Goal: Task Accomplishment & Management: Manage account settings

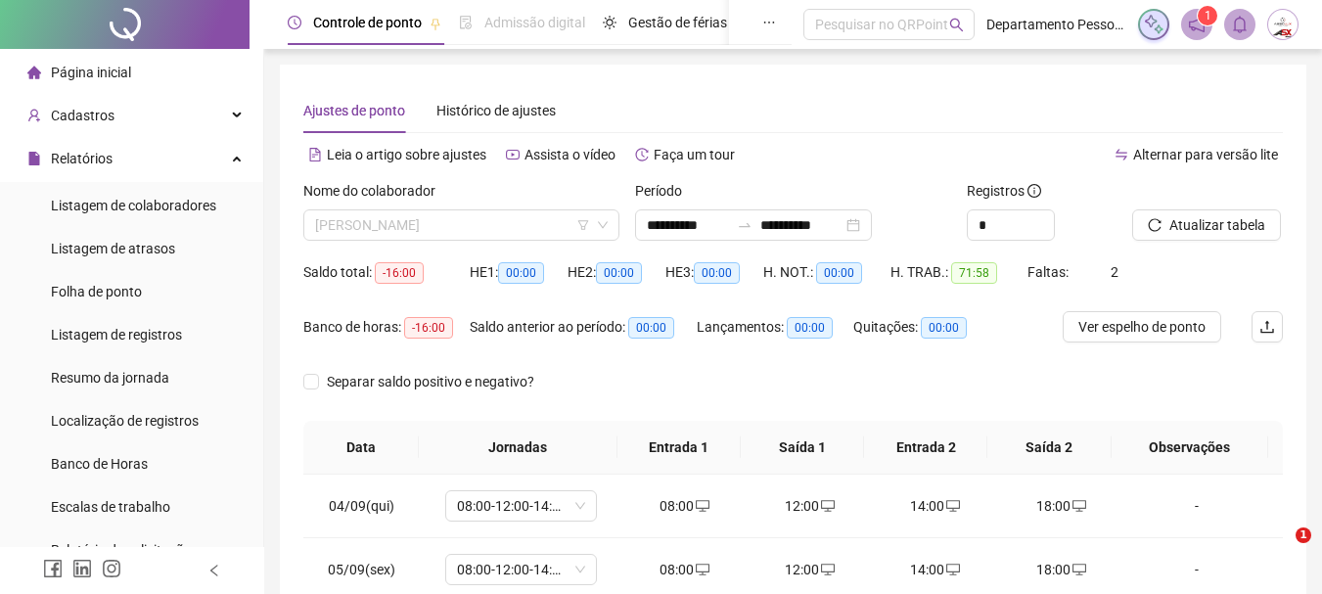
click at [547, 231] on span "[PERSON_NAME]" at bounding box center [461, 224] width 293 height 29
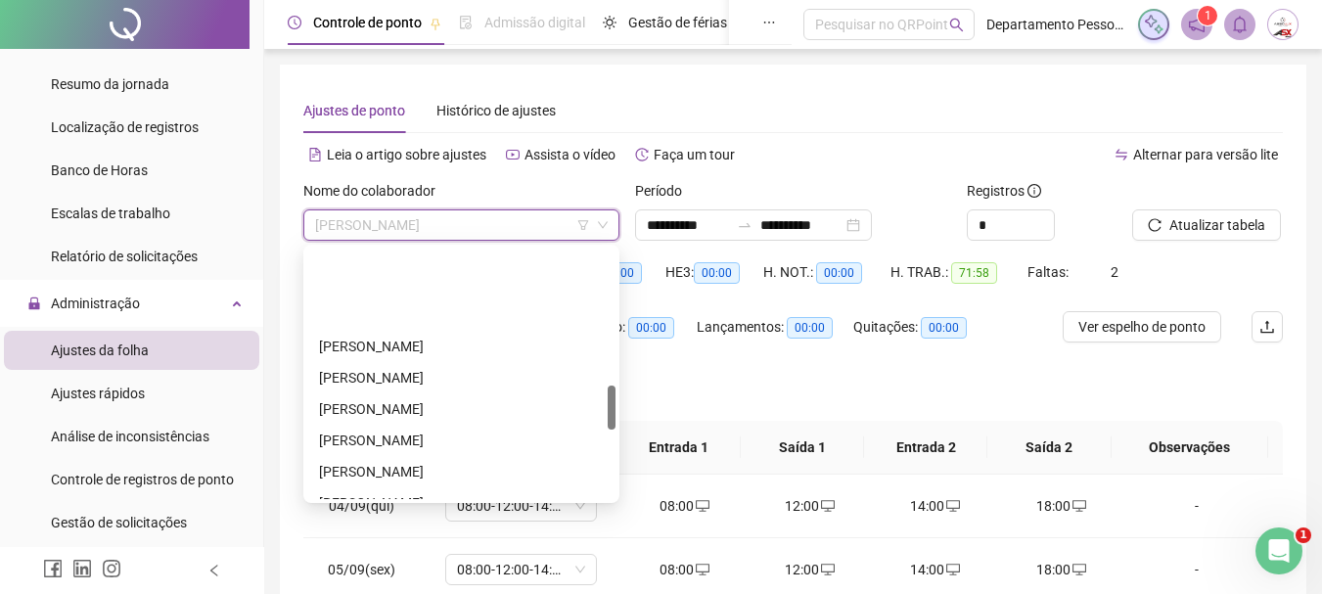
scroll to position [767, 0]
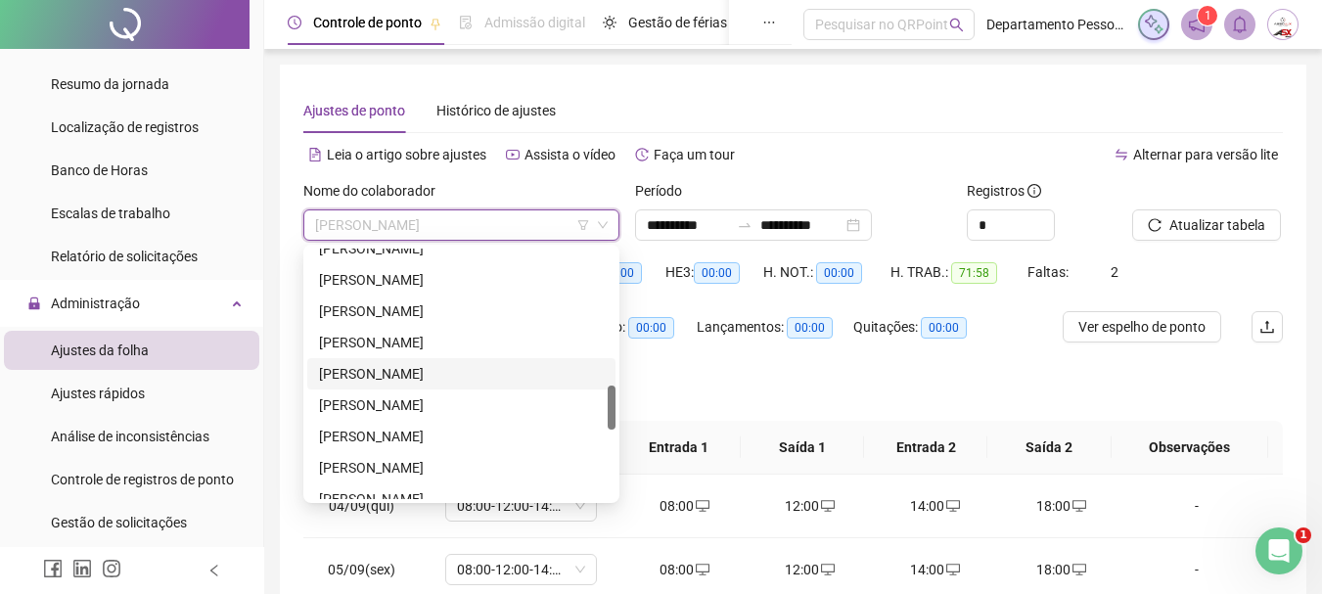
click at [360, 370] on div "LARYSSA ARAUJO BISPO" at bounding box center [461, 374] width 285 height 22
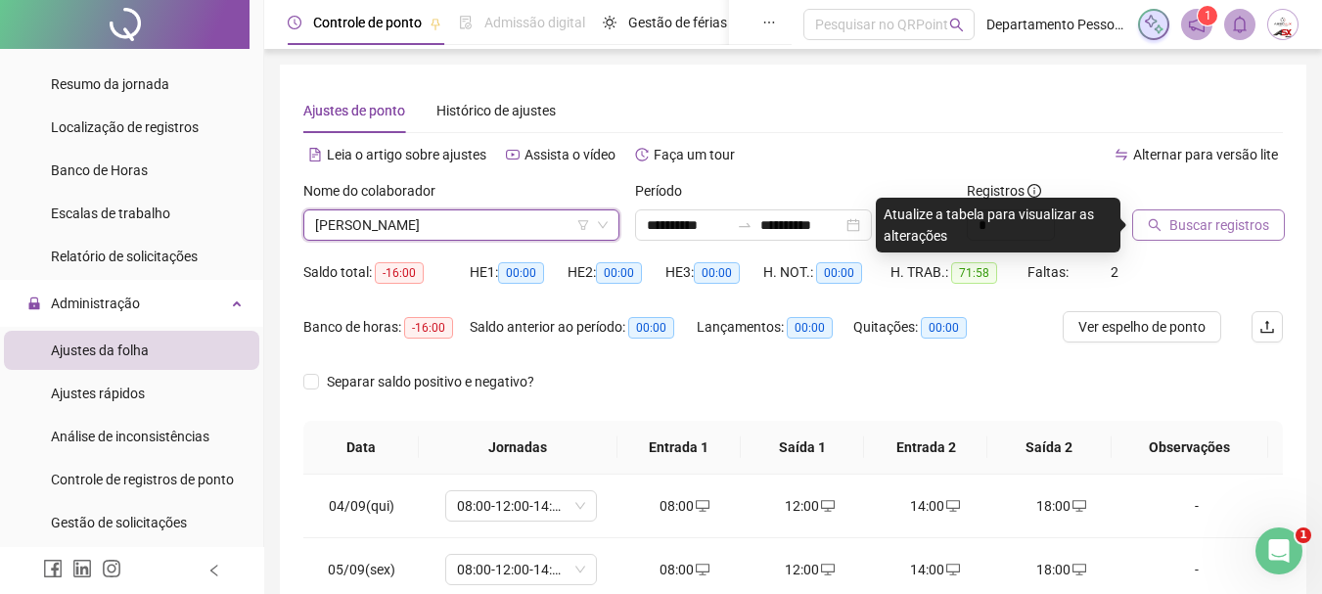
click at [1180, 218] on span "Buscar registros" at bounding box center [1219, 225] width 100 height 22
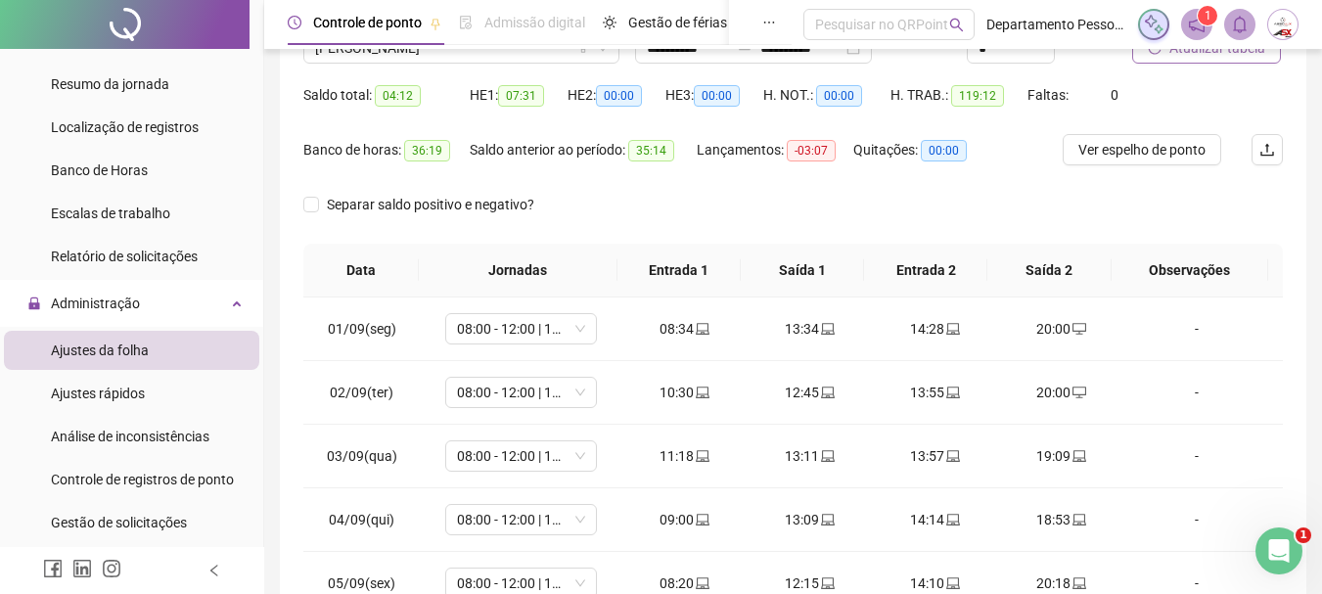
scroll to position [0, 0]
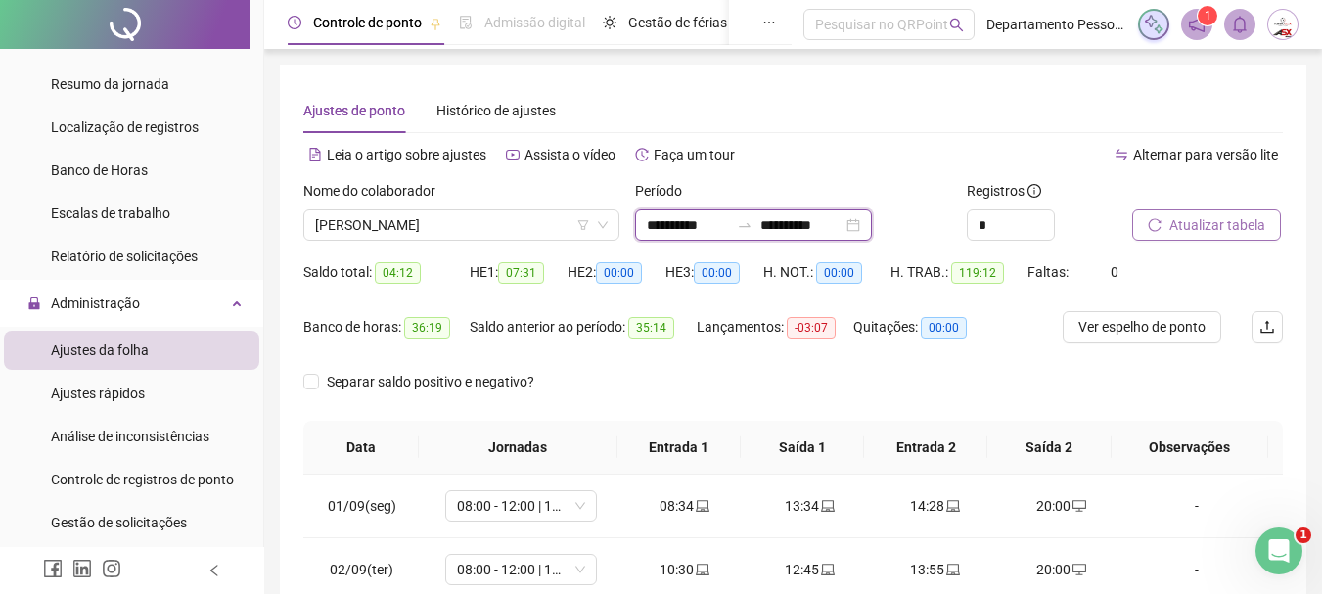
click at [824, 225] on input "**********" at bounding box center [801, 225] width 82 height 22
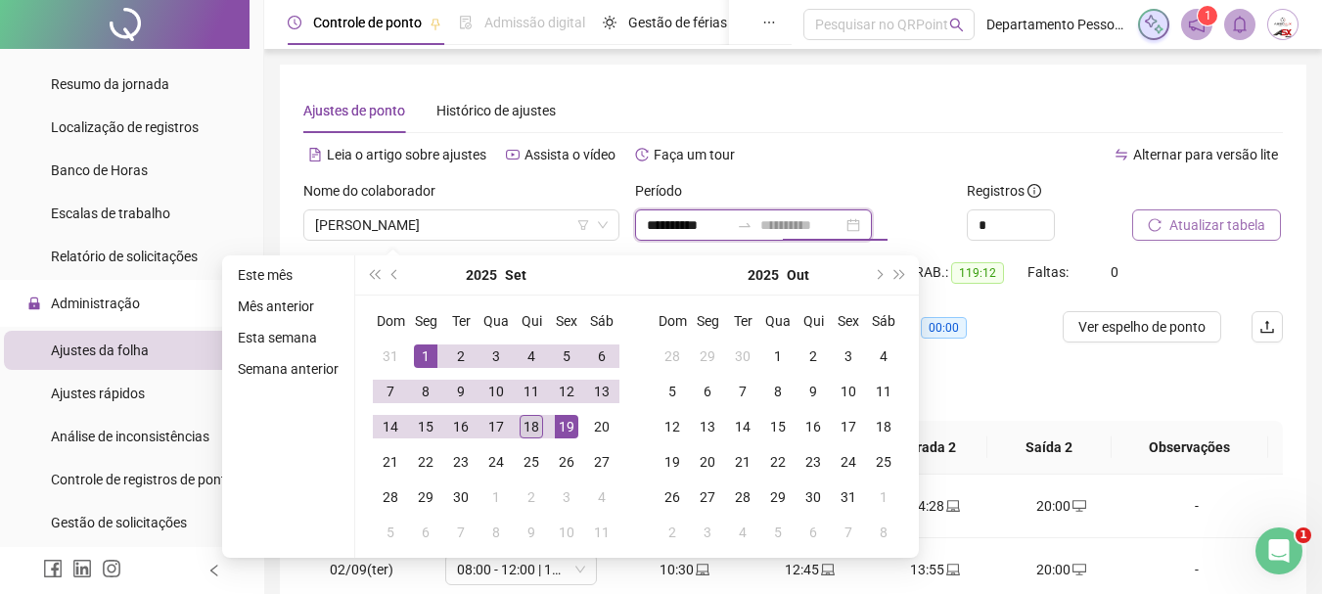
type input "**********"
click at [533, 427] on div "18" at bounding box center [531, 426] width 23 height 23
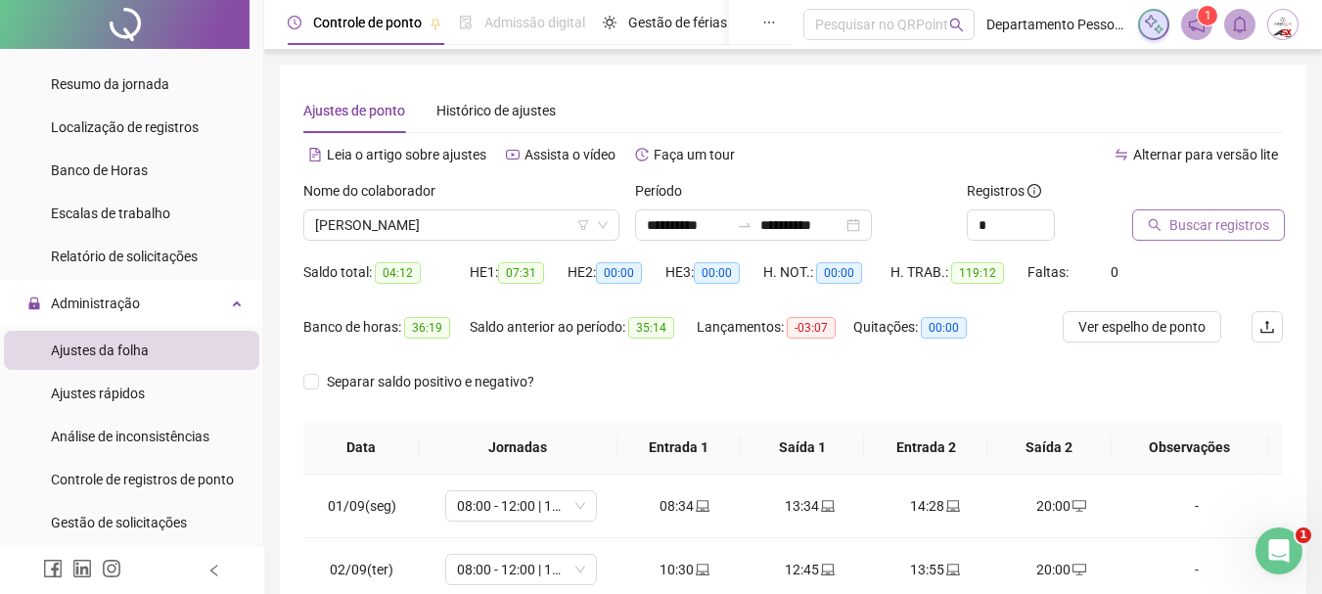
click at [1162, 220] on icon "search" at bounding box center [1155, 225] width 14 height 14
click at [443, 213] on span "LARYSSA ARAUJO BISPO" at bounding box center [461, 224] width 293 height 29
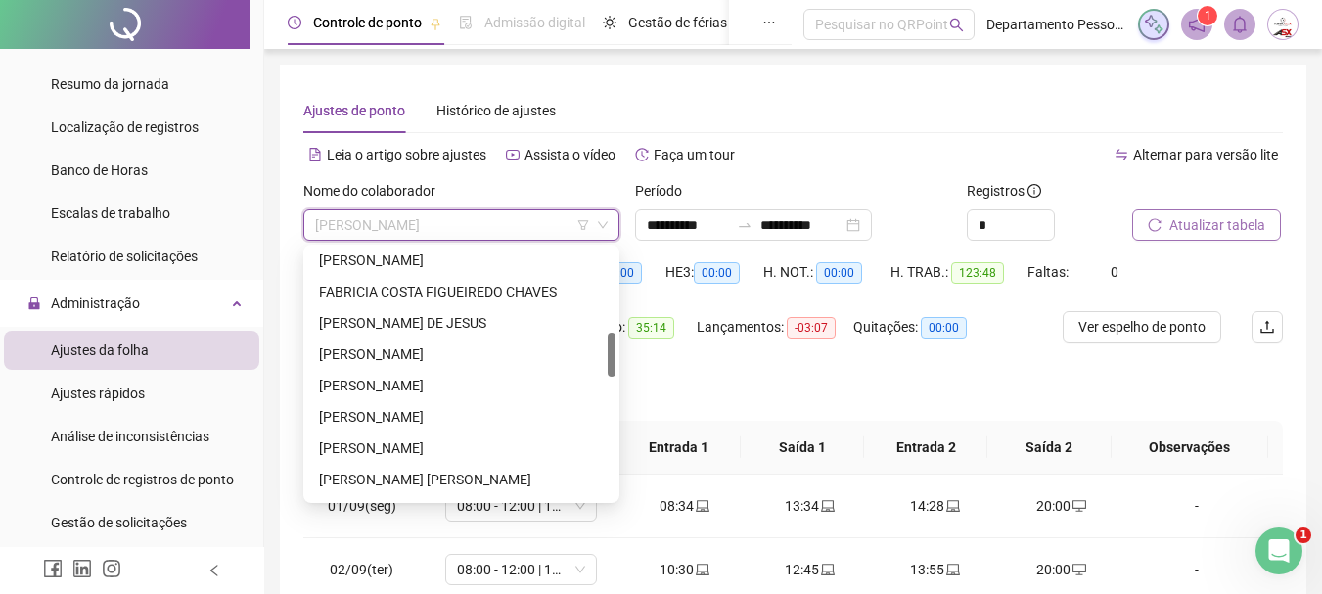
scroll to position [571, 0]
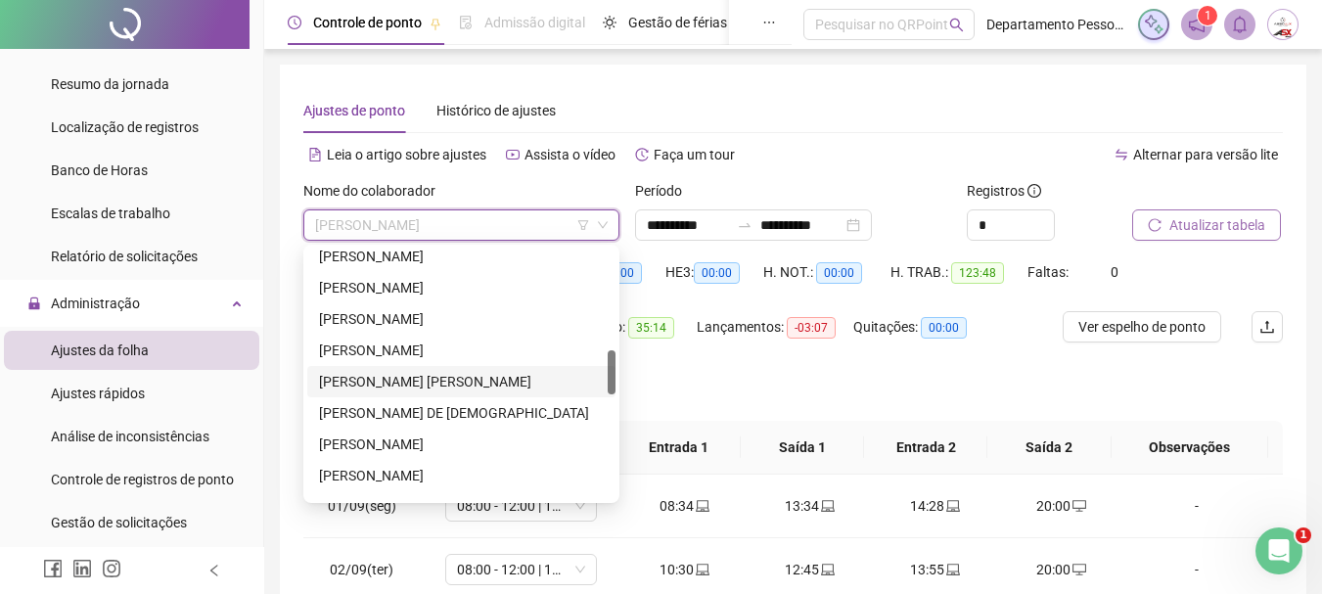
click at [374, 388] on div "ITALO KRISTOFERSON CONCEICAO DA SILVA" at bounding box center [461, 382] width 285 height 22
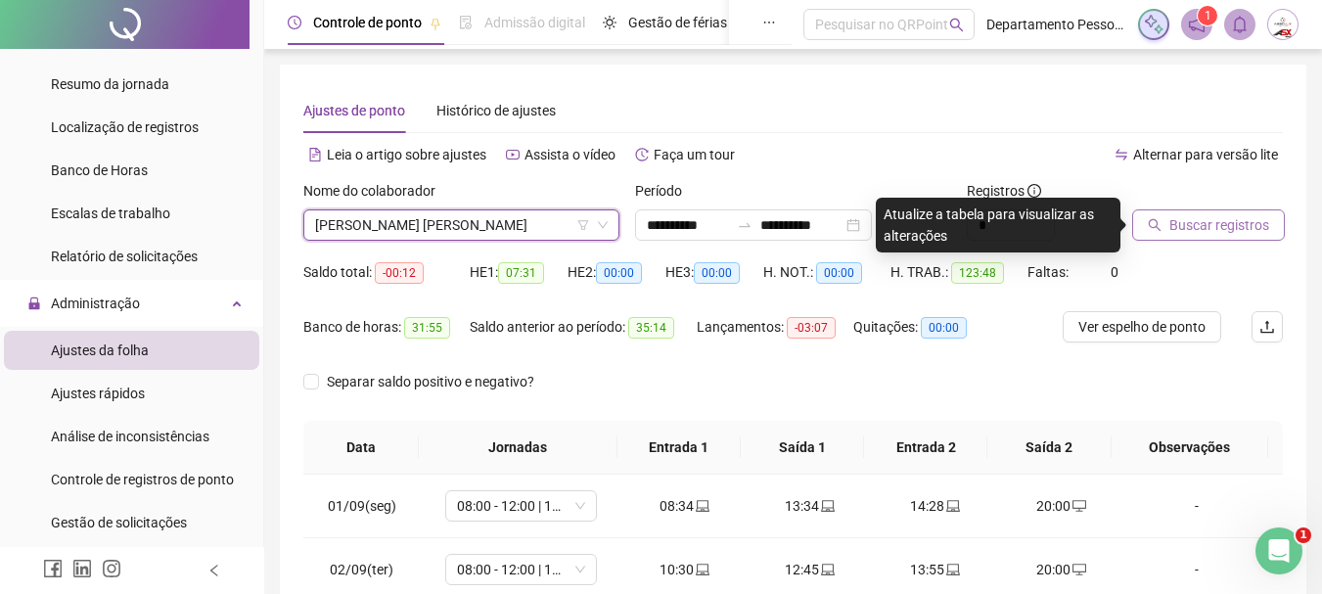
click at [1186, 226] on span "Buscar registros" at bounding box center [1219, 225] width 100 height 22
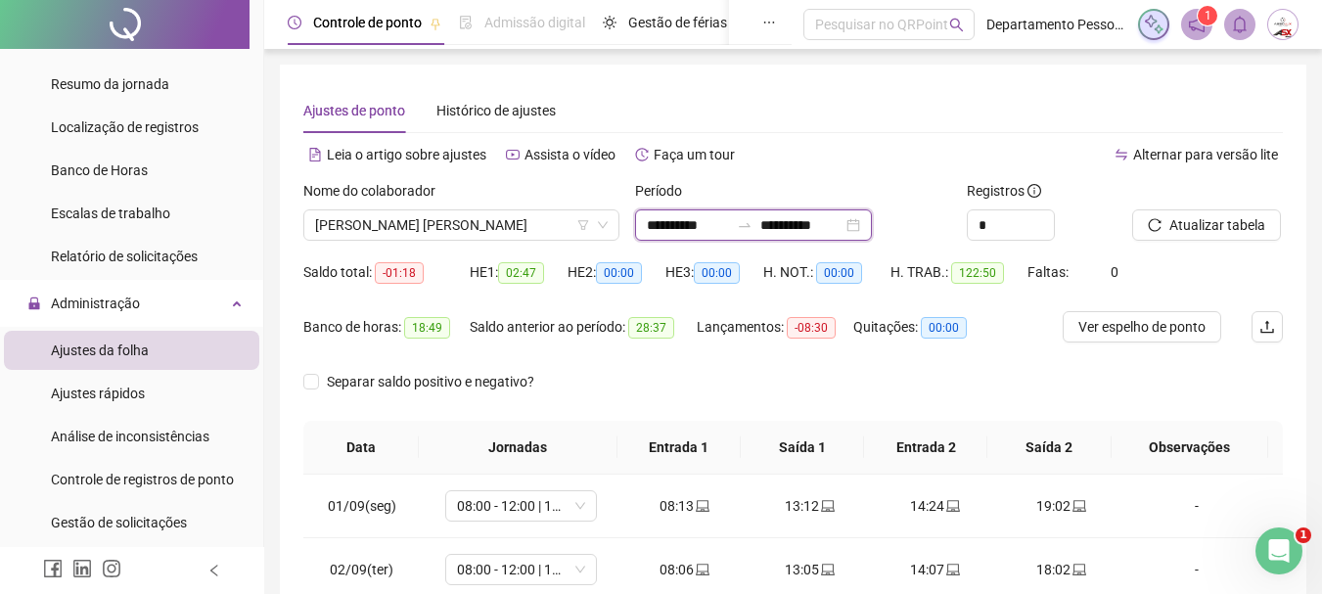
click at [729, 221] on input "**********" at bounding box center [688, 225] width 82 height 22
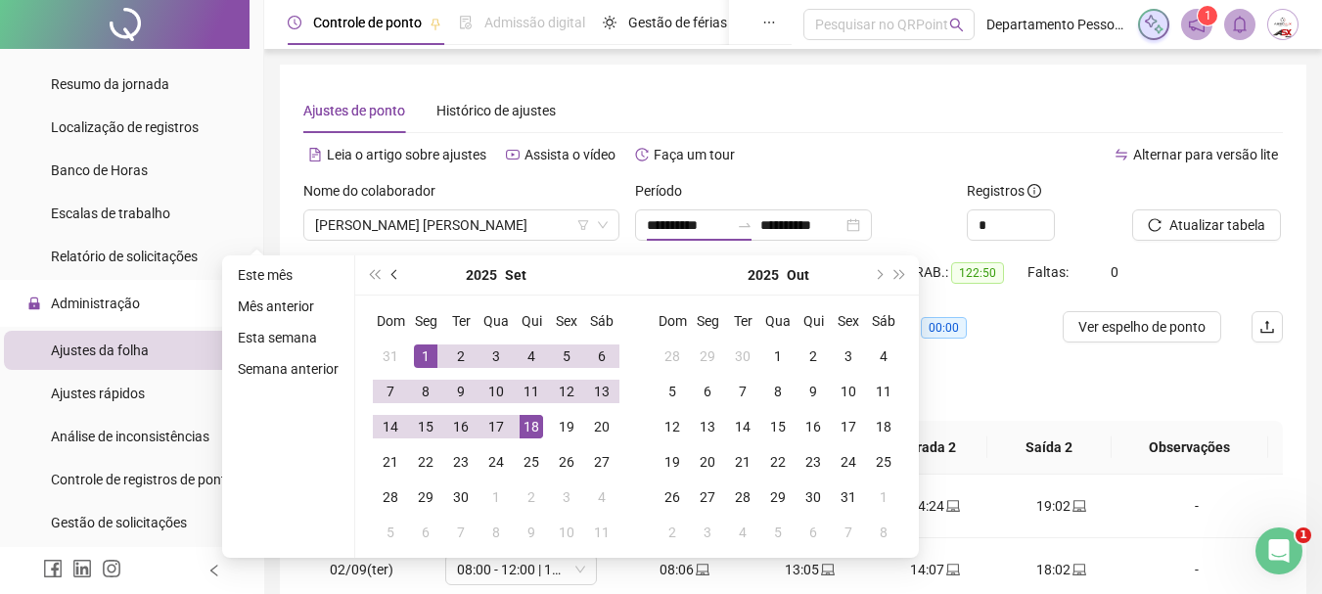
click at [391, 274] on span "prev-year" at bounding box center [396, 275] width 10 height 10
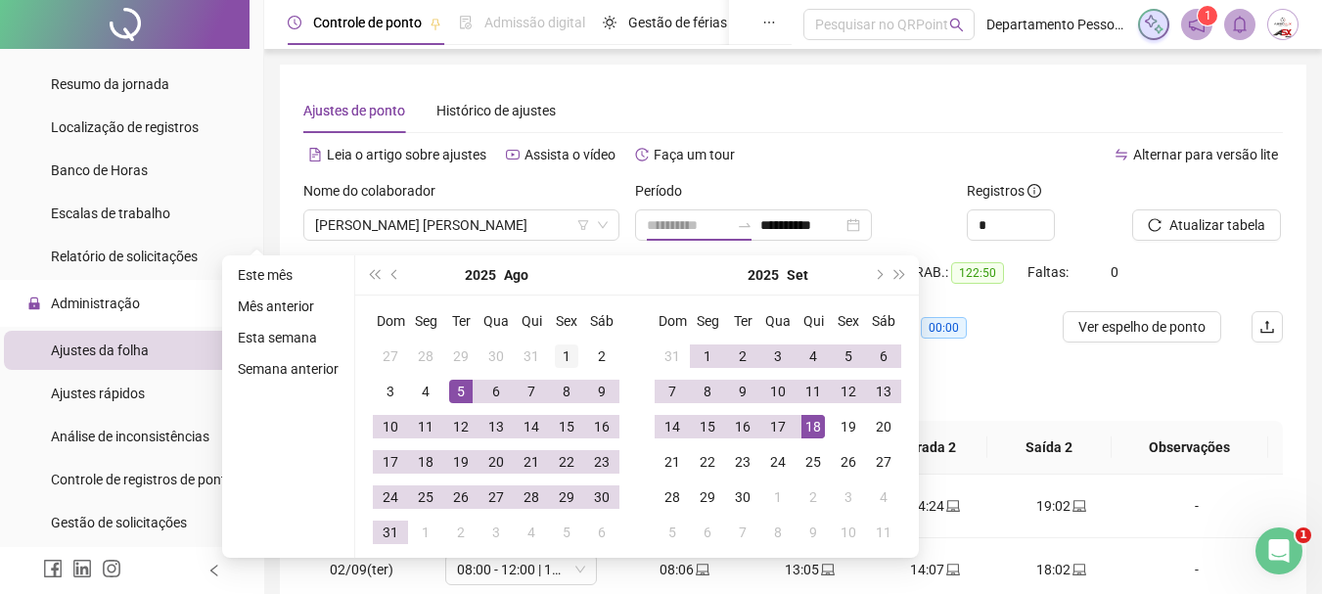
type input "**********"
click at [558, 355] on div "1" at bounding box center [566, 355] width 23 height 23
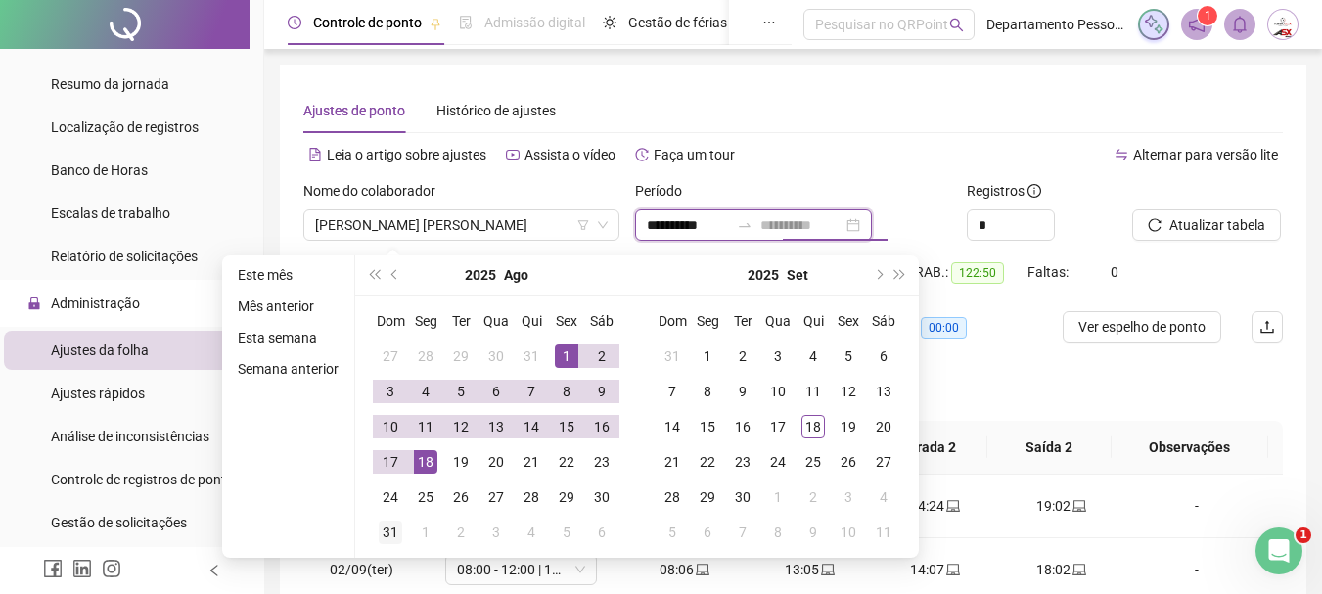
type input "**********"
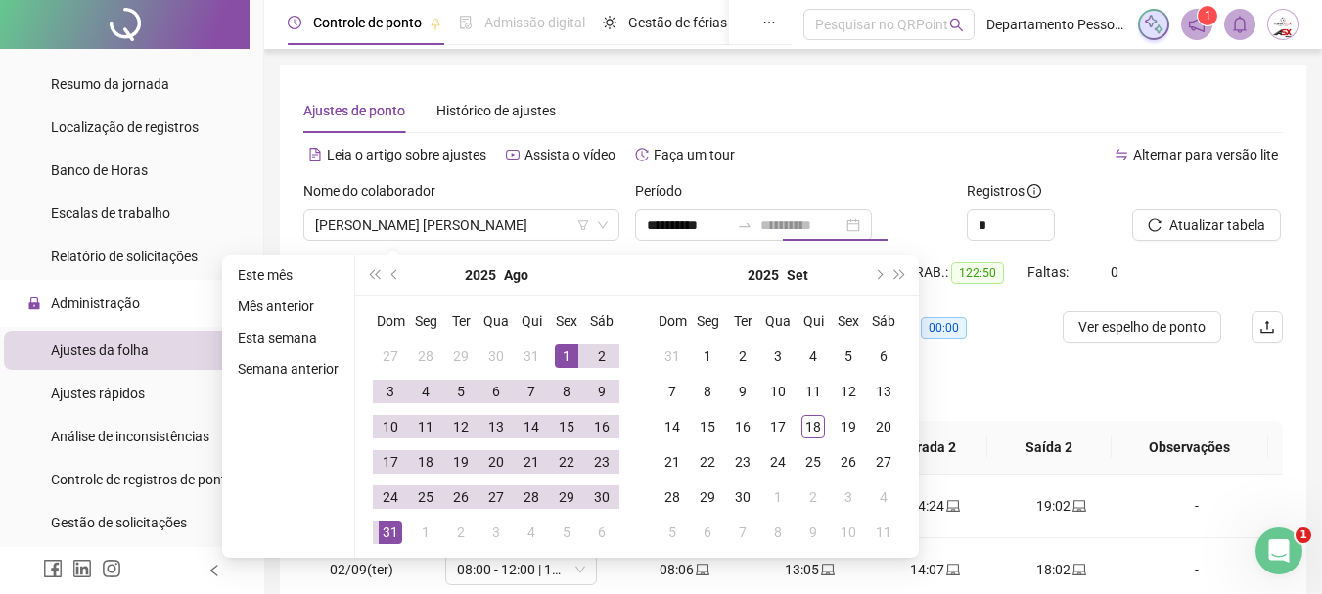
click at [380, 533] on div "31" at bounding box center [390, 532] width 23 height 23
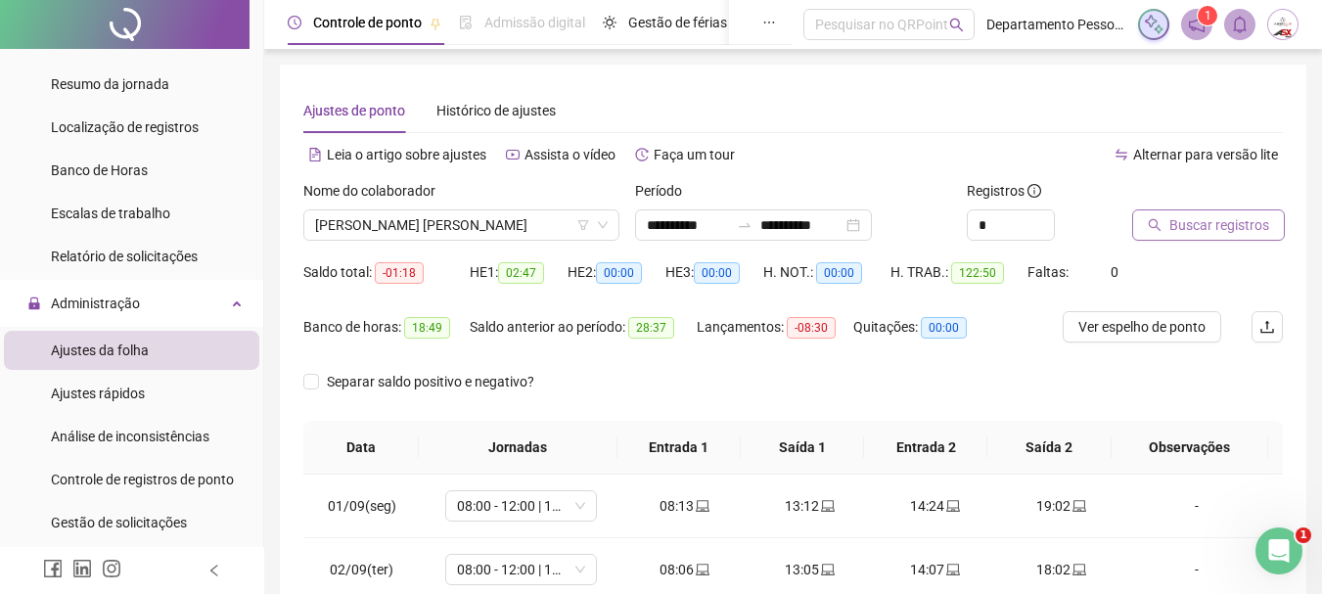
click at [1194, 222] on span "Buscar registros" at bounding box center [1219, 225] width 100 height 22
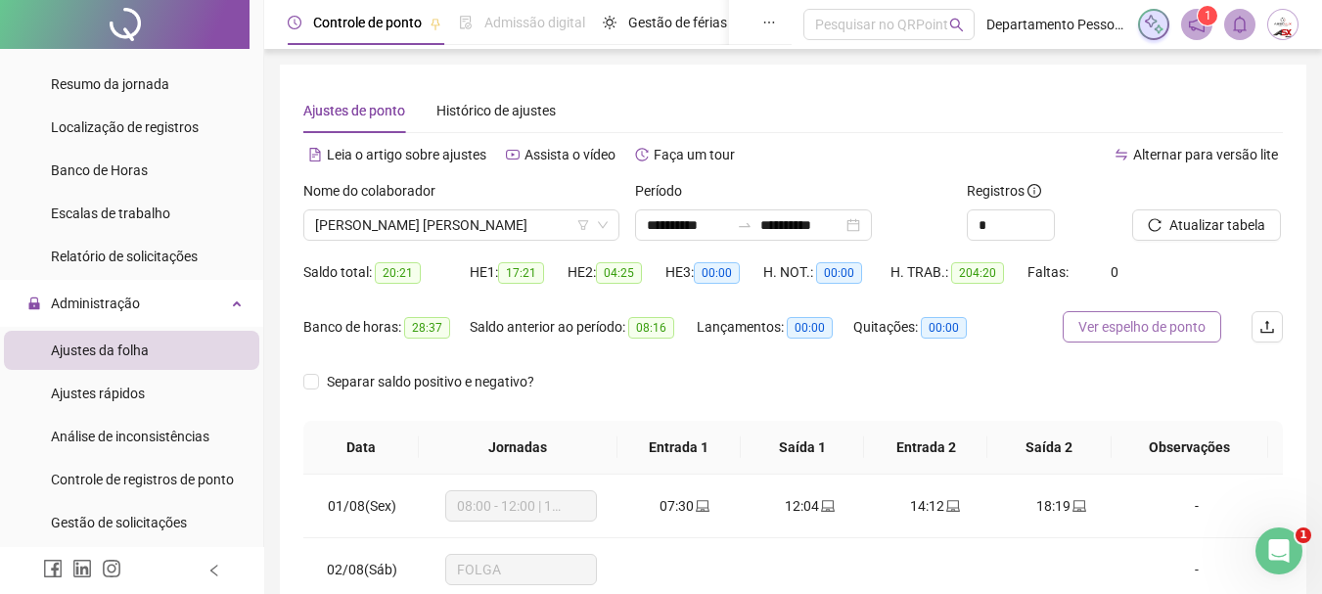
click at [1130, 326] on span "Ver espelho de ponto" at bounding box center [1141, 327] width 127 height 22
click at [347, 240] on div "ITALO KRISTOFERSON CONCEICAO DA SILVA" at bounding box center [461, 224] width 316 height 31
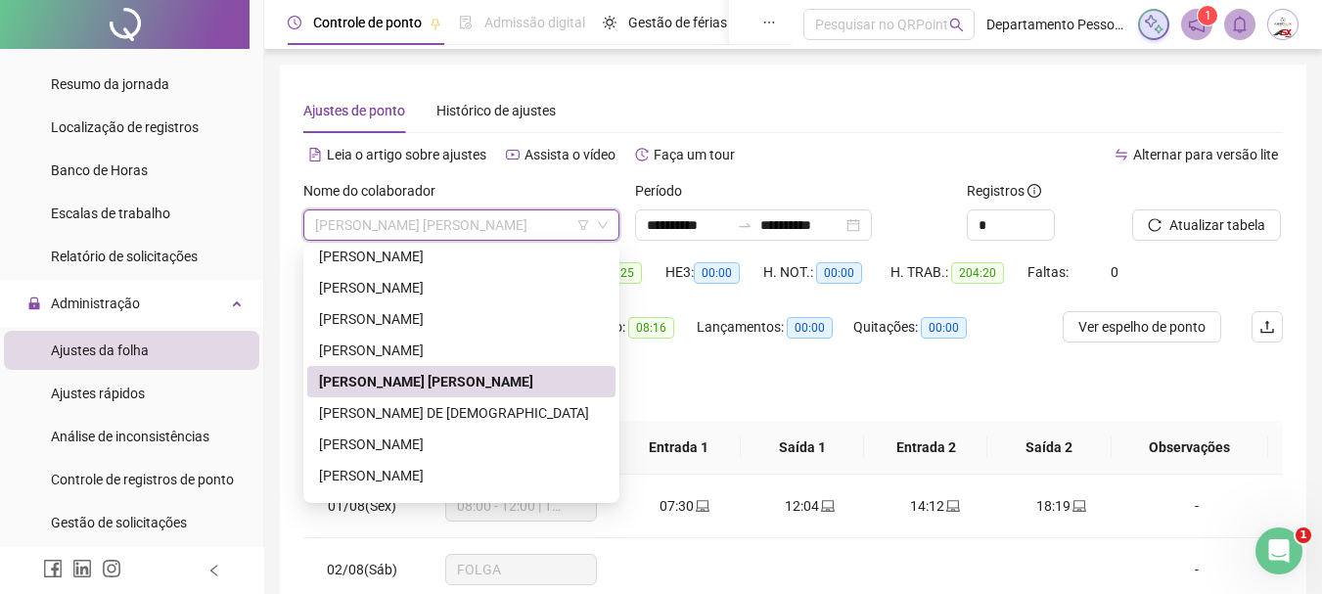
click at [376, 381] on div "ITALO KRISTOFERSON CONCEICAO DA SILVA" at bounding box center [461, 382] width 285 height 22
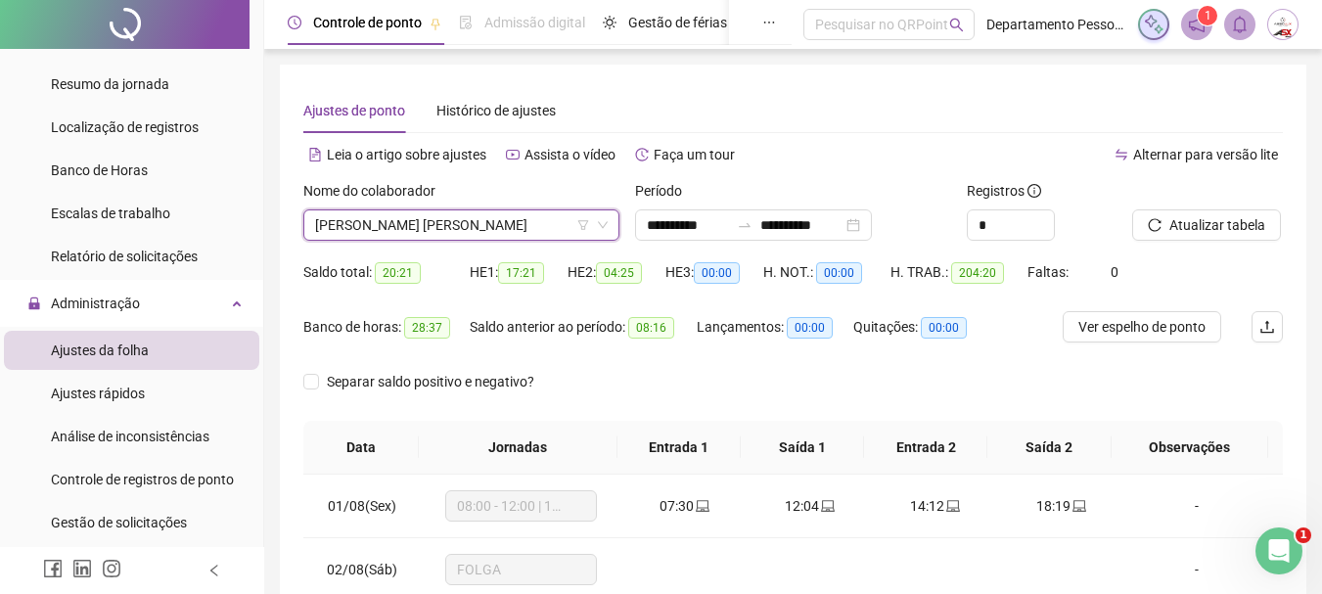
click at [1155, 218] on icon "reload" at bounding box center [1155, 225] width 14 height 14
click at [1128, 331] on span "Ver espelho de ponto" at bounding box center [1141, 327] width 127 height 22
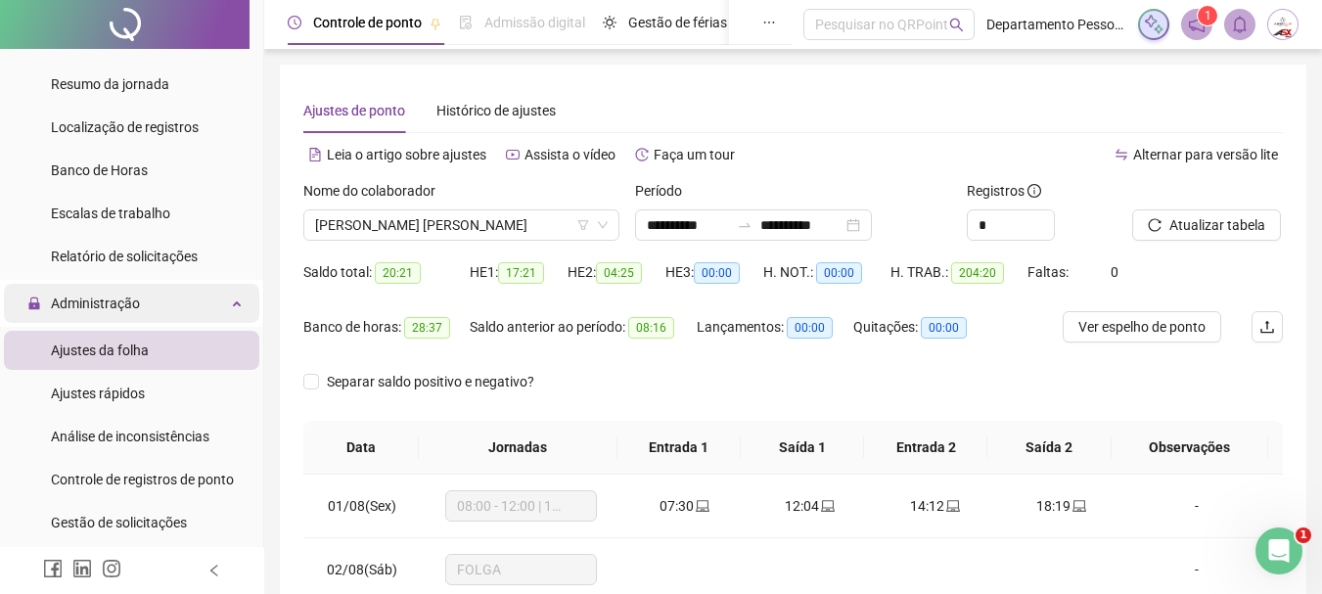
click at [132, 305] on span "Administração" at bounding box center [95, 304] width 89 height 16
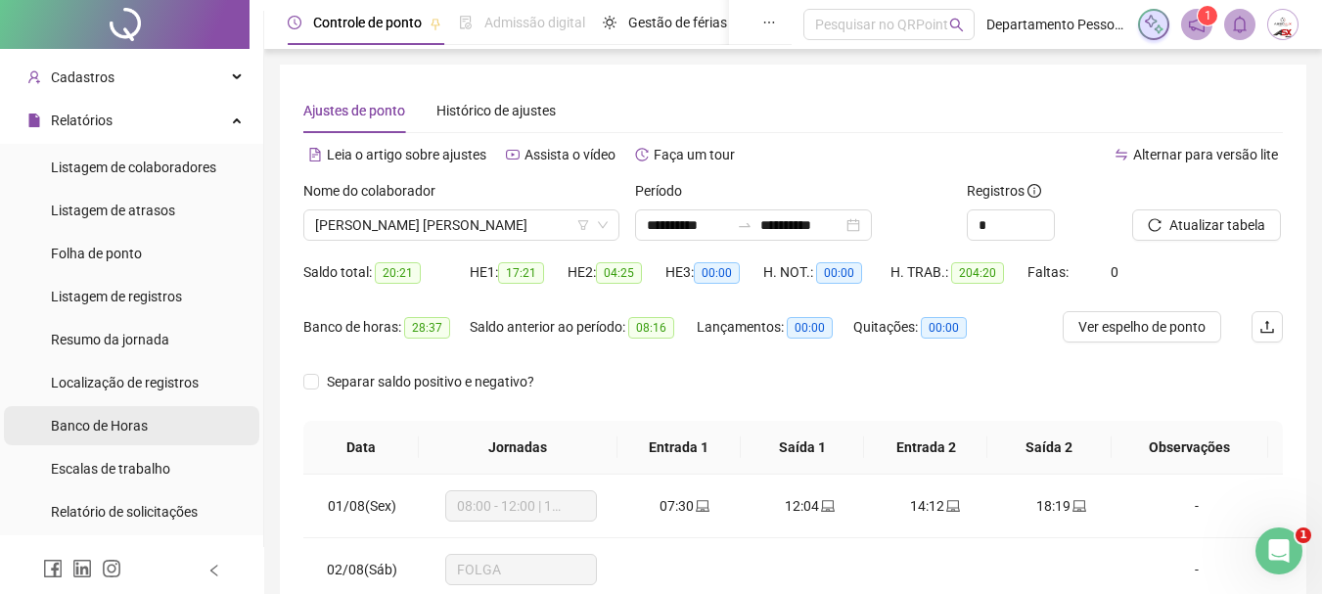
scroll to position [0, 0]
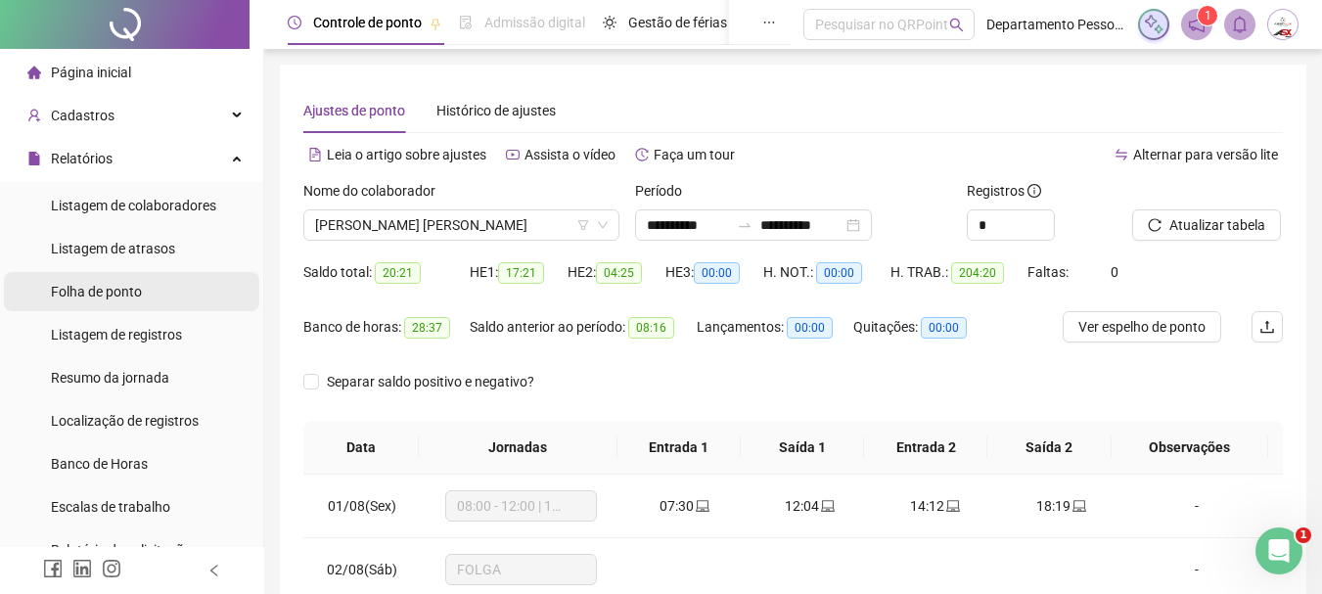
click at [114, 301] on div "Folha de ponto" at bounding box center [96, 291] width 91 height 39
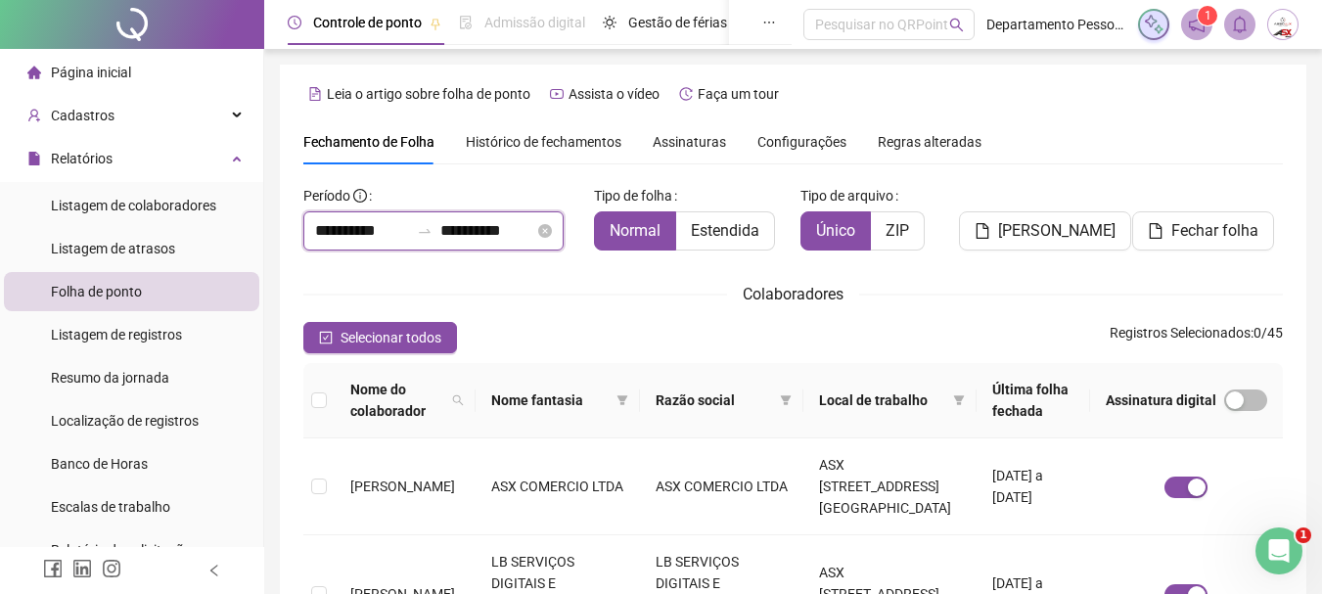
click at [404, 225] on input "**********" at bounding box center [362, 230] width 94 height 23
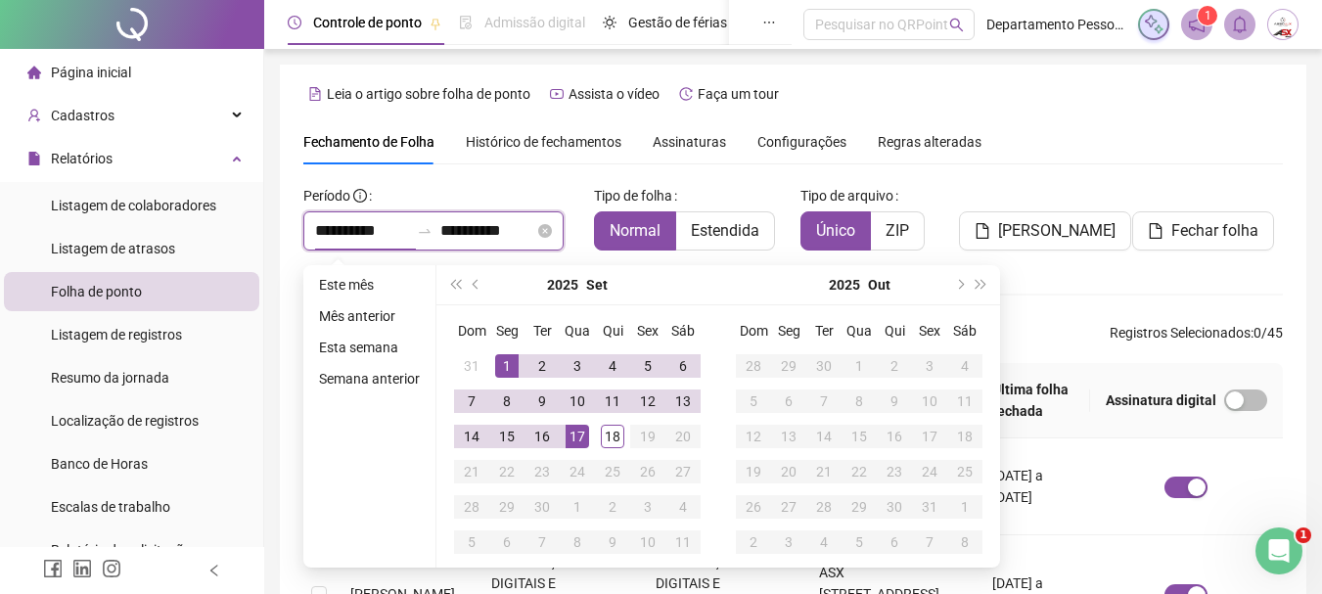
click at [404, 225] on input "**********" at bounding box center [362, 230] width 94 height 23
click at [477, 281] on span "prev-year" at bounding box center [478, 285] width 10 height 10
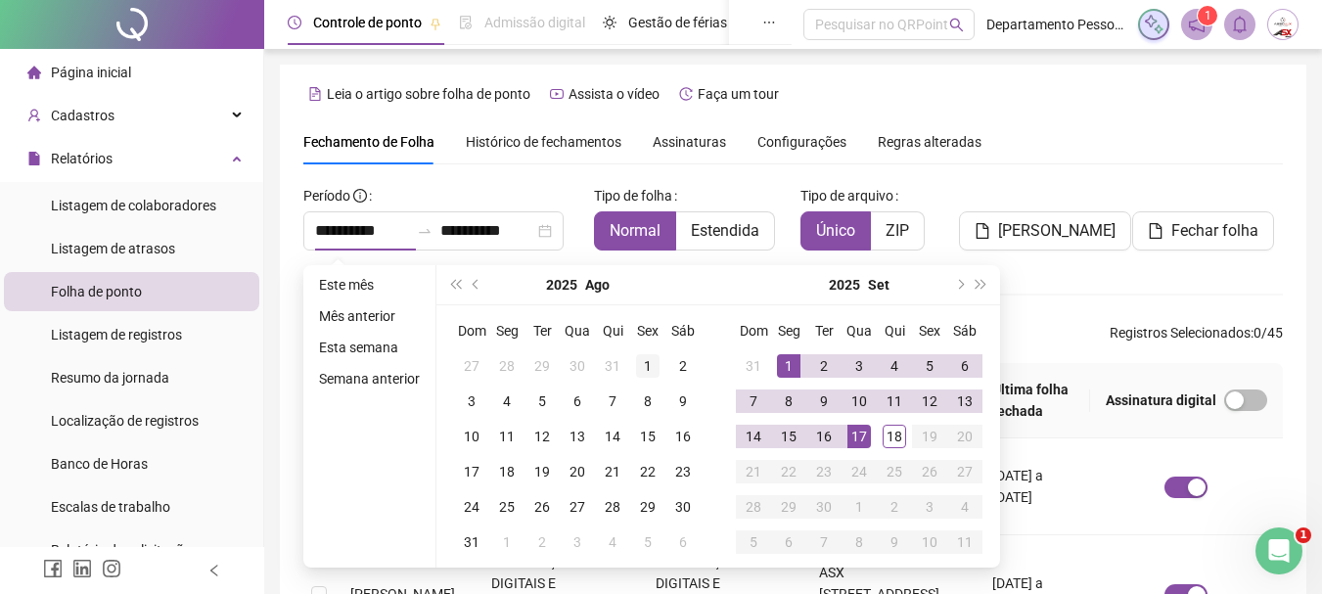
type input "**********"
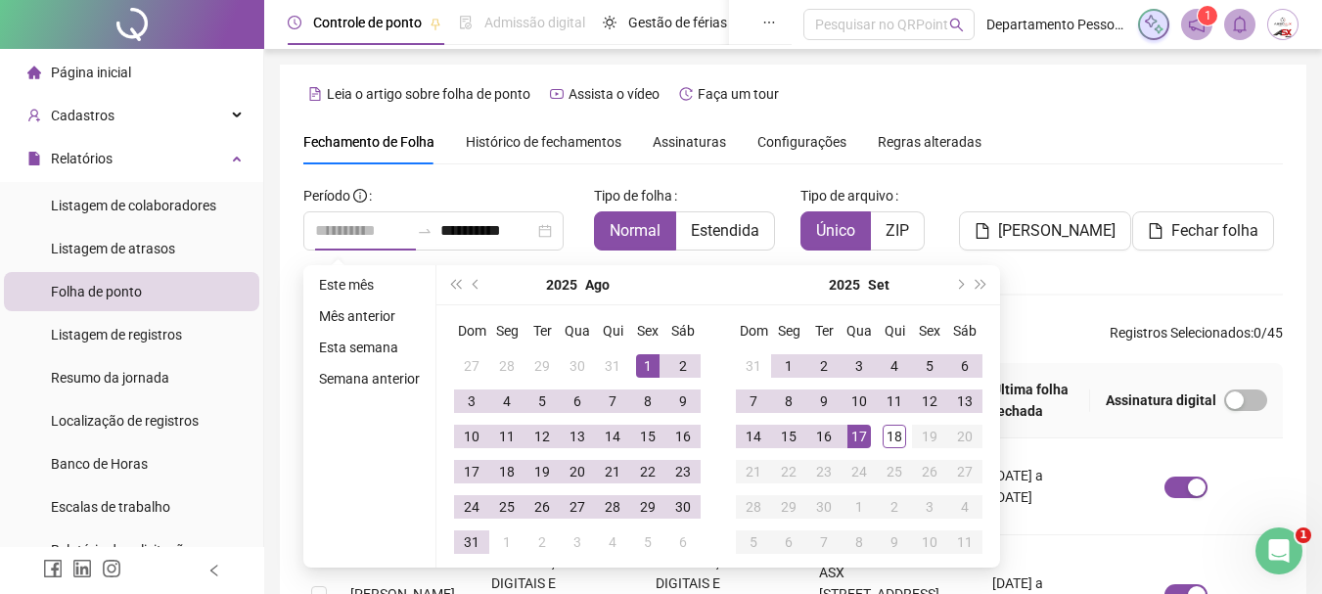
click at [651, 364] on div "1" at bounding box center [647, 365] width 23 height 23
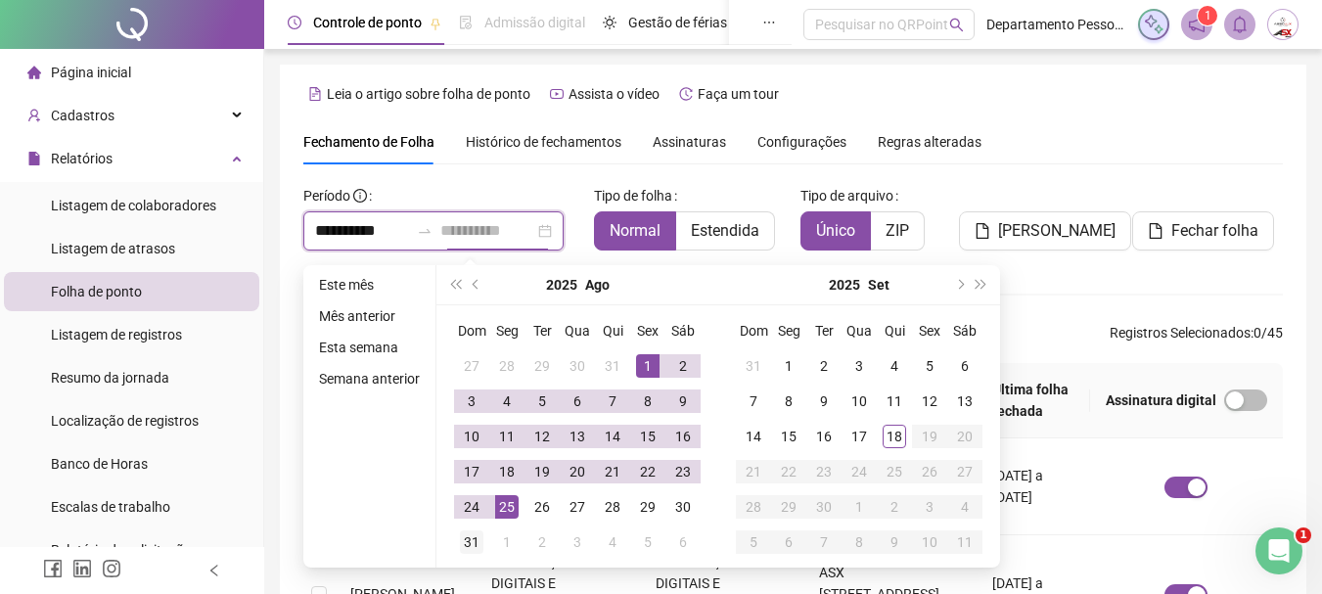
type input "**********"
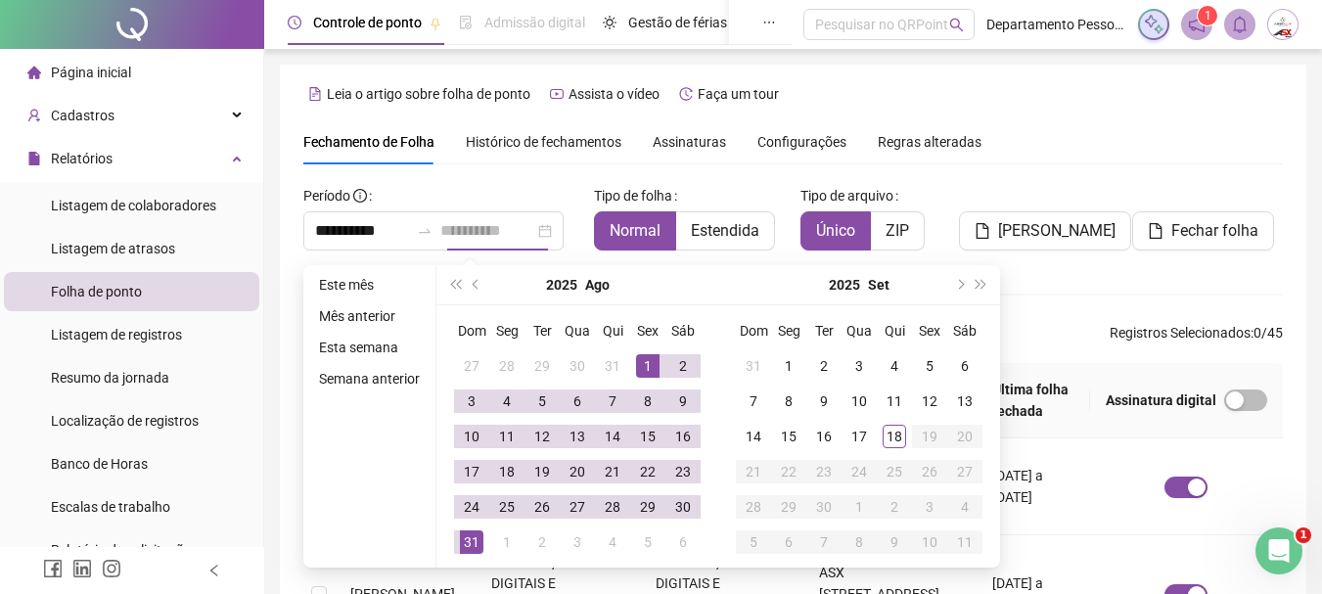
click at [472, 538] on div "31" at bounding box center [471, 541] width 23 height 23
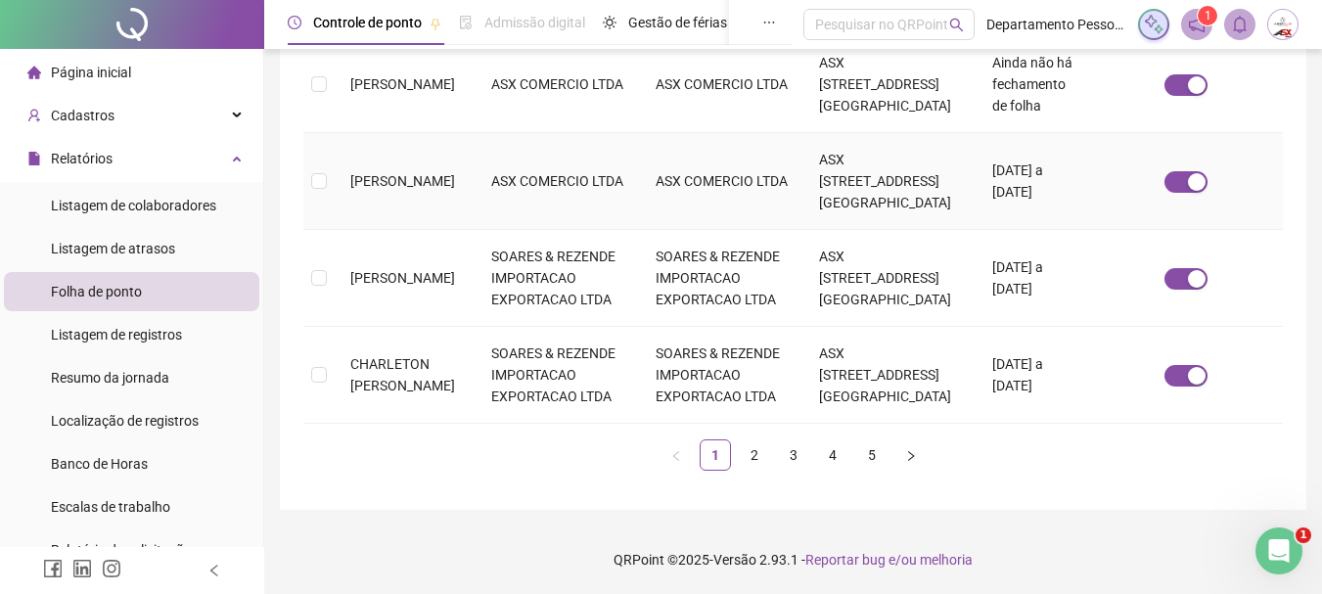
scroll to position [1414, 0]
click at [753, 450] on link "2" at bounding box center [754, 454] width 29 height 29
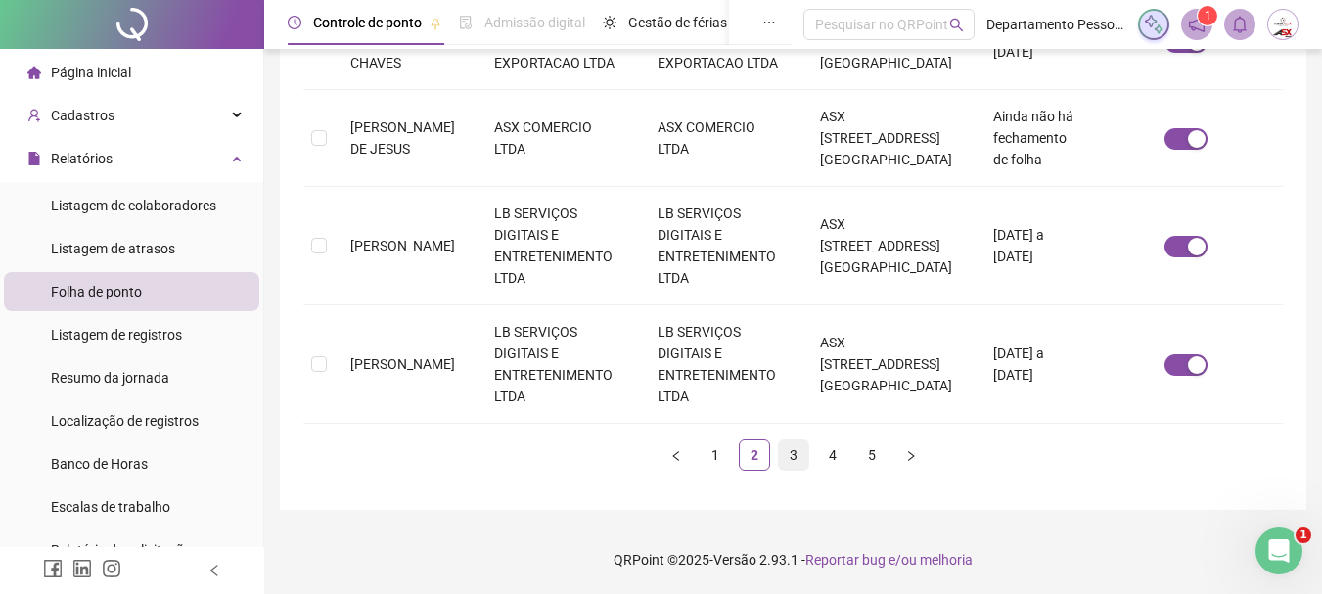
click at [788, 449] on link "3" at bounding box center [793, 454] width 29 height 29
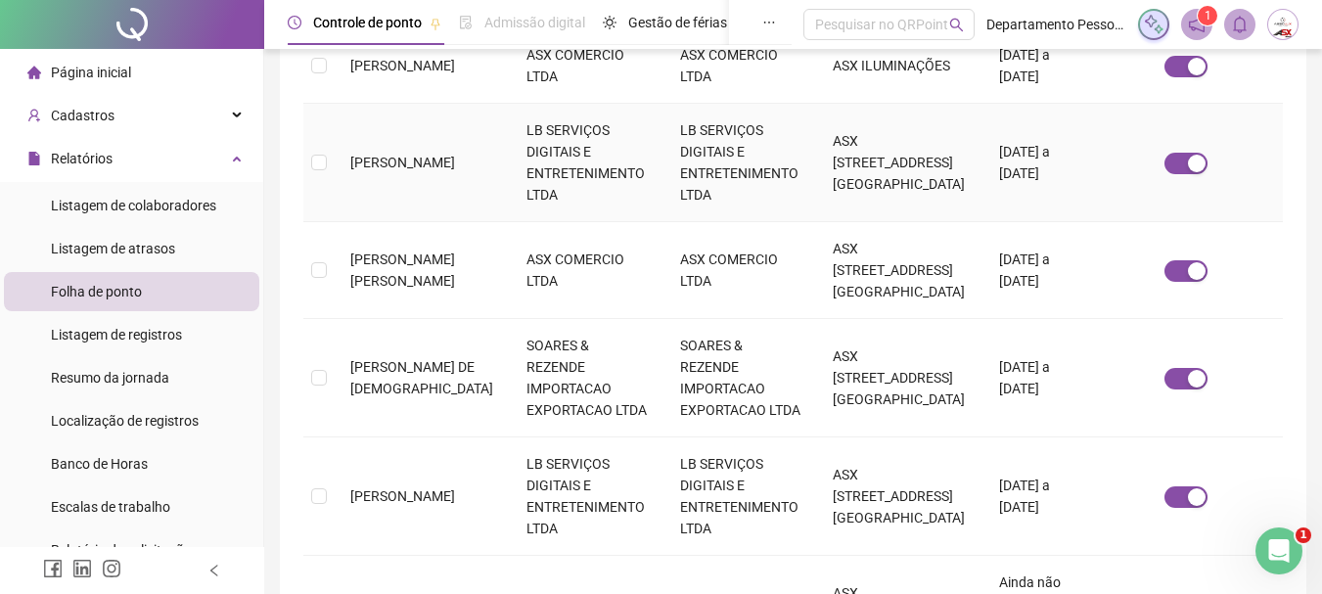
scroll to position [593, 0]
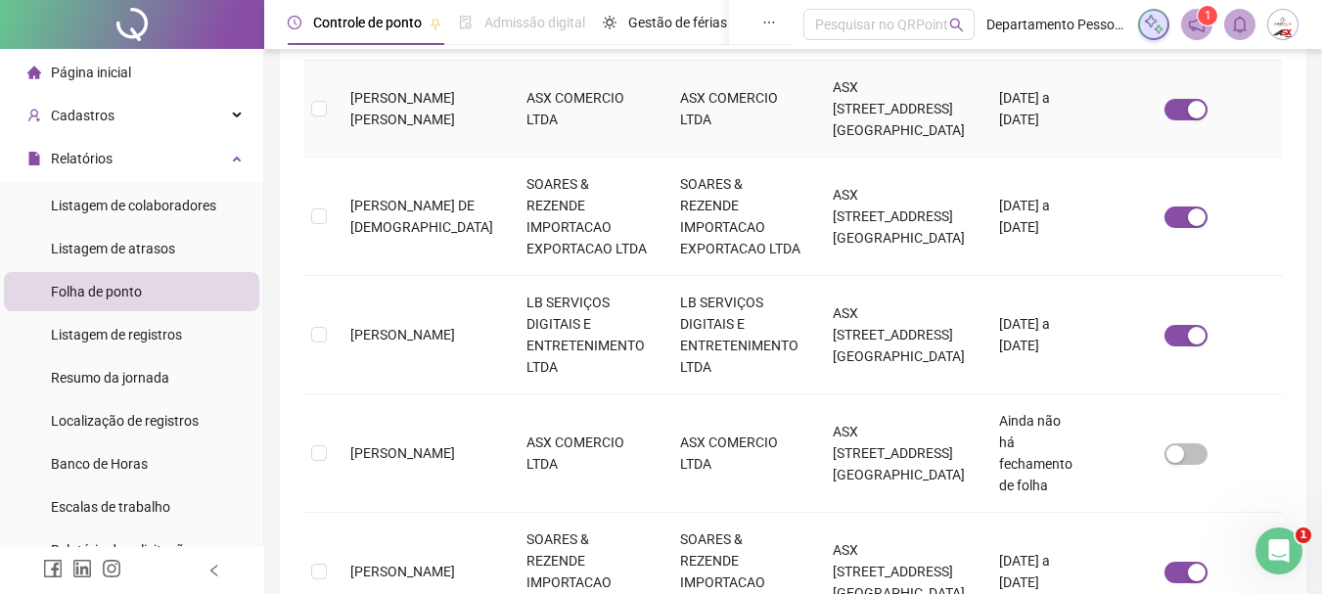
click at [383, 101] on span "ITALO KRISTOFERSON CONCEICAO DA SILVA" at bounding box center [402, 108] width 105 height 37
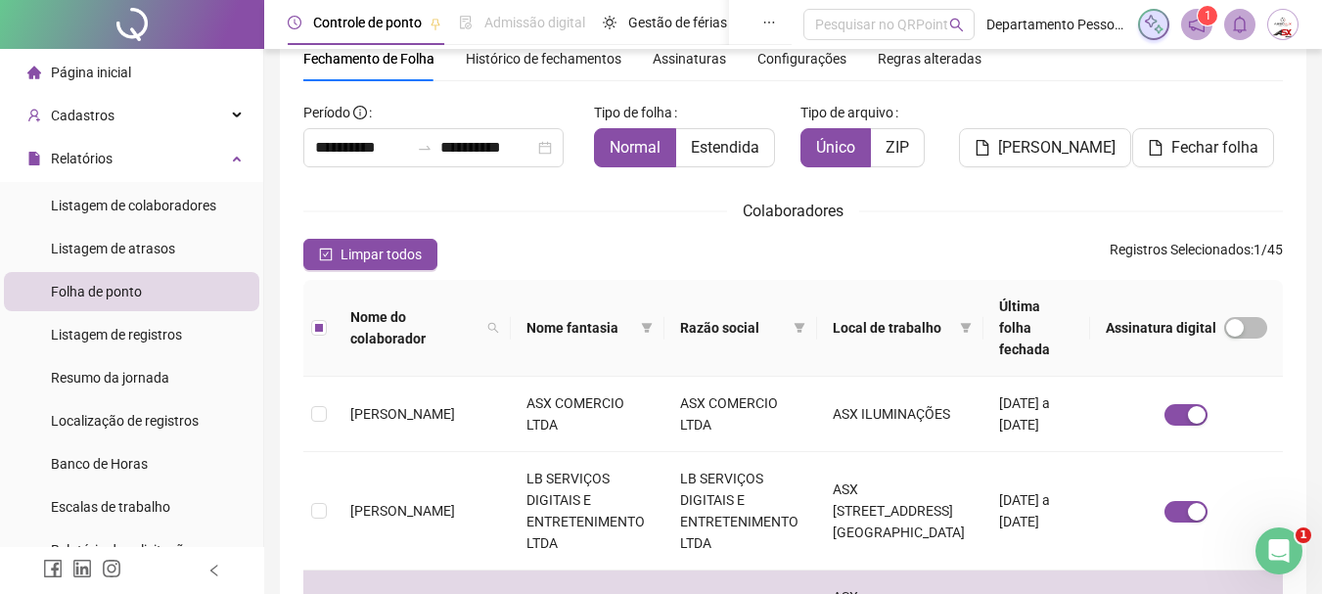
scroll to position [0, 0]
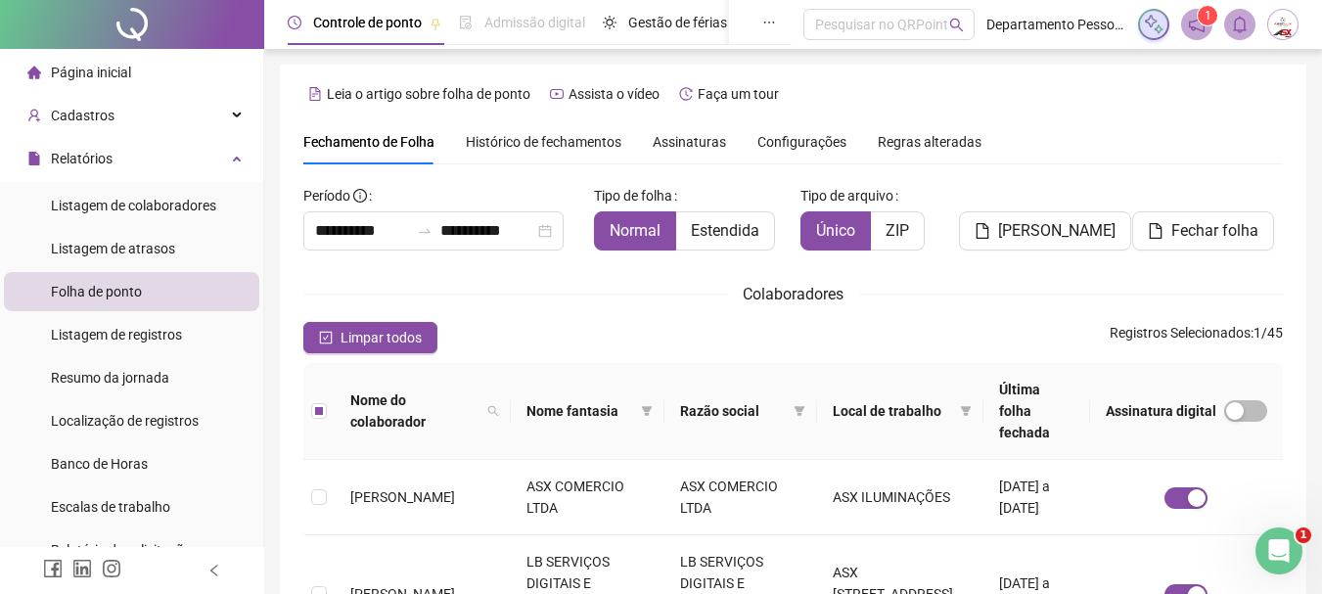
click at [529, 139] on span "Histórico de fechamentos" at bounding box center [544, 142] width 156 height 16
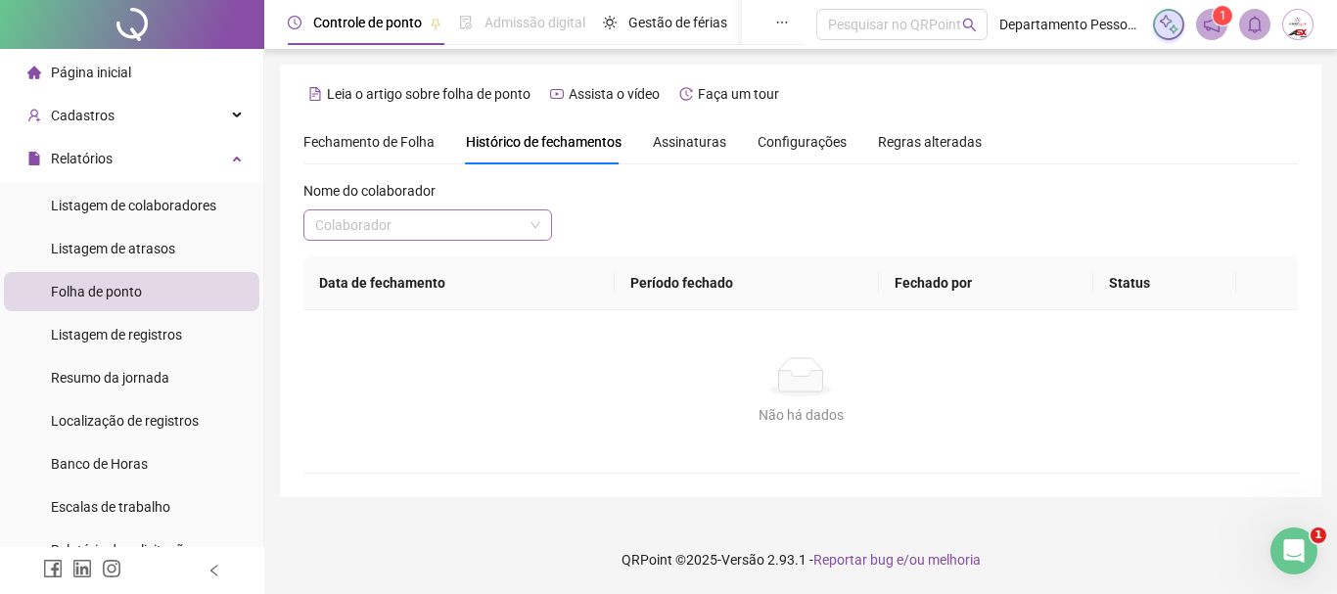
click at [462, 229] on input "search" at bounding box center [418, 224] width 207 height 29
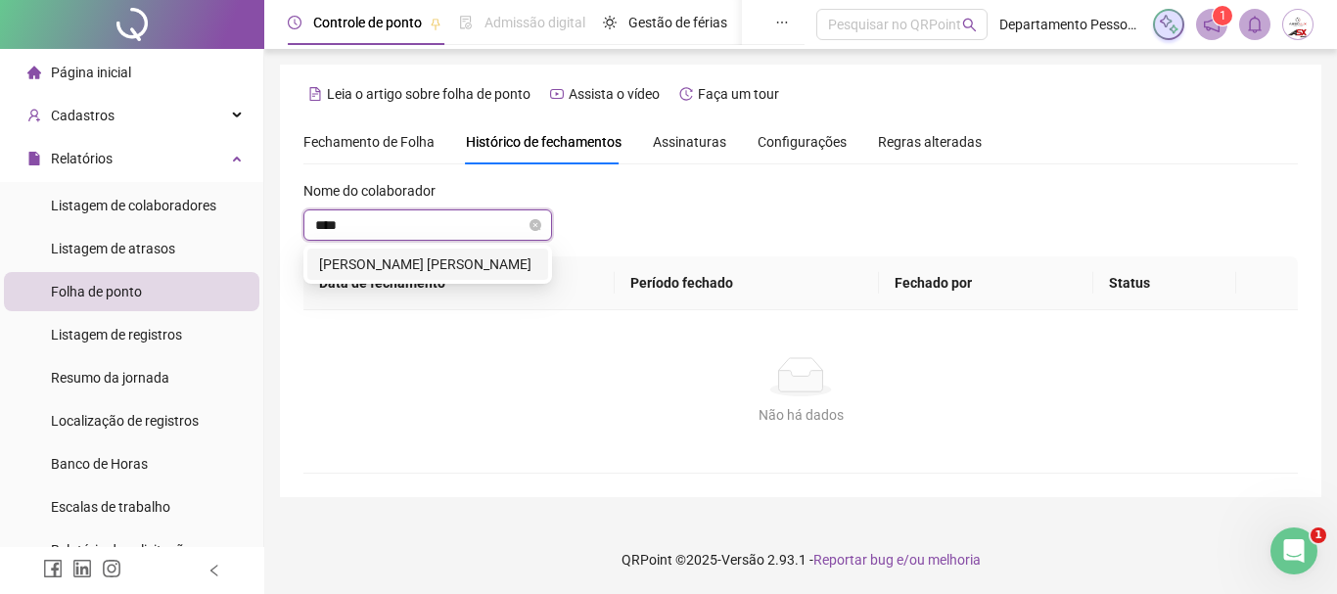
type input "*****"
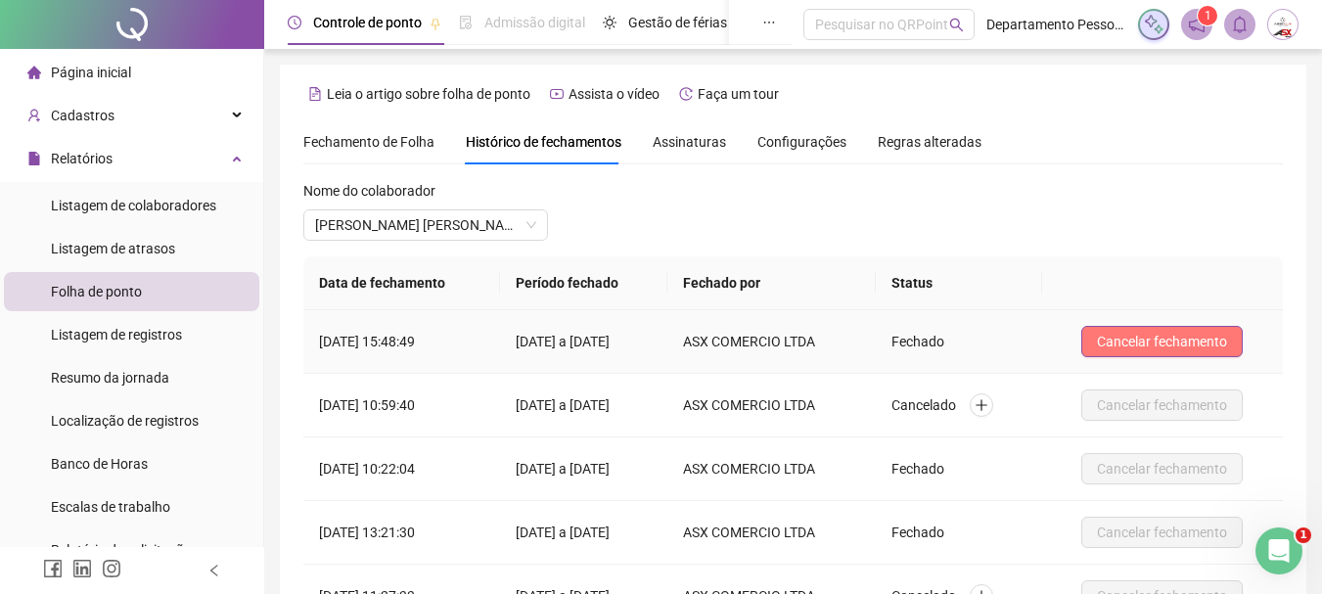
click at [1190, 340] on span "Cancelar fechamento" at bounding box center [1162, 342] width 130 height 22
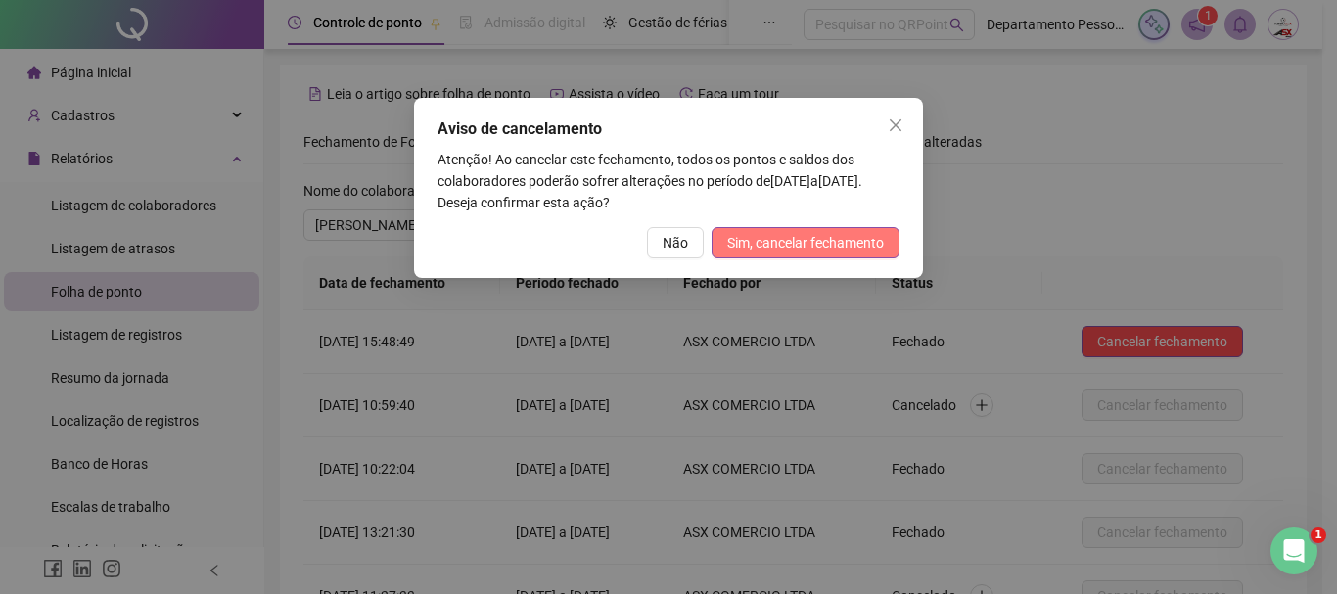
click at [832, 242] on span "Sim, cancelar fechamento" at bounding box center [805, 243] width 157 height 22
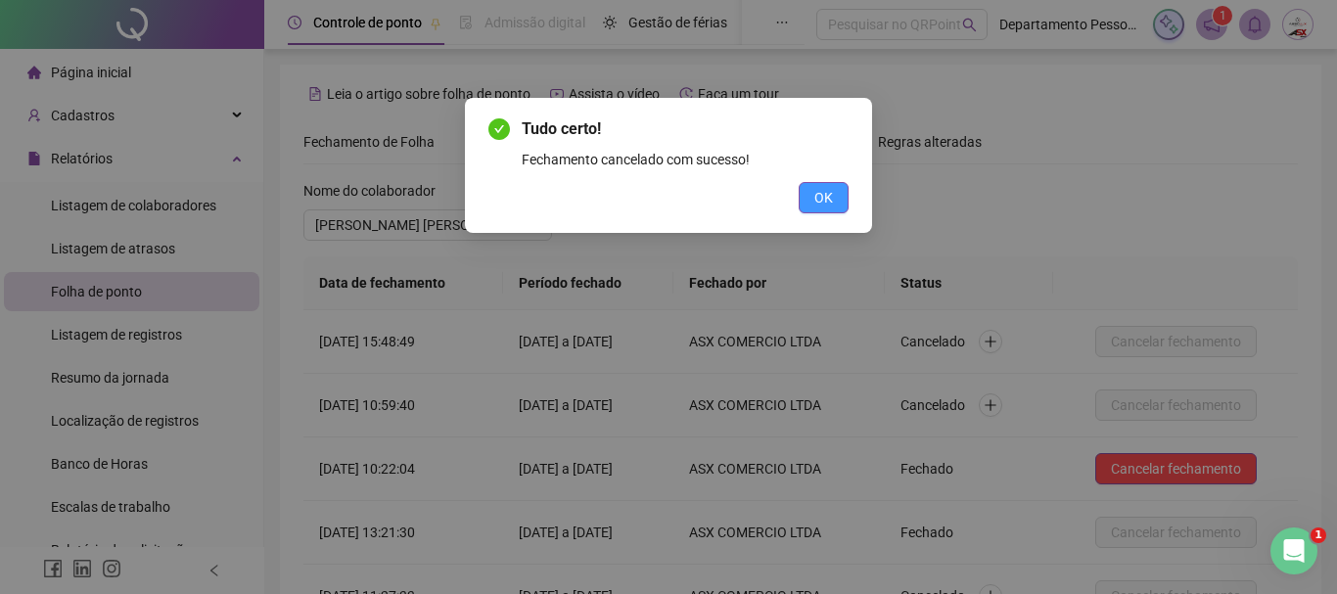
click at [818, 189] on span "OK" at bounding box center [823, 198] width 19 height 22
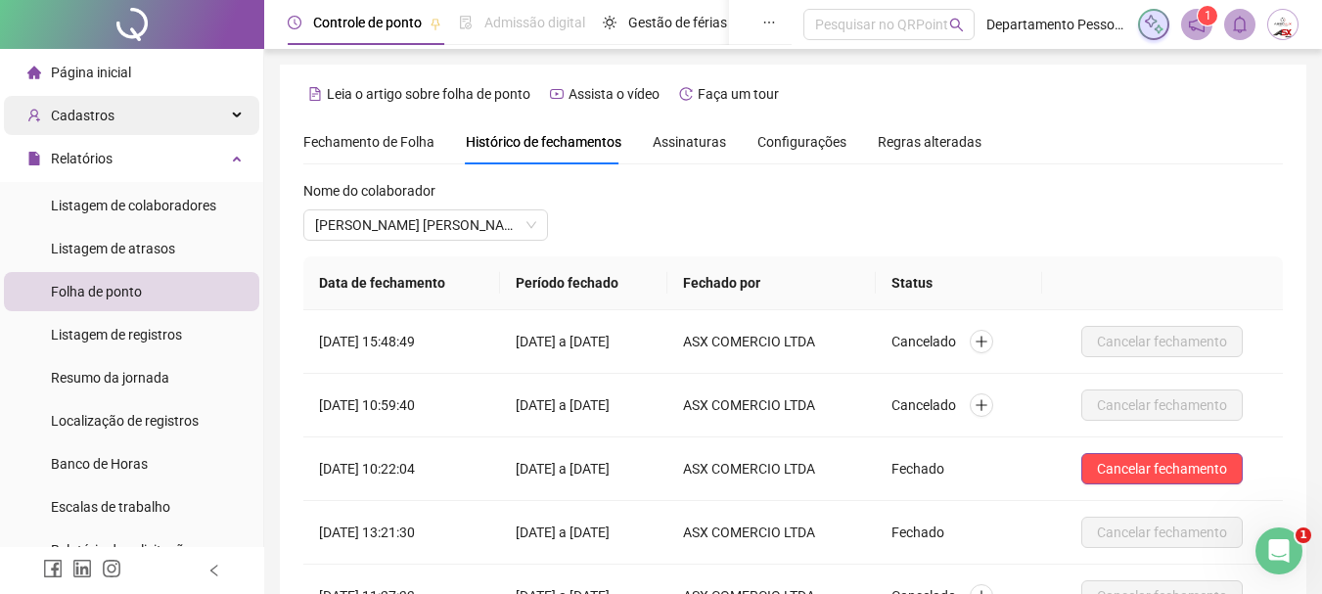
click at [114, 116] on div "Cadastros" at bounding box center [131, 115] width 255 height 39
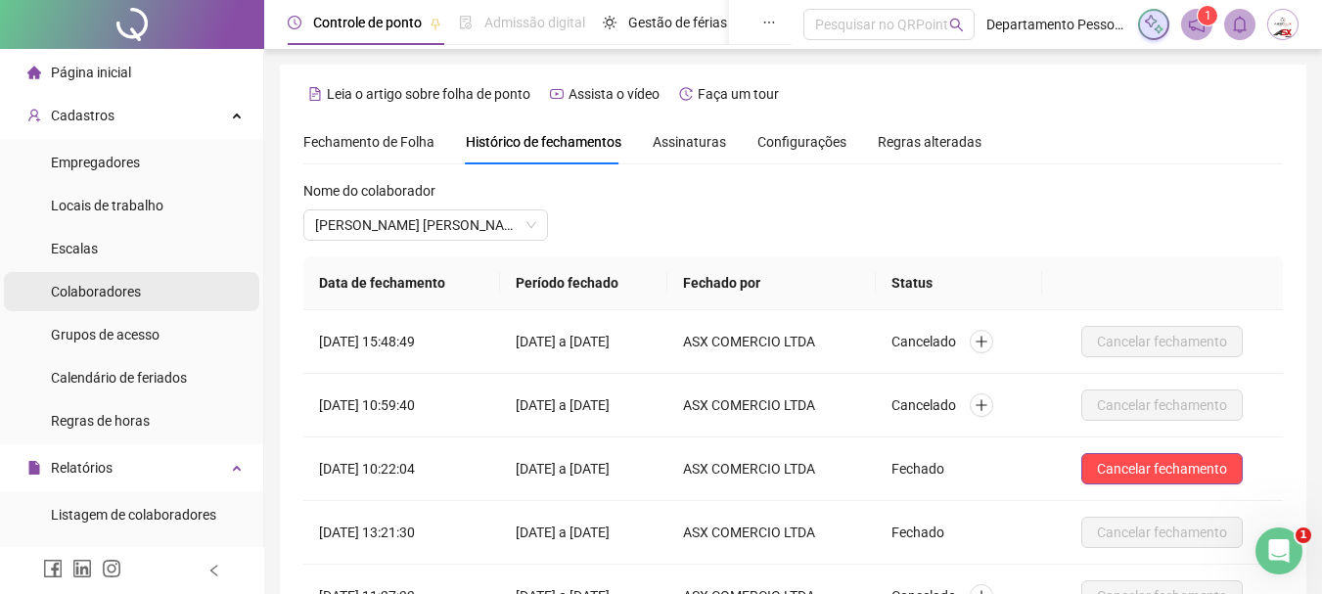
click at [120, 290] on span "Colaboradores" at bounding box center [96, 292] width 90 height 16
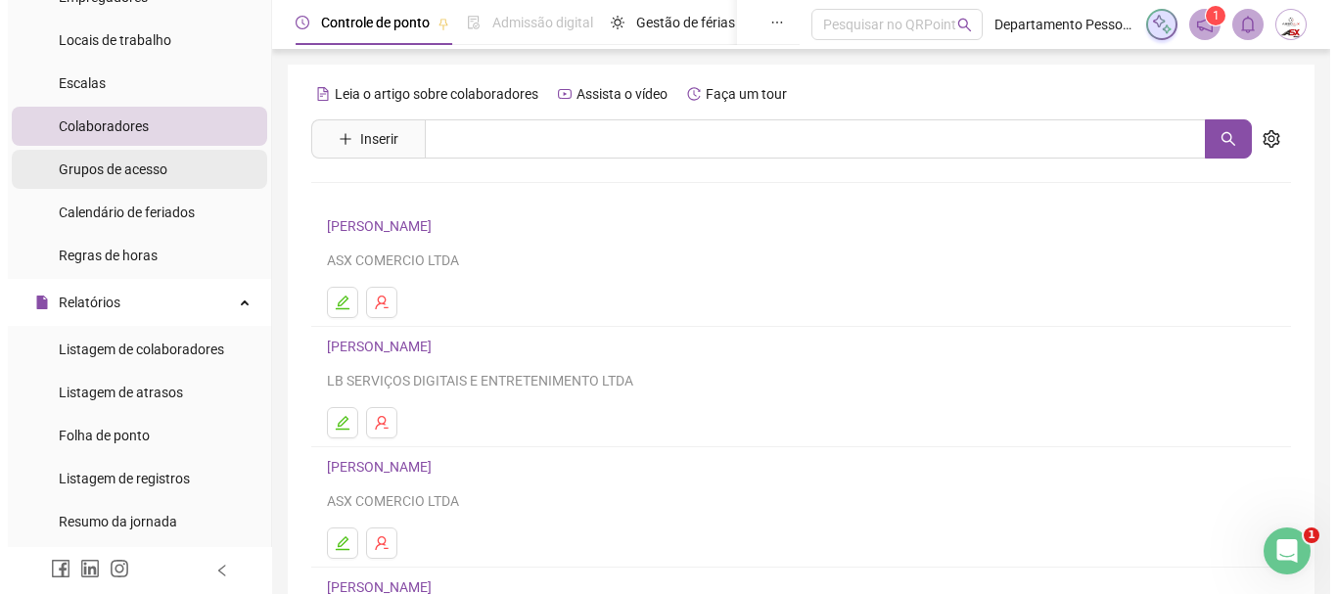
scroll to position [489, 0]
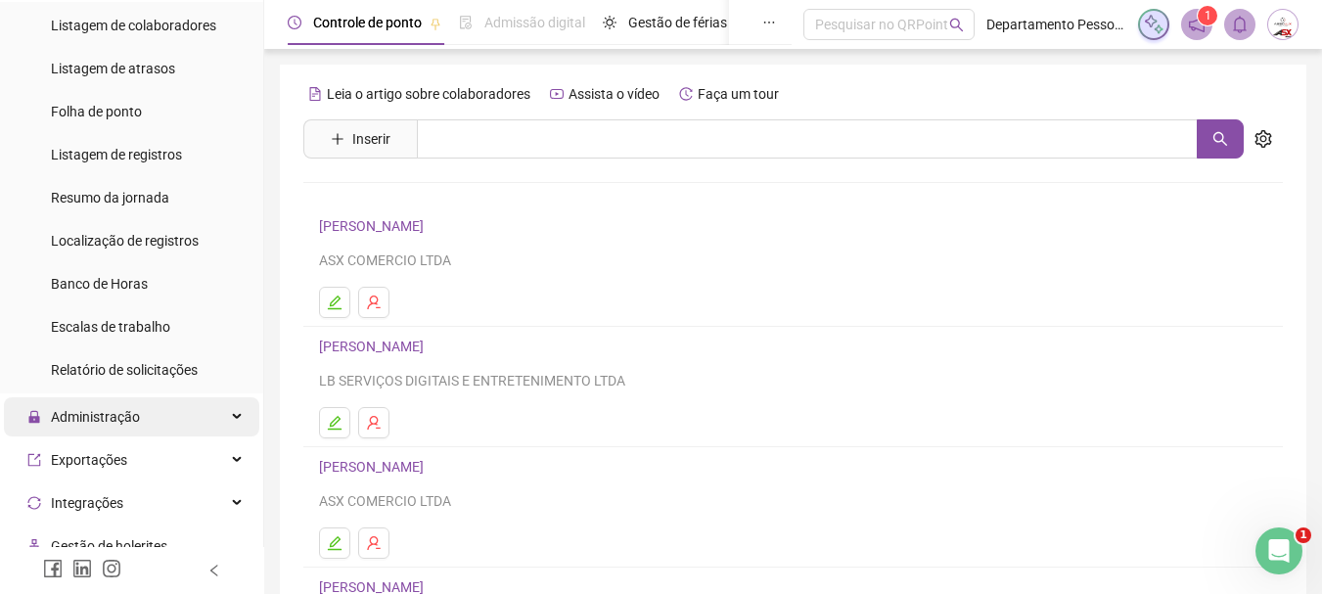
click at [115, 416] on span "Administração" at bounding box center [95, 417] width 89 height 16
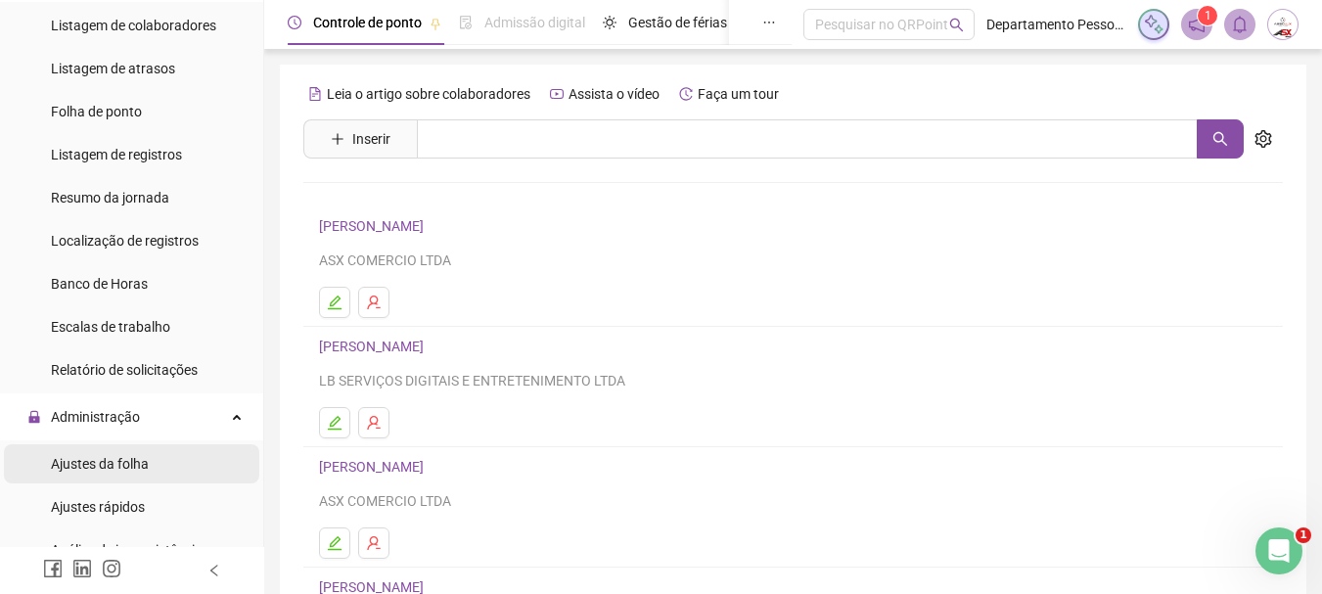
click at [107, 460] on span "Ajustes da folha" at bounding box center [100, 464] width 98 height 16
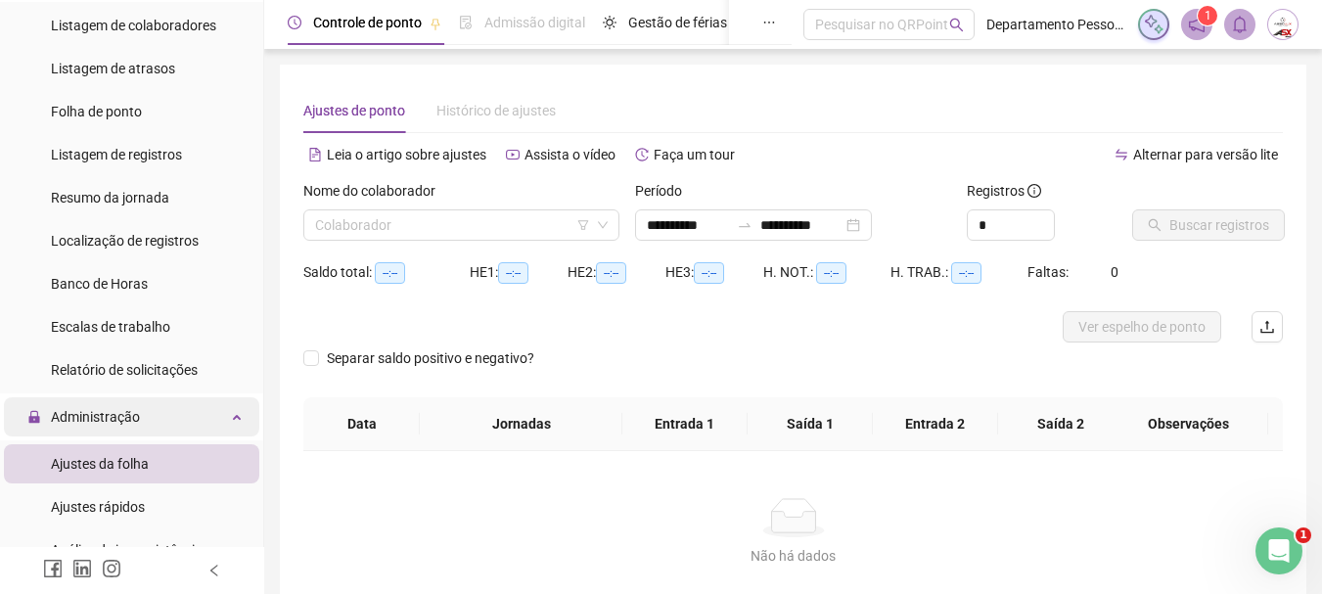
type input "**********"
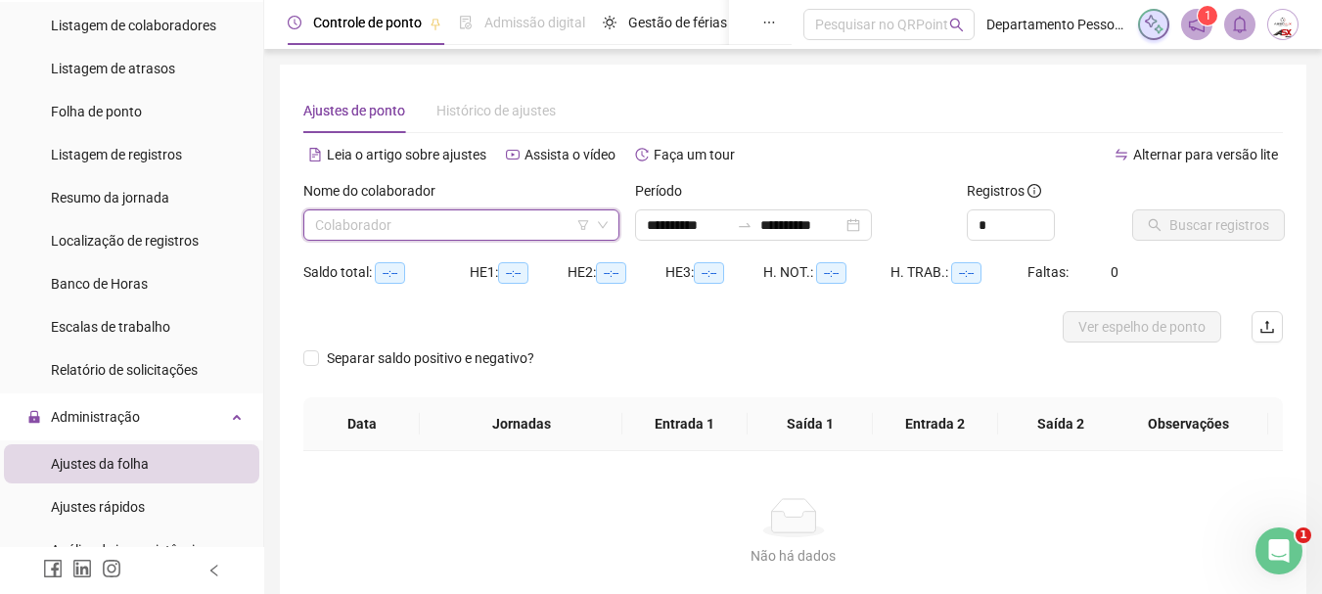
click at [504, 234] on input "search" at bounding box center [452, 224] width 275 height 29
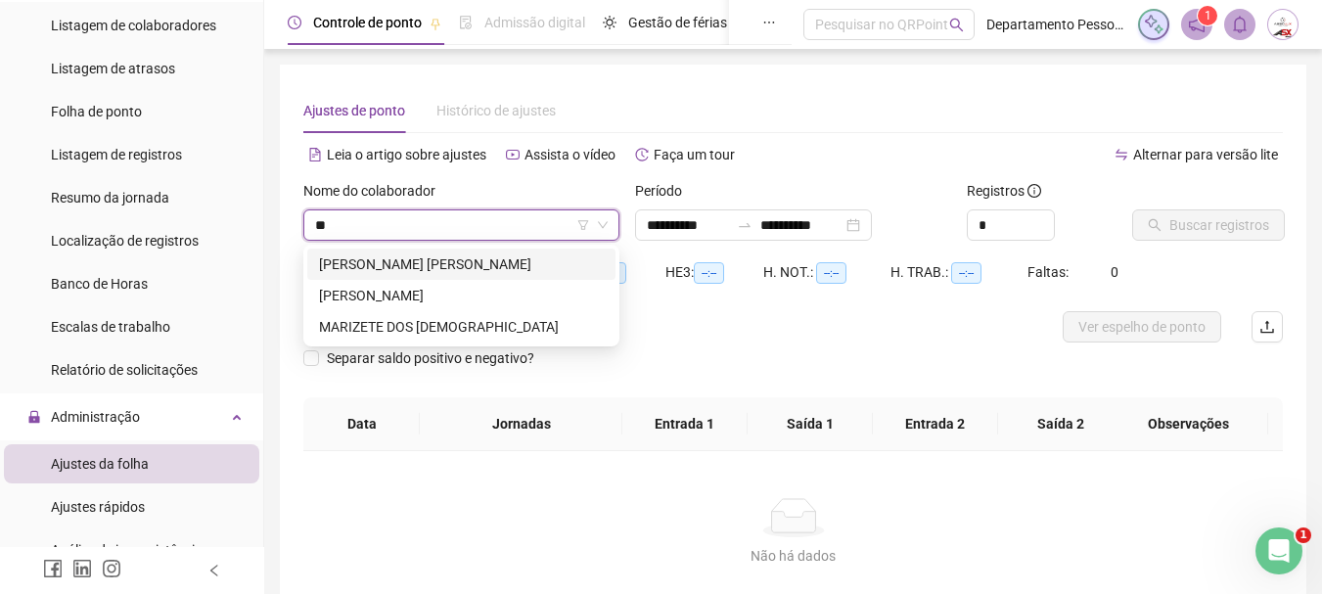
type input "***"
click at [475, 261] on div "ITALO KRISTOFERSON CONCEICAO DA SILVA" at bounding box center [461, 264] width 285 height 22
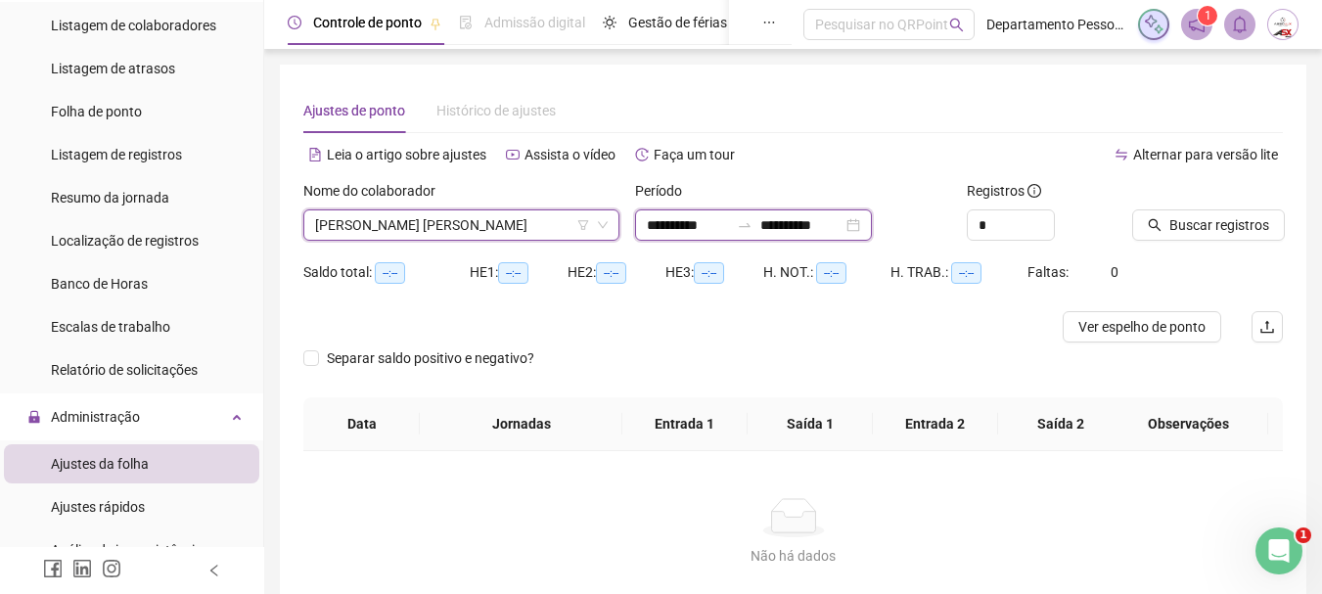
click at [803, 222] on input "**********" at bounding box center [801, 225] width 82 height 22
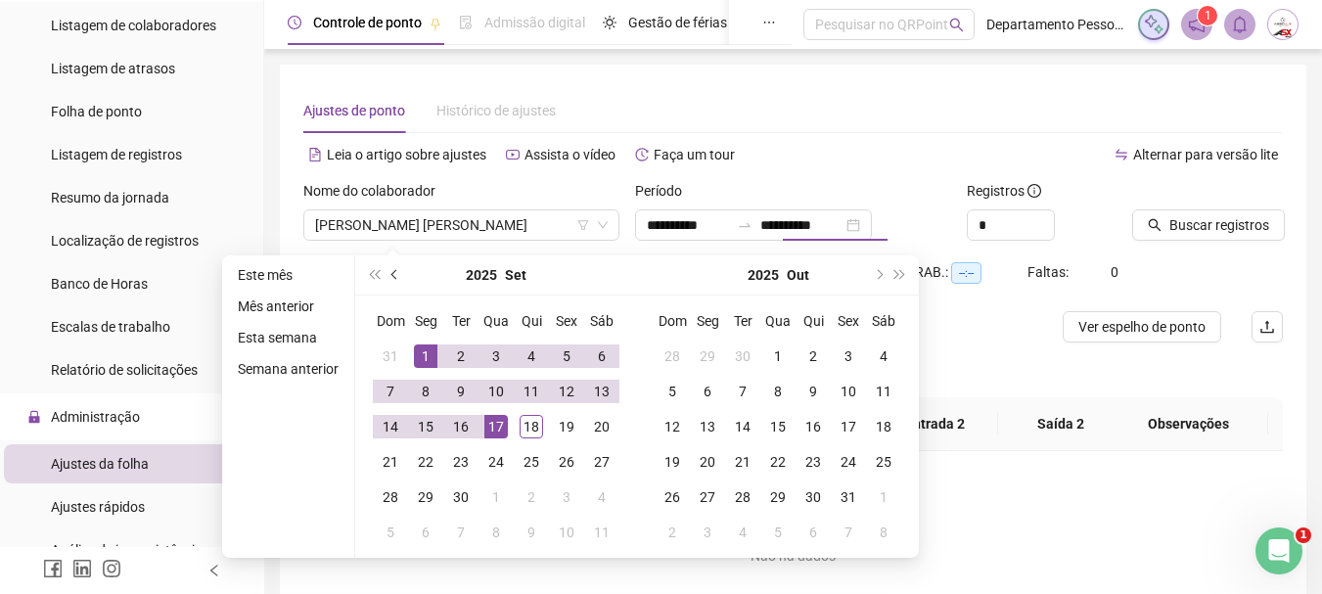
click at [385, 276] on button "prev-year" at bounding box center [396, 274] width 22 height 39
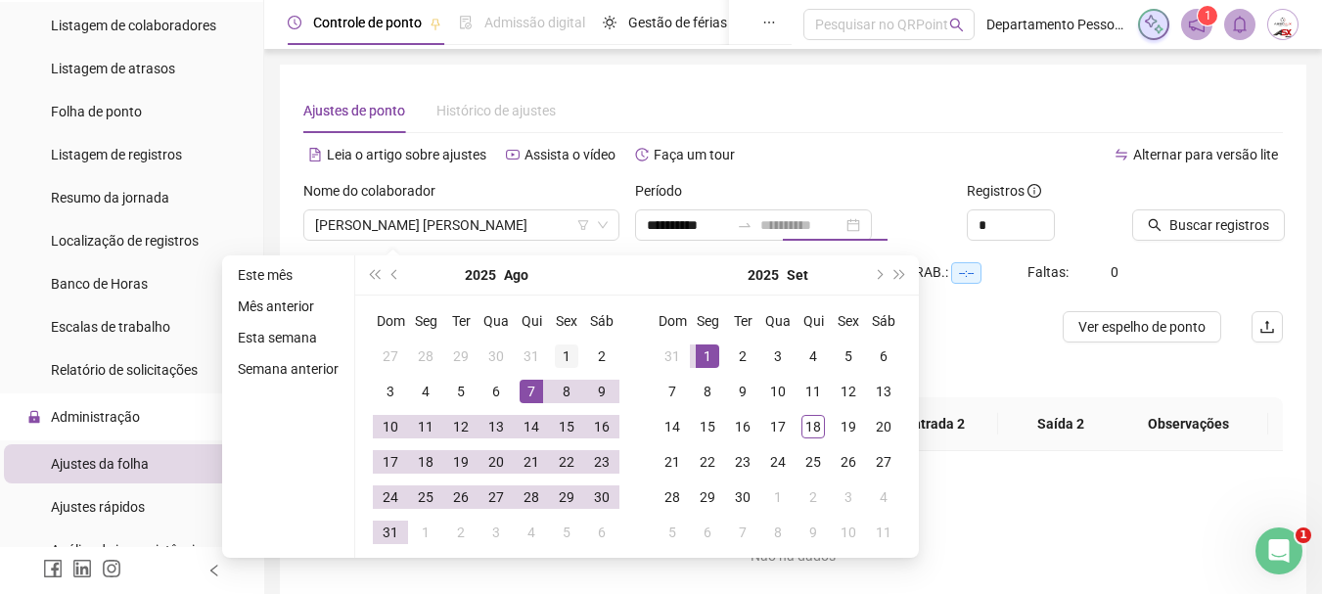
type input "**********"
click at [571, 355] on div "1" at bounding box center [566, 355] width 23 height 23
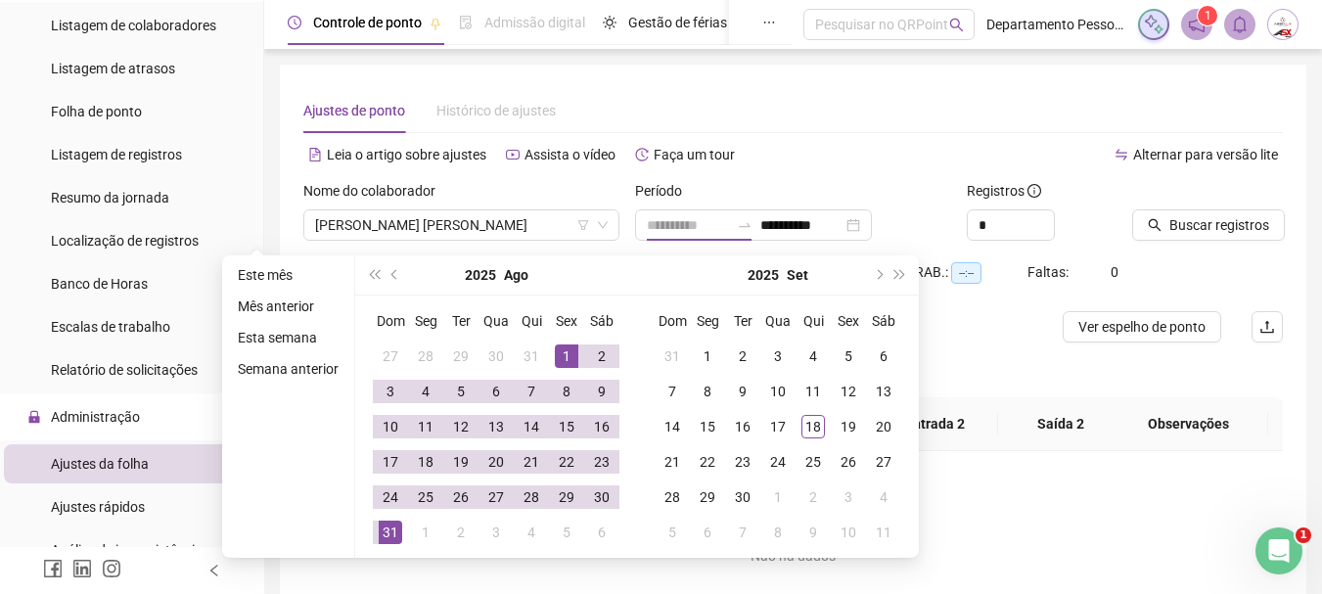
click at [393, 531] on div "31" at bounding box center [390, 532] width 23 height 23
type input "**********"
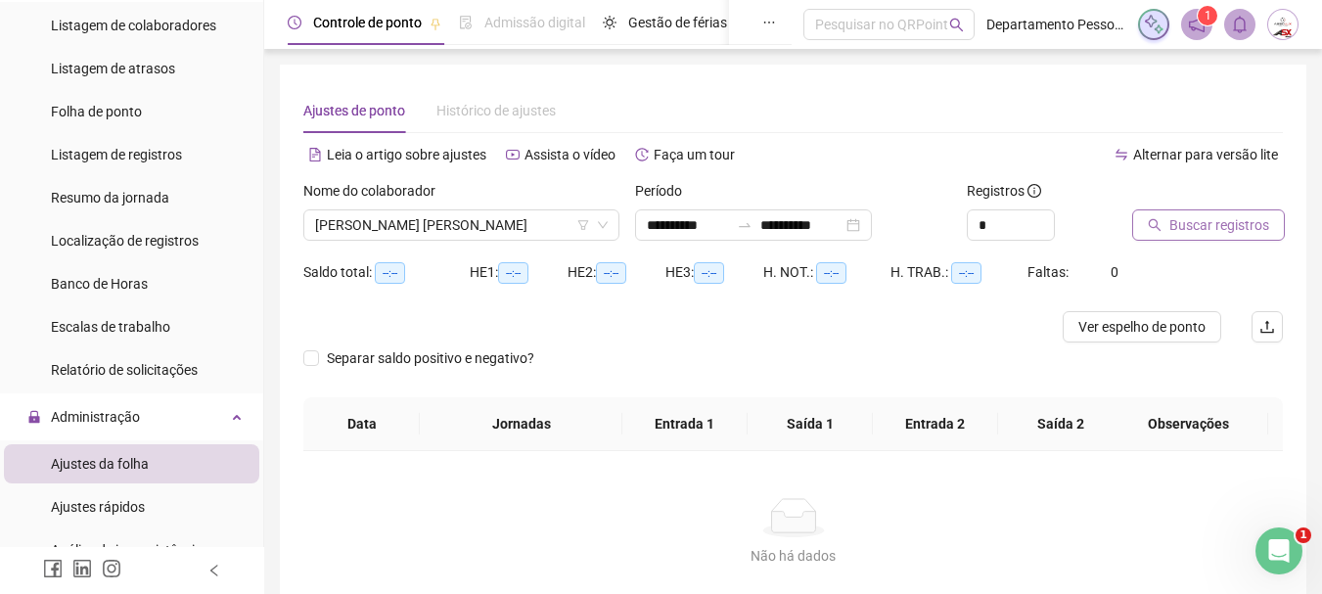
click at [1189, 223] on span "Buscar registros" at bounding box center [1219, 225] width 100 height 22
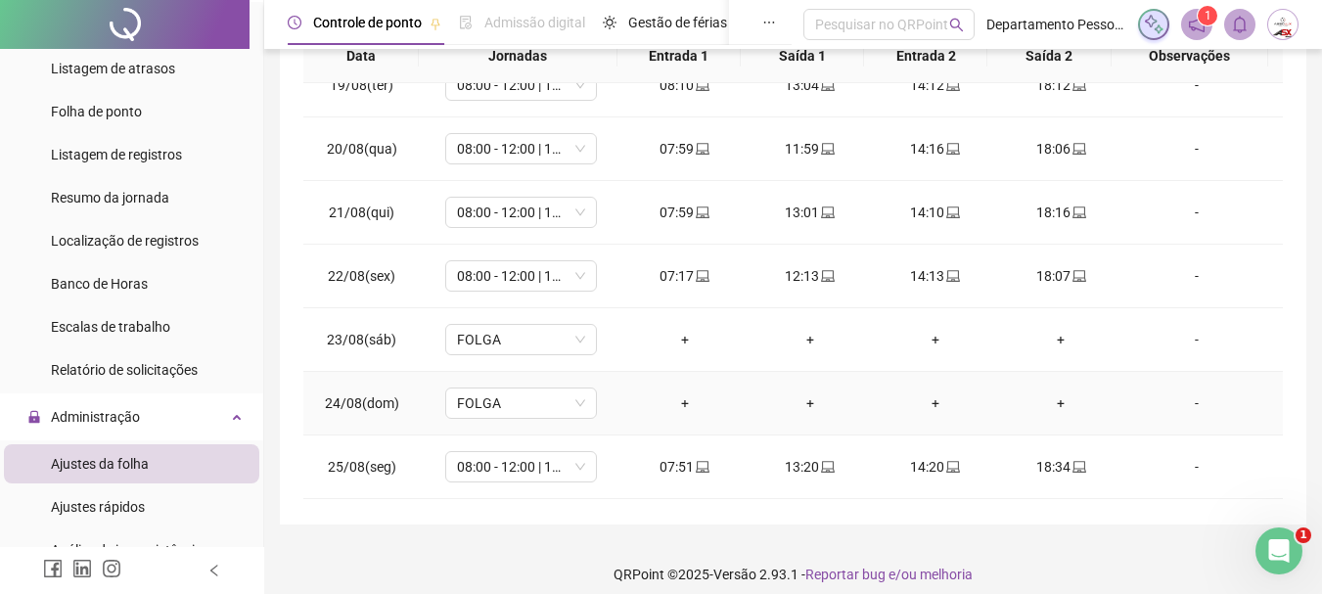
scroll to position [1554, 0]
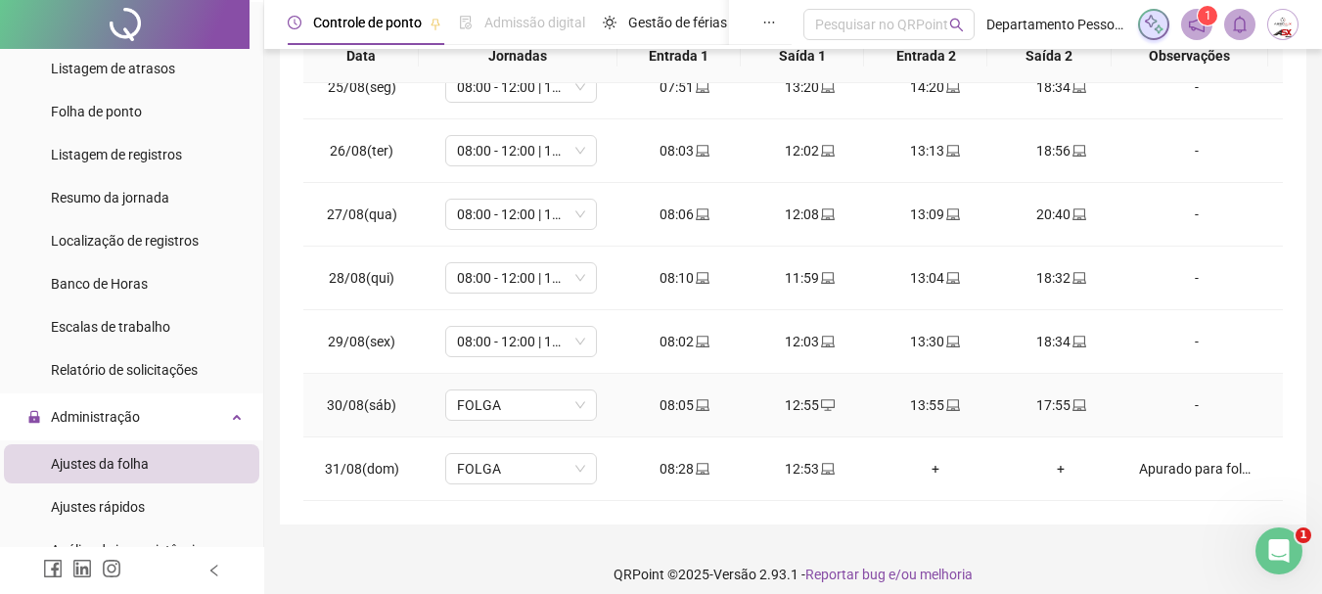
click at [1186, 404] on div "-" at bounding box center [1196, 405] width 115 height 22
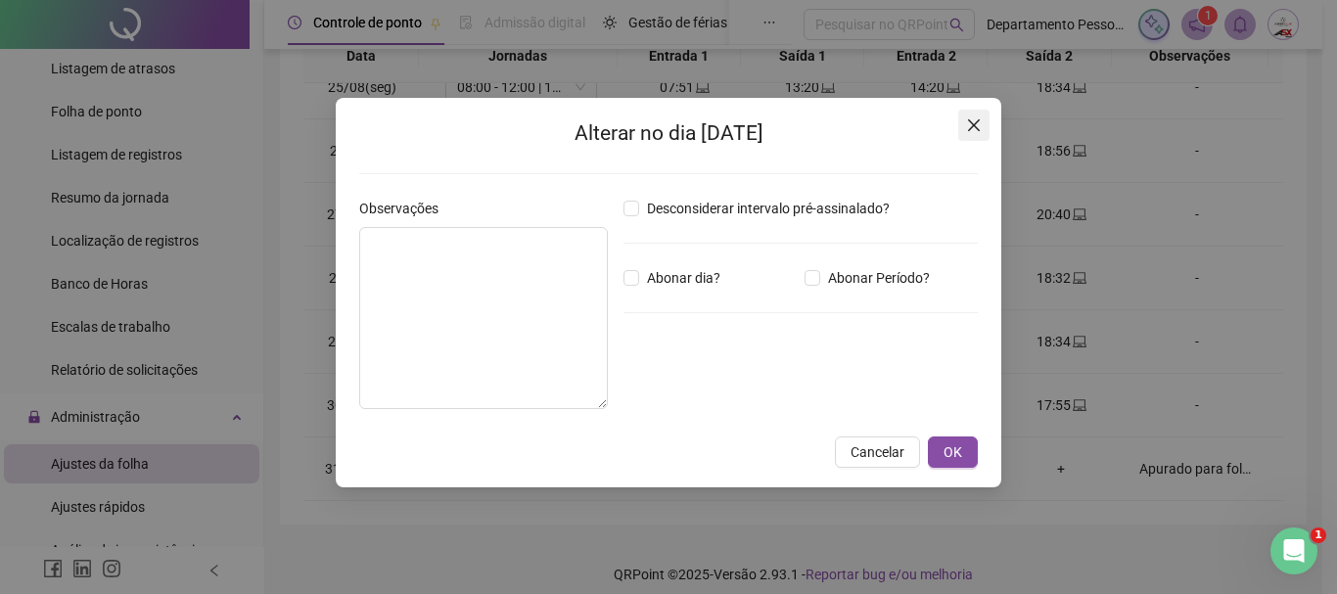
click at [974, 115] on button "Close" at bounding box center [973, 125] width 31 height 31
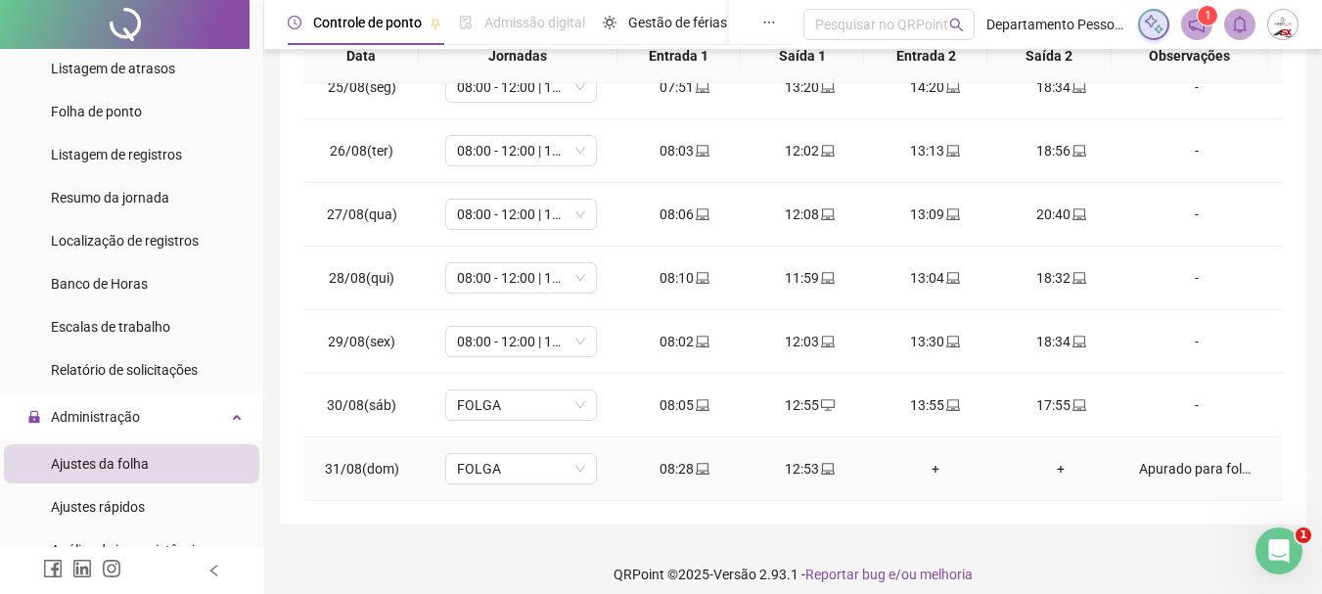
click at [1191, 468] on div "Apurado para folha de pagamento comp .08/2025" at bounding box center [1196, 469] width 115 height 22
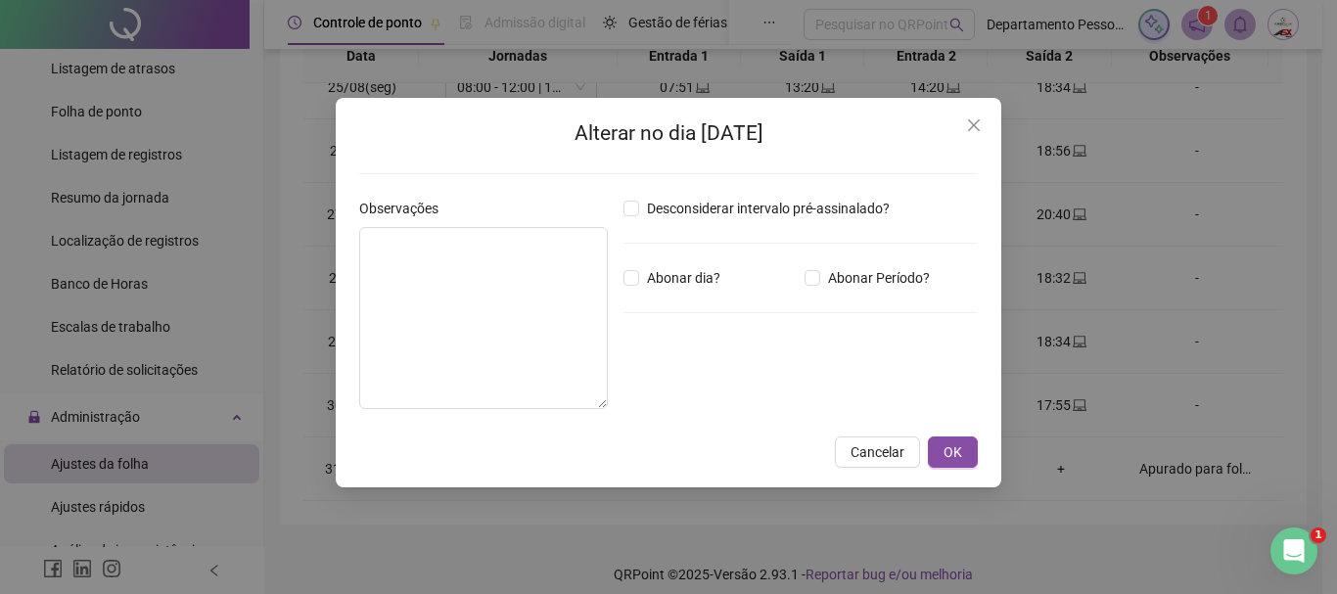
type textarea "**********"
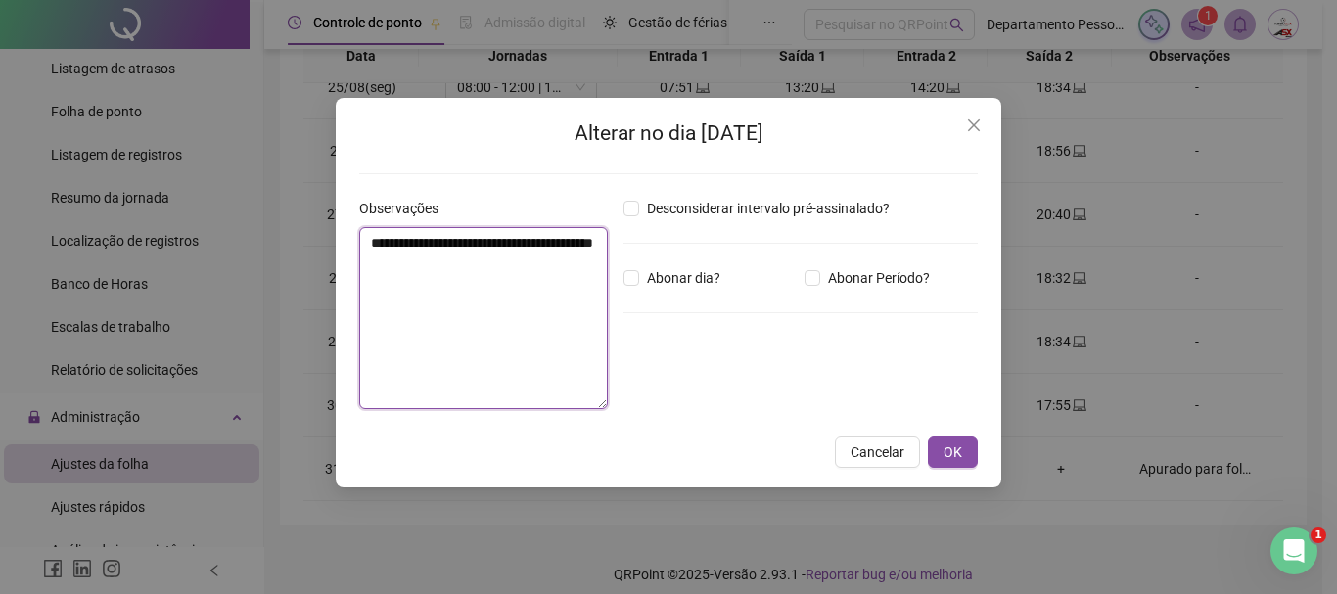
drag, startPoint x: 374, startPoint y: 243, endPoint x: 475, endPoint y: 269, distance: 104.2
click at [475, 269] on textarea "**********" at bounding box center [483, 318] width 249 height 182
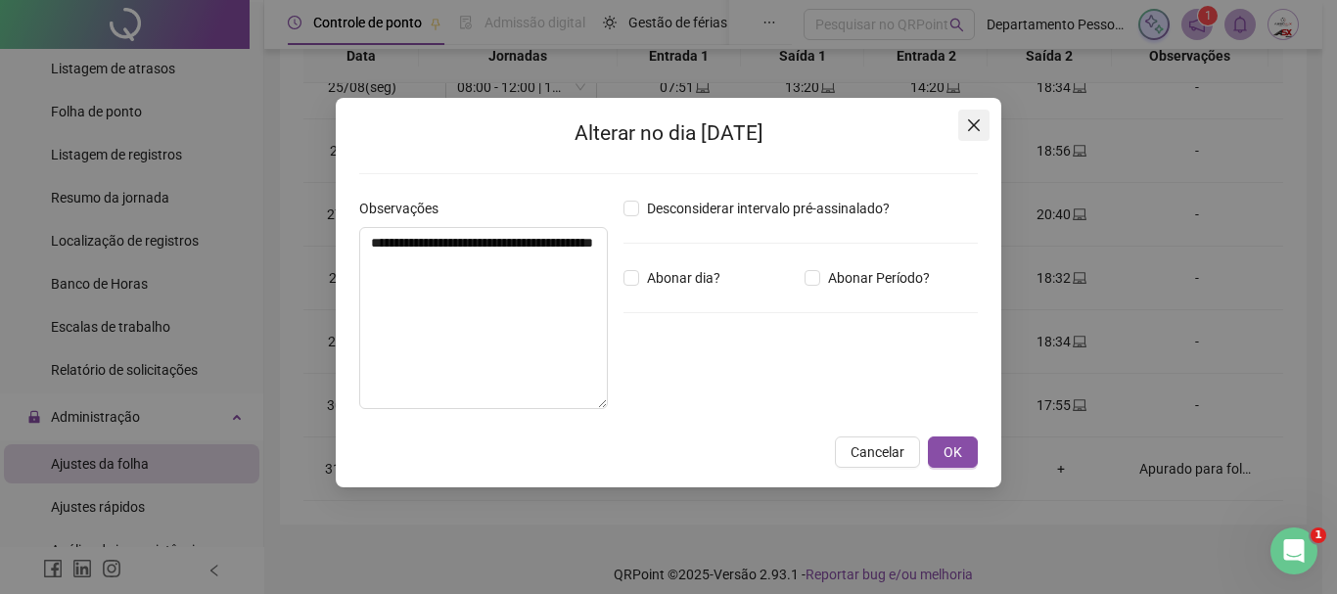
click at [975, 130] on icon "close" at bounding box center [974, 125] width 16 height 16
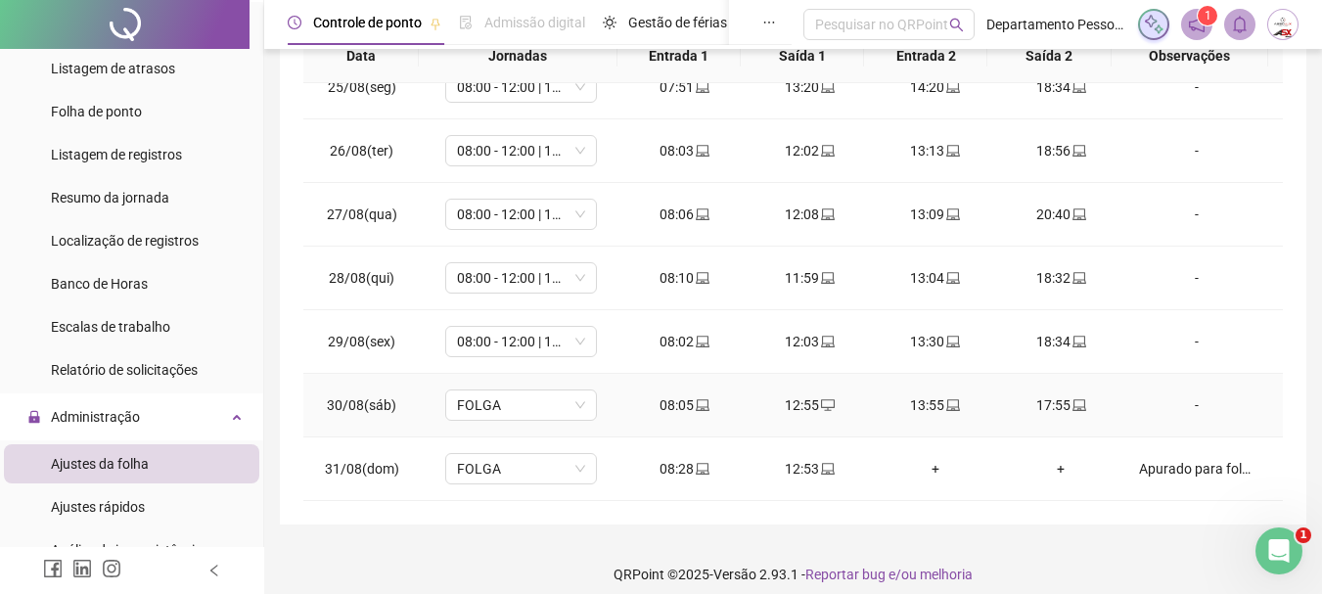
click at [1190, 407] on div "-" at bounding box center [1196, 405] width 115 height 22
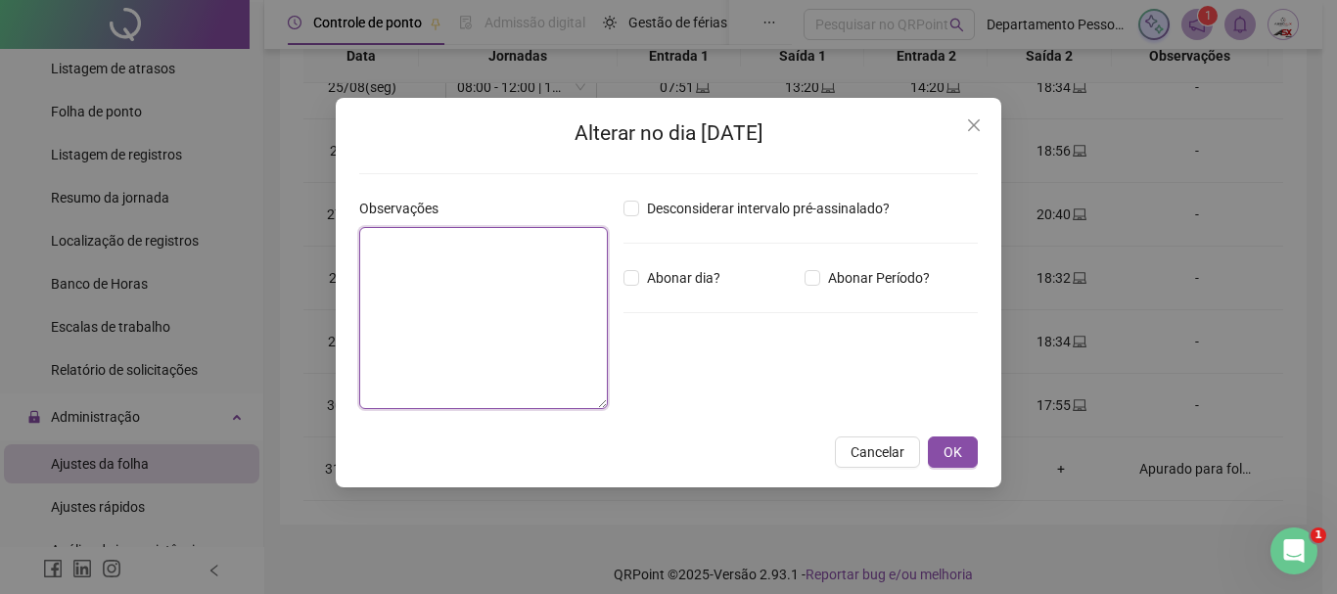
click at [483, 322] on textarea at bounding box center [483, 318] width 249 height 182
paste textarea "**********"
type textarea "**********"
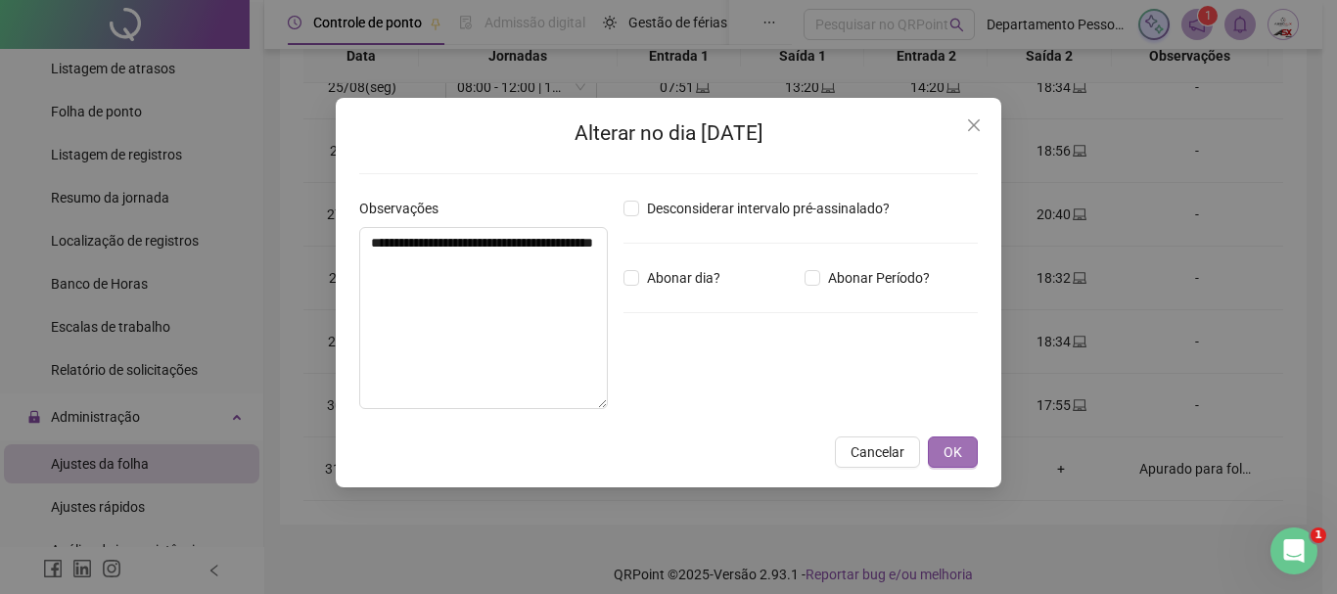
click at [945, 444] on span "OK" at bounding box center [952, 452] width 19 height 22
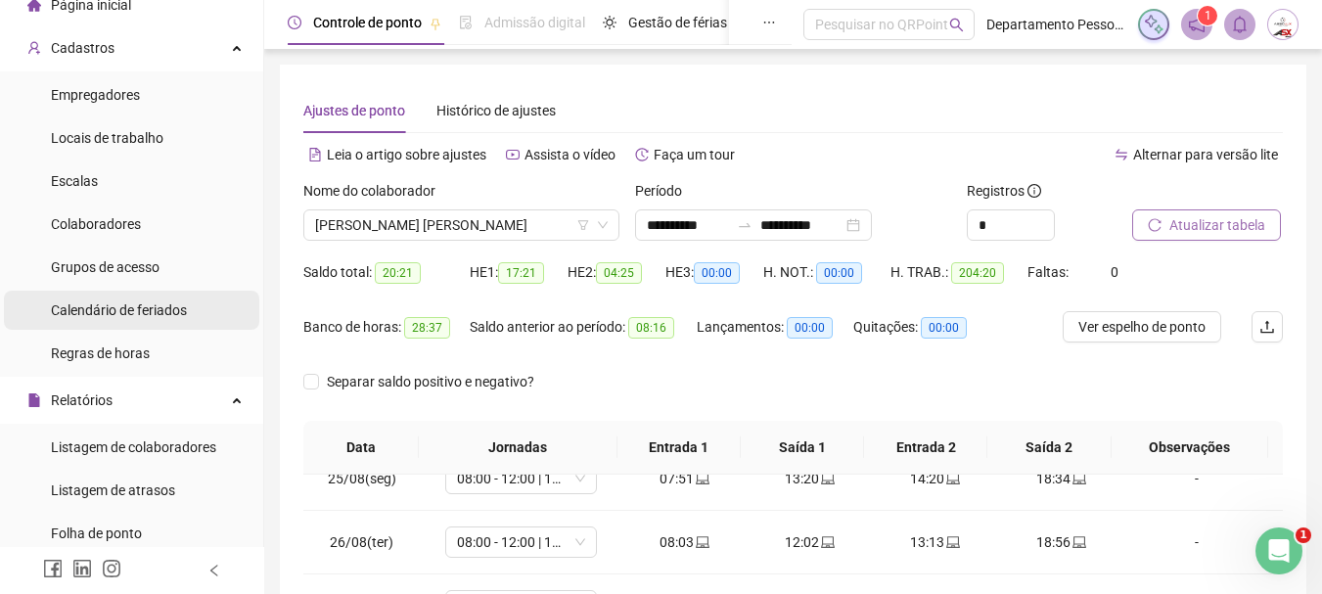
scroll to position [0, 0]
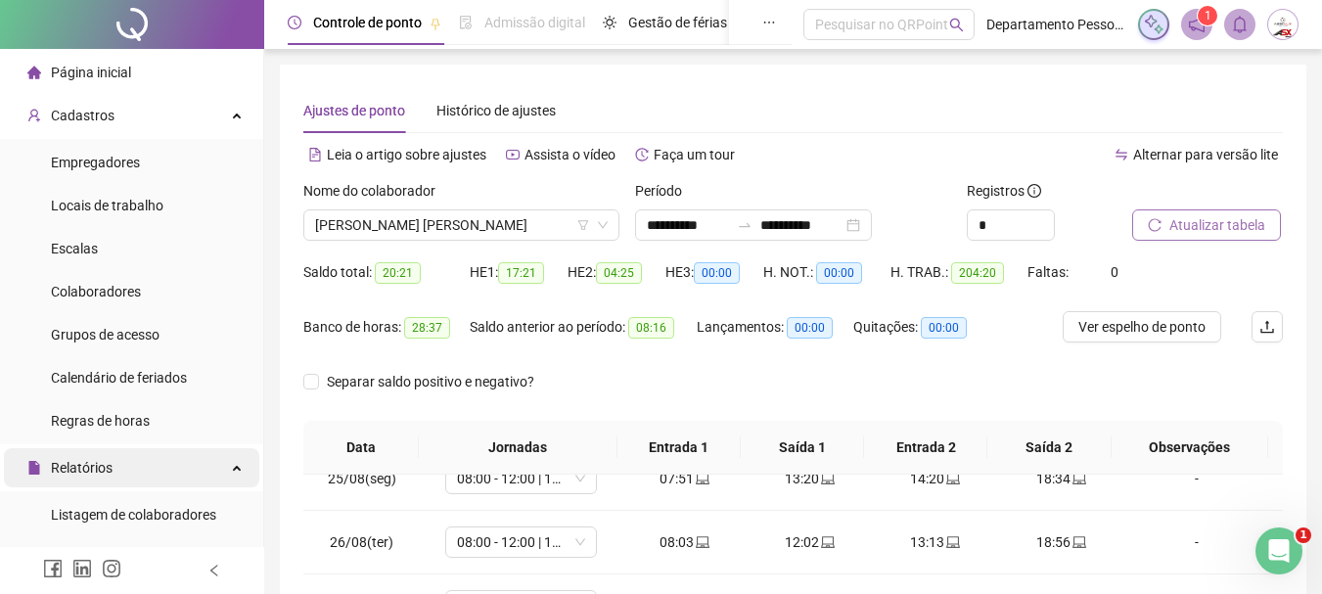
click at [92, 467] on span "Relatórios" at bounding box center [82, 468] width 62 height 16
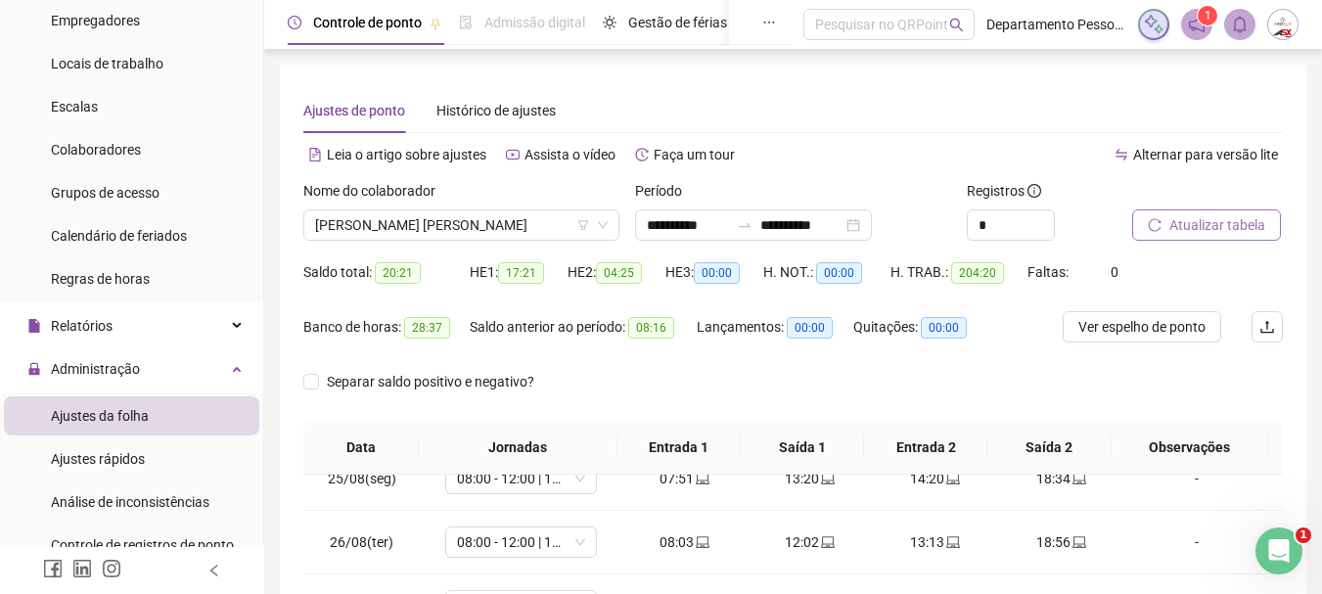
scroll to position [391, 0]
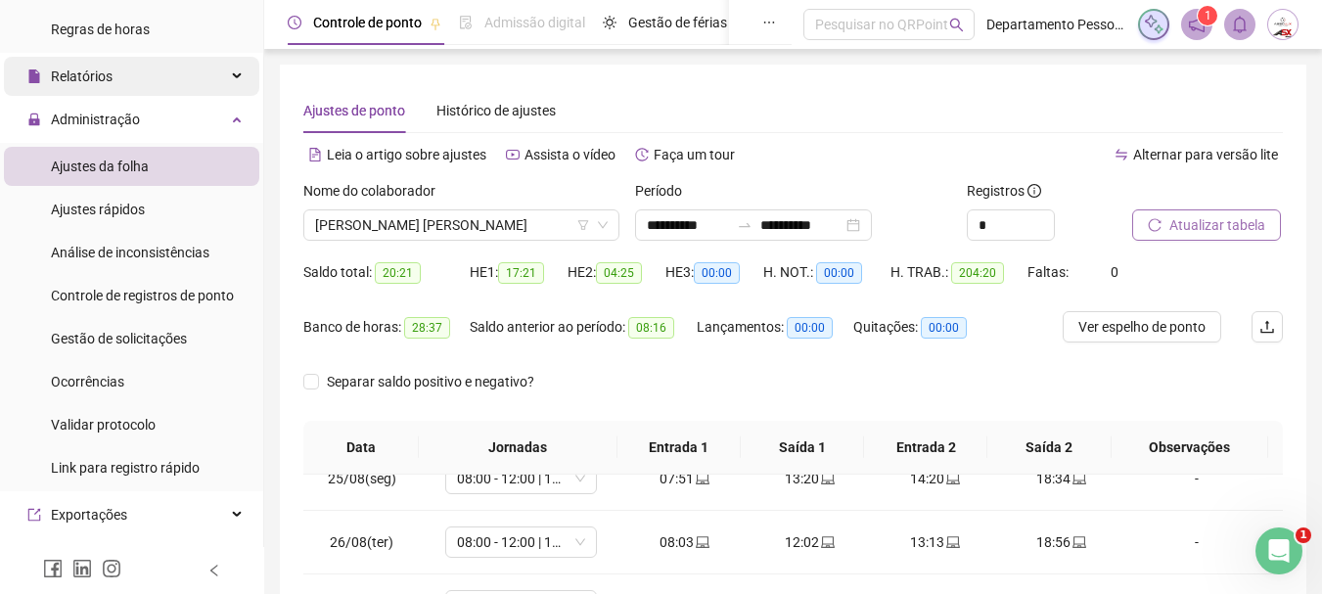
click at [107, 77] on span "Relatórios" at bounding box center [82, 77] width 62 height 16
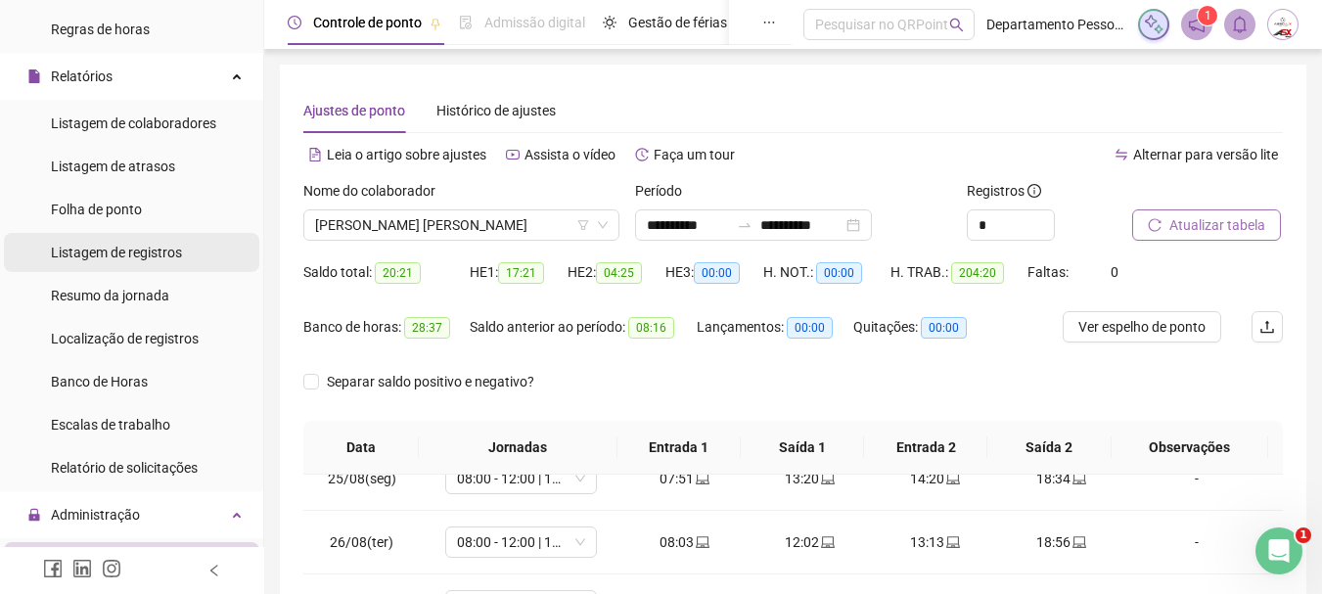
click at [105, 238] on div "Listagem de registros" at bounding box center [116, 252] width 131 height 39
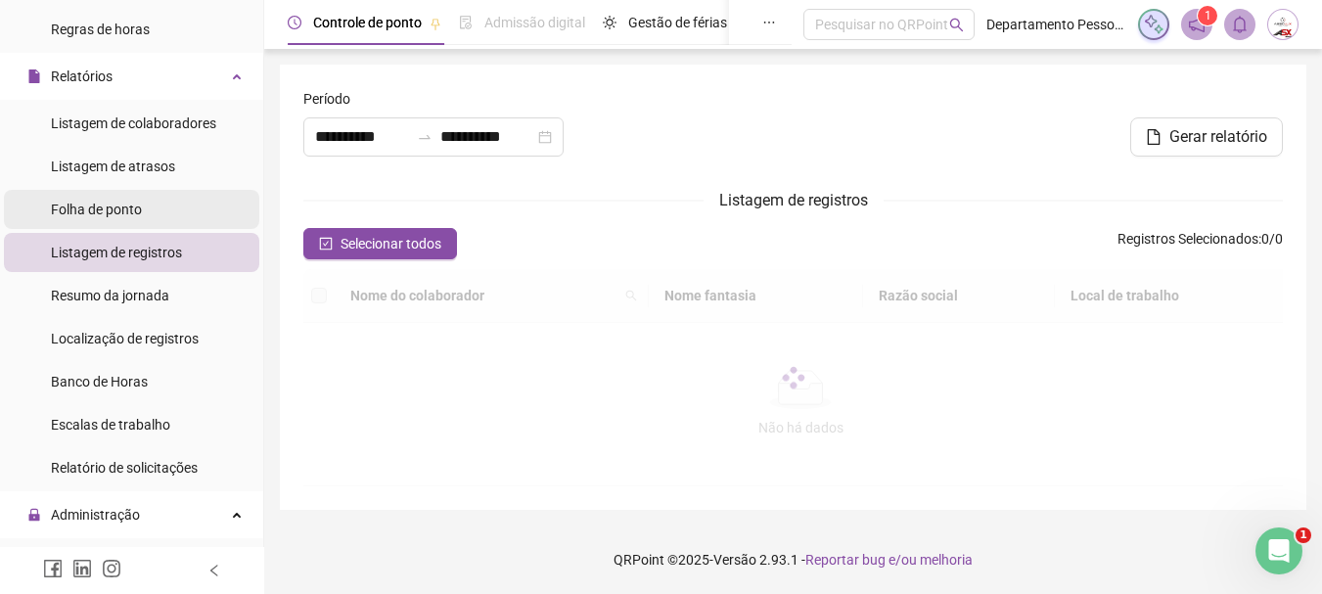
type input "**********"
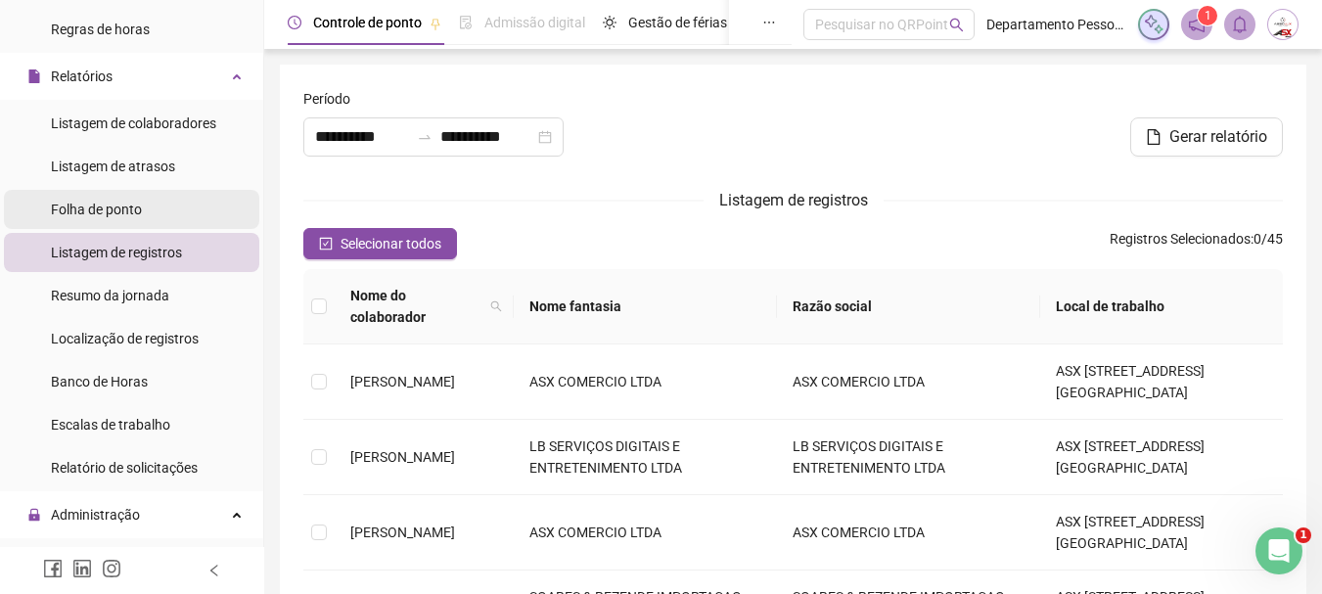
click at [106, 208] on span "Folha de ponto" at bounding box center [96, 210] width 91 height 16
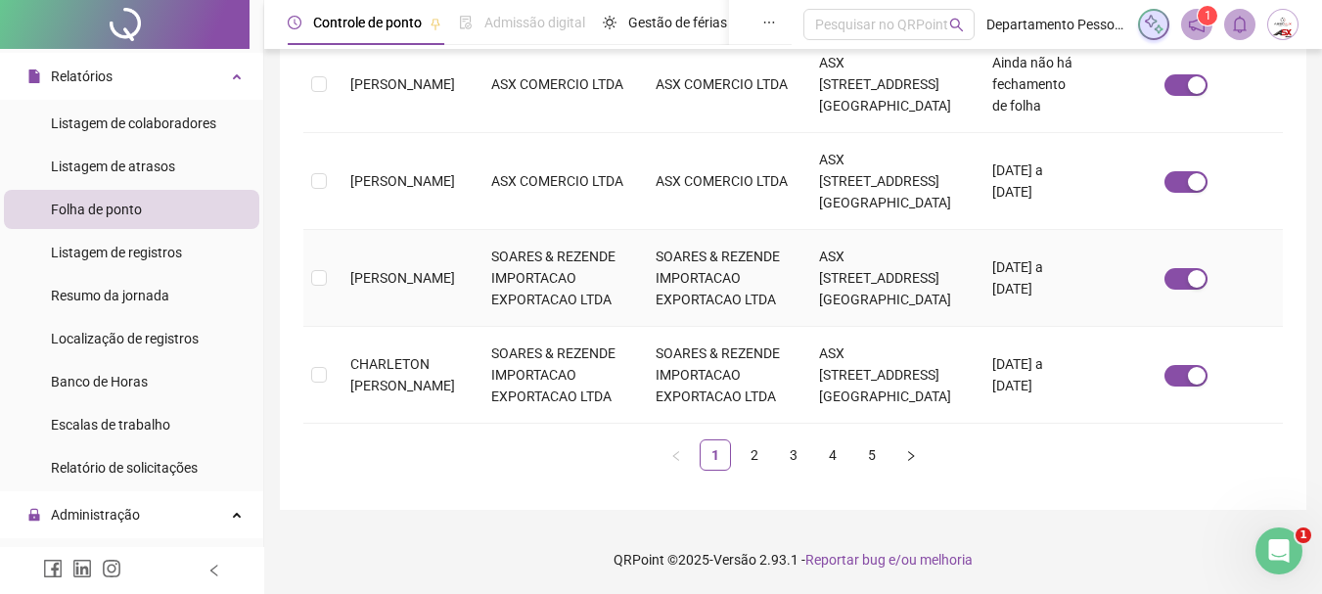
scroll to position [1414, 0]
click at [755, 452] on link "2" at bounding box center [754, 454] width 29 height 29
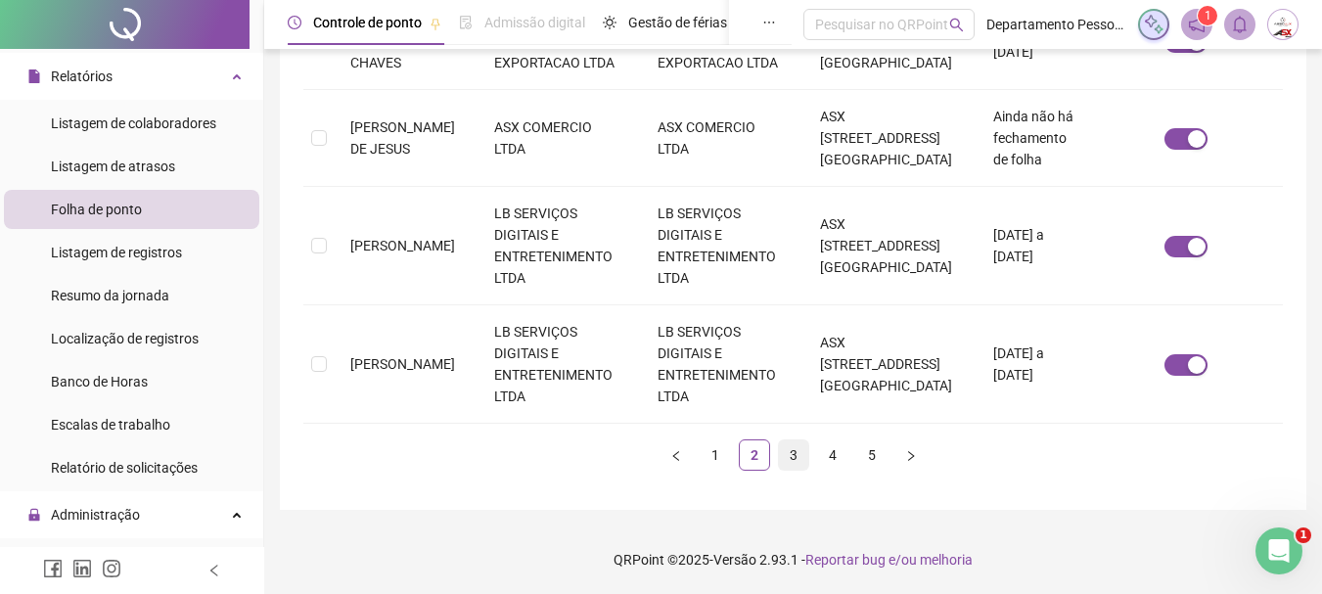
click at [786, 455] on link "3" at bounding box center [793, 454] width 29 height 29
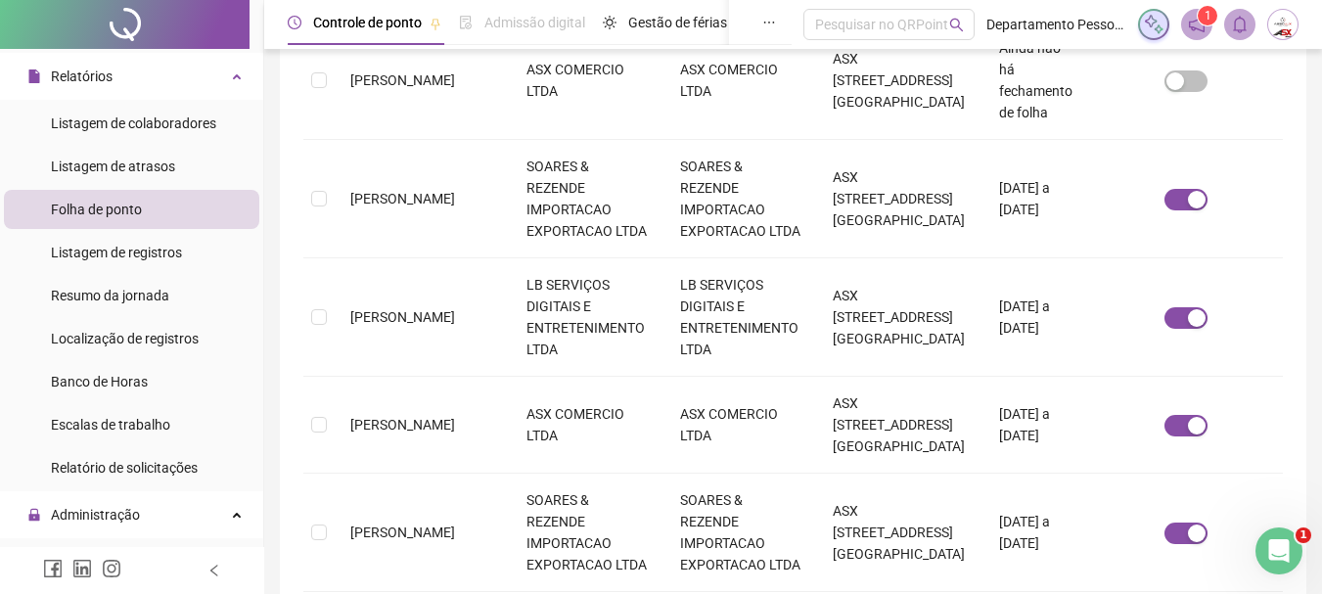
scroll to position [1156, 0]
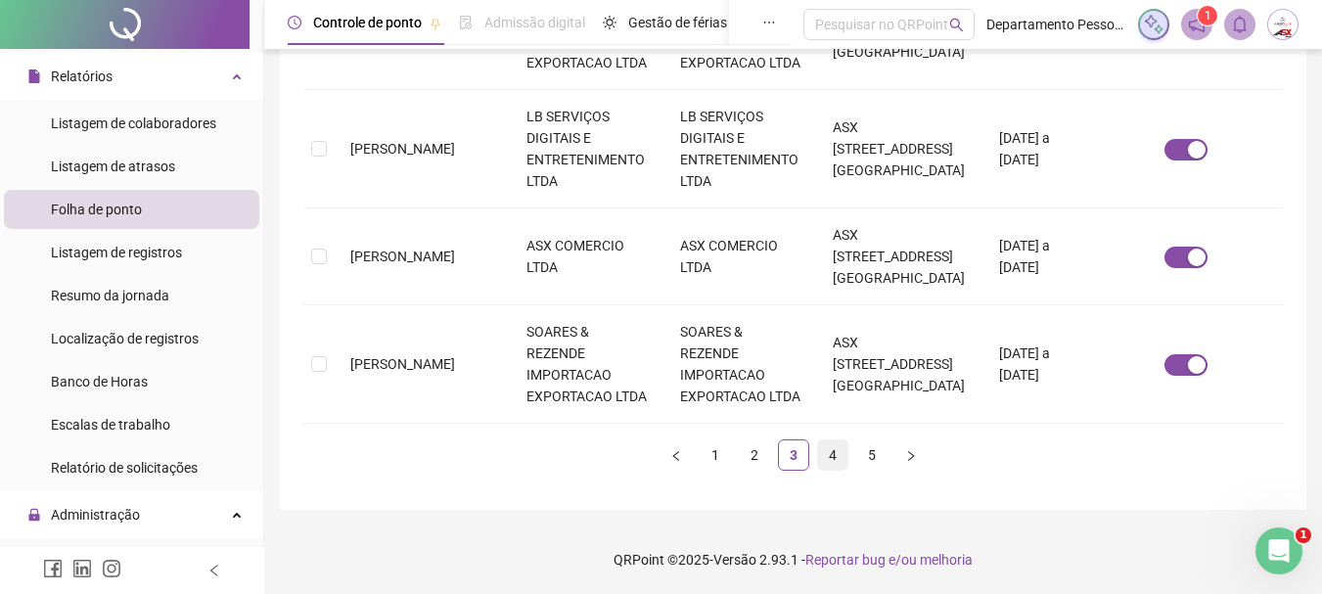
click at [830, 458] on link "4" at bounding box center [832, 454] width 29 height 29
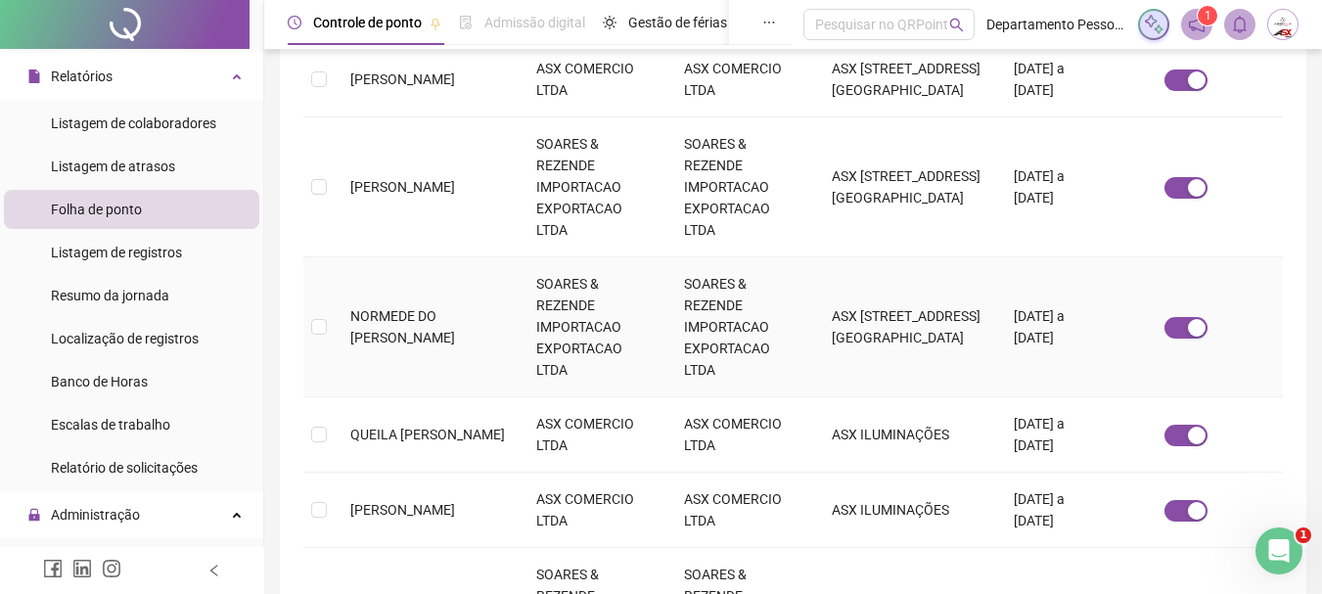
scroll to position [1048, 0]
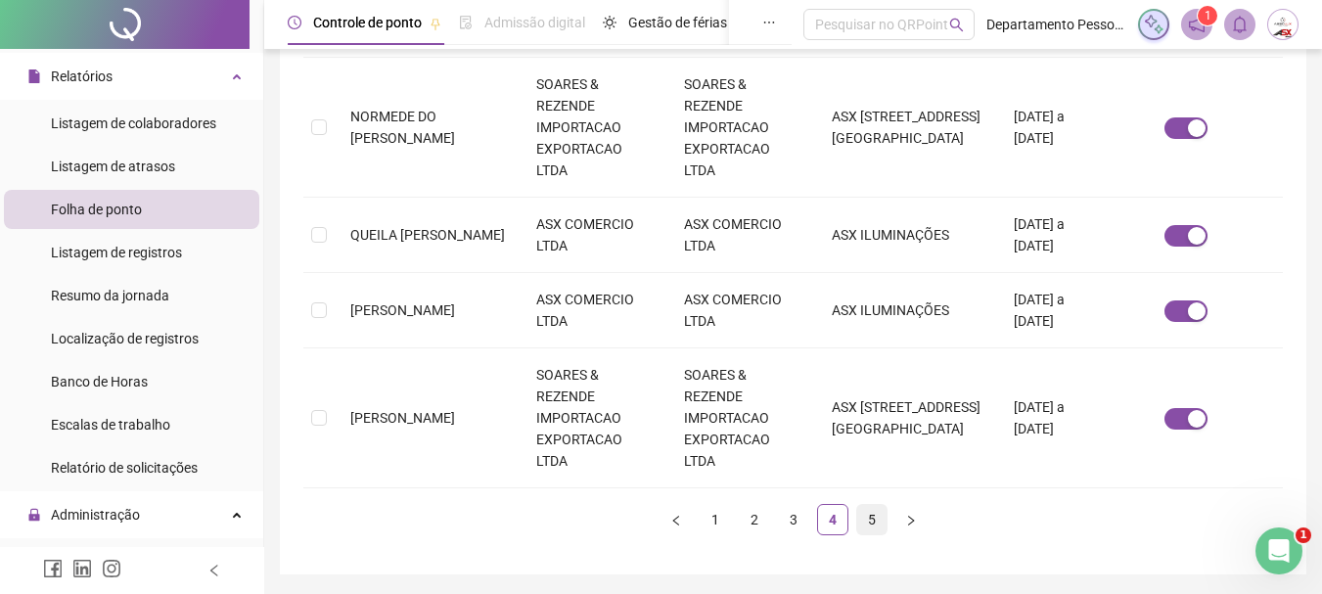
click at [874, 505] on link "5" at bounding box center [871, 519] width 29 height 29
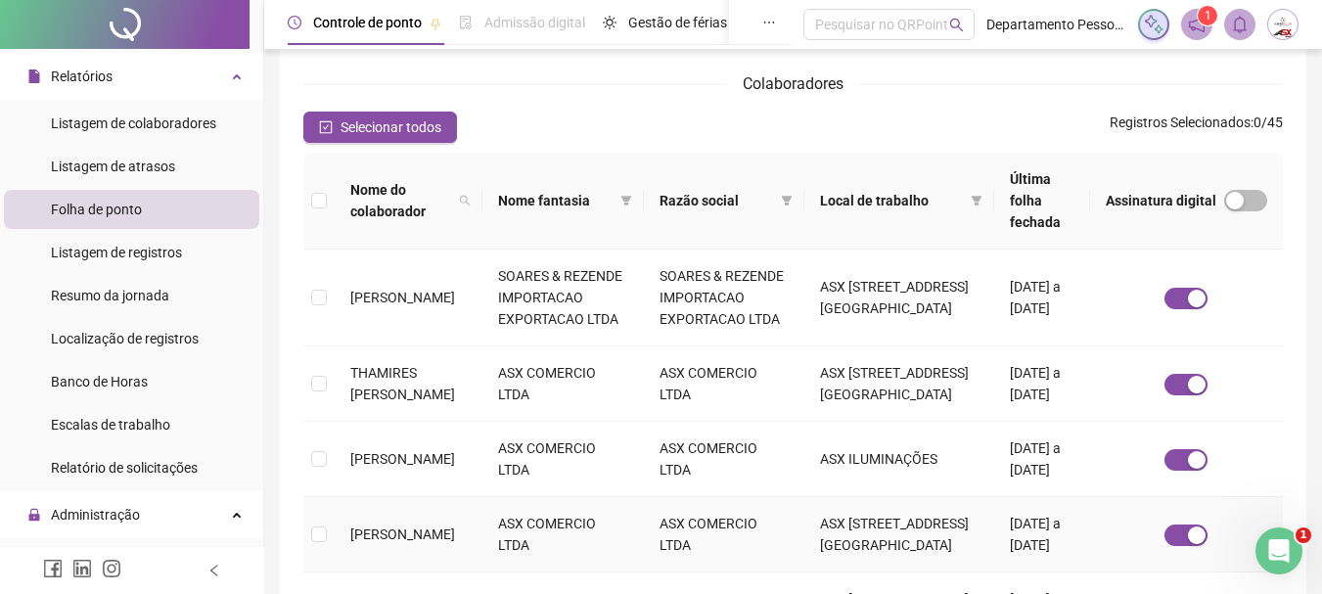
scroll to position [564, 0]
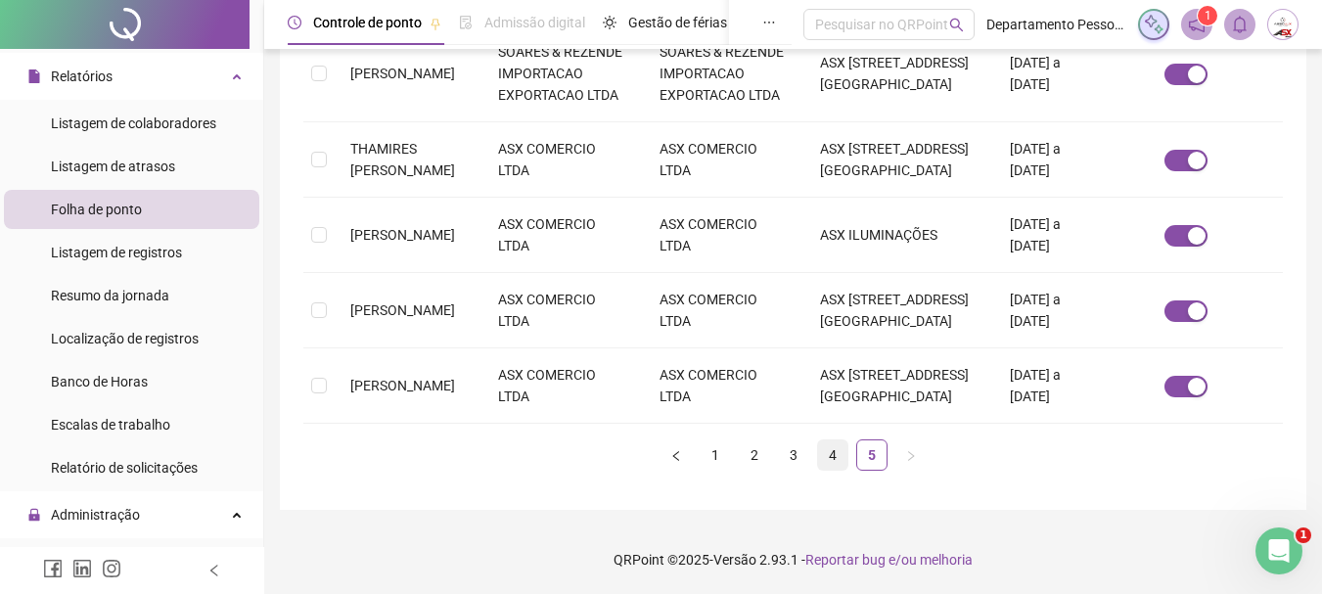
click at [831, 454] on link "4" at bounding box center [832, 454] width 29 height 29
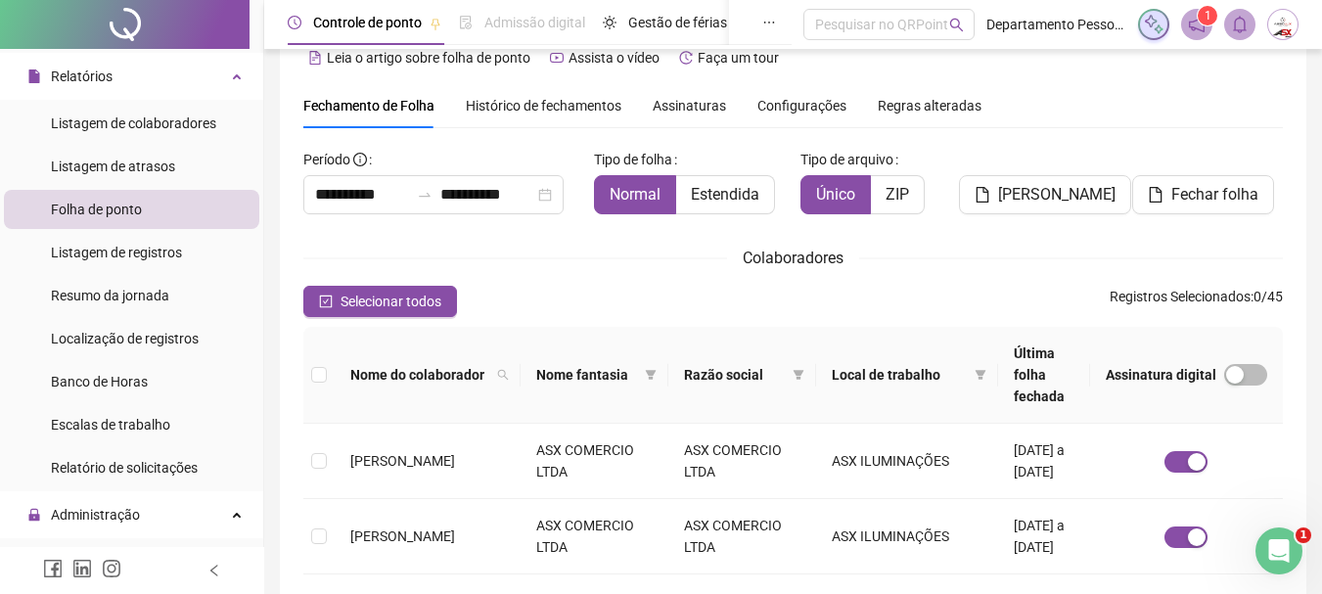
scroll to position [0, 0]
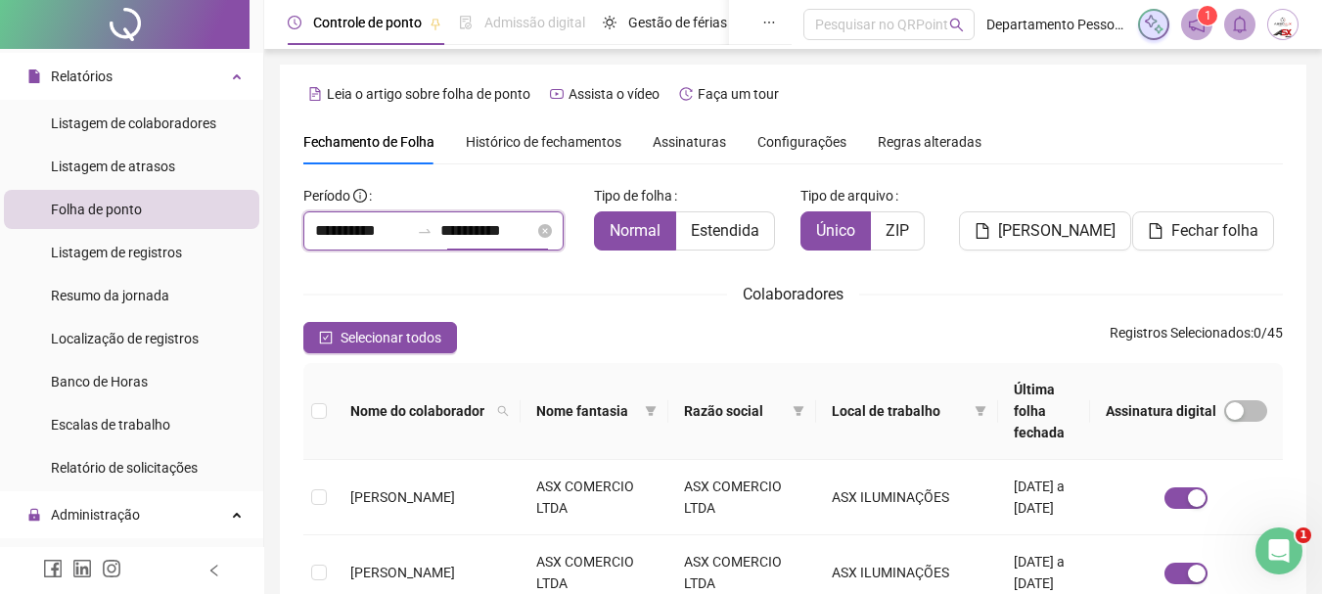
click at [509, 238] on input "**********" at bounding box center [487, 230] width 94 height 23
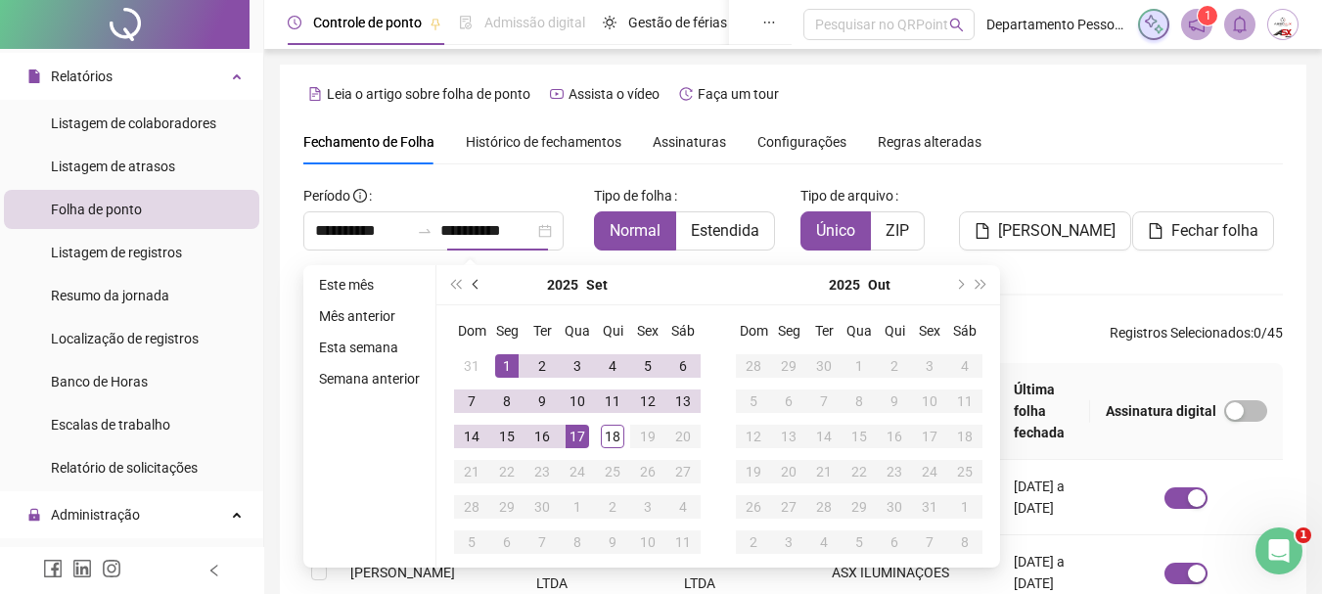
click at [473, 284] on span "prev-year" at bounding box center [478, 285] width 10 height 10
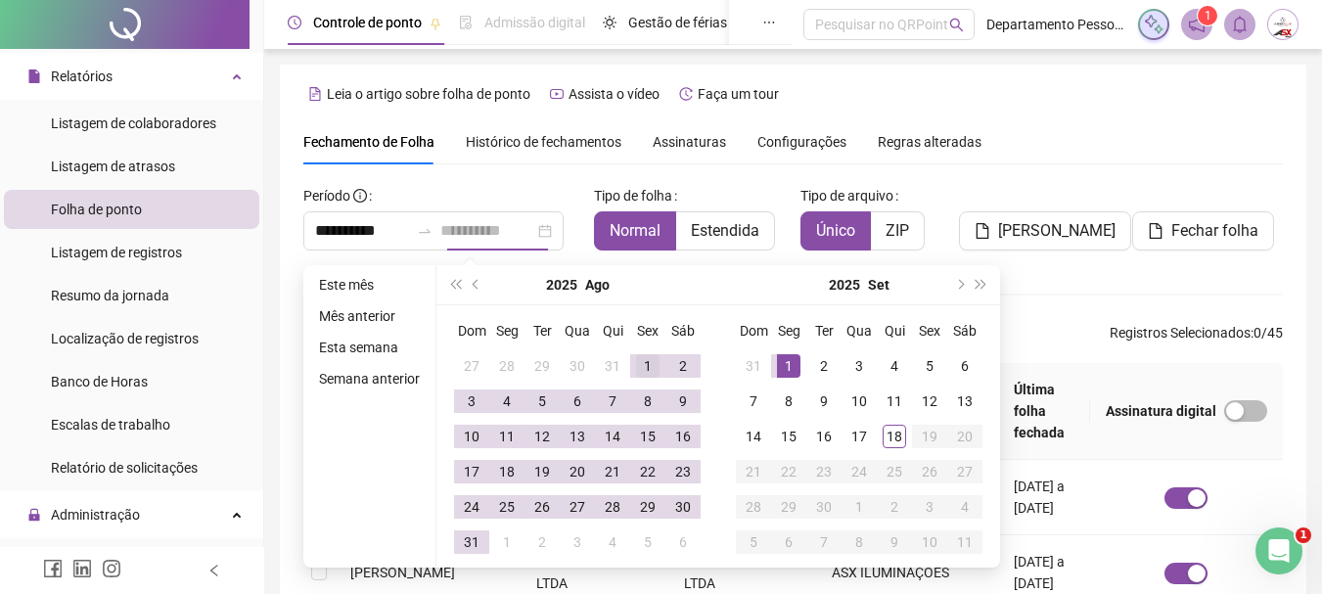
type input "**********"
click at [650, 362] on div "1" at bounding box center [647, 365] width 23 height 23
click at [469, 540] on div "31" at bounding box center [471, 541] width 23 height 23
type input "**********"
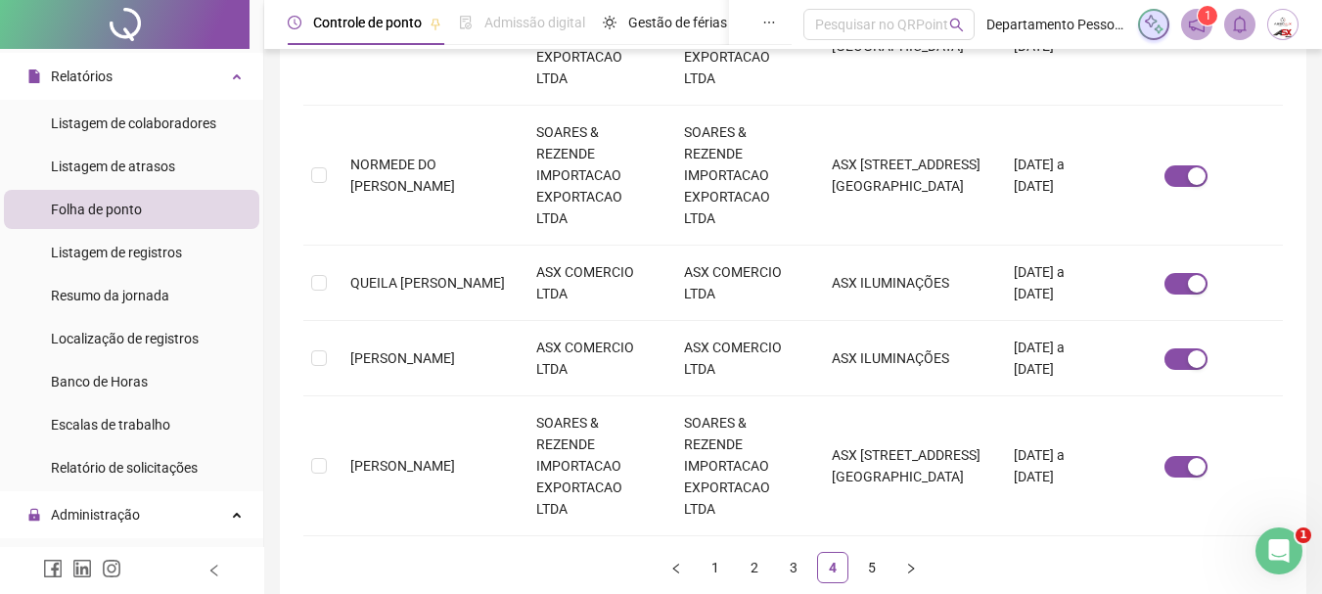
scroll to position [1048, 0]
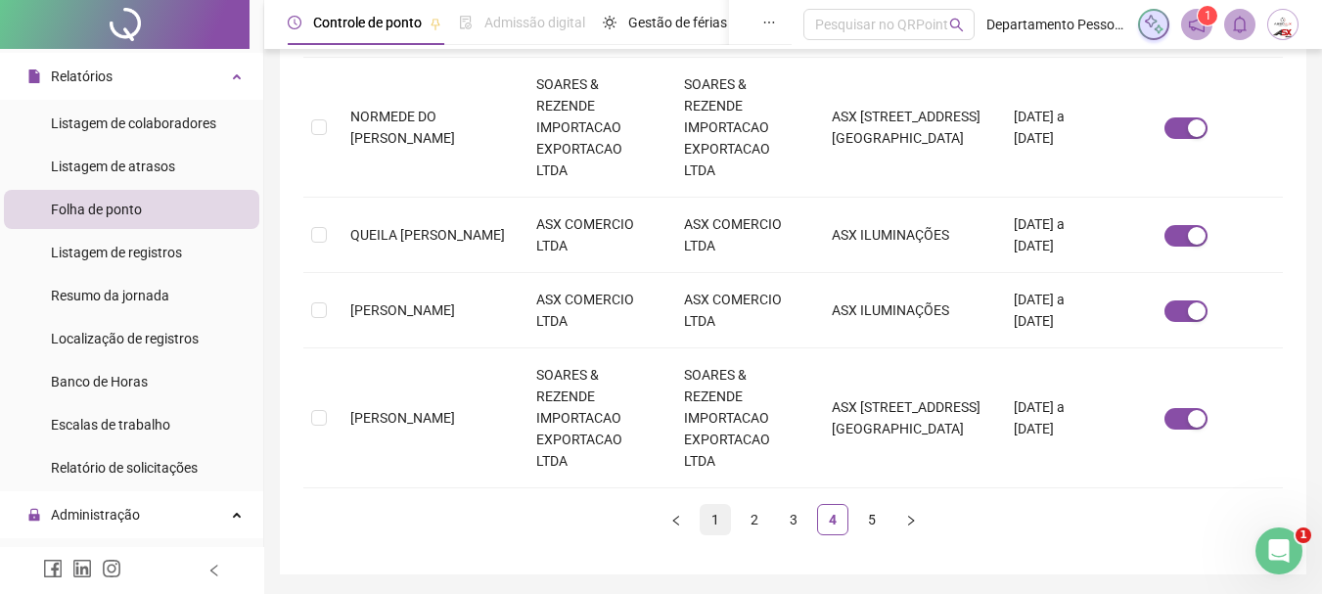
click at [711, 505] on link "1" at bounding box center [715, 519] width 29 height 29
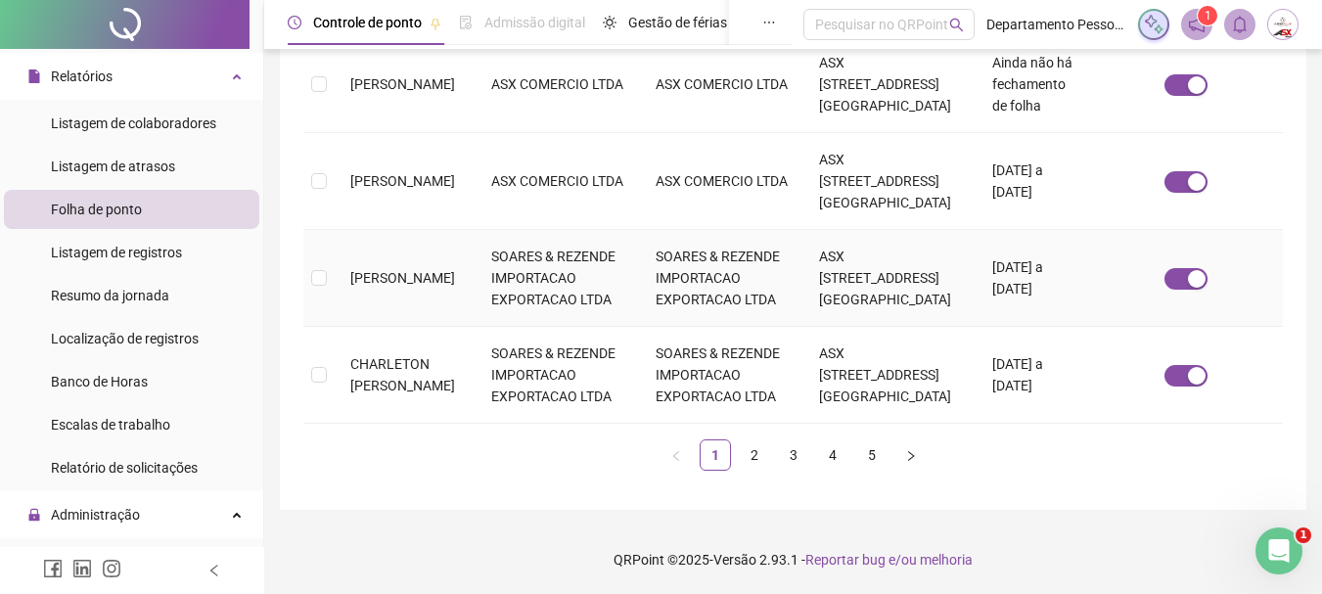
scroll to position [1414, 0]
click at [754, 457] on link "2" at bounding box center [754, 454] width 29 height 29
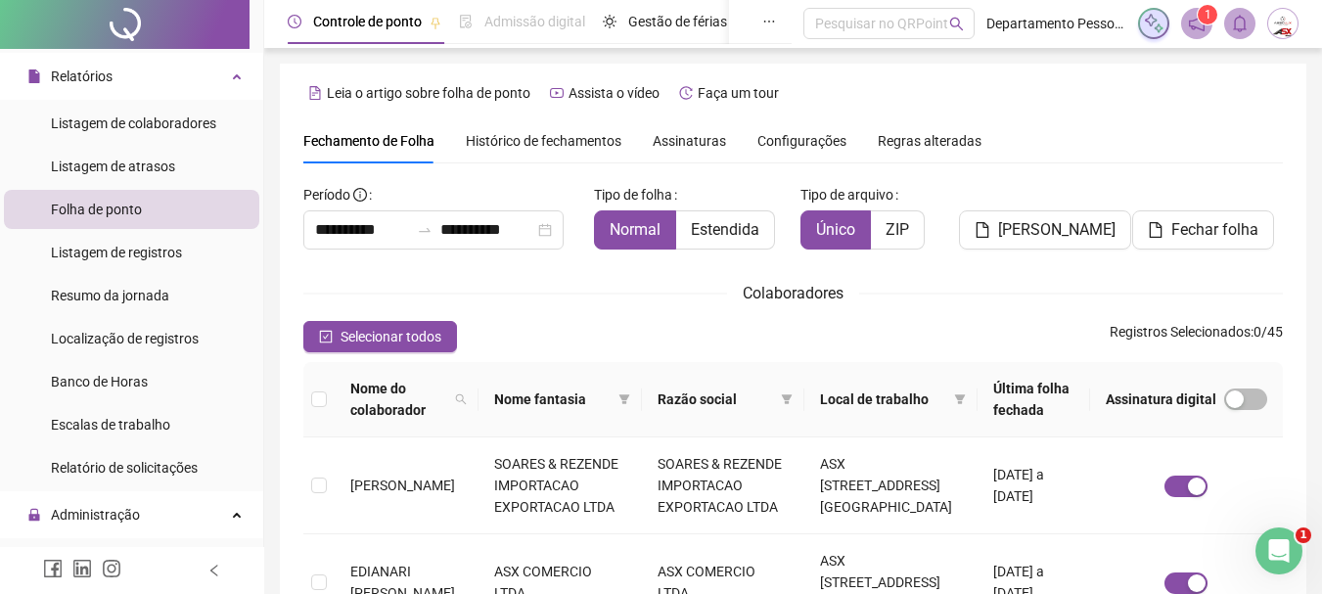
scroll to position [0, 0]
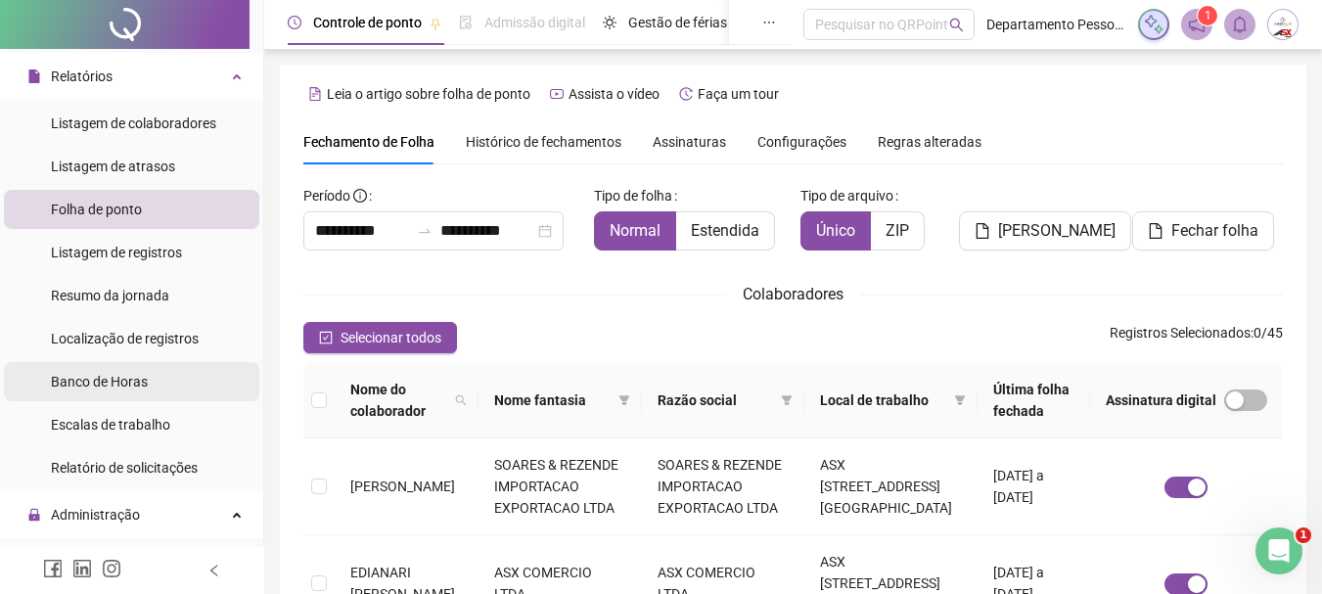
click at [112, 383] on span "Banco de Horas" at bounding box center [99, 382] width 97 height 16
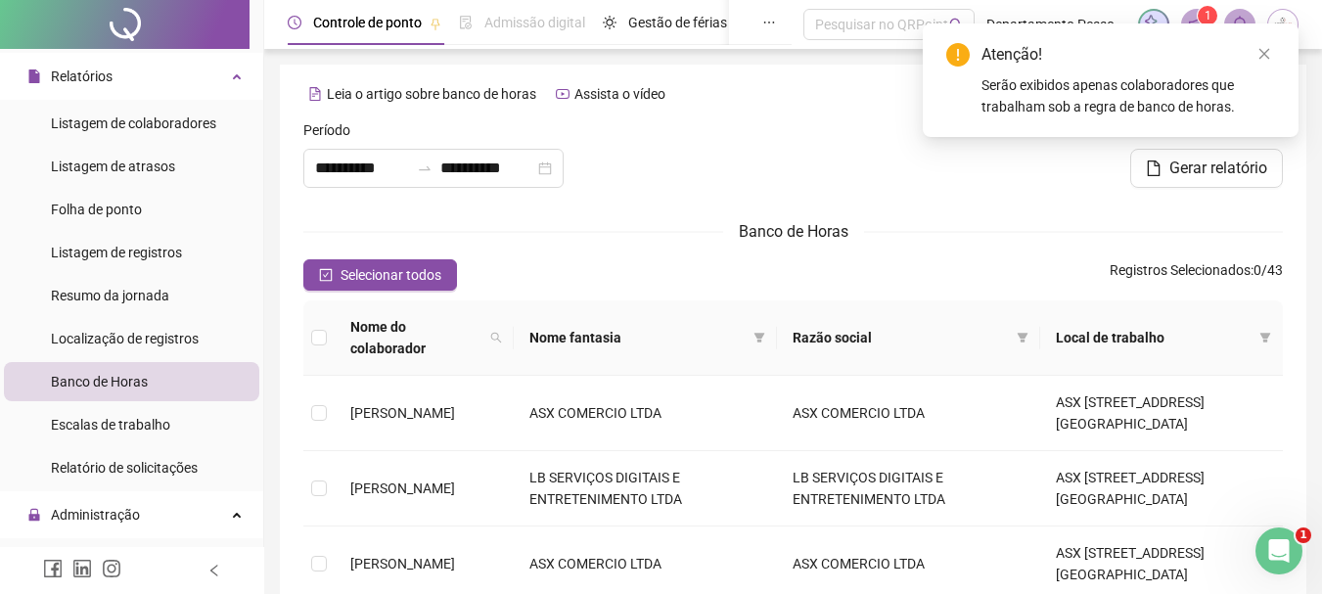
type input "**********"
click at [433, 168] on icon "swap-right" at bounding box center [425, 168] width 16 height 16
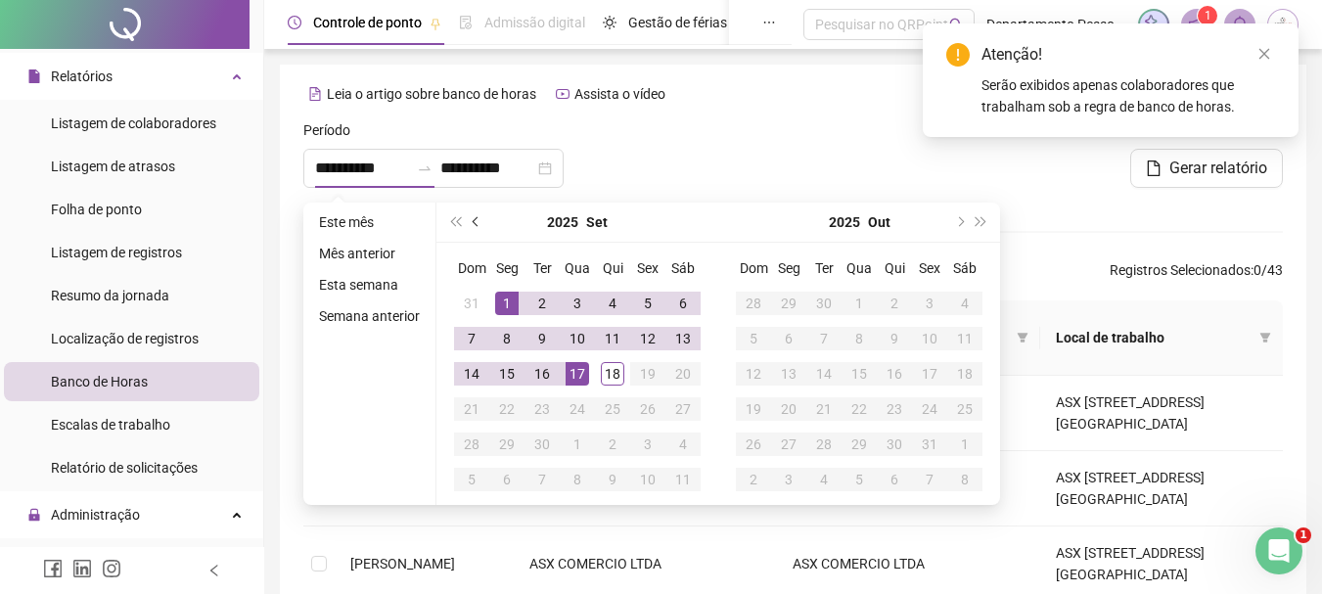
click at [473, 222] on span "prev-year" at bounding box center [478, 222] width 10 height 10
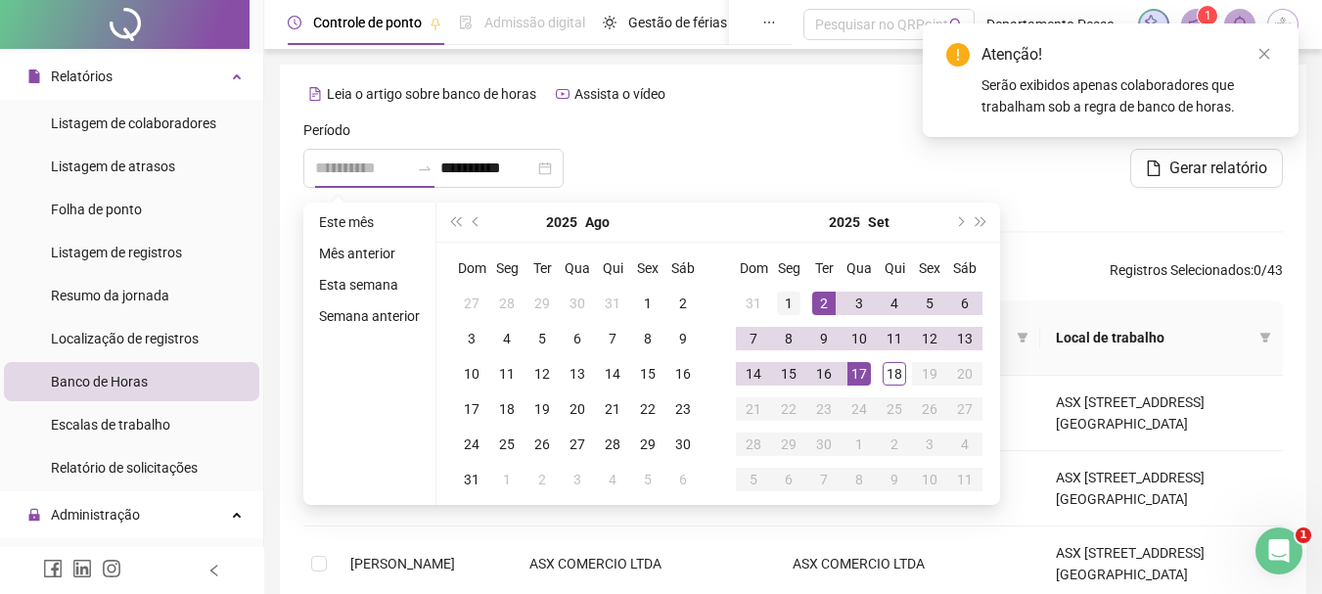
type input "**********"
click at [784, 300] on div "1" at bounding box center [788, 303] width 23 height 23
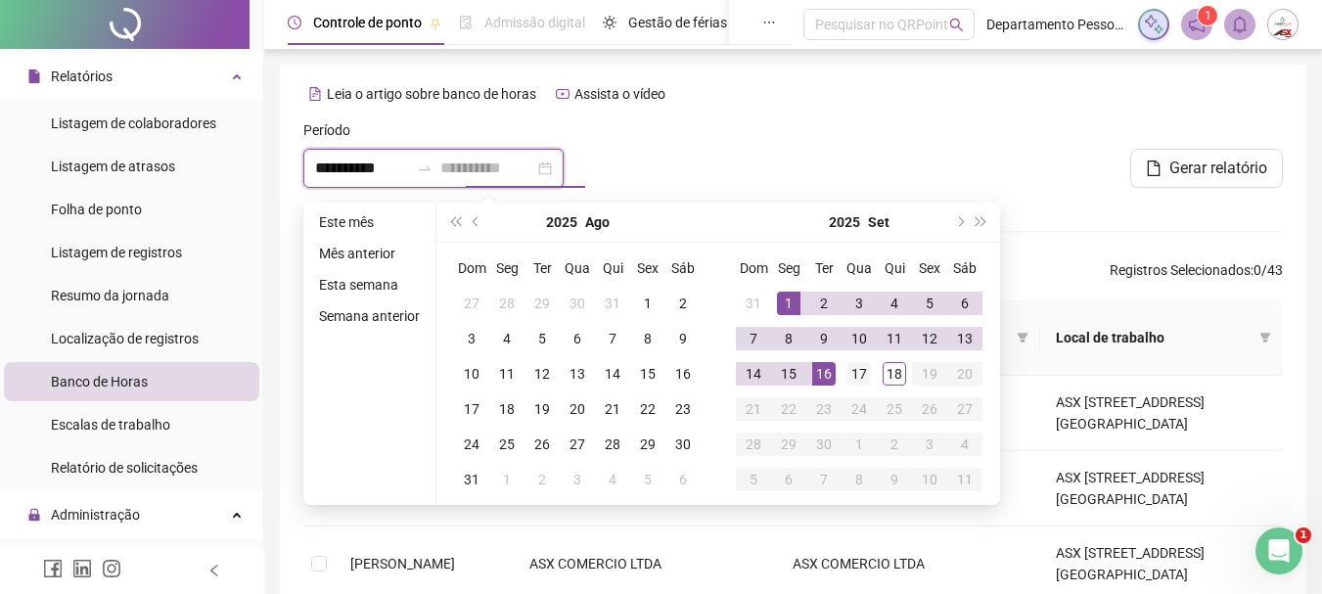
type input "**********"
click at [854, 372] on div "17" at bounding box center [858, 373] width 23 height 23
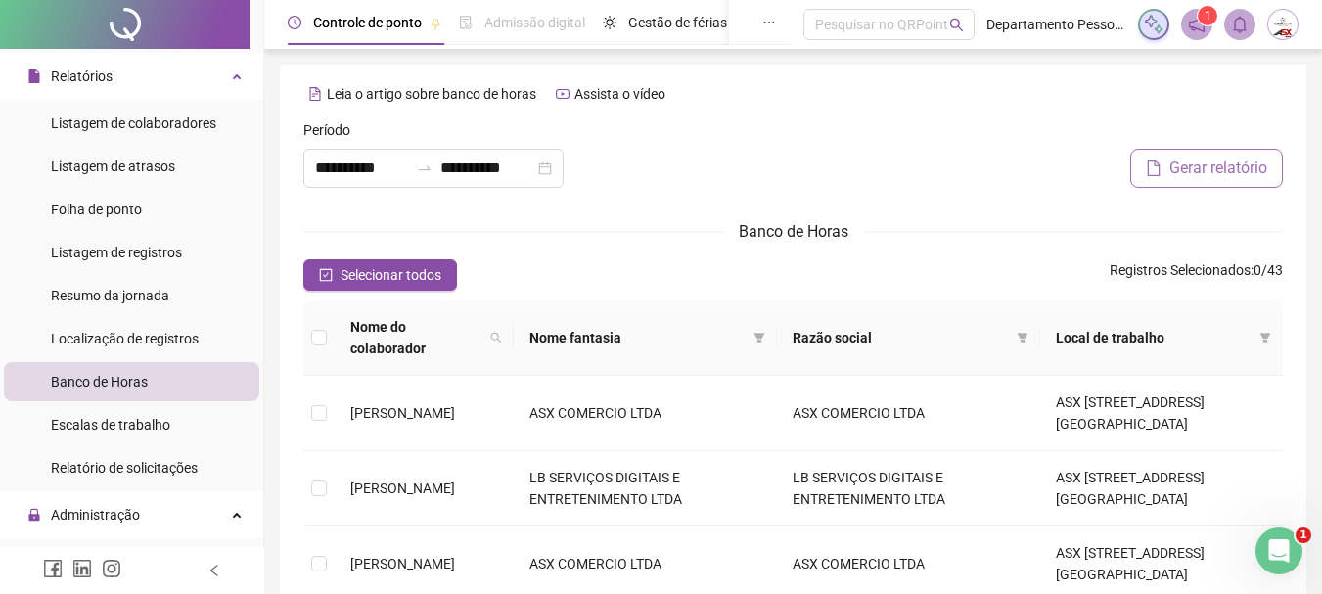
click at [1189, 169] on span "Gerar relatório" at bounding box center [1218, 168] width 98 height 23
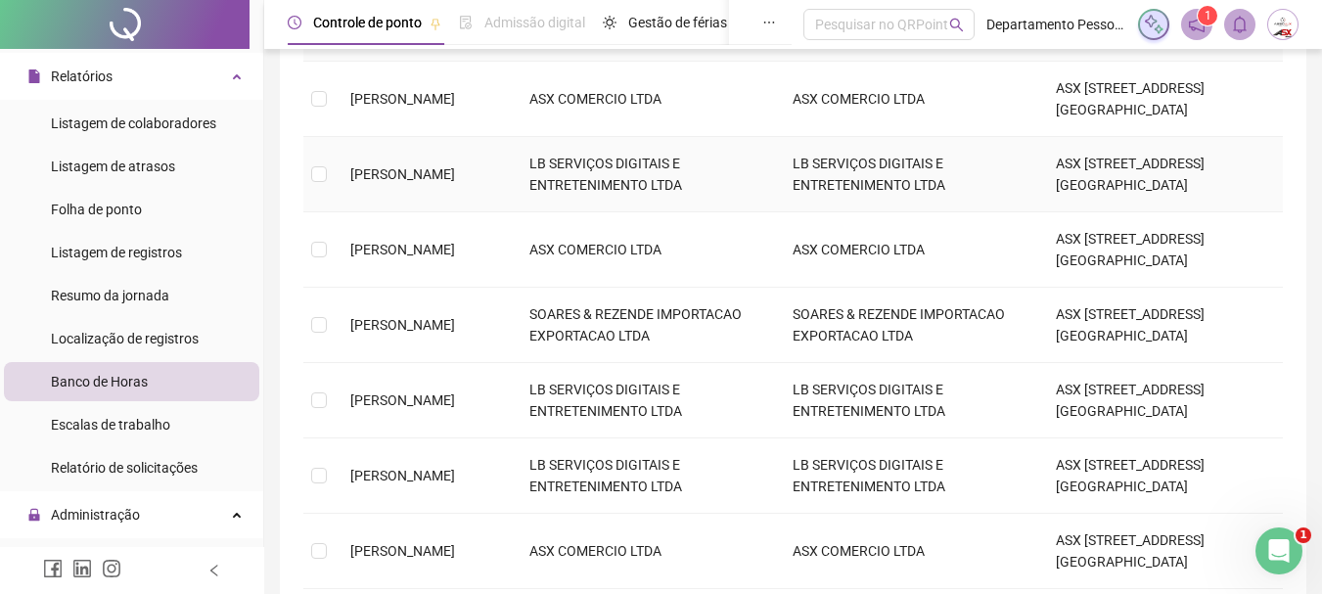
scroll to position [391, 0]
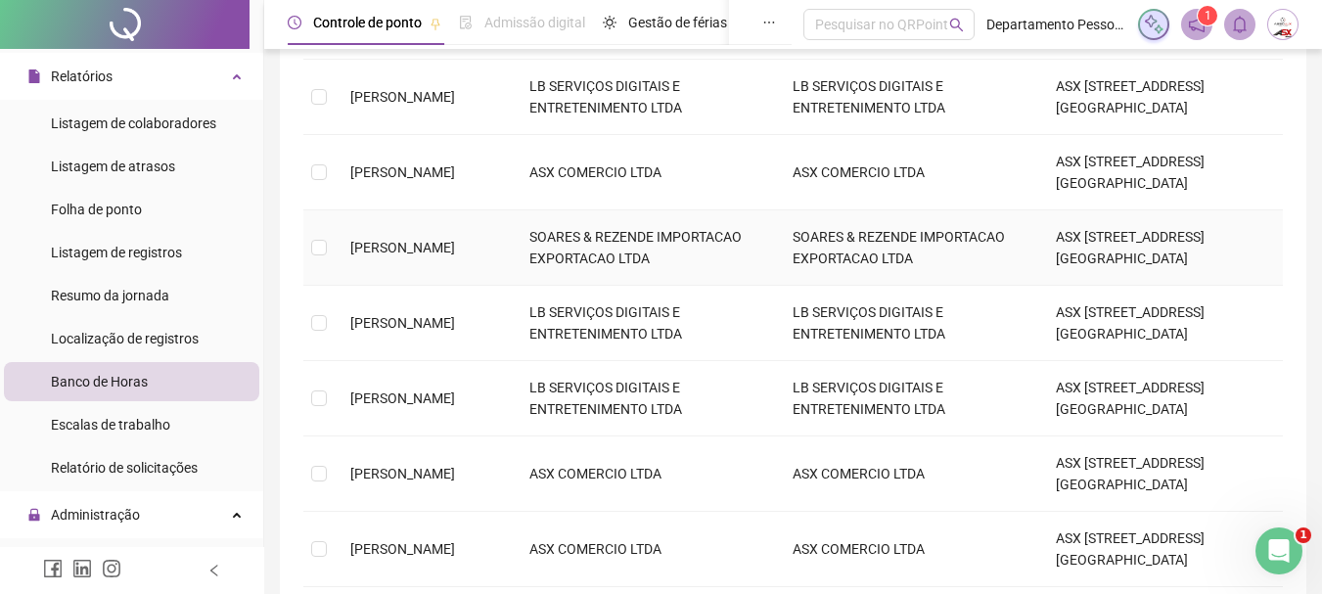
click at [382, 240] on span "[PERSON_NAME] DOS [PERSON_NAME]" at bounding box center [402, 248] width 105 height 16
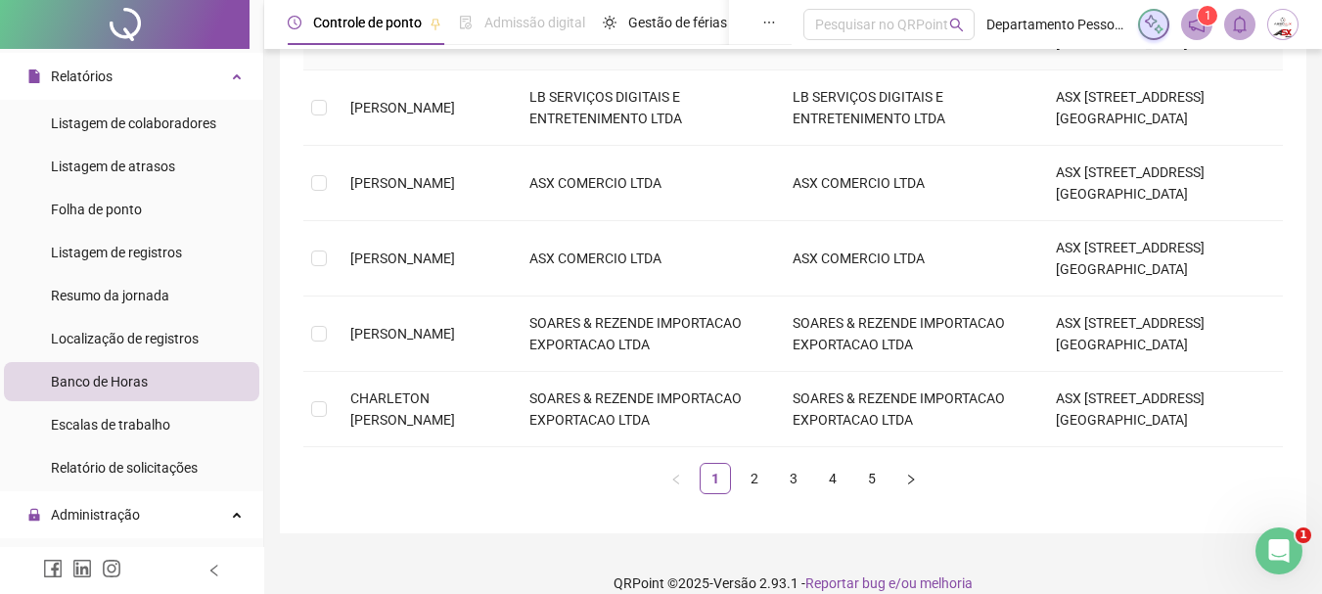
scroll to position [684, 0]
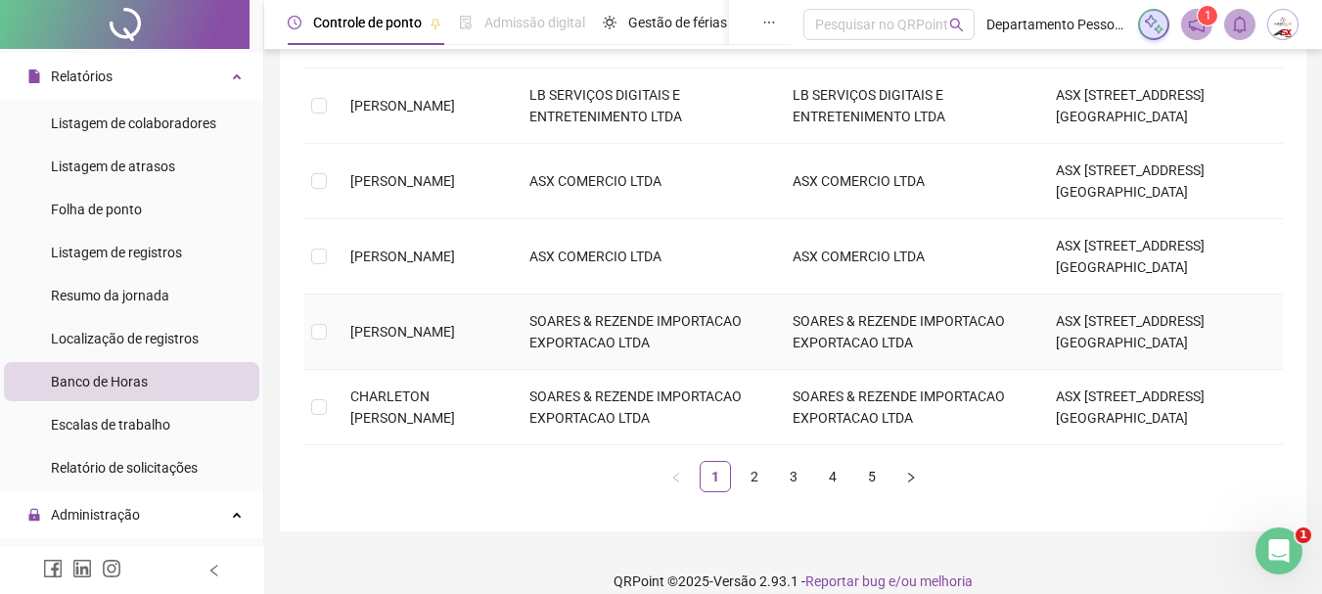
click at [380, 324] on span "[PERSON_NAME]" at bounding box center [402, 332] width 105 height 16
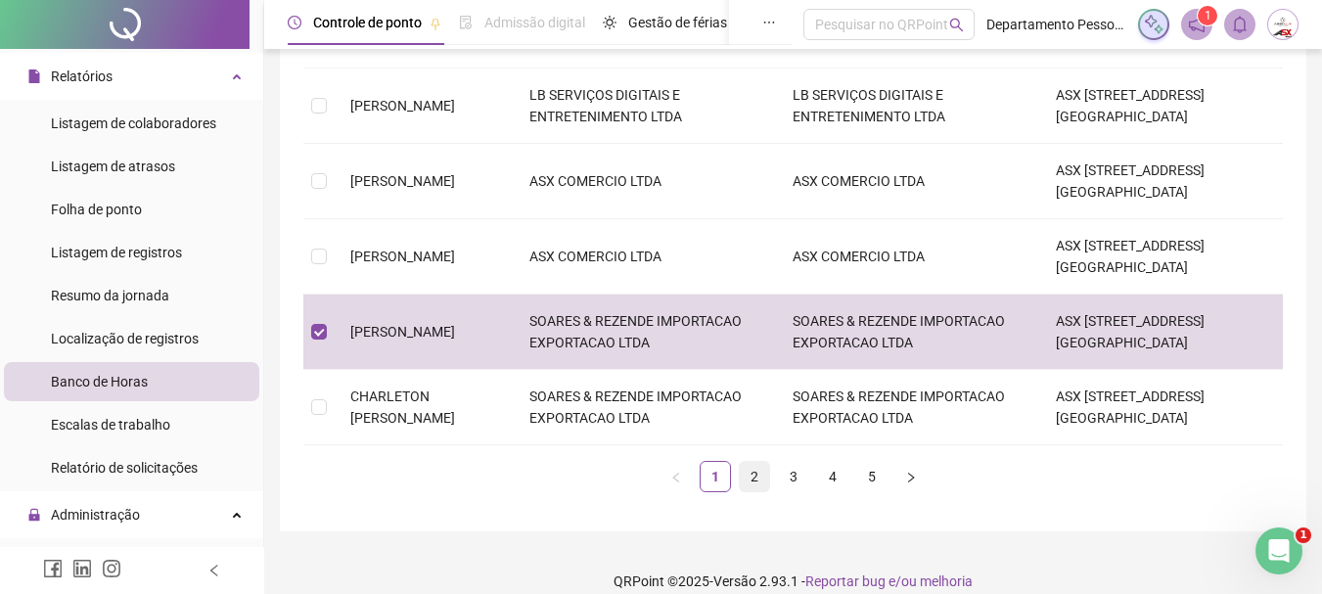
click at [761, 462] on link "2" at bounding box center [754, 476] width 29 height 29
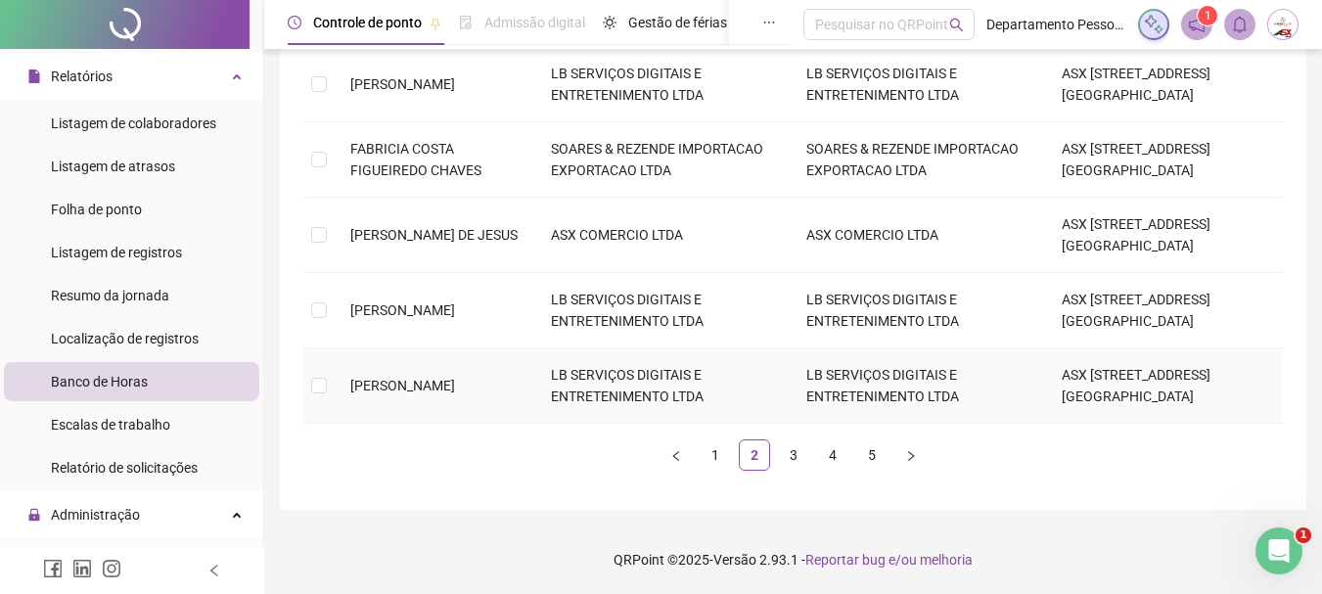
click at [361, 390] on span "[PERSON_NAME]" at bounding box center [402, 386] width 105 height 16
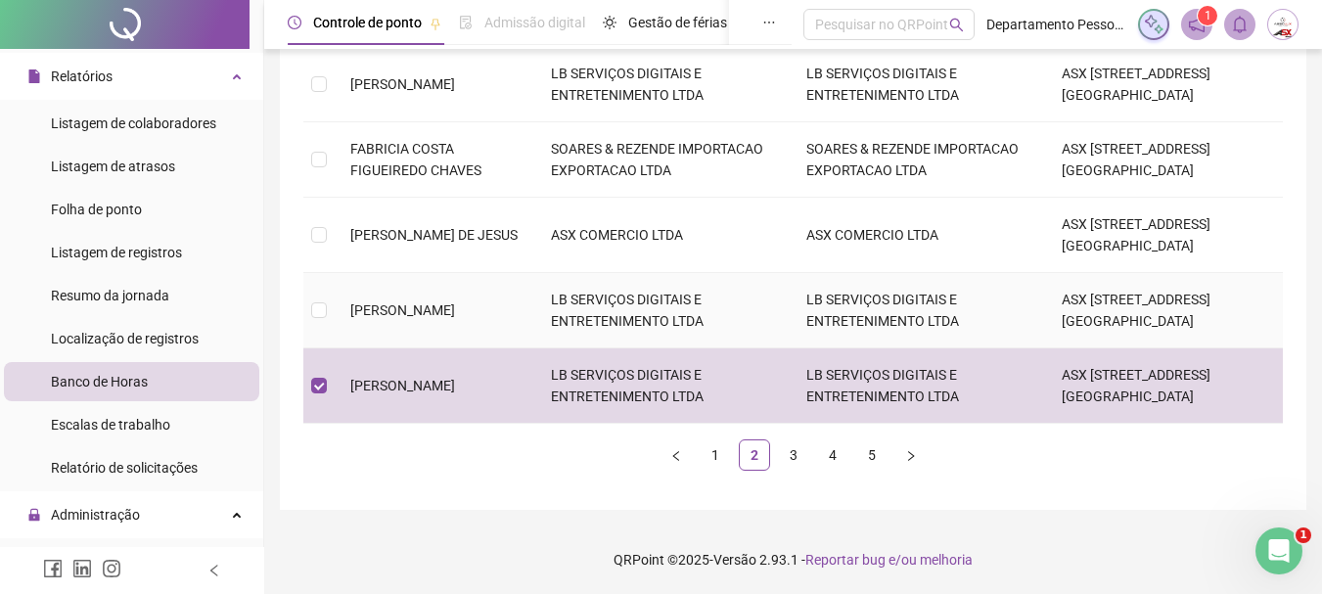
click at [391, 302] on span "[PERSON_NAME] FERRAZ [PERSON_NAME]" at bounding box center [402, 310] width 105 height 16
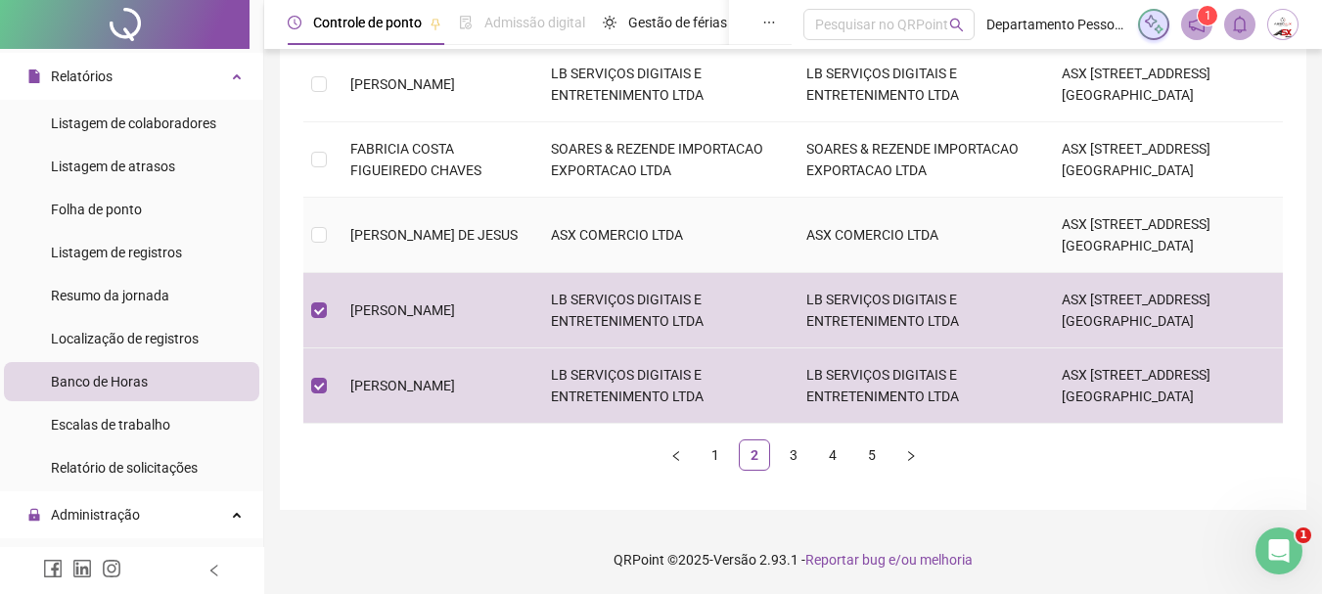
click at [395, 233] on span "FABRICIO RIBEIRO DE JESUS" at bounding box center [433, 235] width 167 height 16
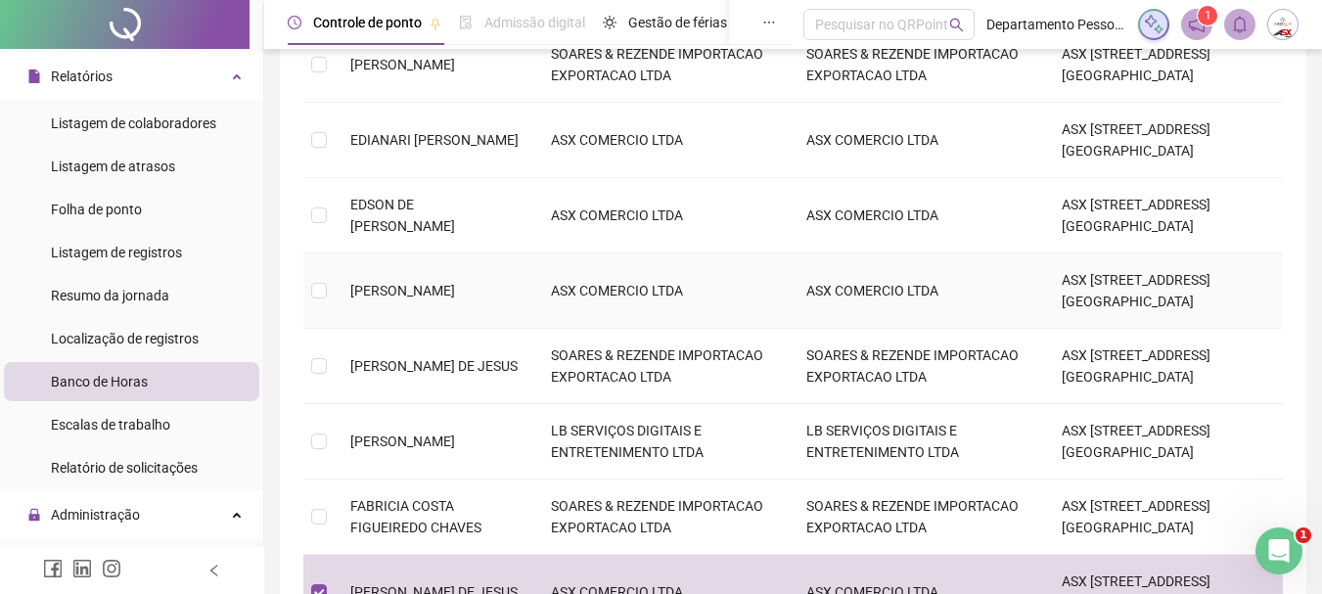
scroll to position [293, 0]
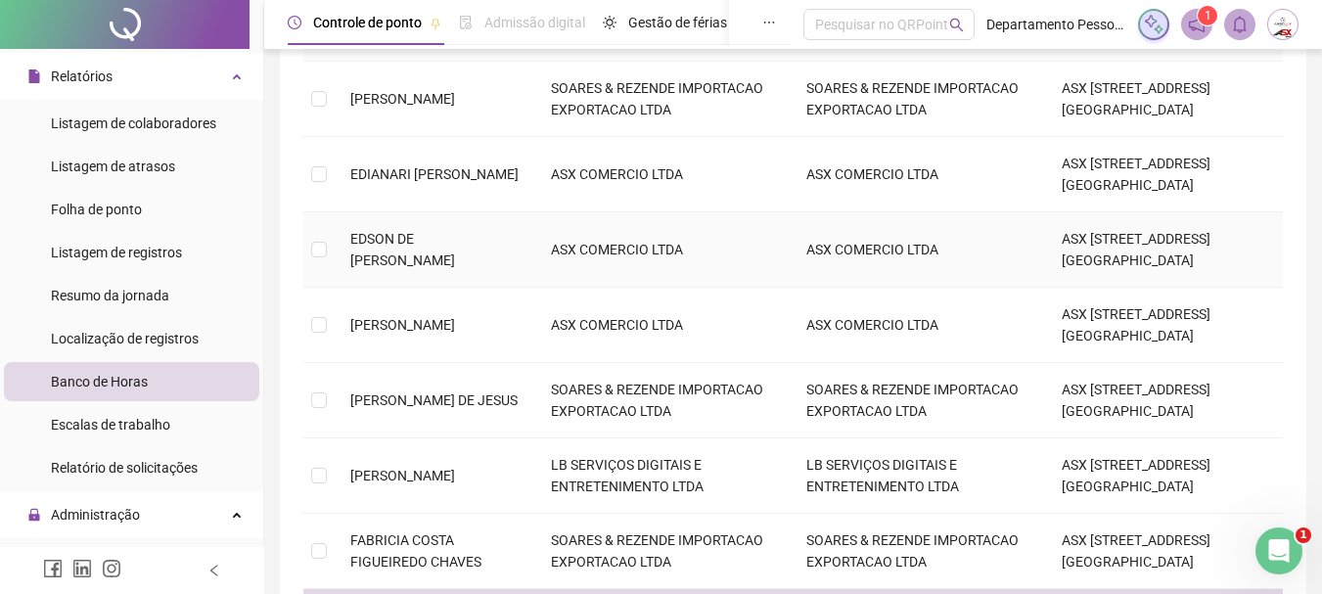
click at [386, 258] on span "[PERSON_NAME] DE [PERSON_NAME]" at bounding box center [402, 249] width 105 height 37
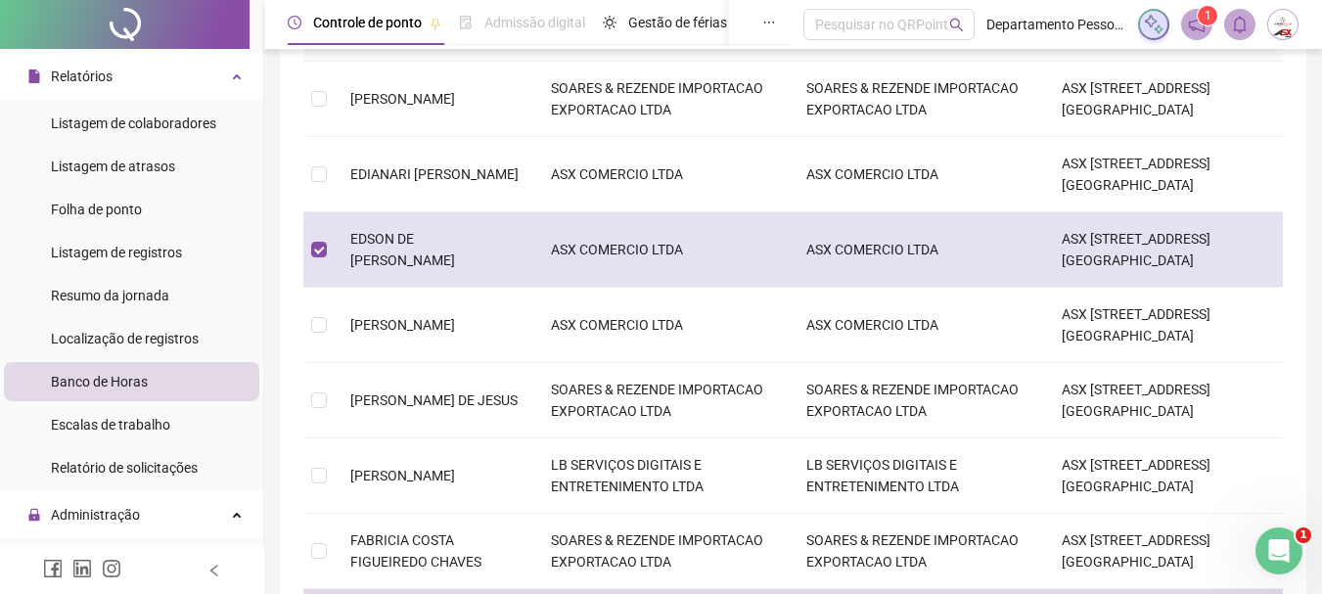
scroll to position [195, 0]
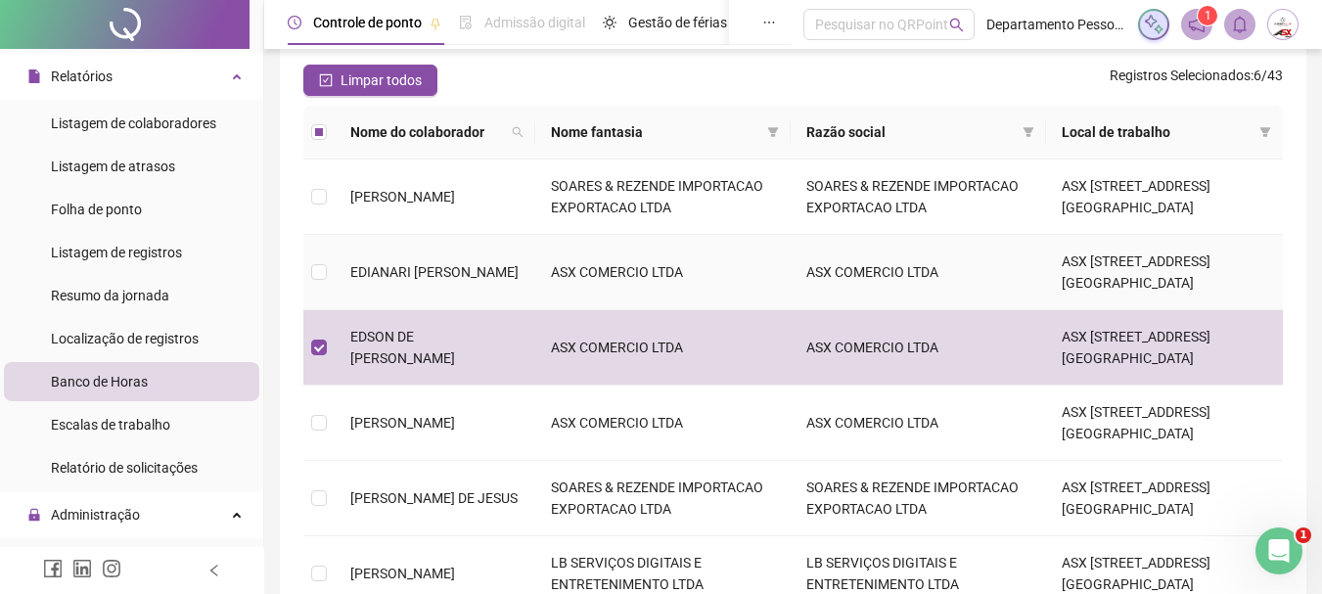
click at [383, 276] on span "EDIANARI [PERSON_NAME] DE [PERSON_NAME]" at bounding box center [434, 272] width 168 height 16
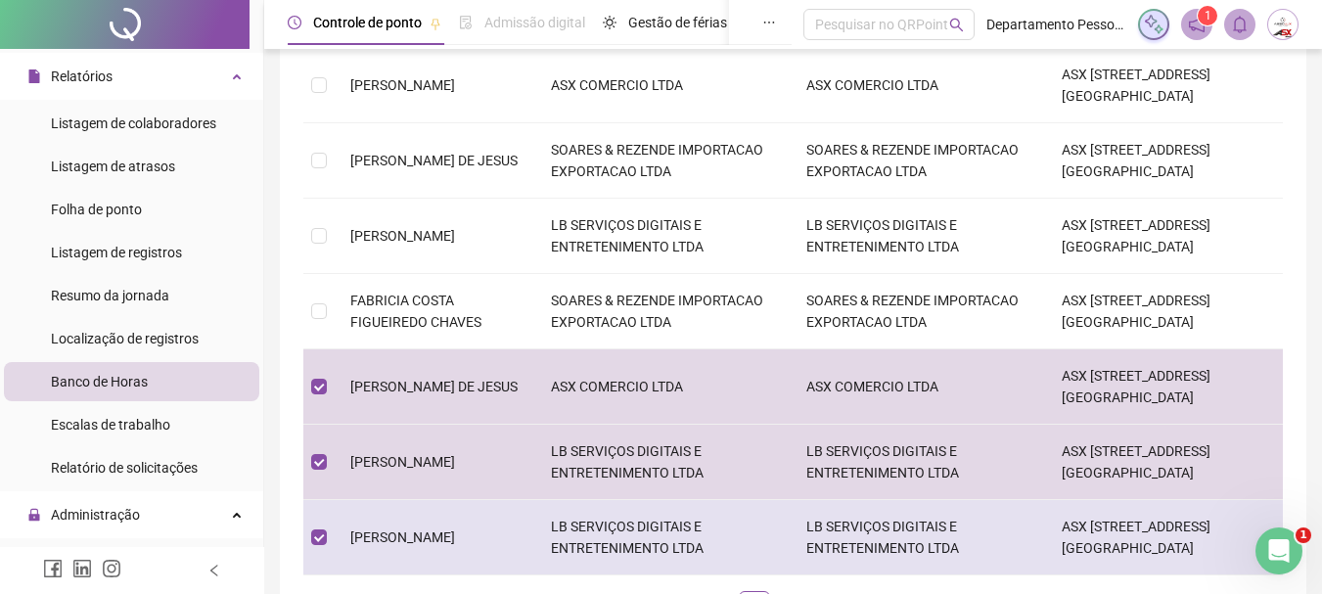
scroll to position [684, 0]
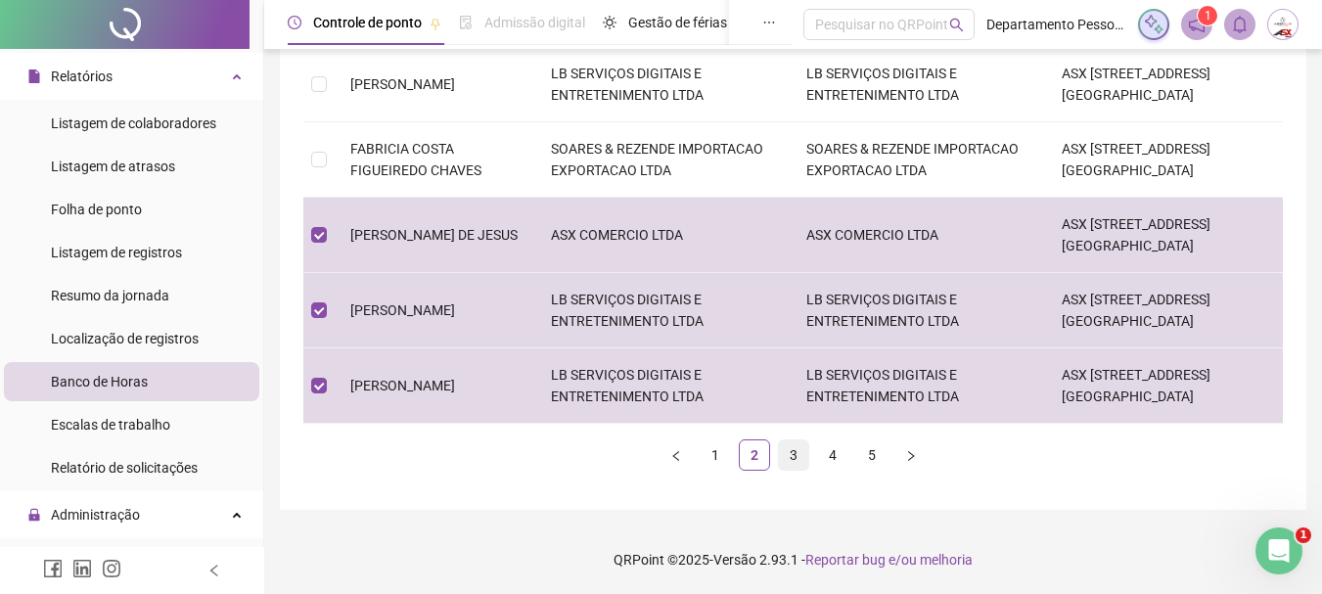
click at [787, 453] on link "3" at bounding box center [793, 454] width 29 height 29
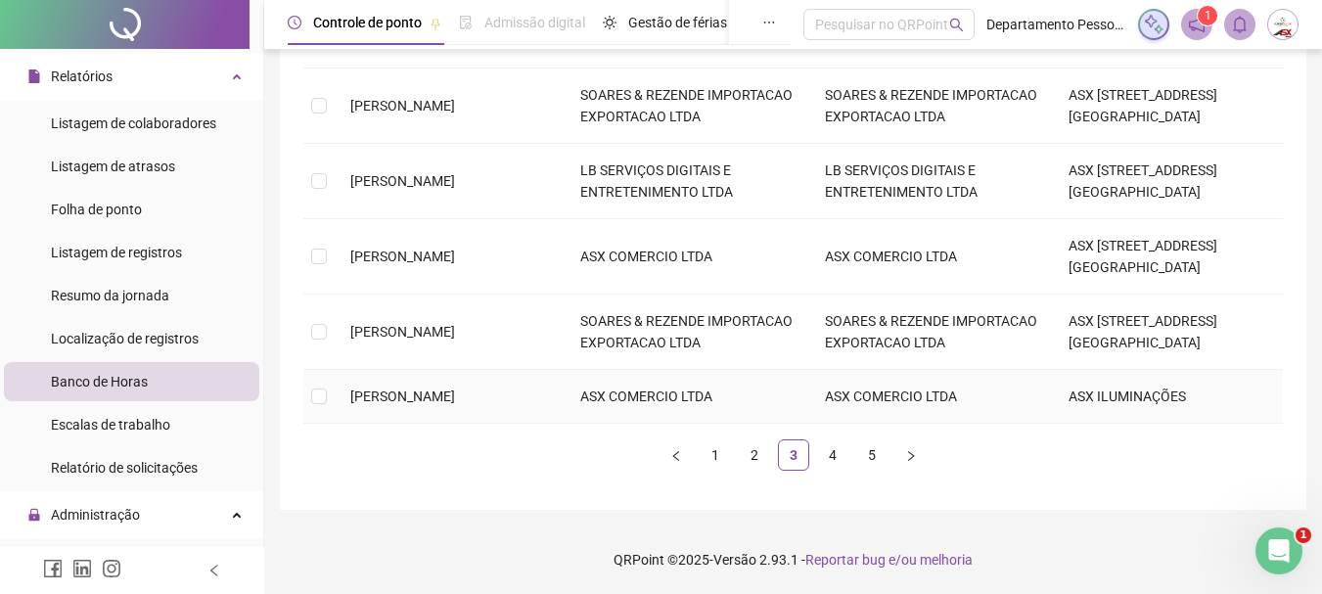
click at [369, 388] on span "MARCELO DE AQUINO DOS SANTOS" at bounding box center [402, 396] width 105 height 16
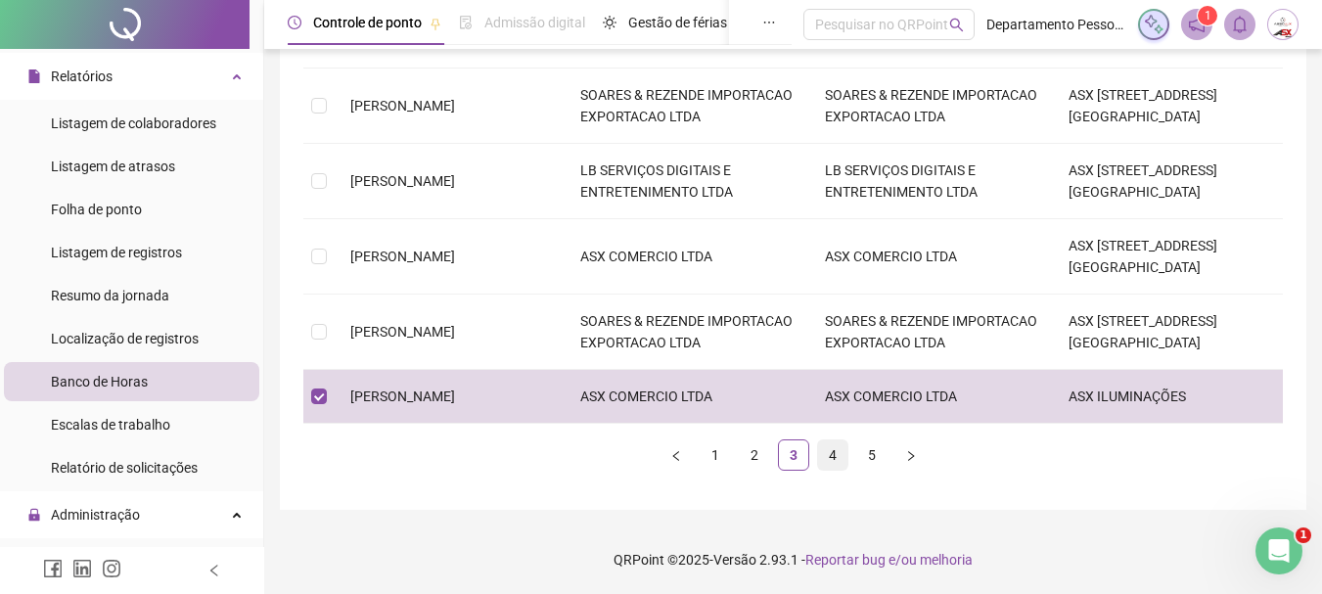
click at [832, 459] on link "4" at bounding box center [832, 454] width 29 height 29
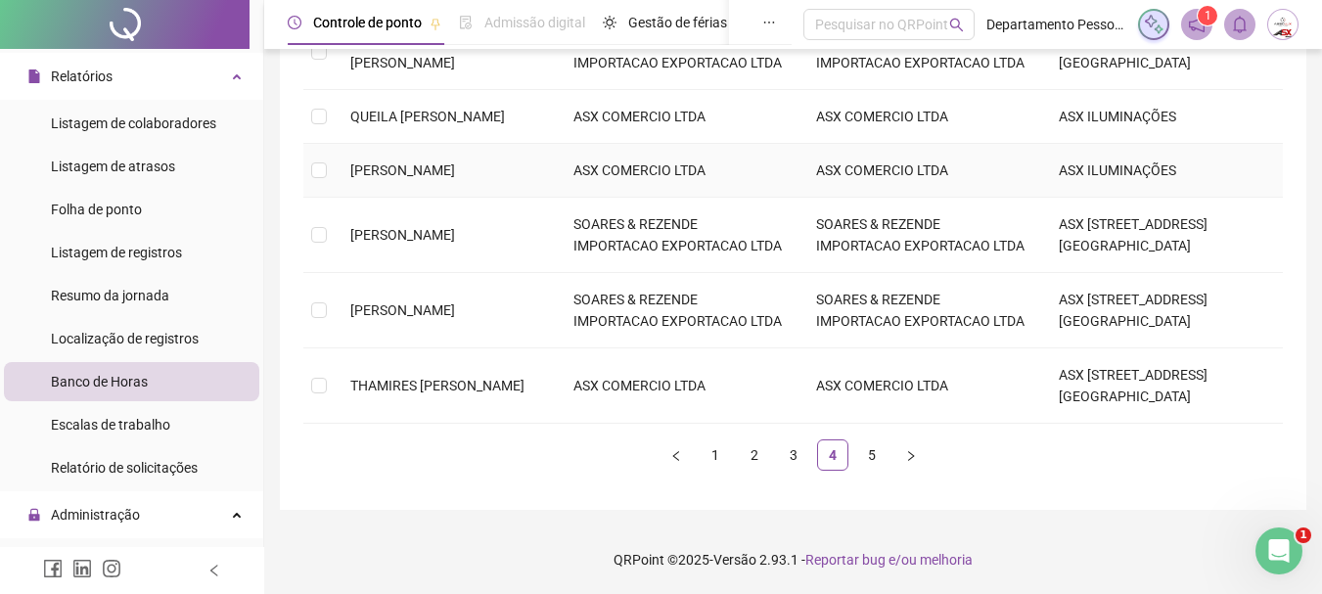
click at [400, 172] on span "[PERSON_NAME] [PERSON_NAME]" at bounding box center [402, 170] width 105 height 16
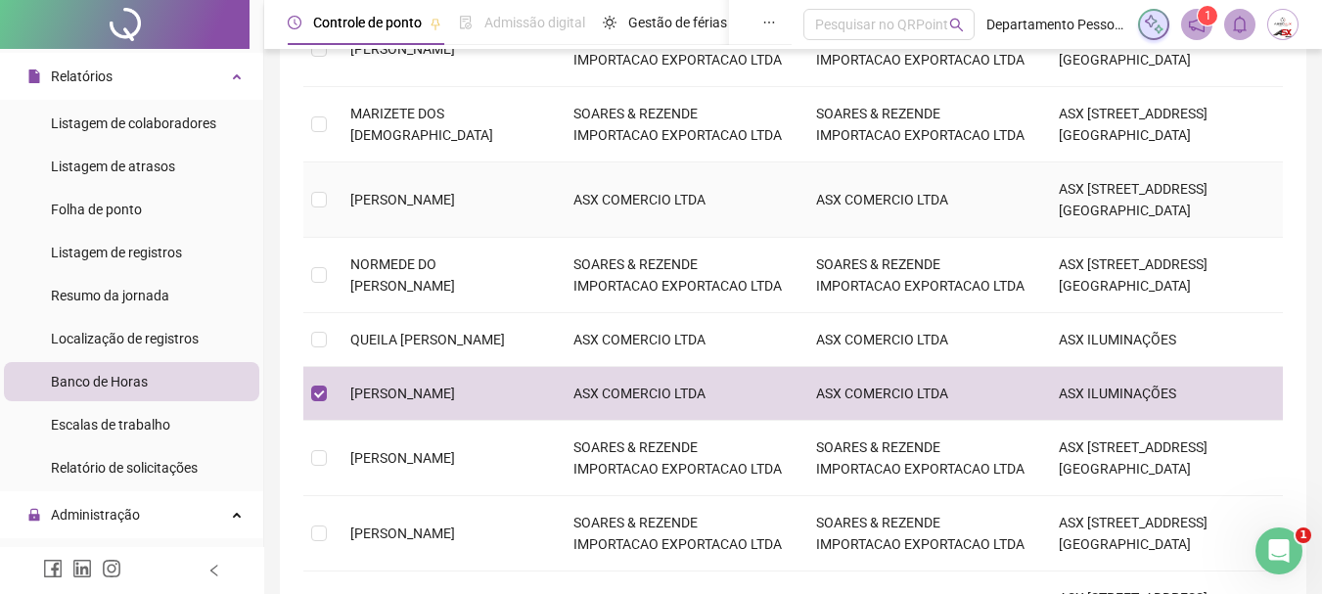
scroll to position [271, 0]
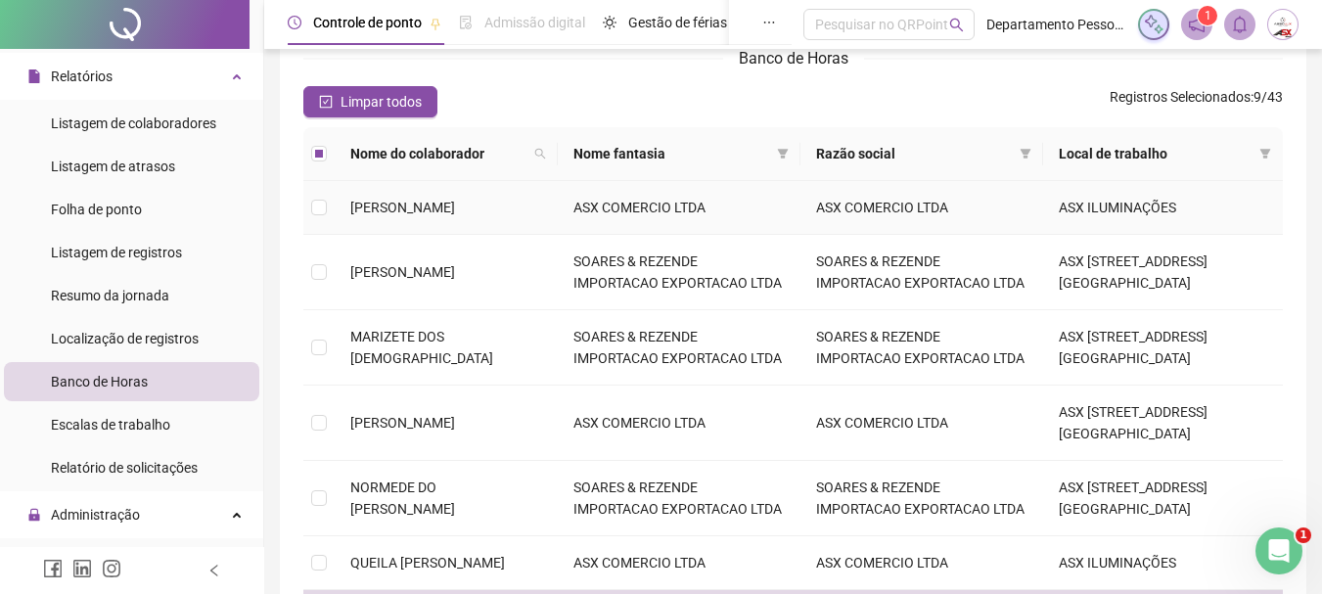
click at [455, 214] on span "MARCOS DOS SANTOS SANTANA" at bounding box center [402, 208] width 105 height 16
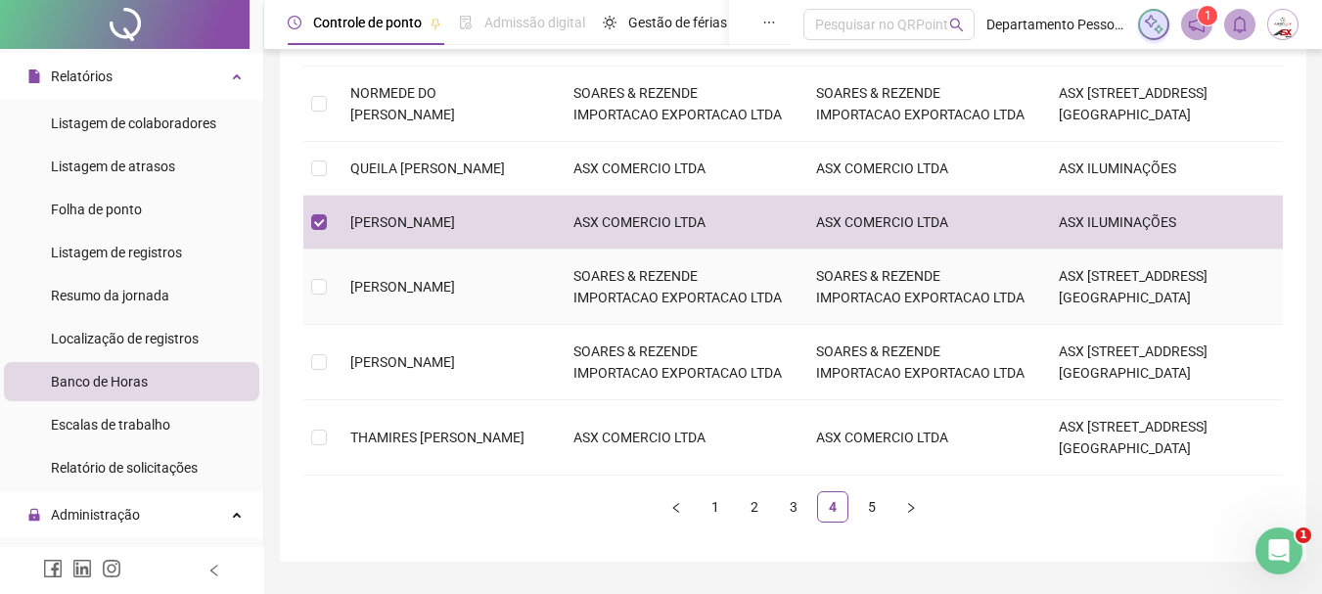
scroll to position [662, 0]
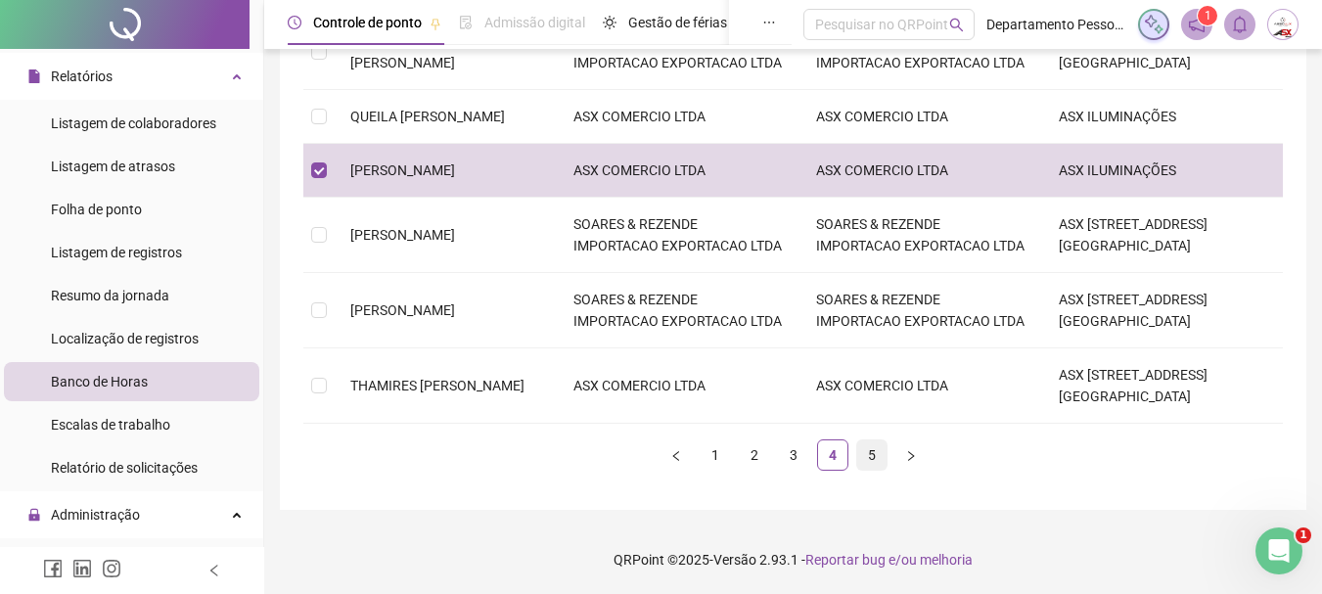
click at [870, 452] on link "5" at bounding box center [871, 454] width 29 height 29
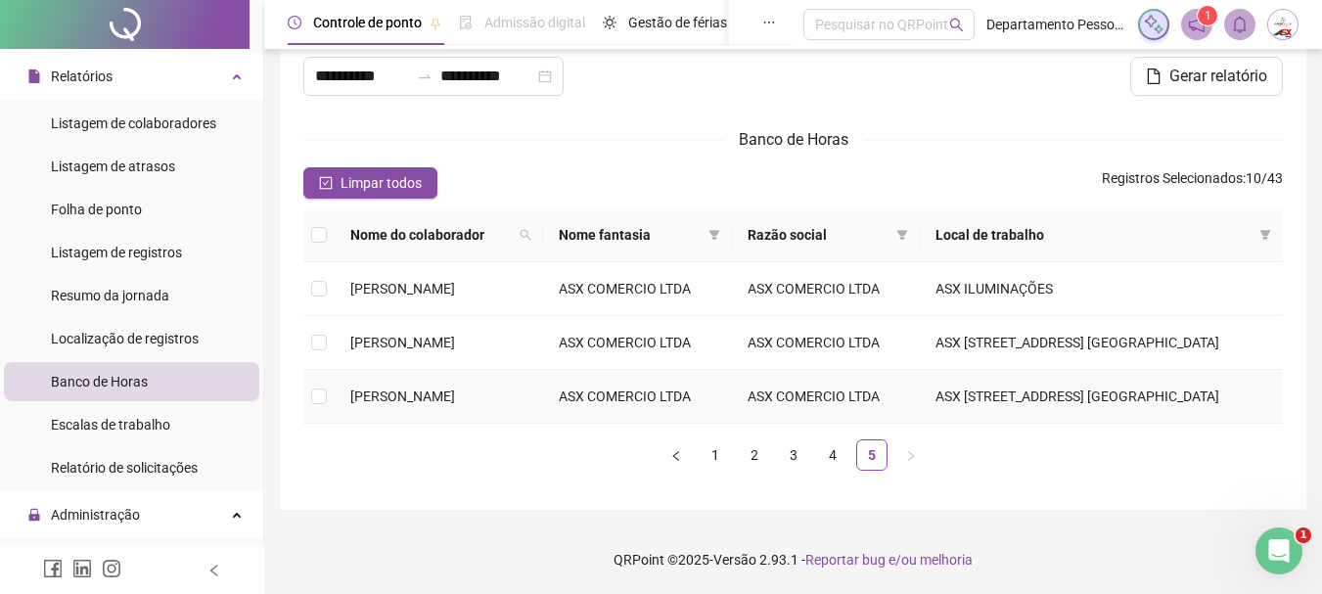
click at [370, 394] on span "WECSLEY LEONCIO ROSA" at bounding box center [402, 396] width 105 height 16
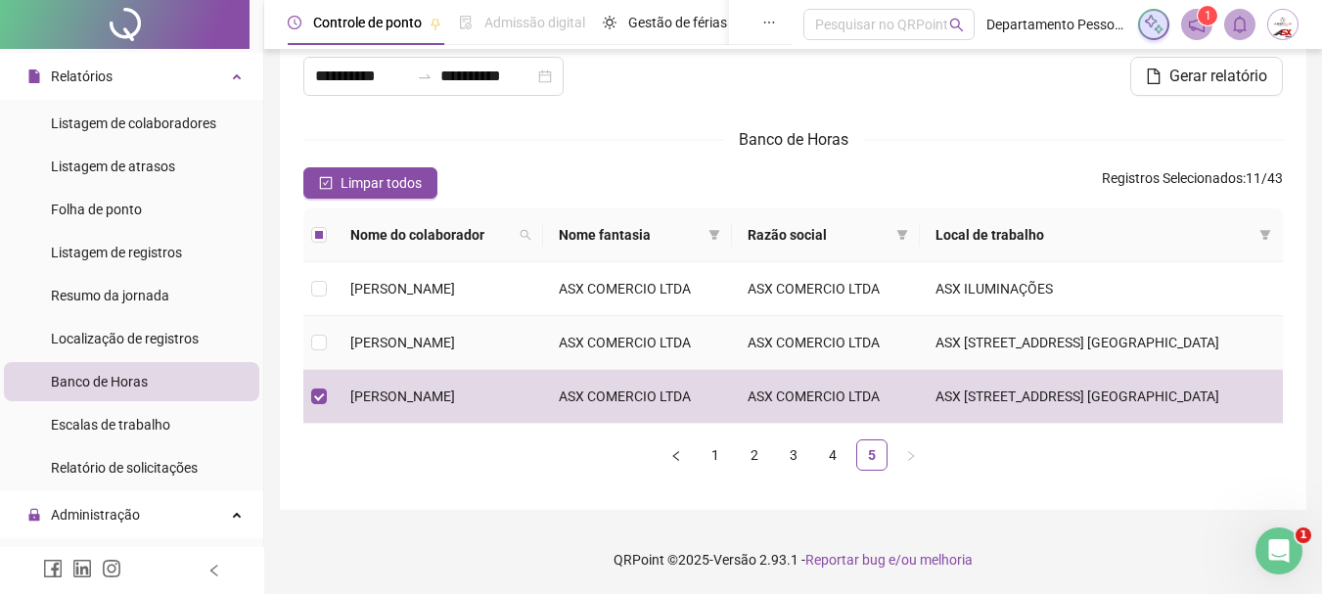
click at [390, 335] on span "VICTOR FERREIRA ALCÂNTARA SANTOS" at bounding box center [402, 343] width 105 height 16
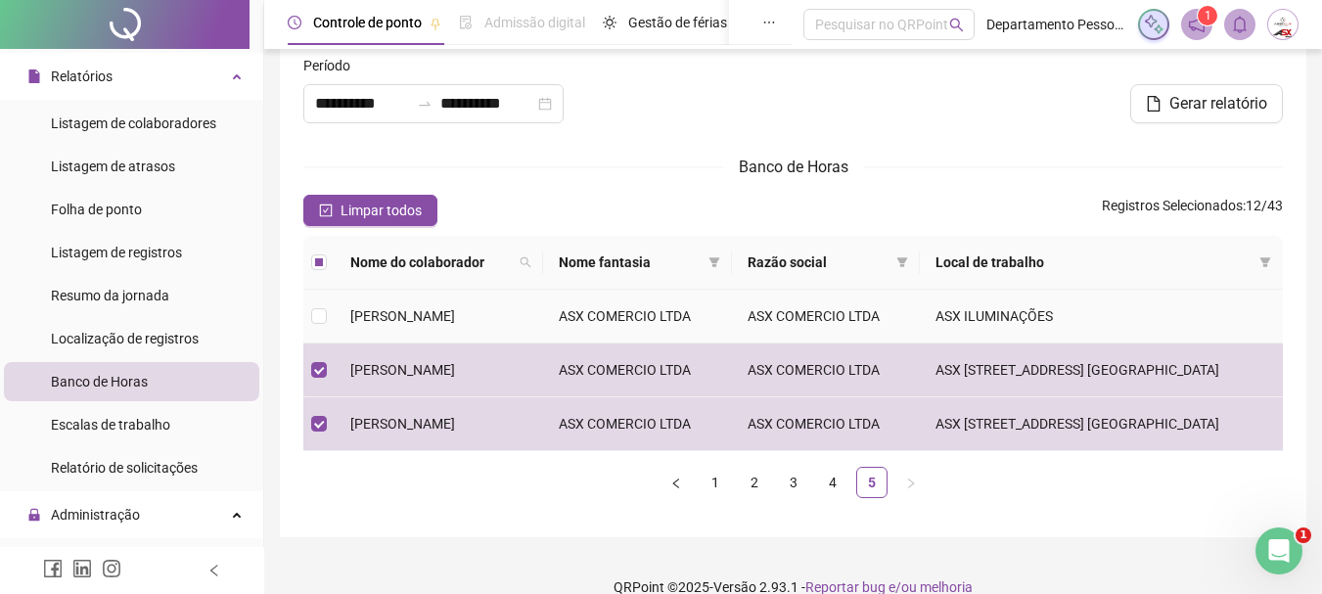
scroll to position [0, 0]
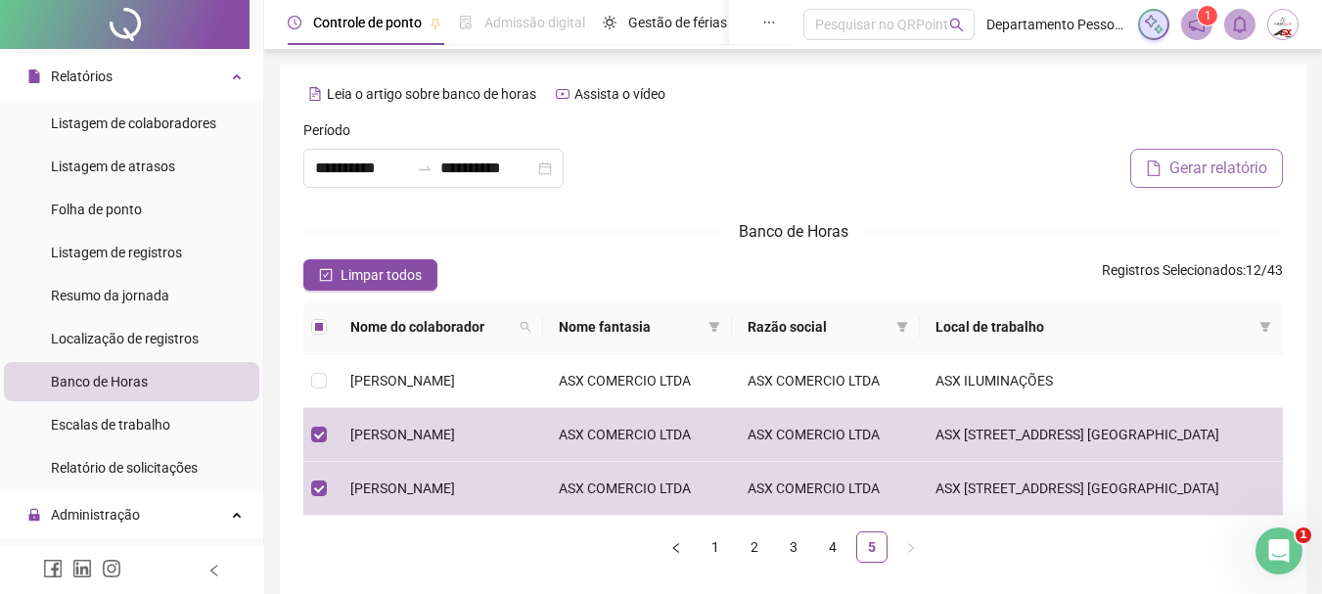
click at [1195, 170] on span "Gerar relatório" at bounding box center [1218, 168] width 98 height 23
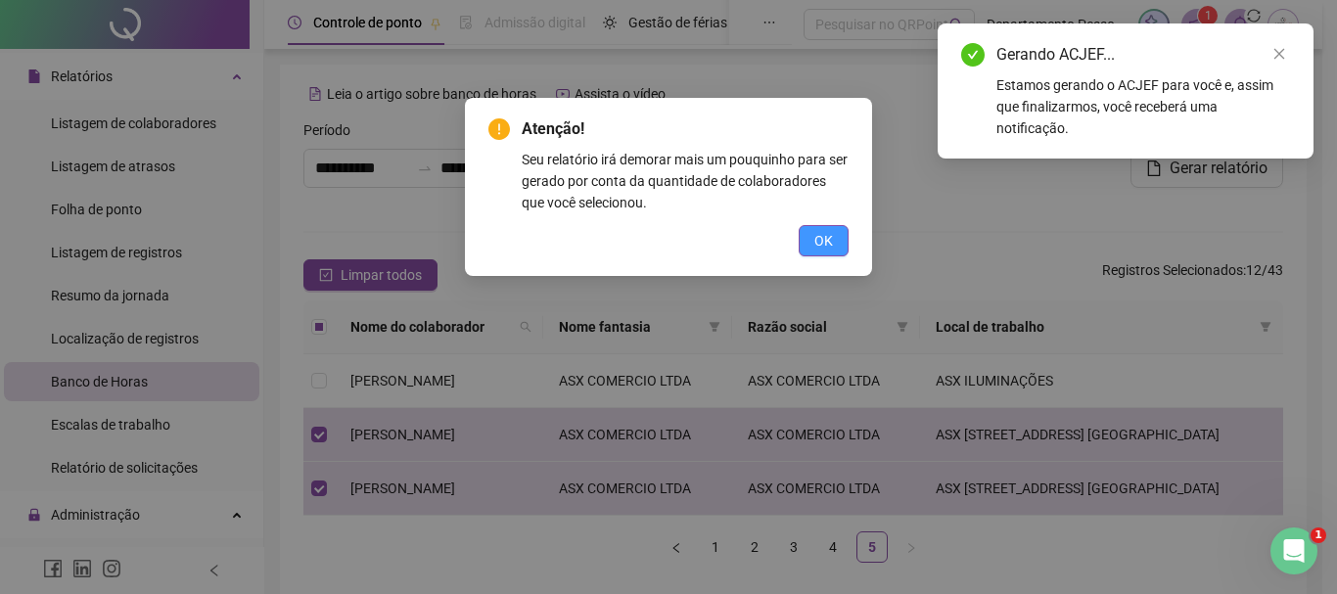
click at [817, 237] on span "OK" at bounding box center [823, 241] width 19 height 22
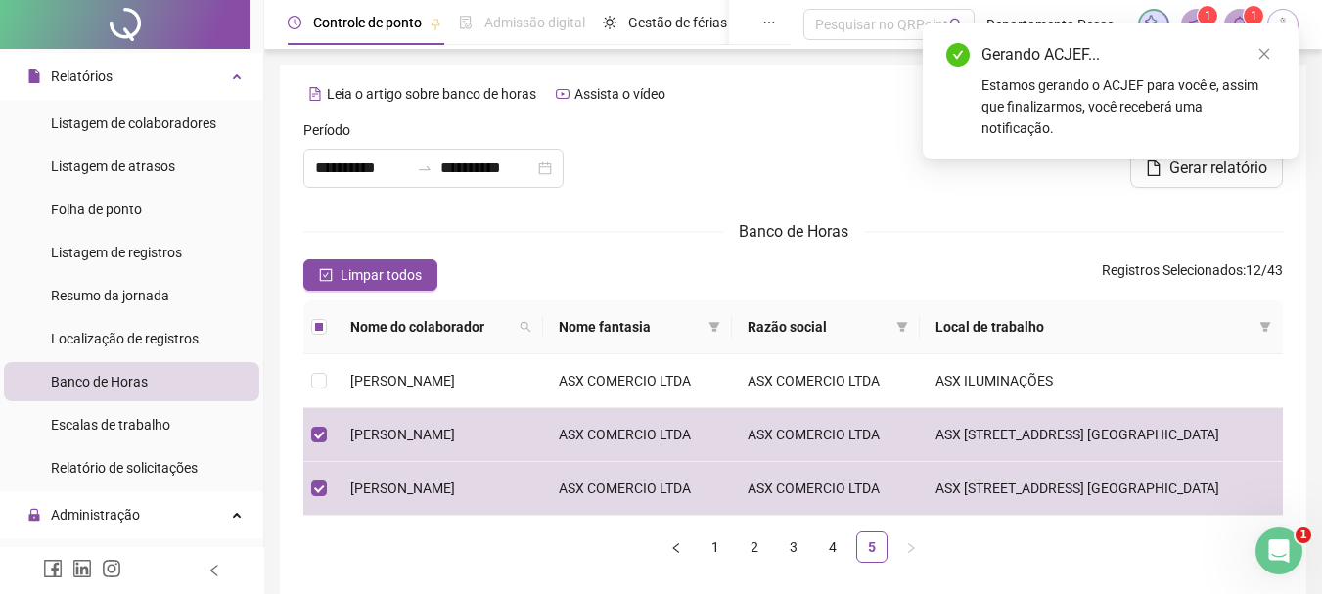
drag, startPoint x: 1138, startPoint y: 78, endPoint x: 1172, endPoint y: 73, distance: 34.6
click at [1138, 77] on div "Estamos gerando o ACJEF para você e, assim que finalizarmos, você receberá uma …" at bounding box center [1129, 106] width 294 height 65
click at [1251, 12] on span "1" at bounding box center [1254, 16] width 7 height 14
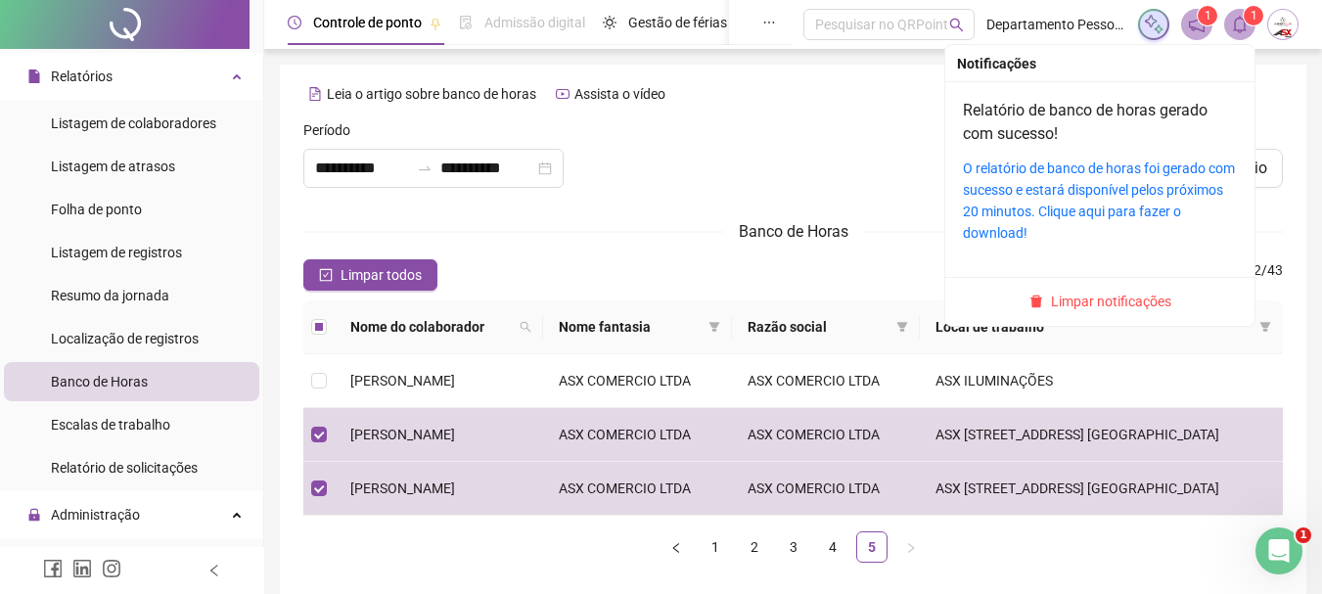
click at [1245, 32] on icon "bell" at bounding box center [1240, 25] width 18 height 18
click at [1245, 20] on sup "1" at bounding box center [1254, 16] width 20 height 20
click at [1210, 21] on span "1" at bounding box center [1208, 16] width 7 height 14
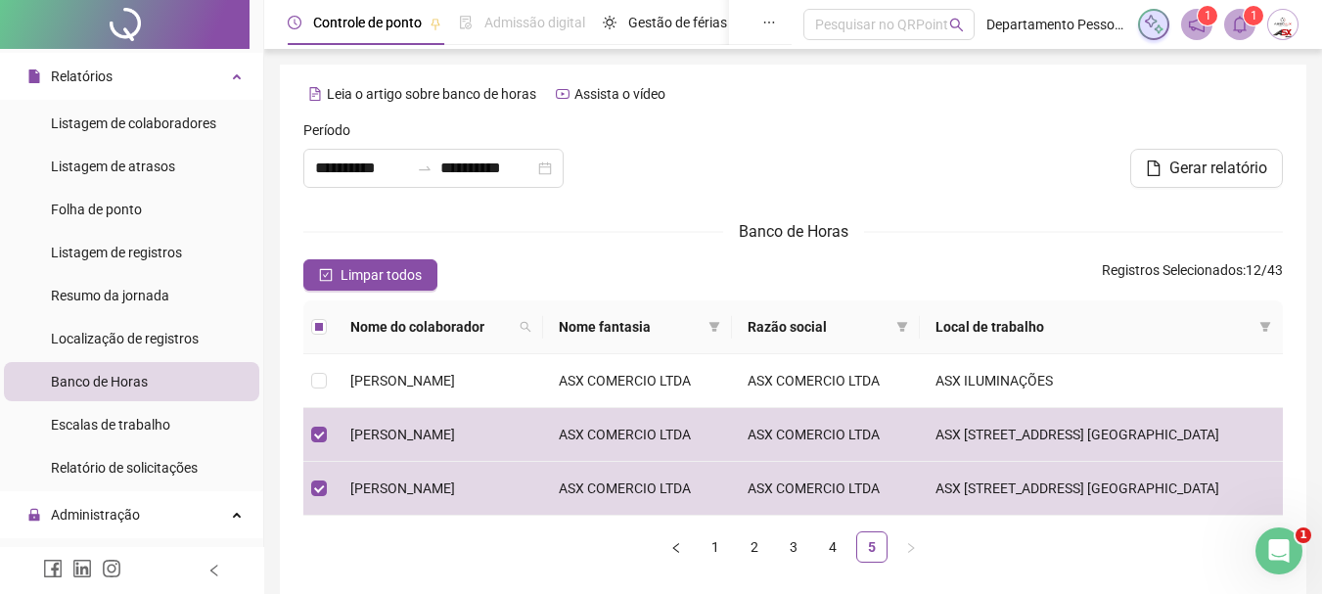
click at [1210, 23] on span "1" at bounding box center [1208, 16] width 7 height 14
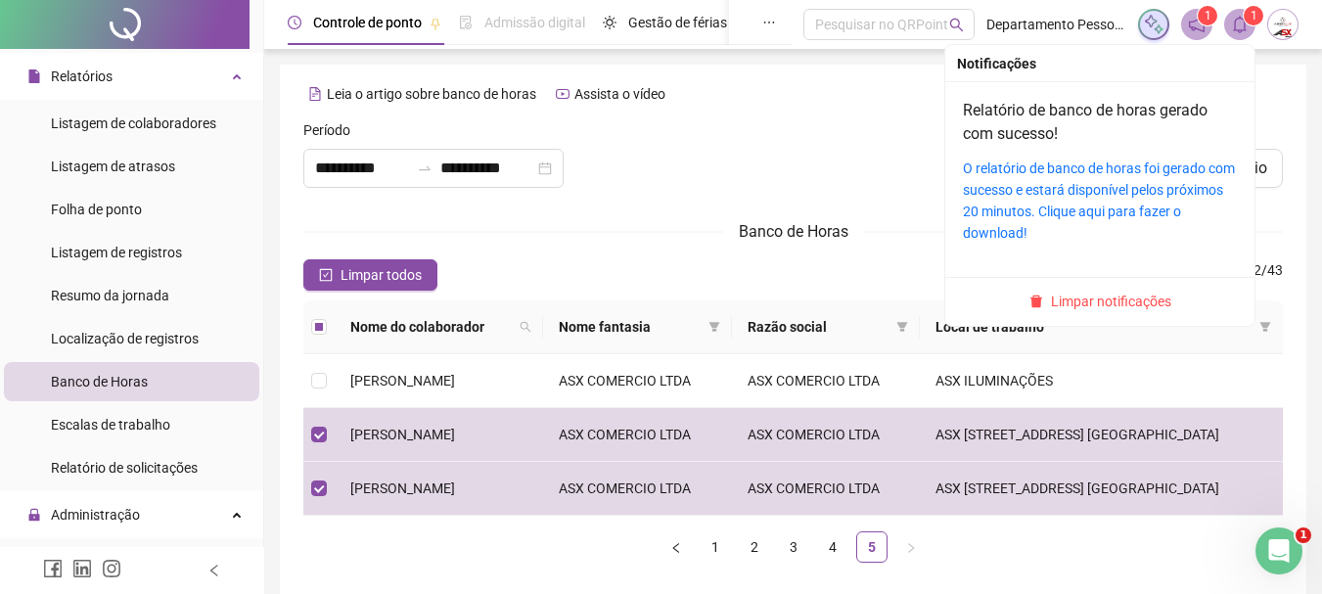
click at [1231, 23] on span at bounding box center [1239, 24] width 31 height 31
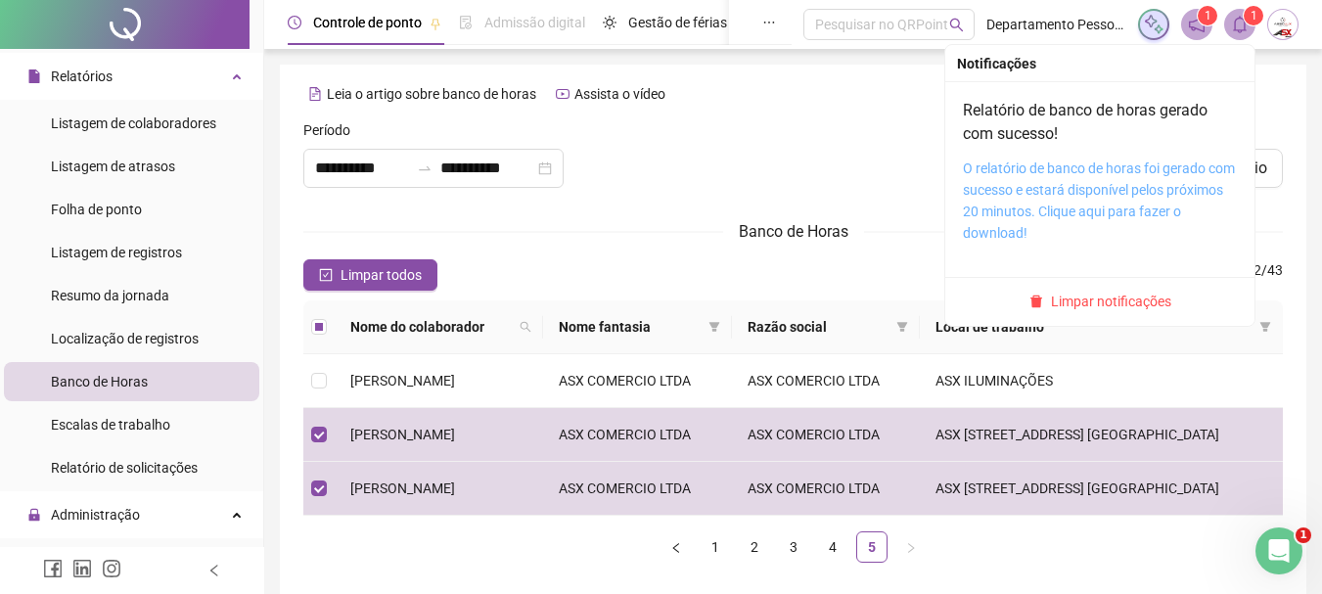
click at [1017, 192] on link "O relatório de banco de horas foi gerado com sucesso e estará disponível pelos …" at bounding box center [1099, 200] width 272 height 80
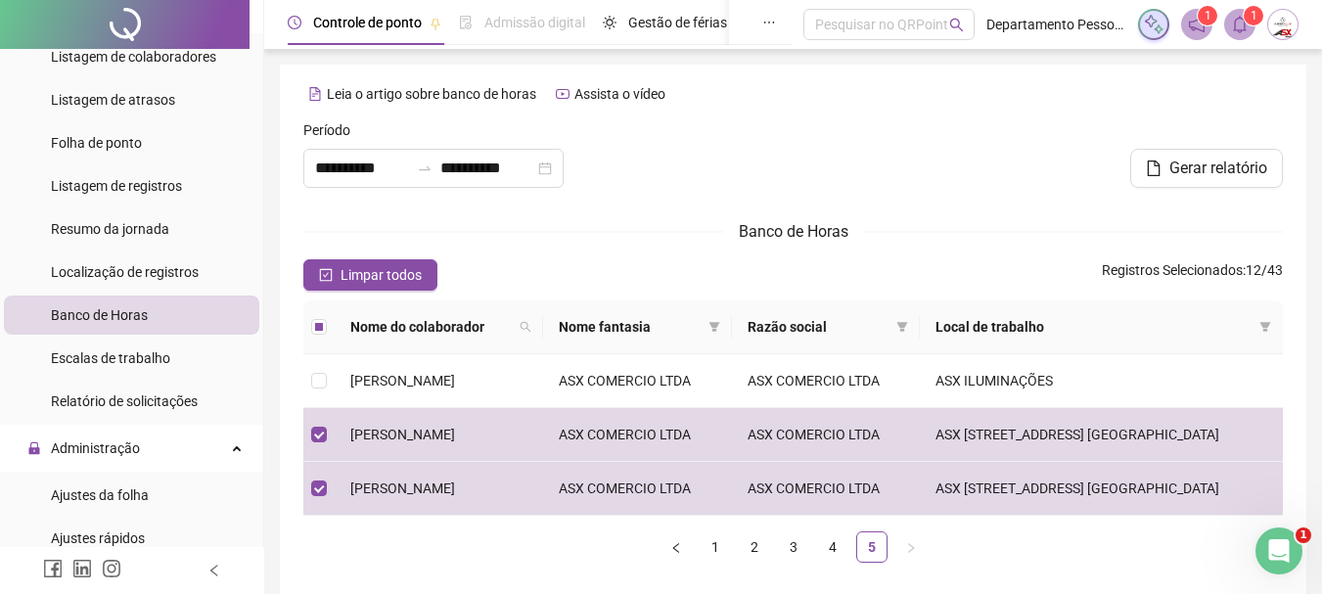
scroll to position [489, 0]
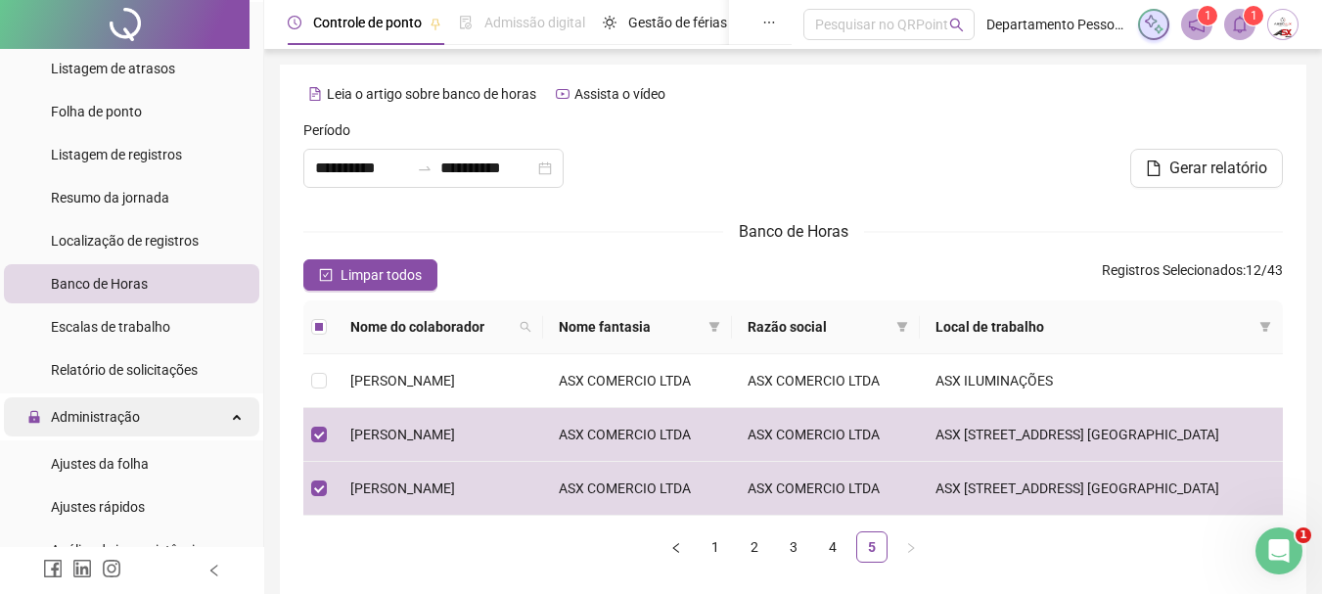
click at [105, 411] on span "Administração" at bounding box center [95, 417] width 89 height 16
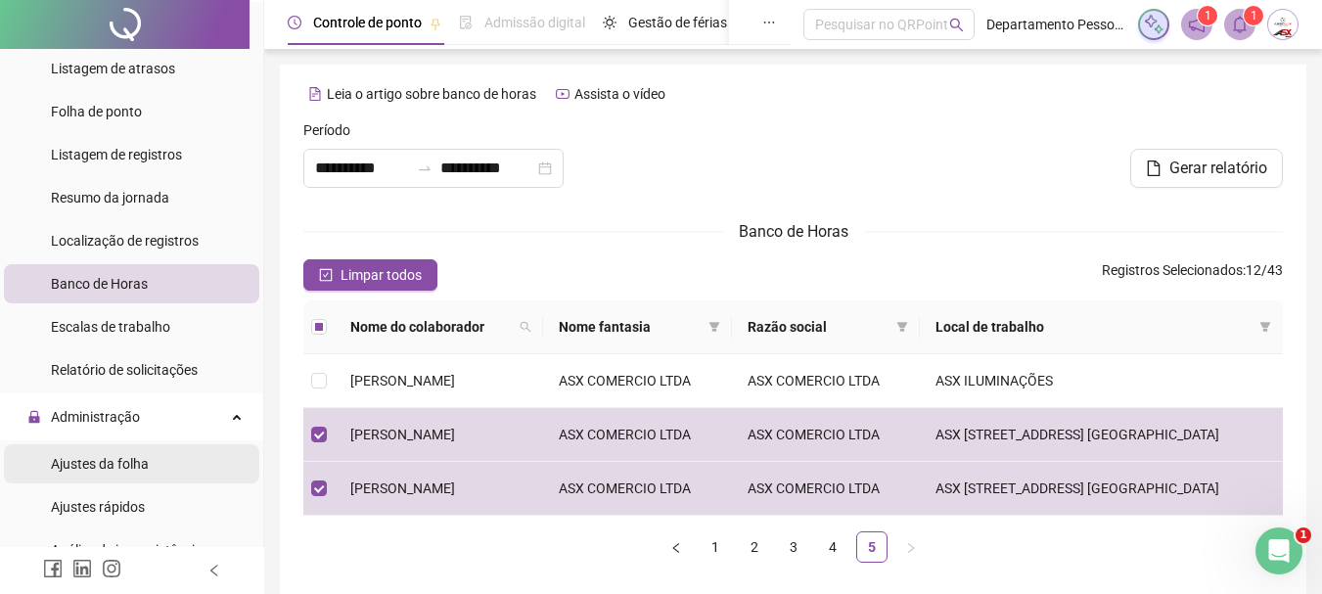
click at [100, 464] on span "Ajustes da folha" at bounding box center [100, 464] width 98 height 16
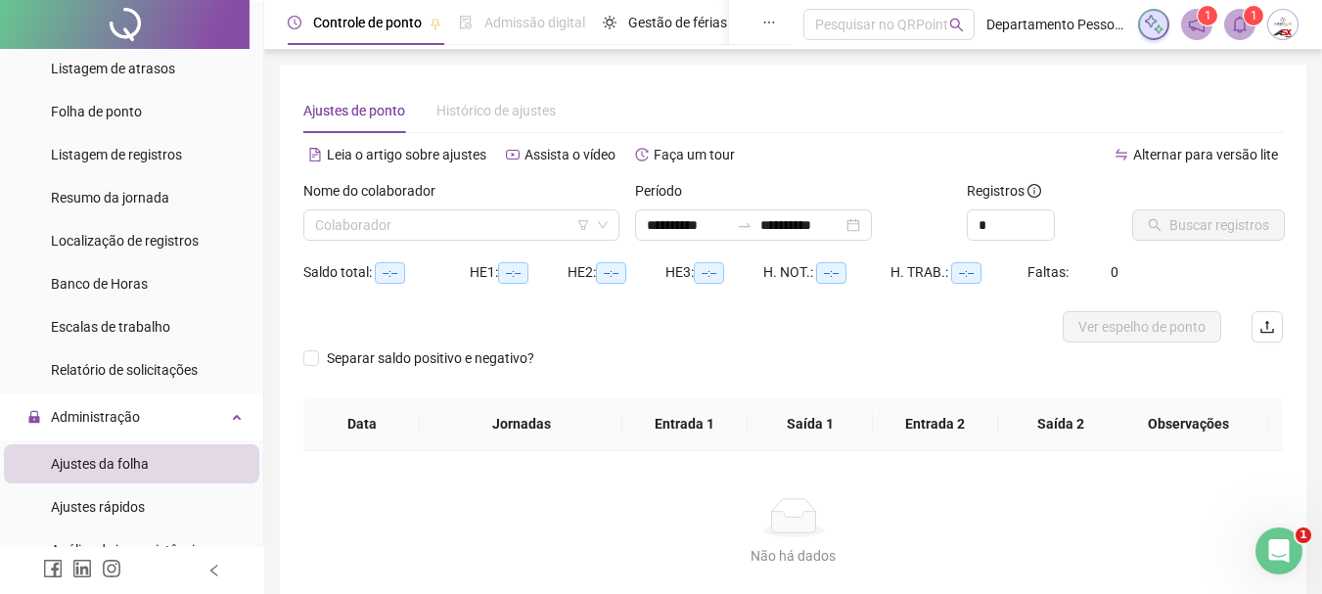
type input "**********"
click at [404, 225] on input "search" at bounding box center [452, 224] width 275 height 29
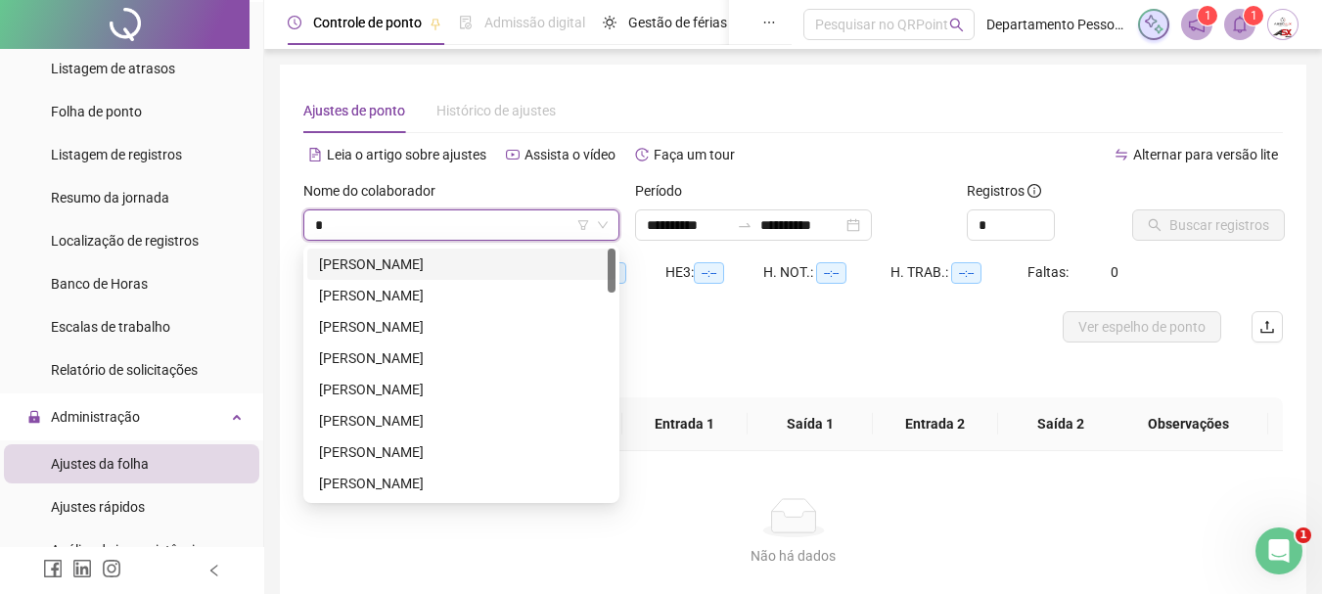
type input "**"
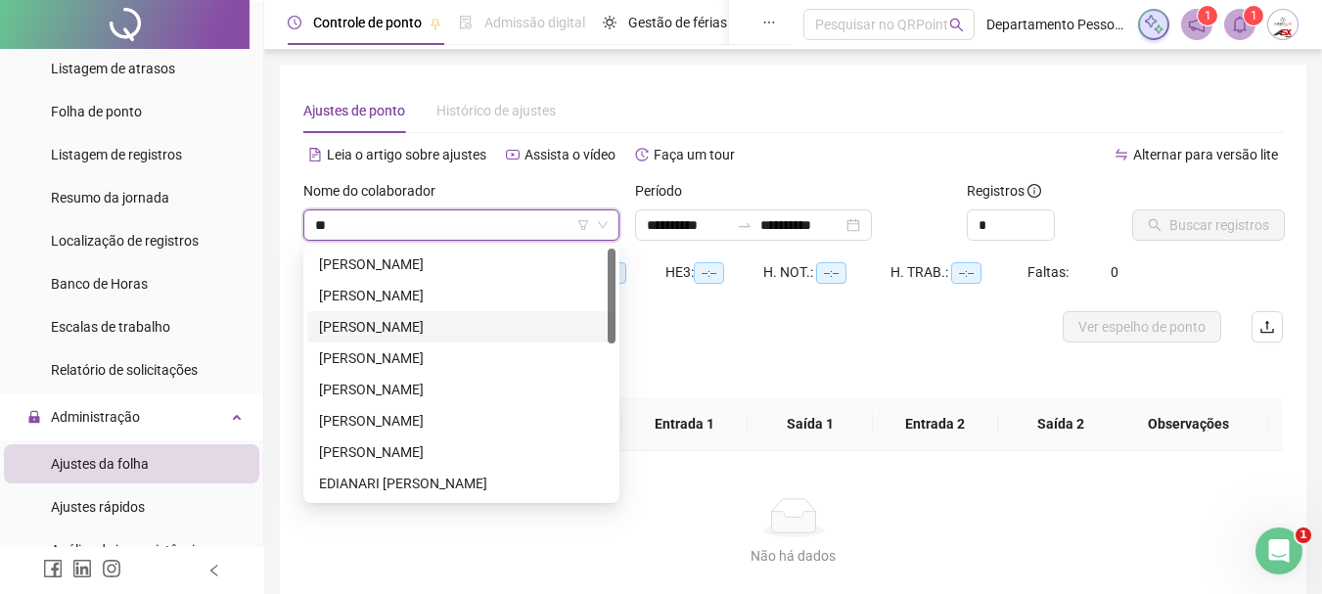
click at [390, 325] on div "[PERSON_NAME] DOS [PERSON_NAME]" at bounding box center [461, 327] width 285 height 22
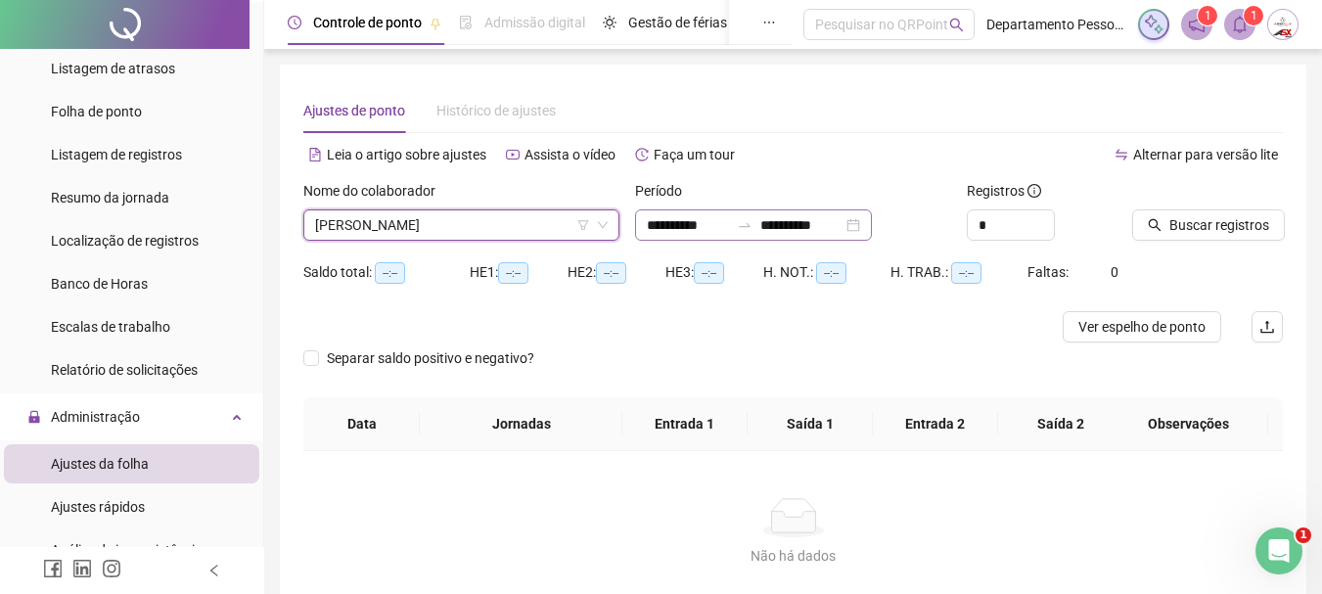
click at [842, 235] on div "**********" at bounding box center [753, 224] width 237 height 31
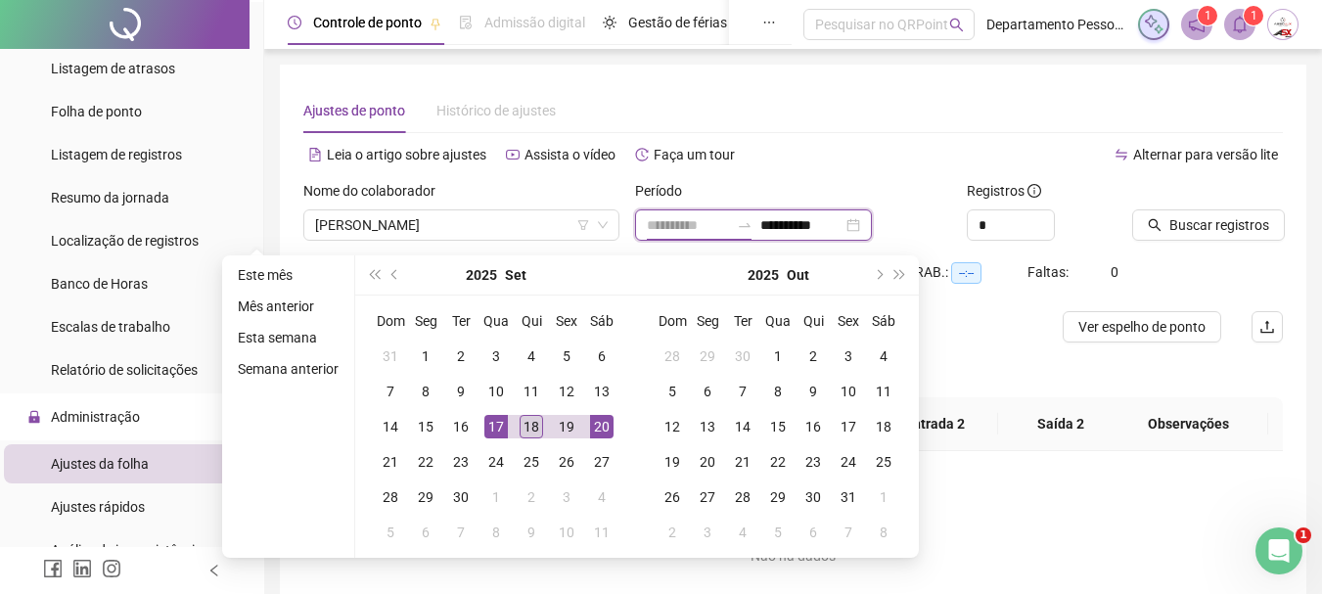
type input "**********"
click at [526, 427] on div "18" at bounding box center [531, 426] width 23 height 23
type input "**********"
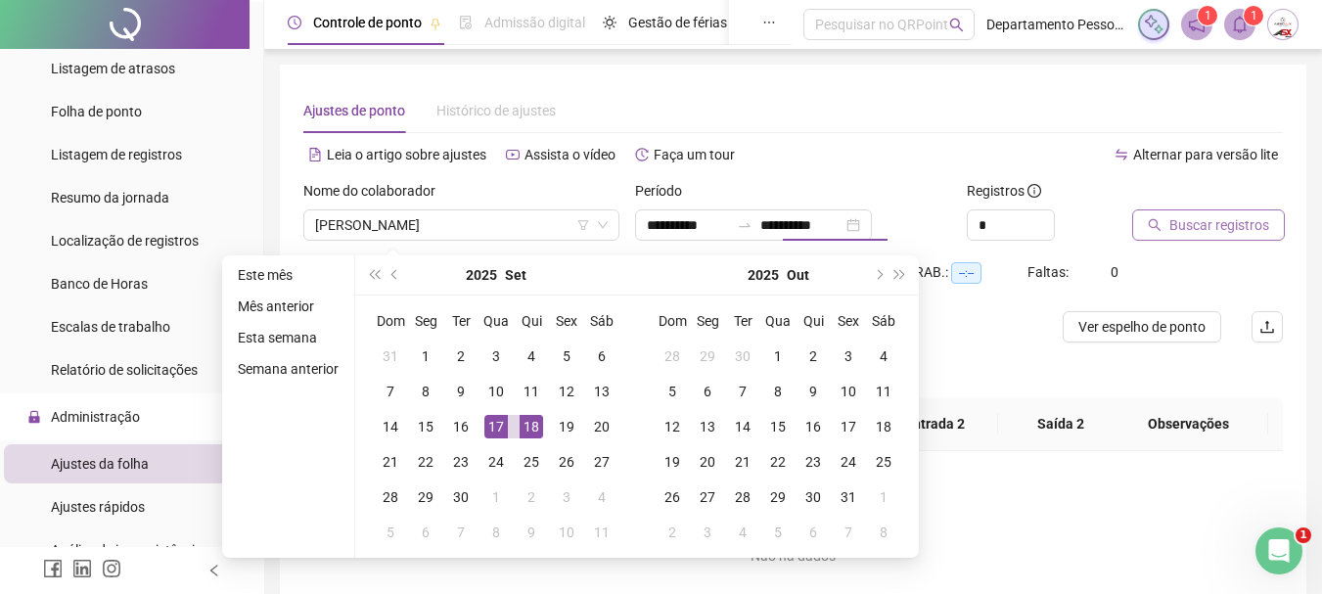
click at [1201, 219] on span "Buscar registros" at bounding box center [1219, 225] width 100 height 22
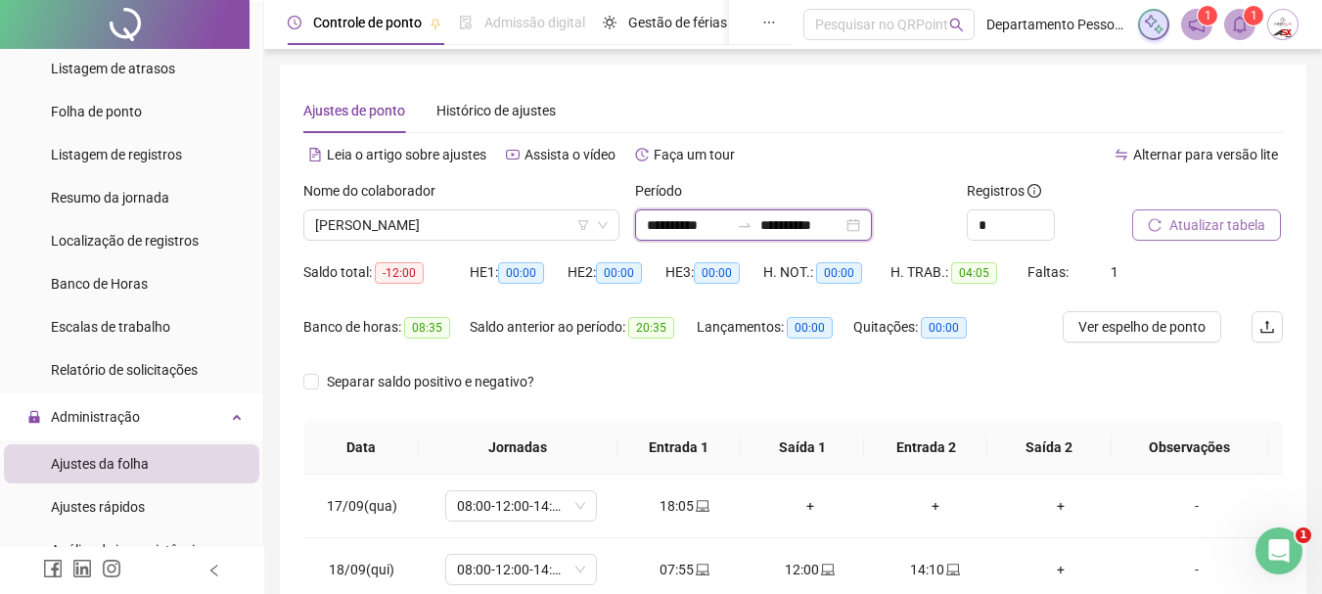
click at [706, 221] on input "**********" at bounding box center [688, 225] width 82 height 22
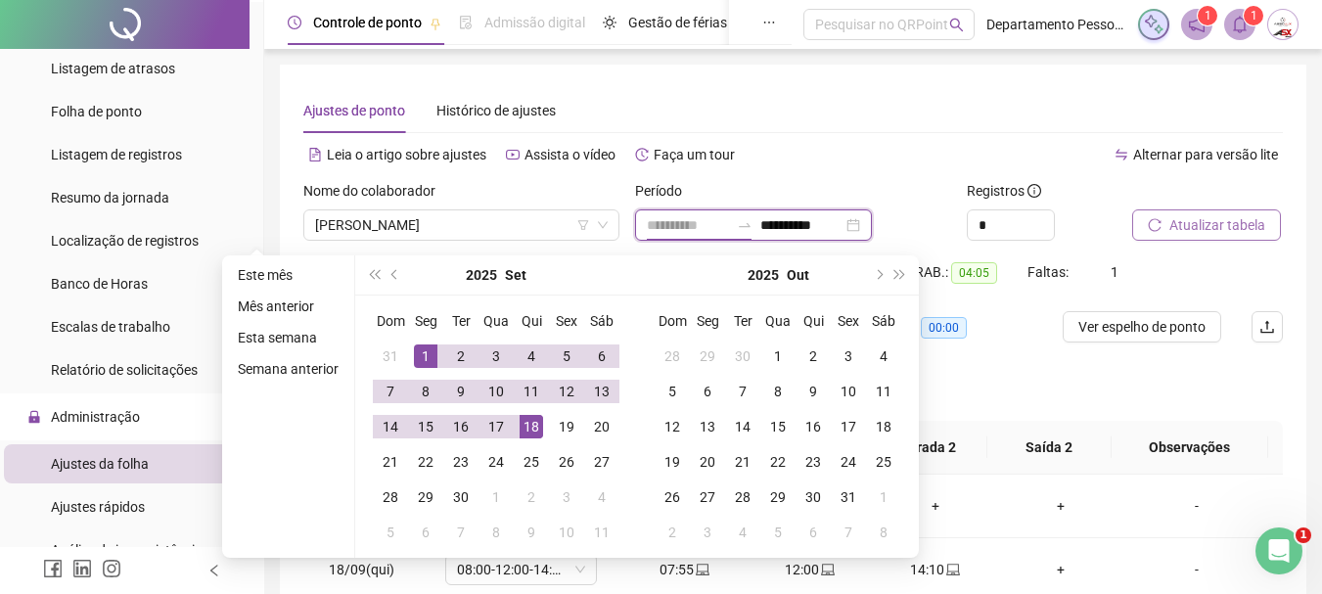
type input "**********"
click at [432, 354] on div "1" at bounding box center [425, 355] width 23 height 23
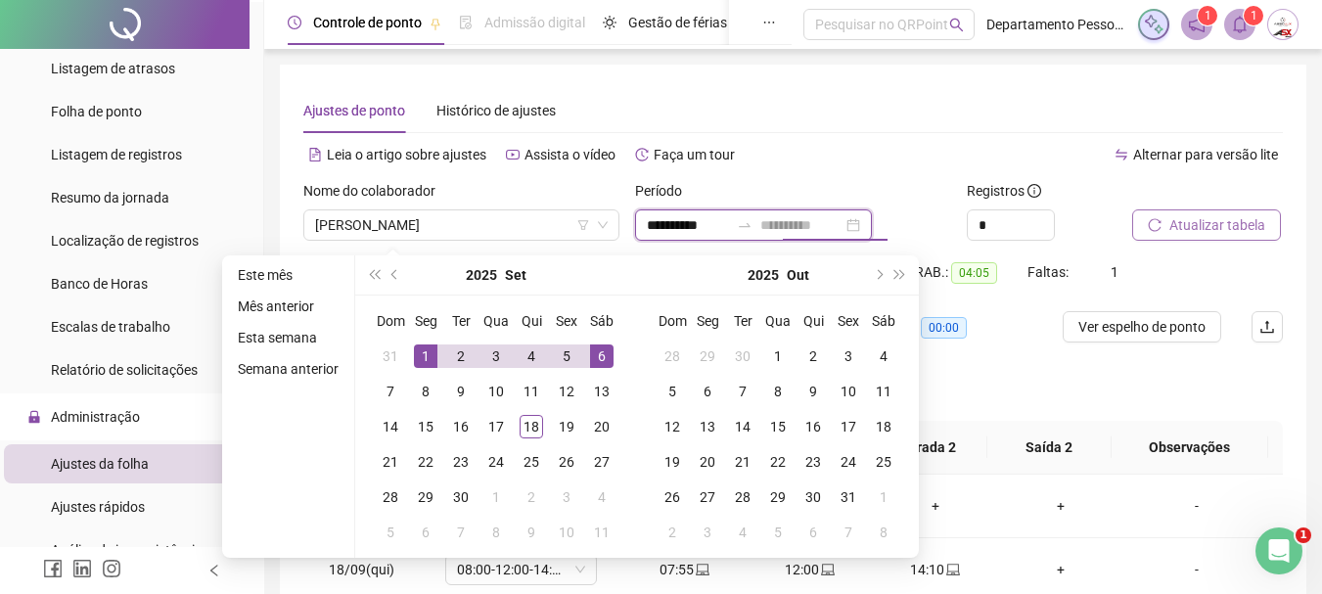
type input "**********"
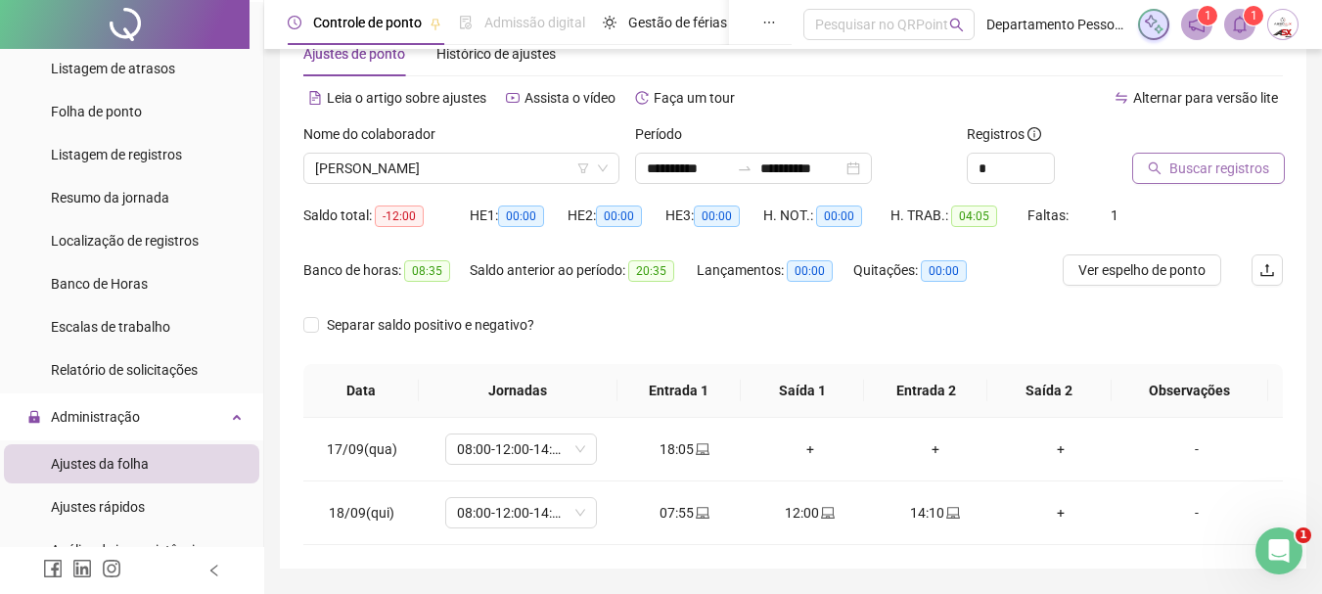
scroll to position [115, 0]
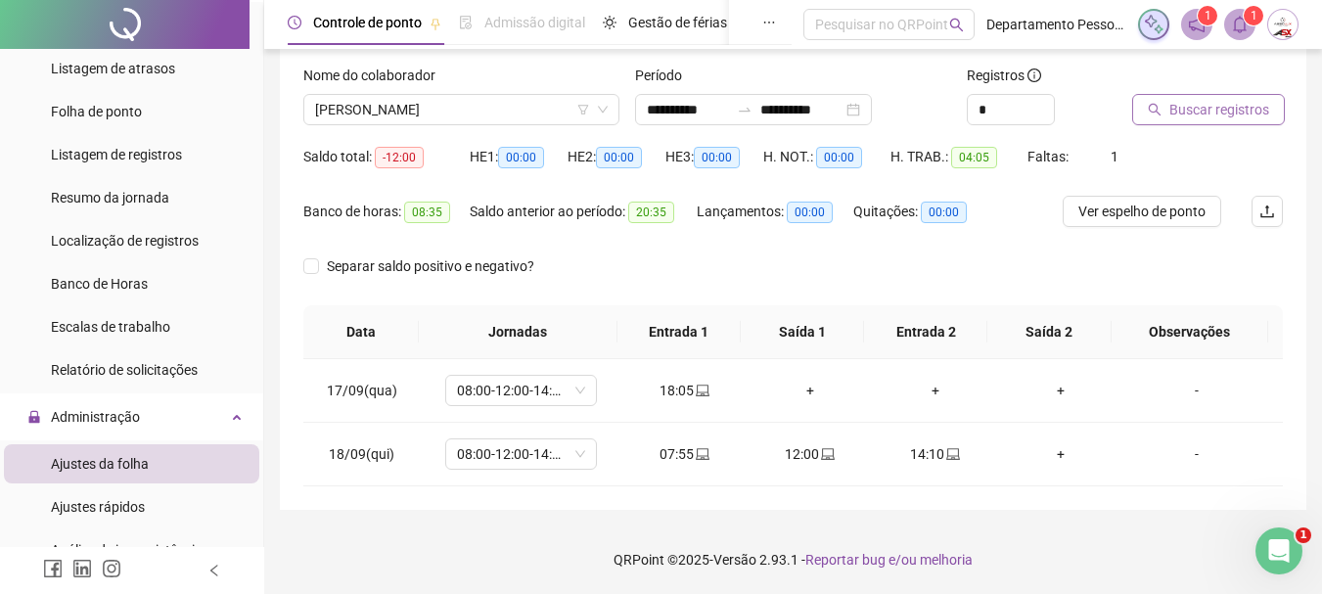
click at [1223, 108] on span "Buscar registros" at bounding box center [1219, 110] width 100 height 22
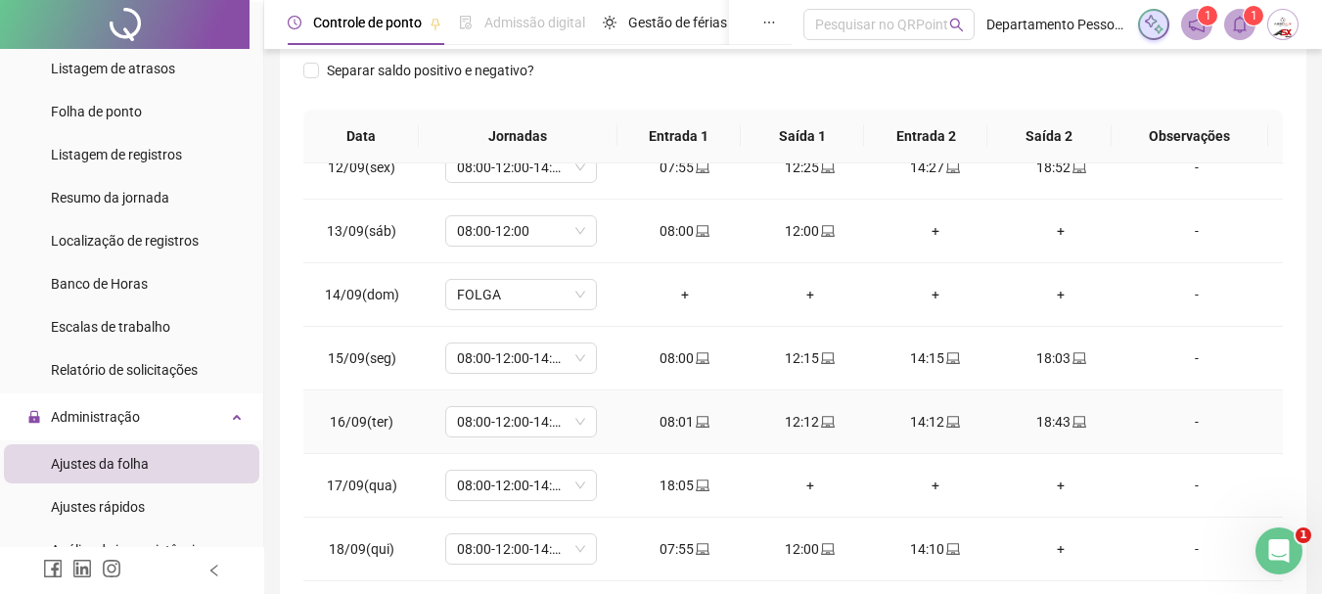
scroll to position [406, 0]
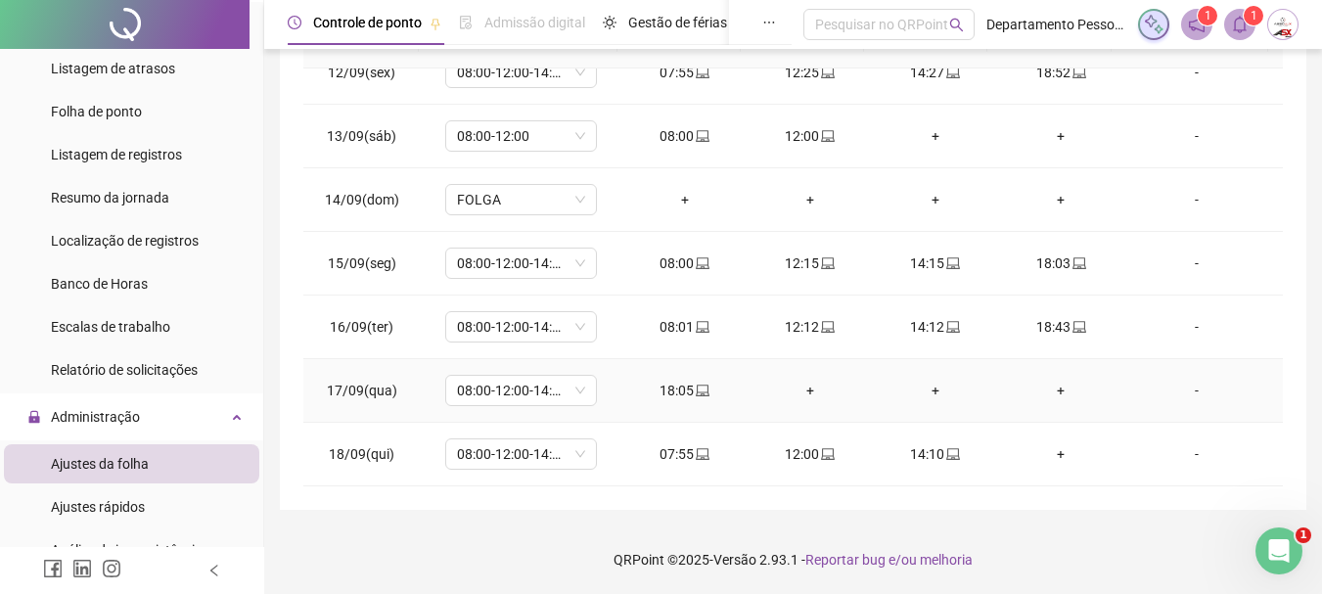
click at [808, 391] on div "+" at bounding box center [810, 391] width 94 height 22
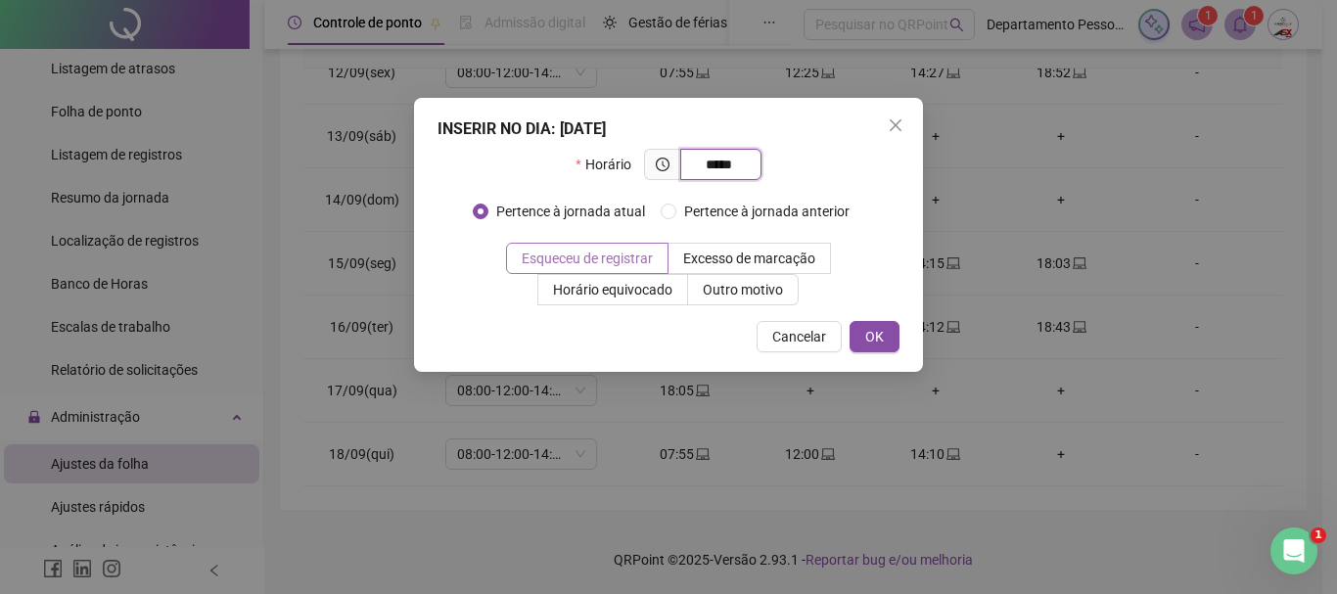
type input "*****"
click at [646, 261] on span "Esqueceu de registrar" at bounding box center [587, 259] width 131 height 16
drag, startPoint x: 878, startPoint y: 343, endPoint x: 928, endPoint y: 338, distance: 50.1
click at [879, 343] on span "OK" at bounding box center [874, 337] width 19 height 22
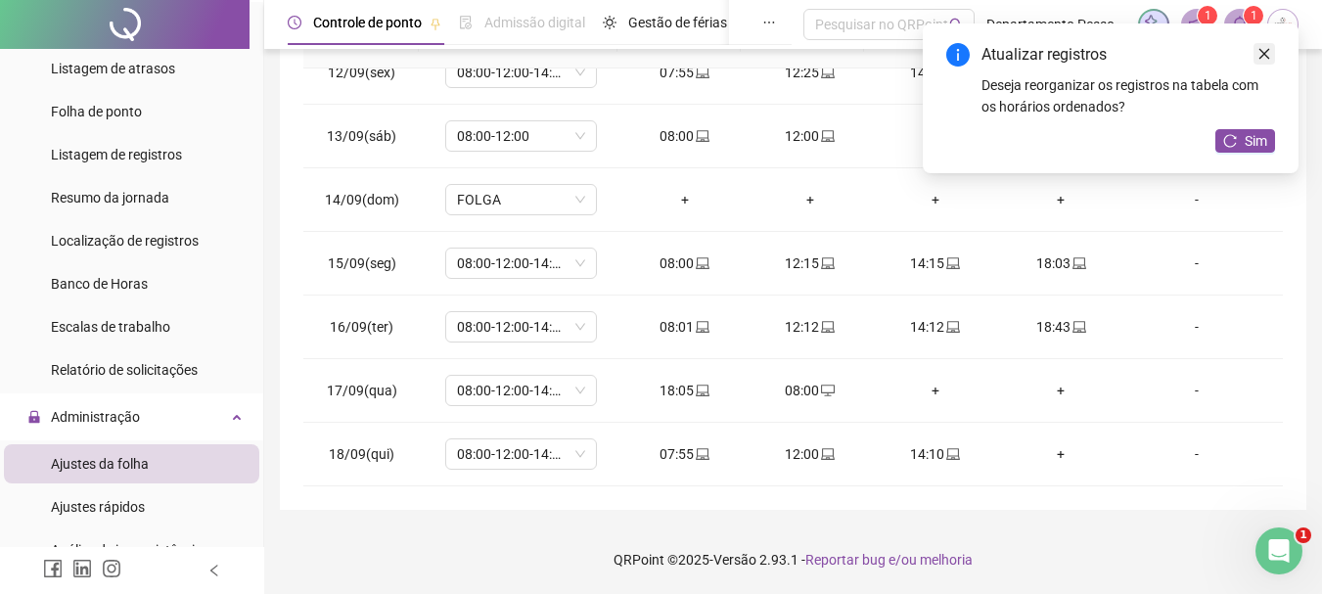
click at [1260, 53] on icon "close" at bounding box center [1264, 54] width 14 height 14
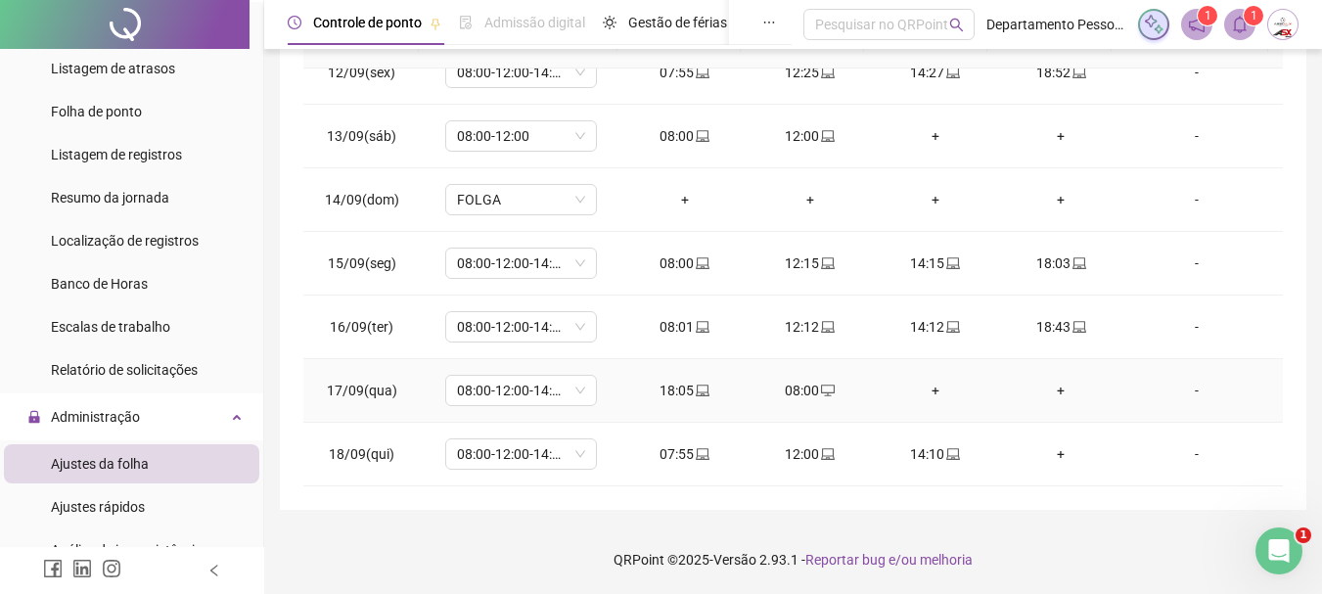
click at [929, 386] on div "+" at bounding box center [936, 391] width 94 height 22
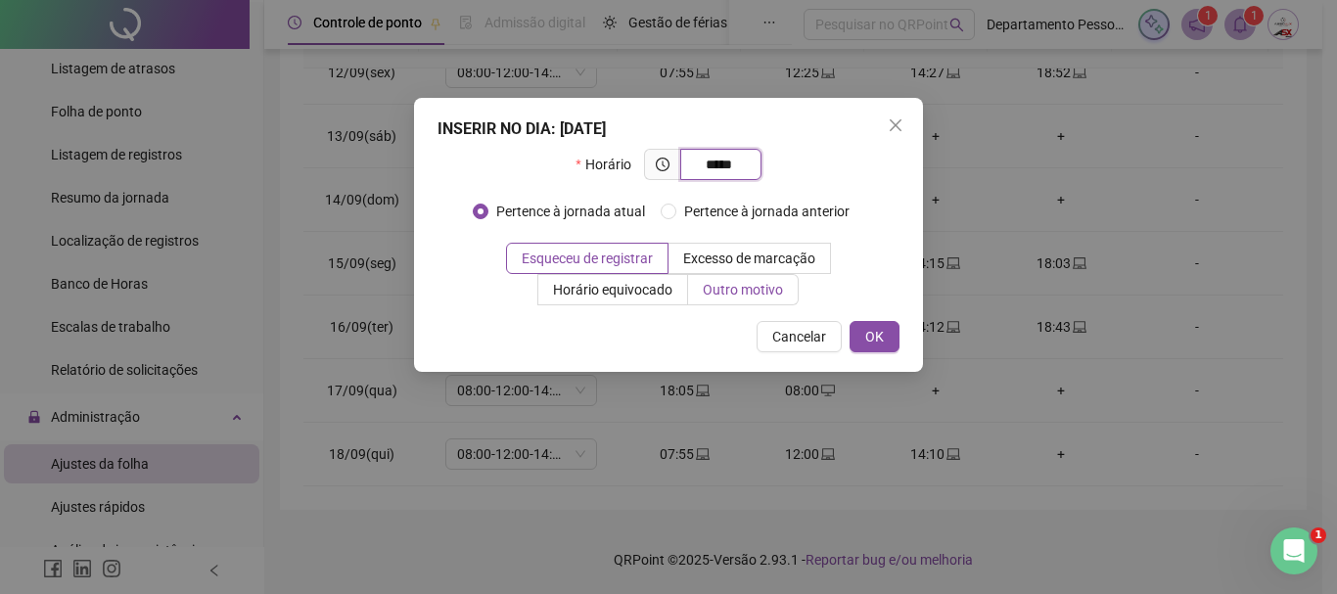
type input "*****"
click at [761, 294] on span "Outro motivo" at bounding box center [743, 290] width 80 height 16
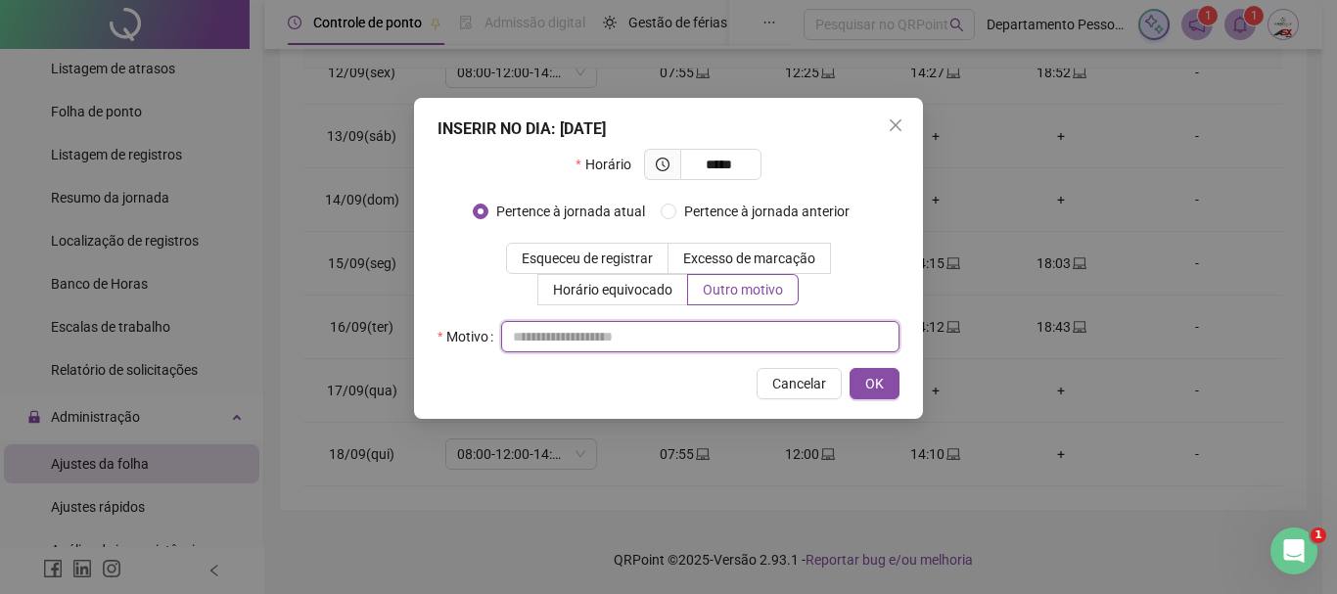
click at [709, 337] on input "text" at bounding box center [700, 336] width 398 height 31
drag, startPoint x: 624, startPoint y: 340, endPoint x: 484, endPoint y: 340, distance: 139.9
click at [484, 340] on div "**********" at bounding box center [668, 336] width 462 height 31
type input "**********"
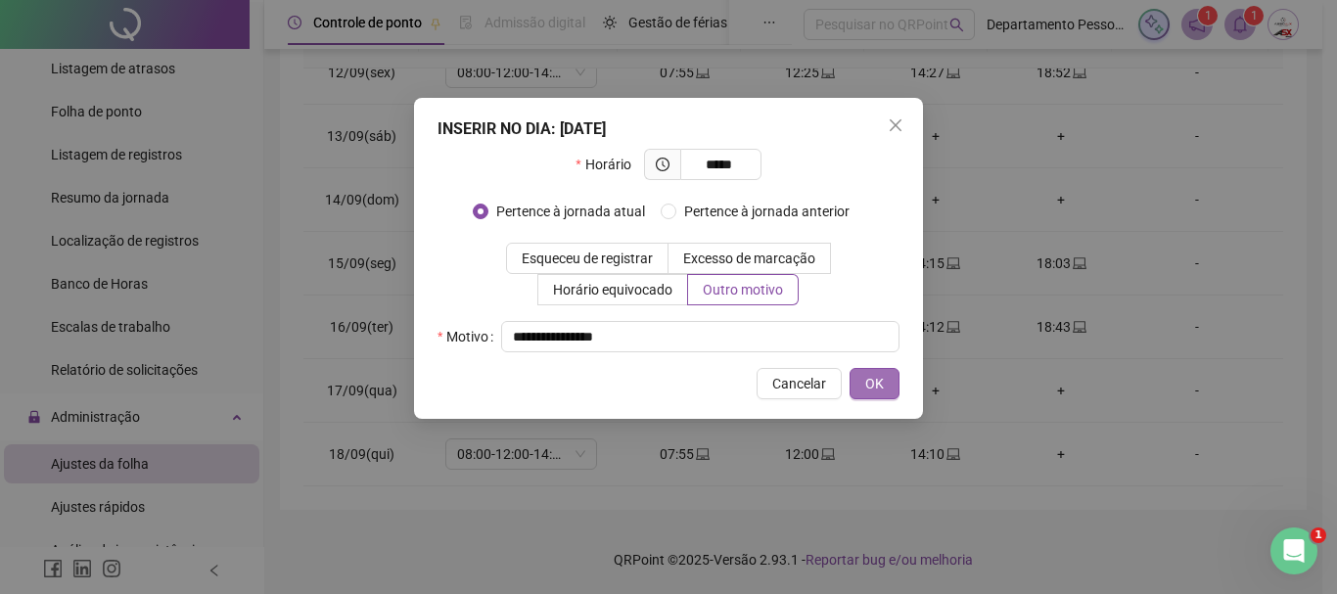
click at [871, 376] on span "OK" at bounding box center [874, 384] width 19 height 22
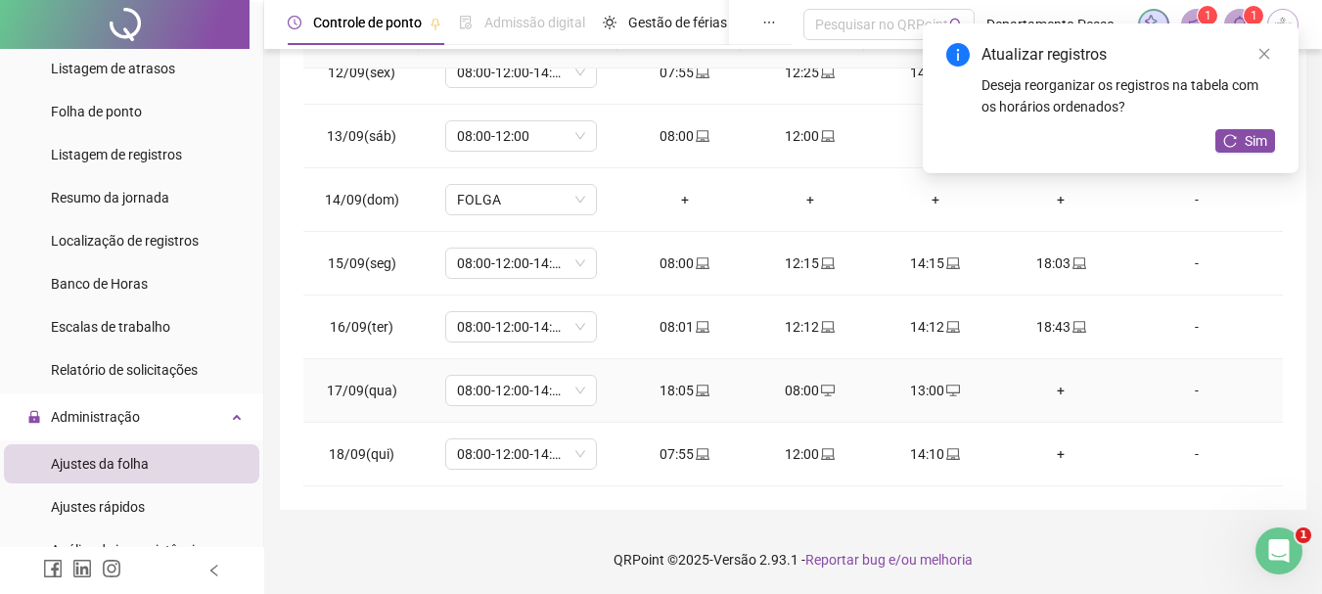
click at [1055, 388] on div "+" at bounding box center [1061, 391] width 94 height 22
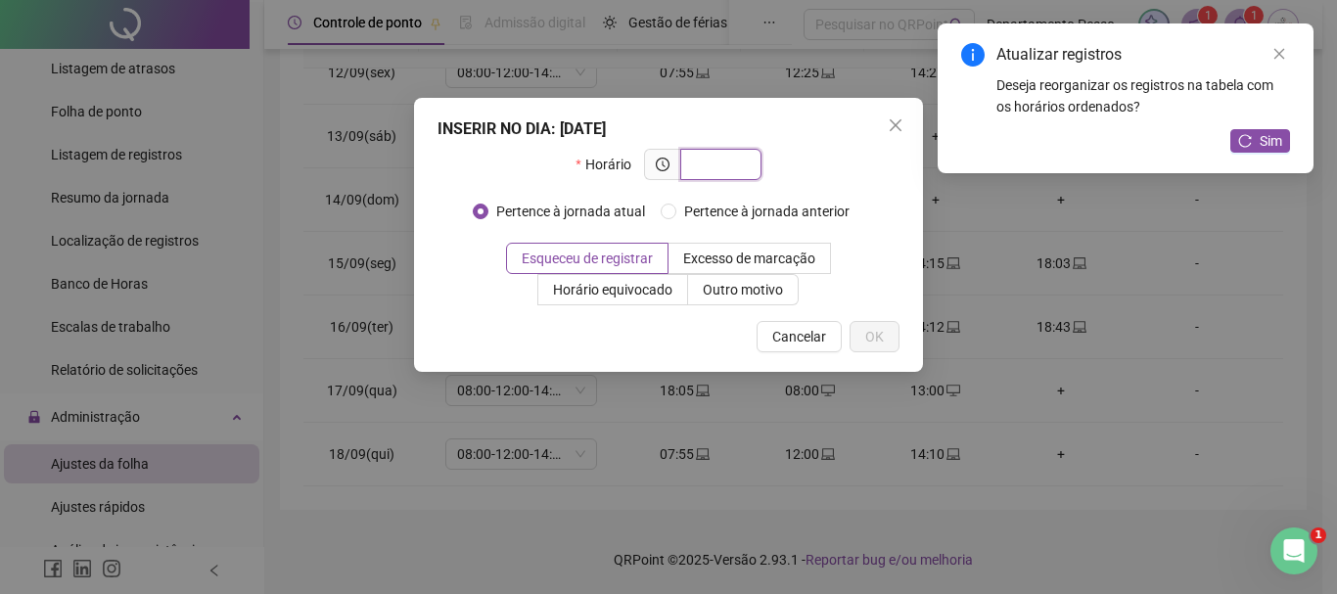
click at [709, 161] on input "text" at bounding box center [719, 165] width 54 height 22
type input "*****"
click at [710, 291] on span "Outro motivo" at bounding box center [743, 290] width 80 height 16
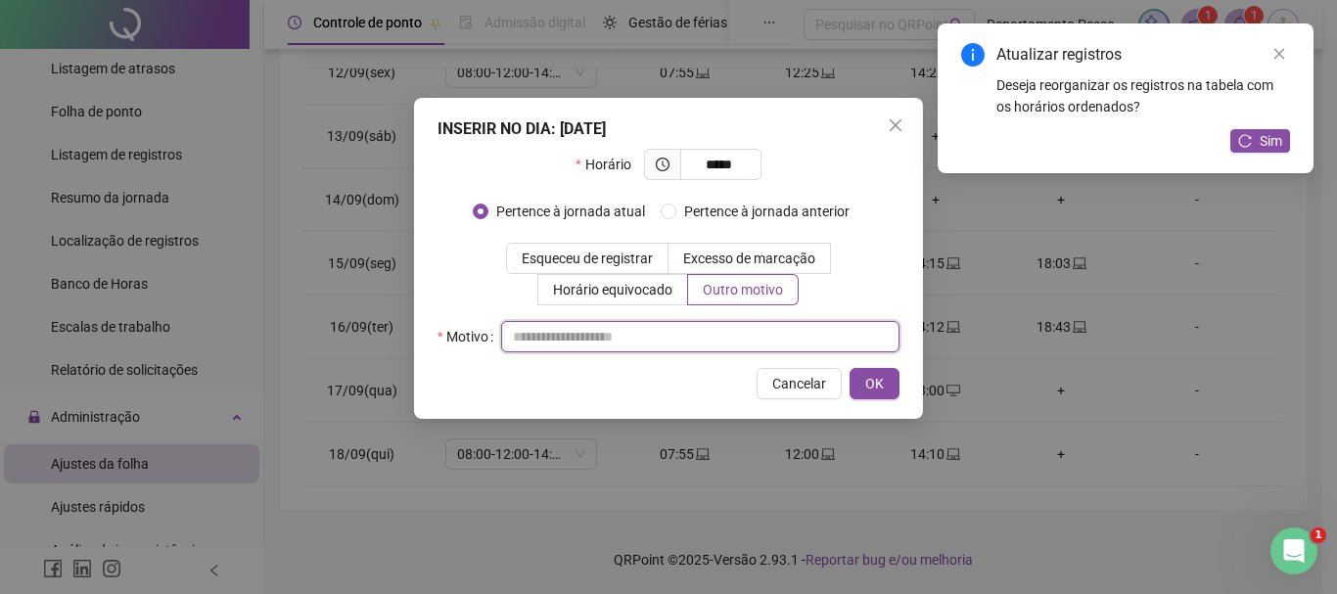
click at [624, 343] on input "text" at bounding box center [700, 336] width 398 height 31
paste input "**********"
type input "**********"
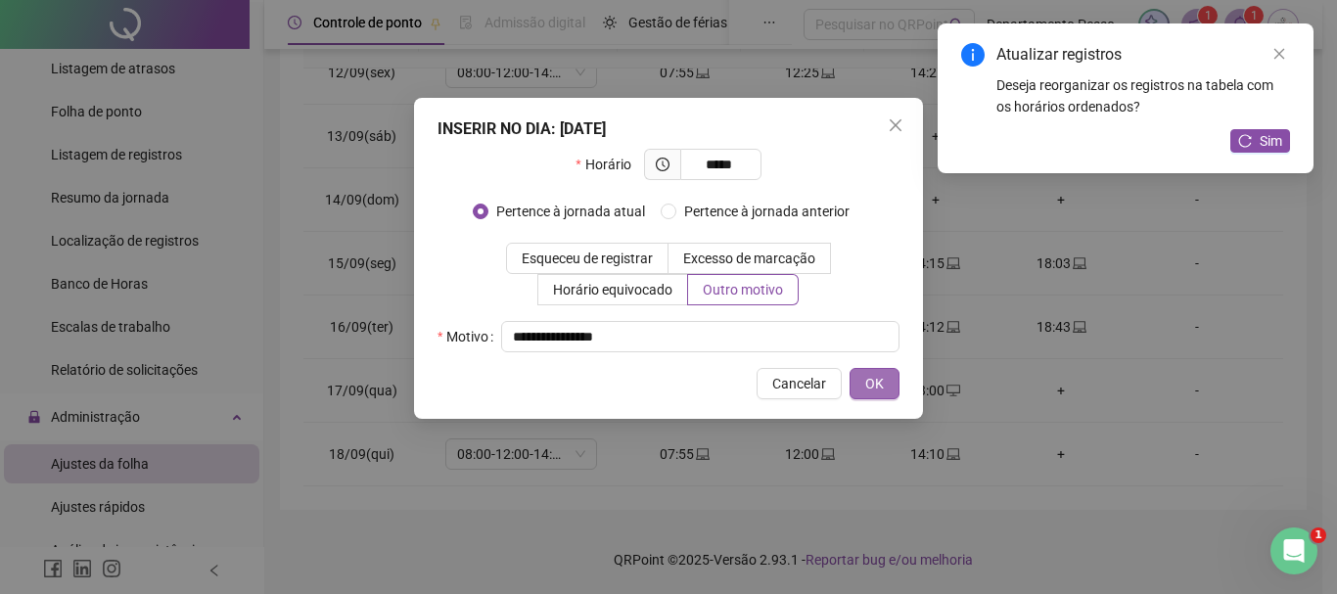
click at [882, 381] on span "OK" at bounding box center [874, 384] width 19 height 22
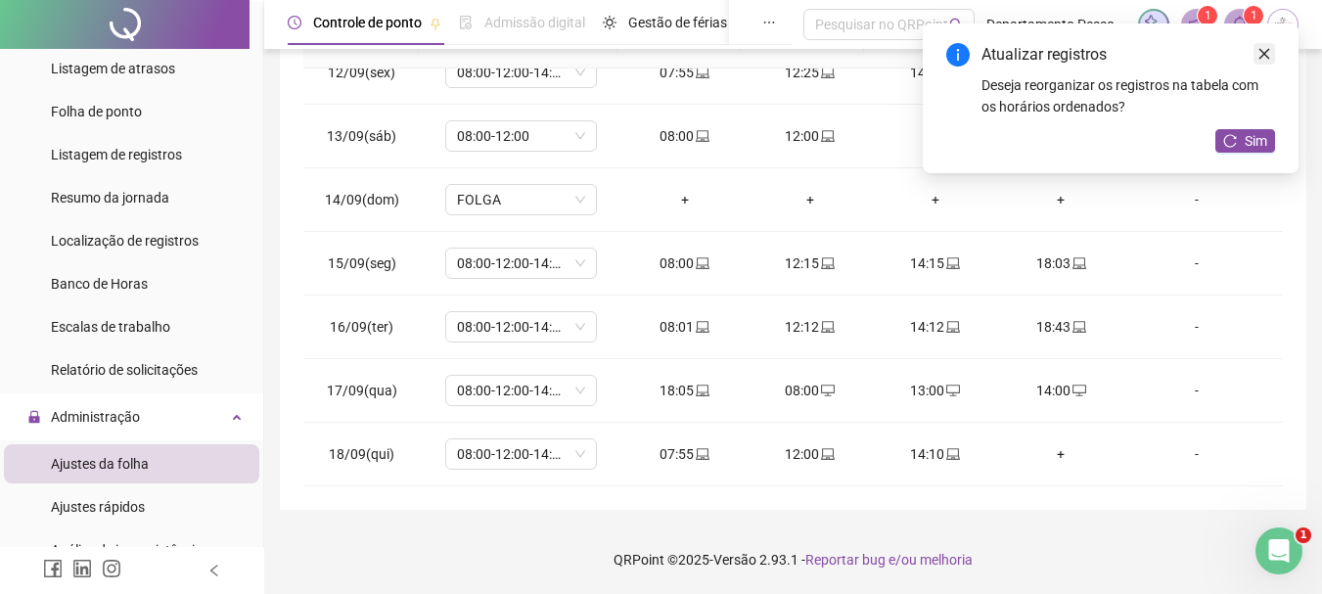
click at [1259, 58] on icon "close" at bounding box center [1264, 54] width 14 height 14
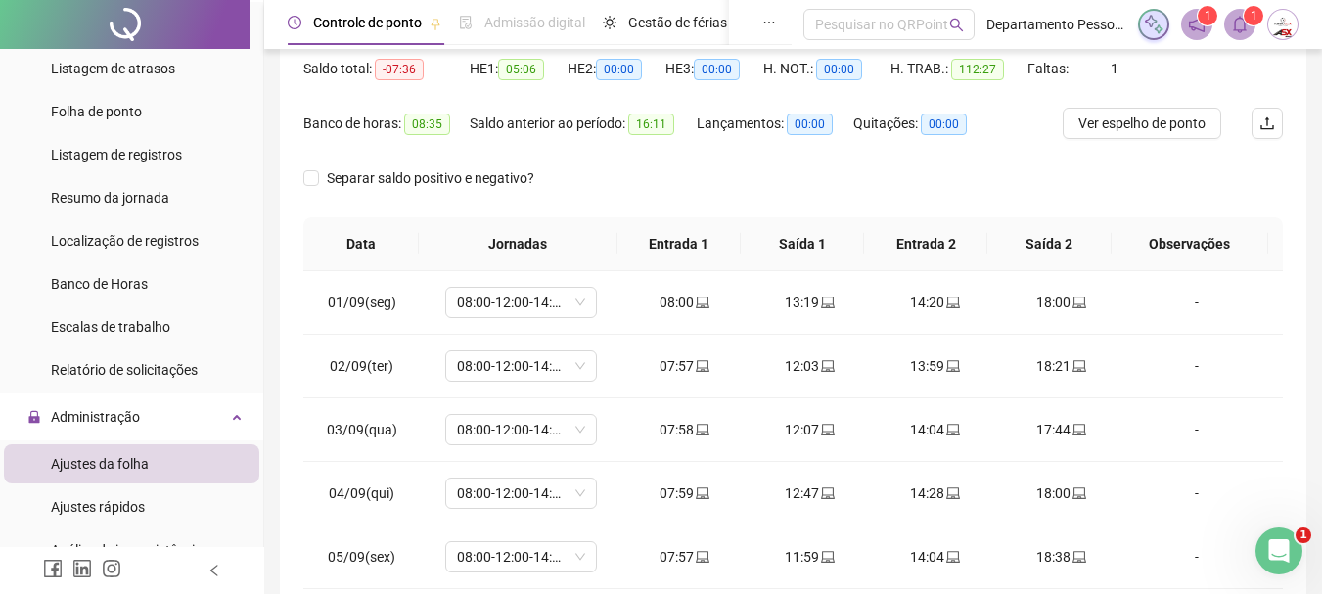
scroll to position [0, 0]
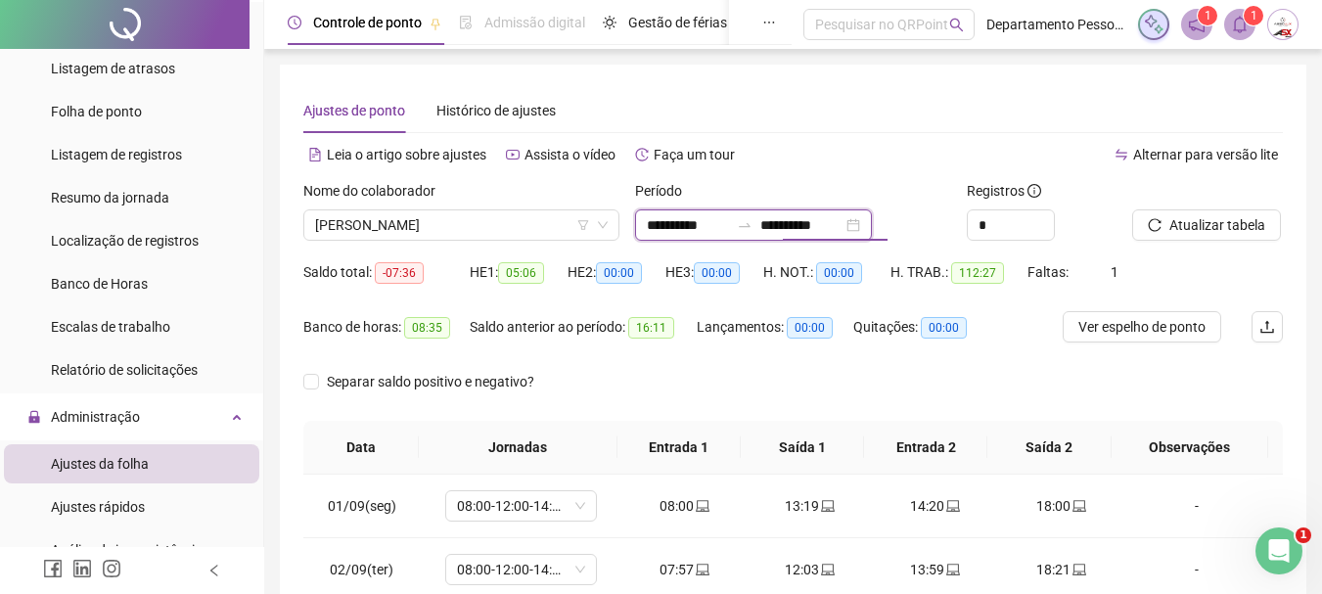
click at [843, 230] on input "**********" at bounding box center [801, 225] width 82 height 22
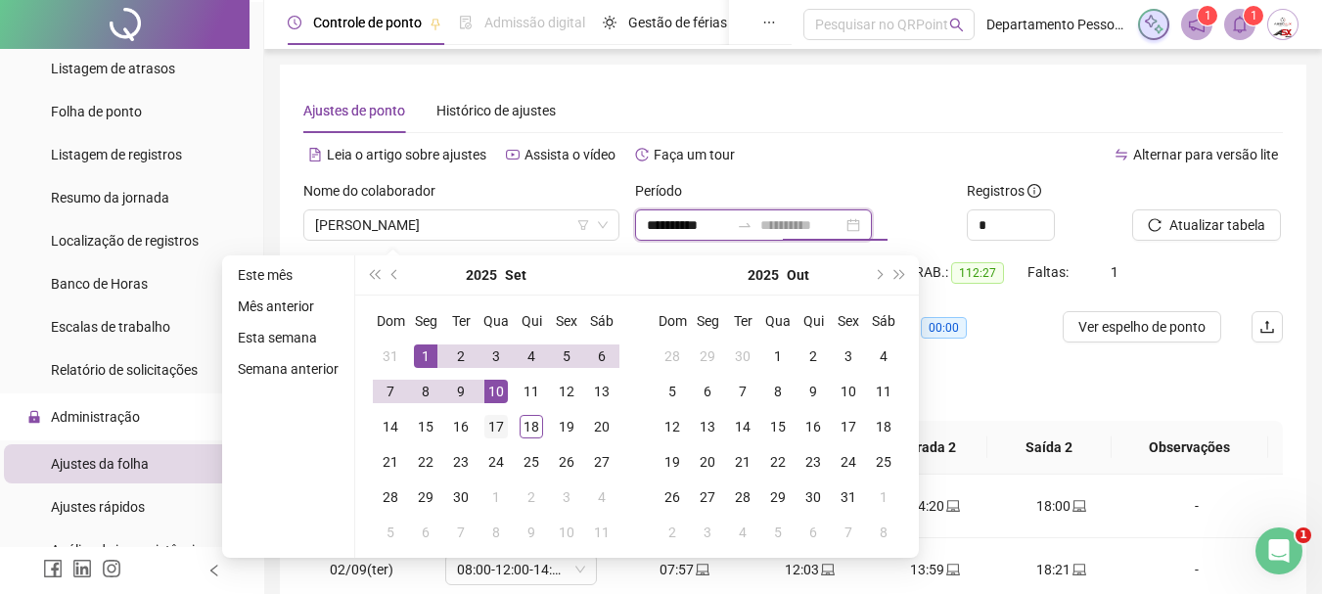
type input "**********"
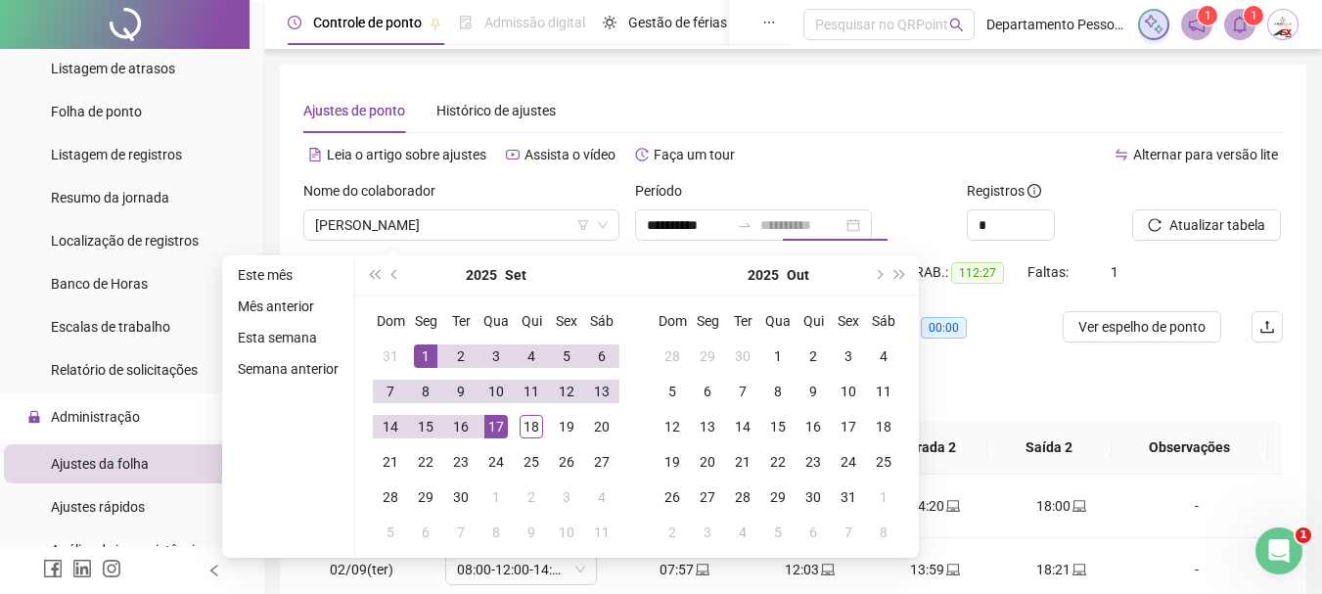
click at [489, 425] on div "17" at bounding box center [495, 426] width 23 height 23
type input "**********"
click at [418, 357] on div "1" at bounding box center [425, 355] width 23 height 23
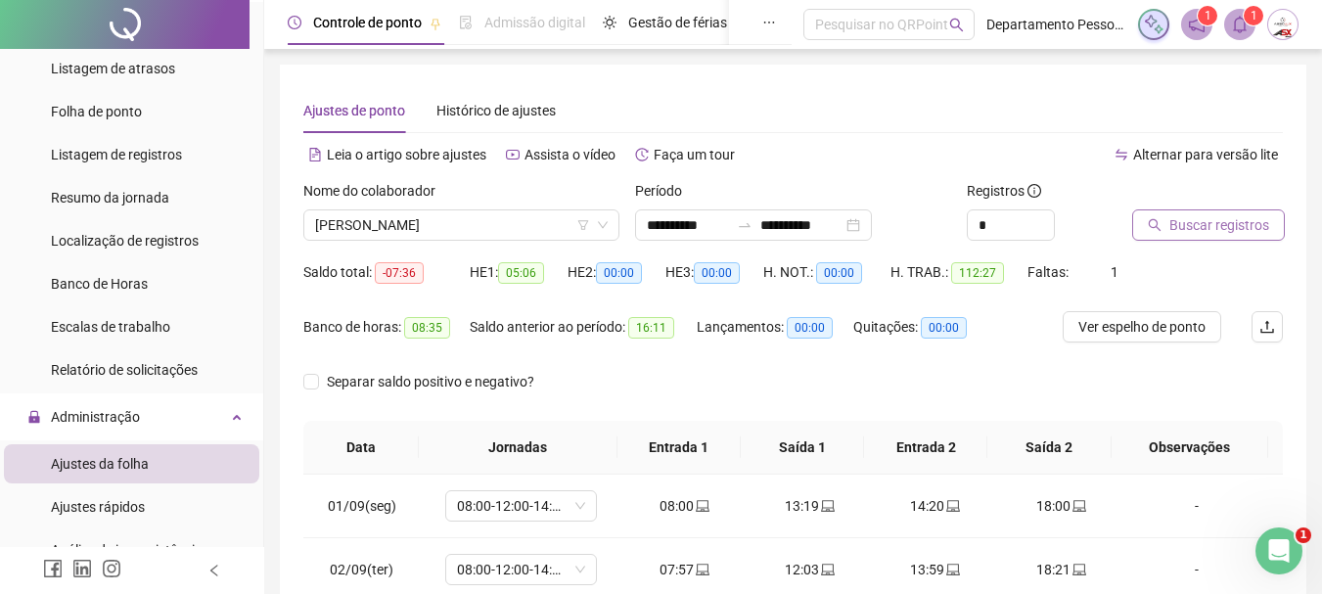
click at [1242, 222] on span "Buscar registros" at bounding box center [1219, 225] width 100 height 22
click at [1152, 323] on span "Ver espelho de ponto" at bounding box center [1141, 327] width 127 height 22
click at [457, 214] on span "[PERSON_NAME] DOS [PERSON_NAME]" at bounding box center [461, 224] width 293 height 29
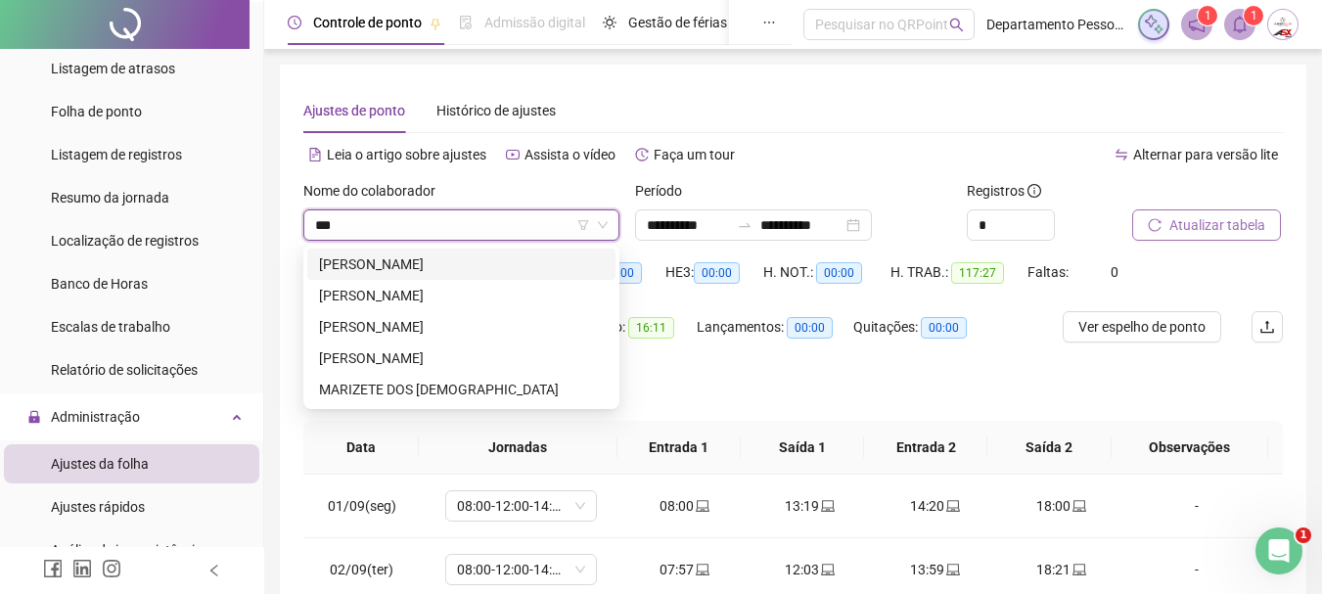
type input "****"
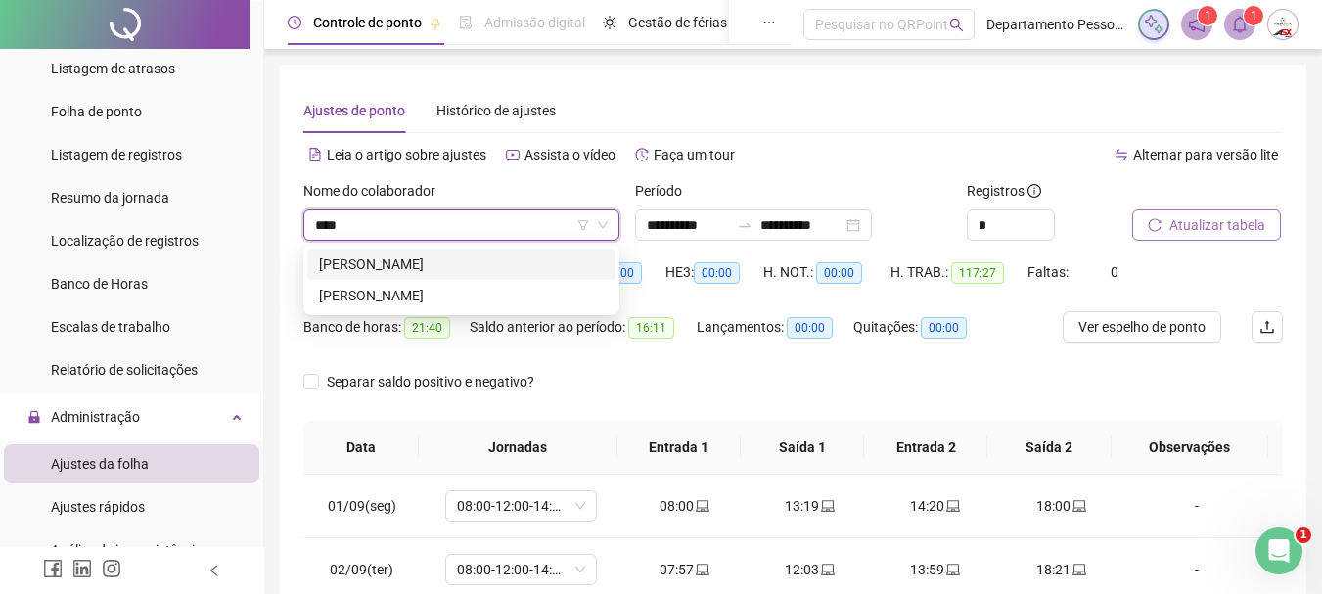
click at [480, 252] on div "MARCELO DE AQUINO DOS SANTOS" at bounding box center [461, 264] width 308 height 31
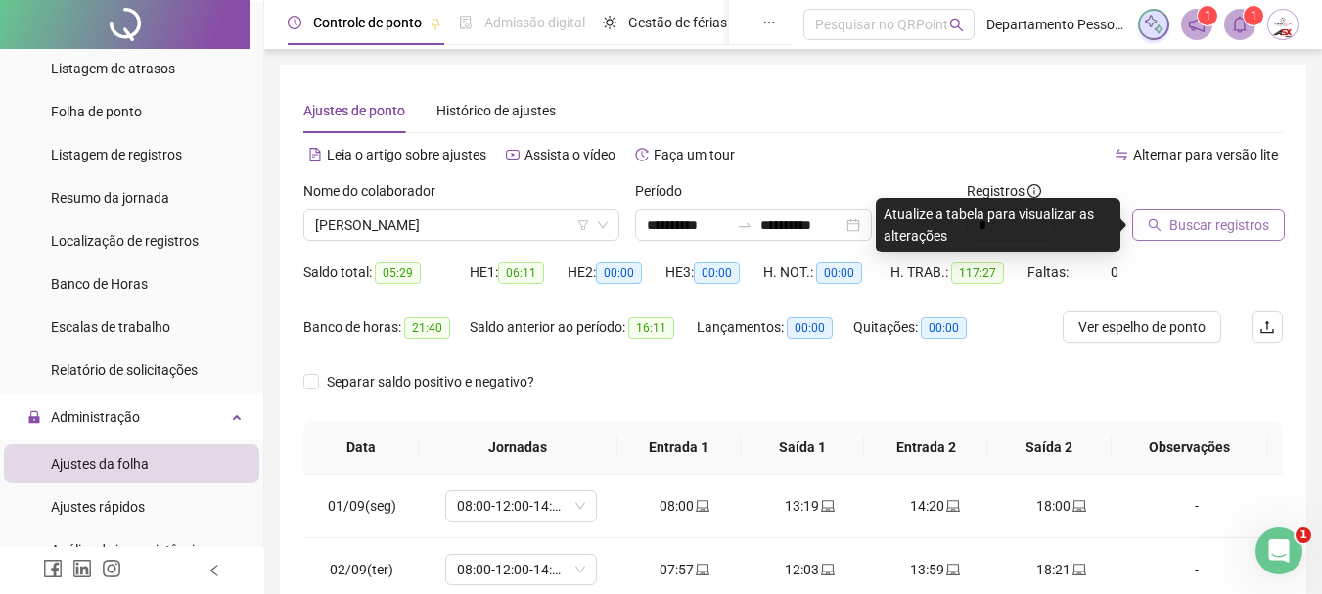
click at [1173, 224] on span "Buscar registros" at bounding box center [1219, 225] width 100 height 22
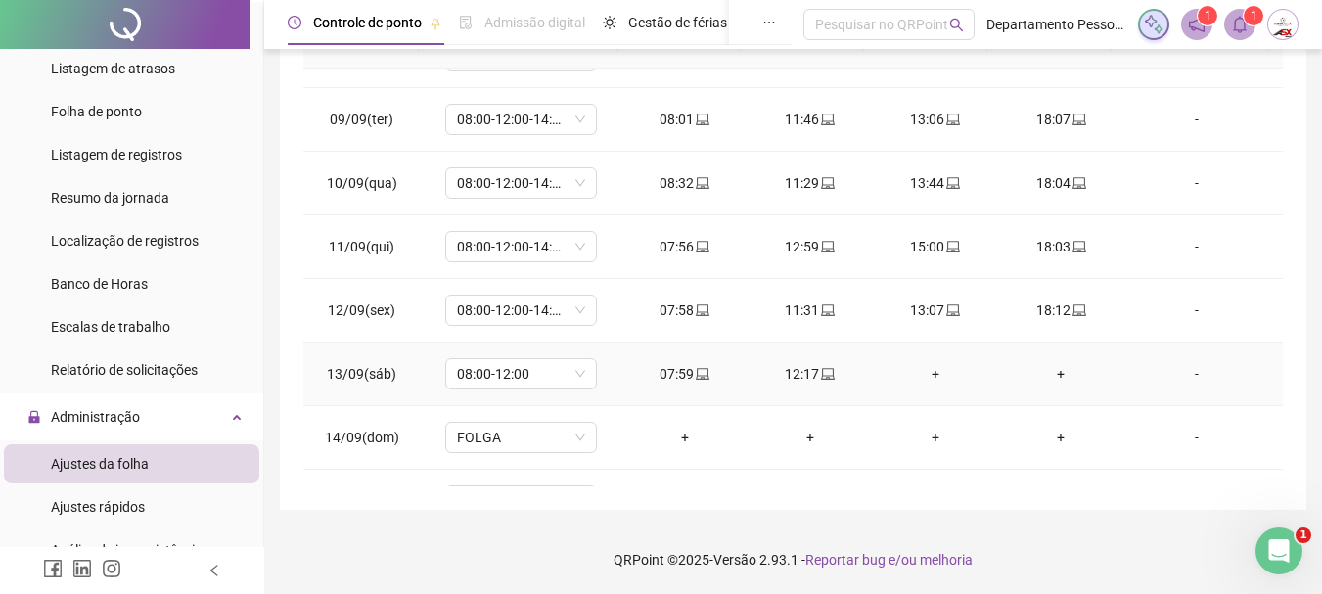
scroll to position [663, 0]
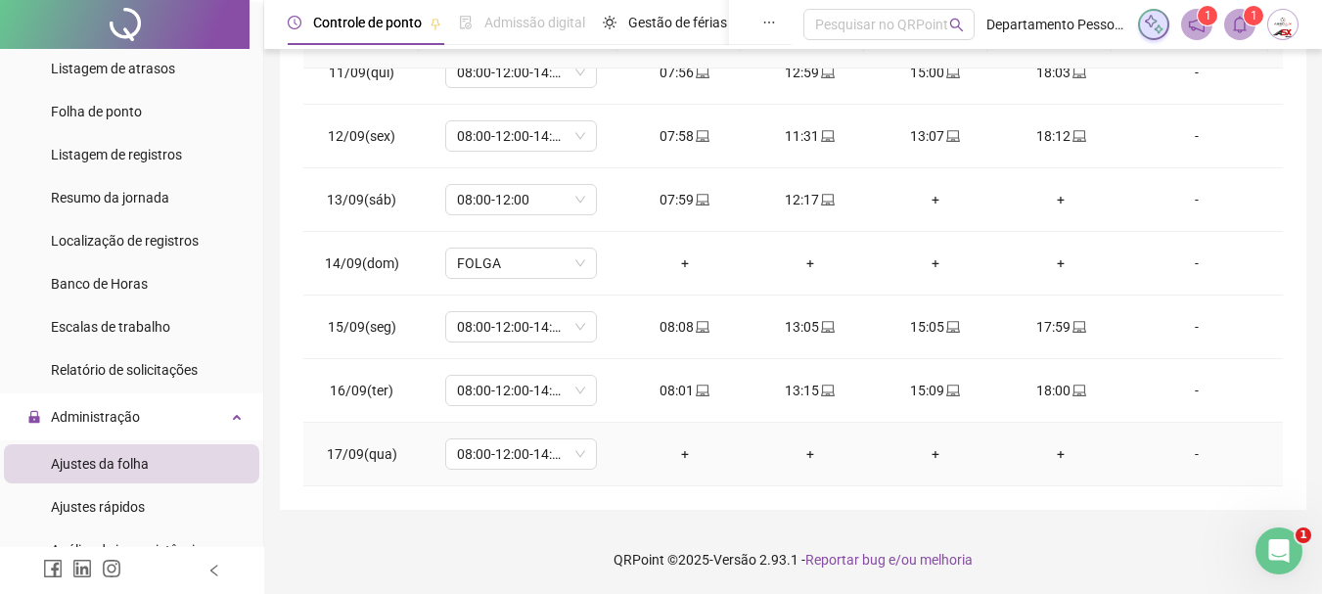
click at [1189, 454] on div "-" at bounding box center [1196, 454] width 115 height 22
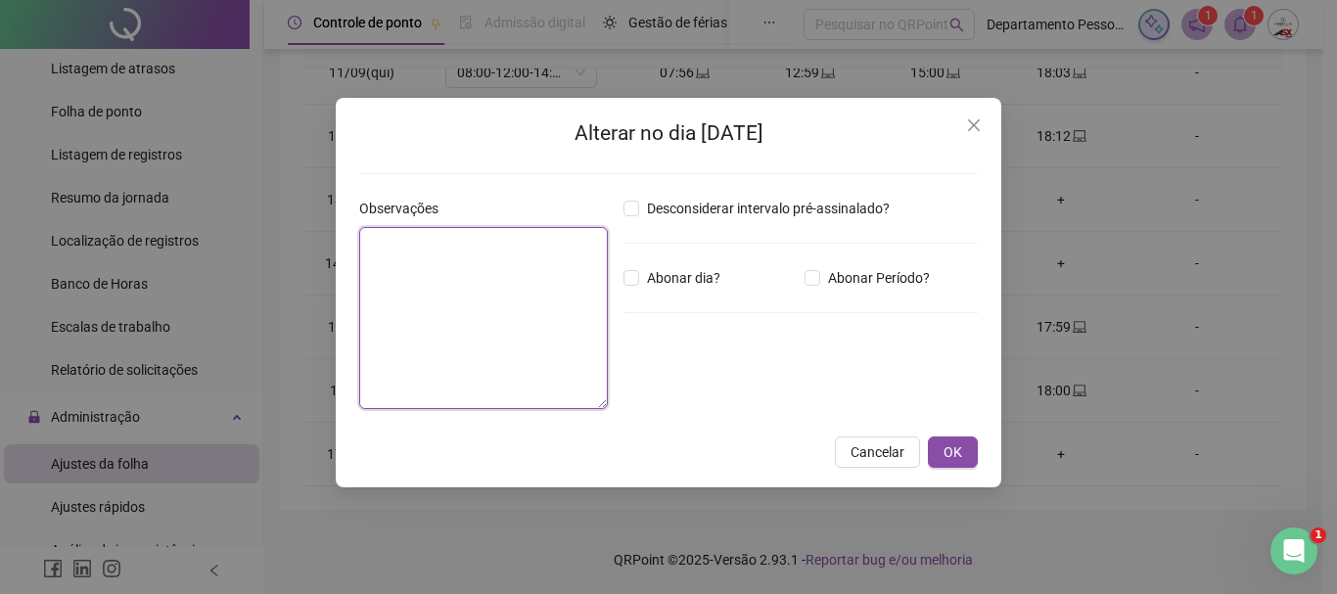
click at [460, 317] on textarea at bounding box center [483, 318] width 249 height 182
type textarea "*****"
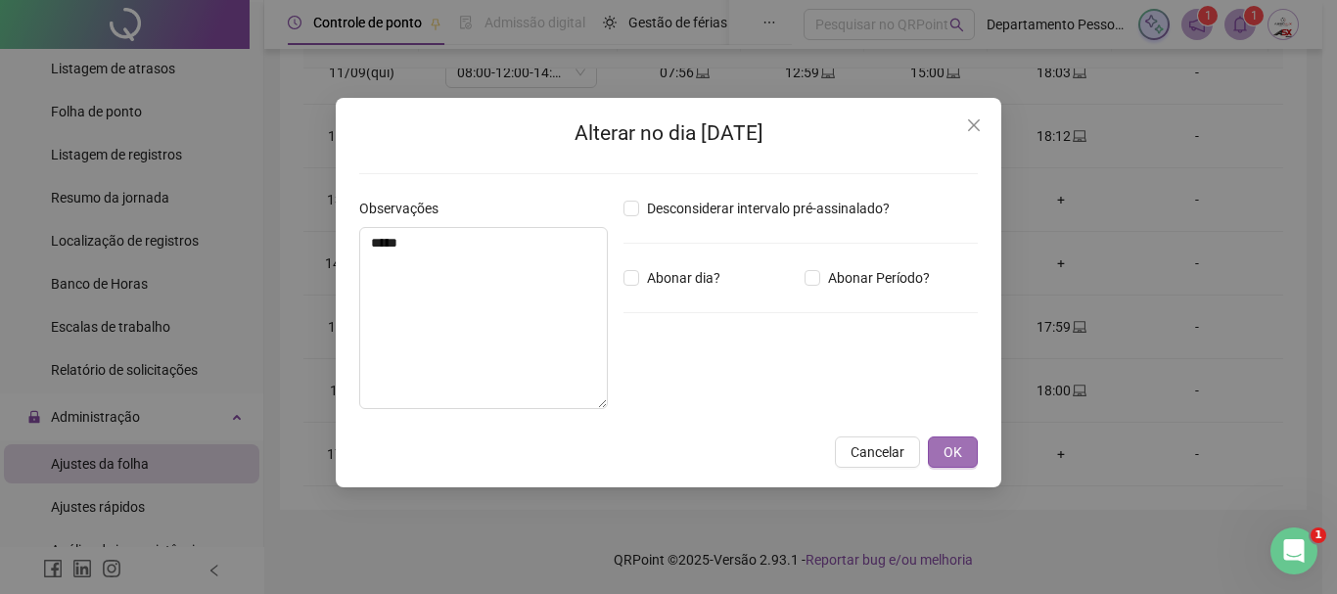
click at [952, 439] on button "OK" at bounding box center [953, 451] width 50 height 31
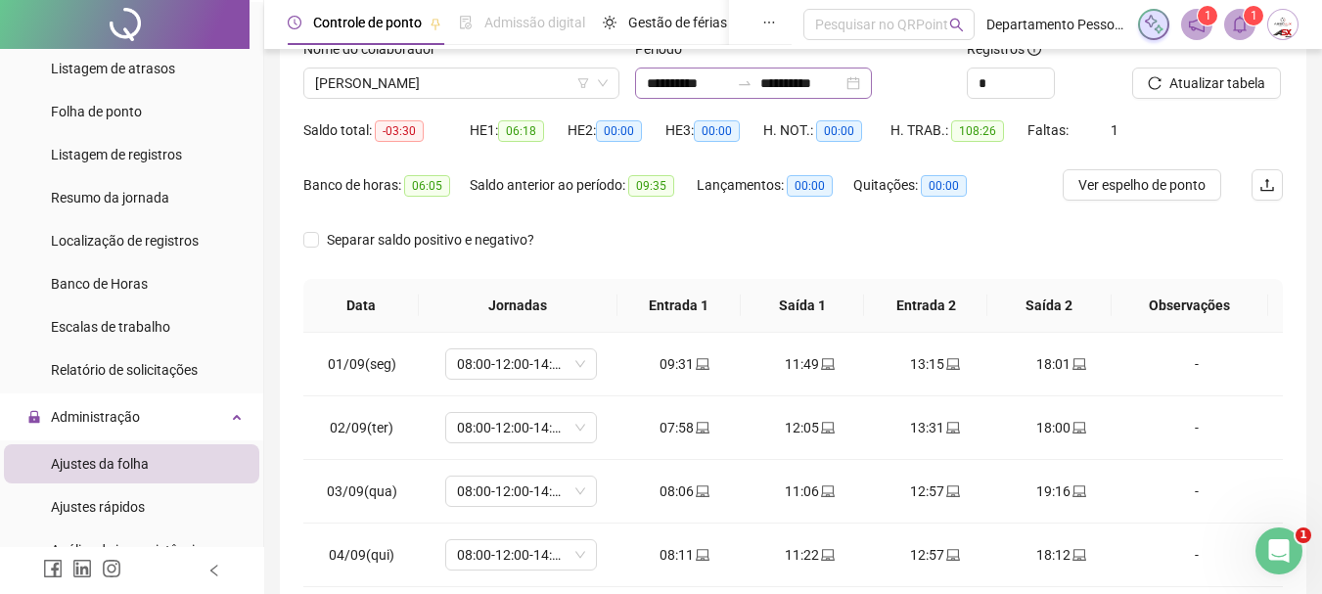
scroll to position [0, 0]
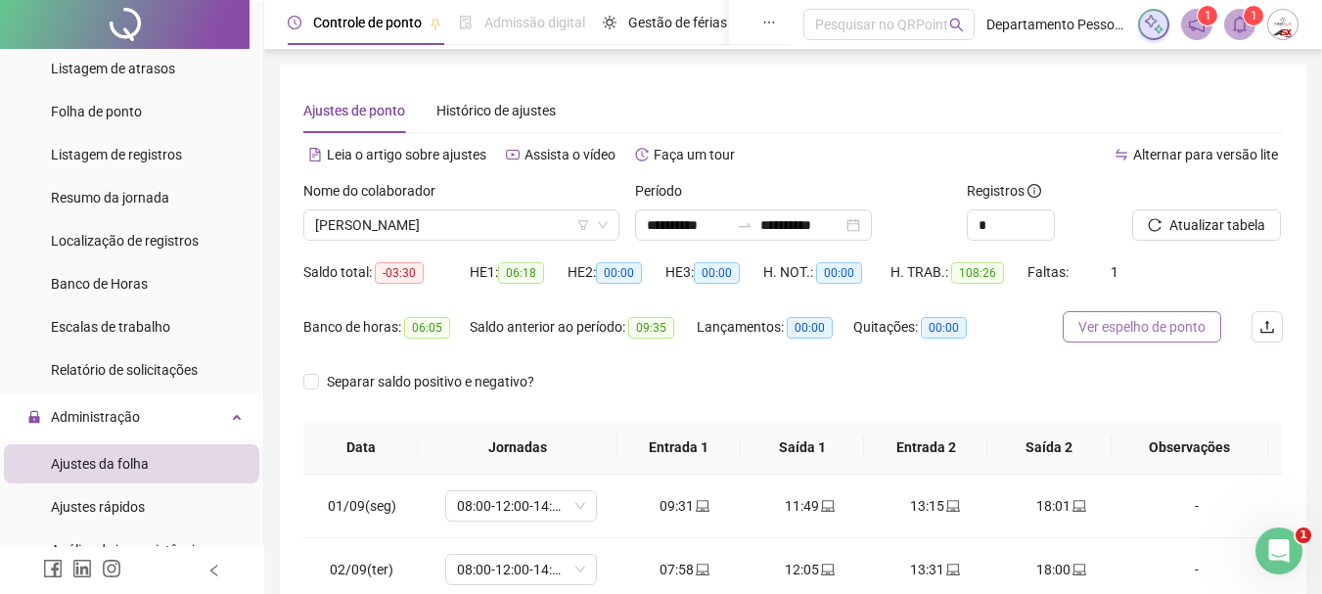
click at [1165, 321] on span "Ver espelho de ponto" at bounding box center [1141, 327] width 127 height 22
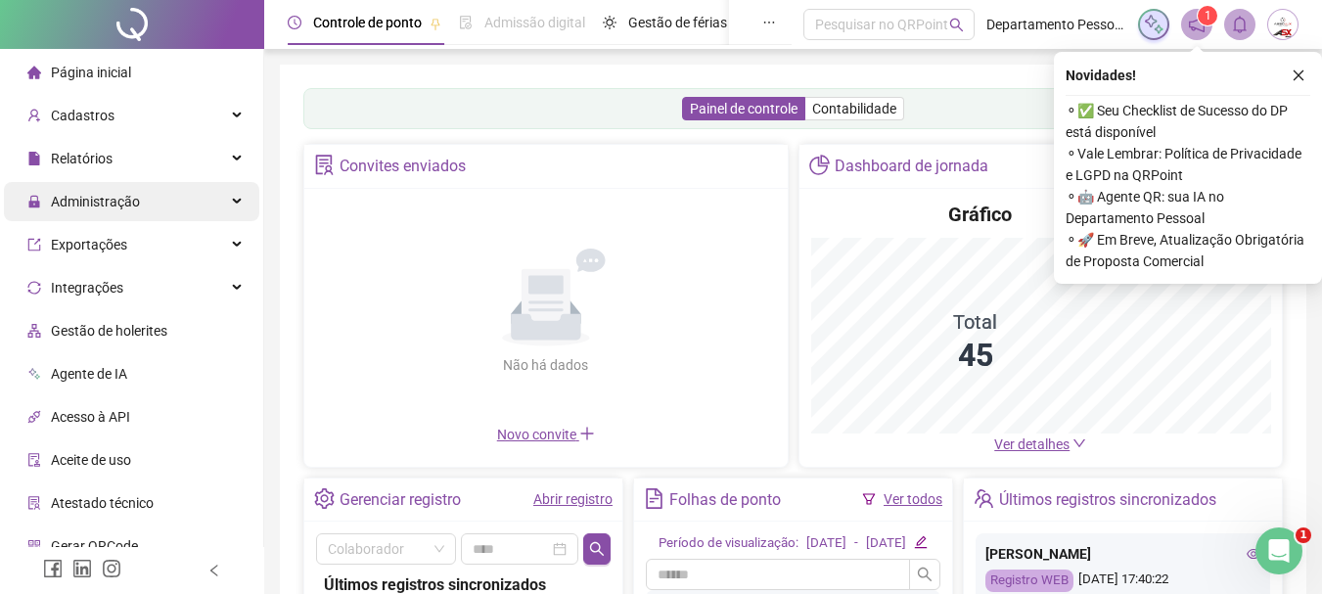
click at [63, 199] on span "Administração" at bounding box center [95, 202] width 89 height 16
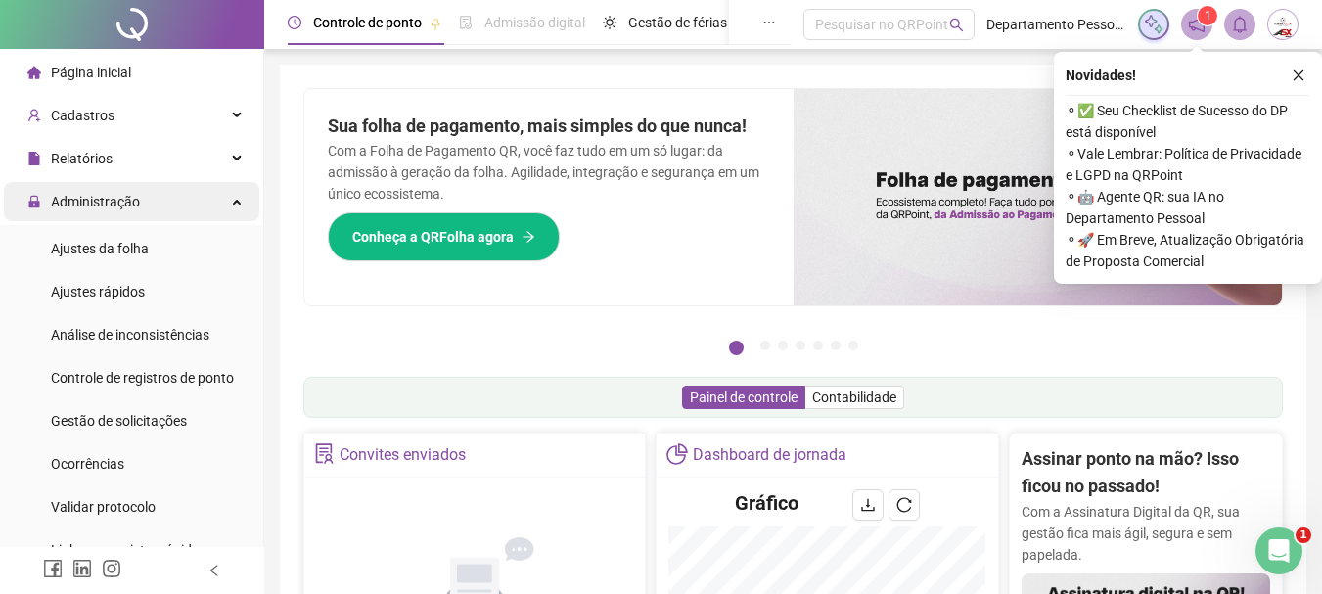
click at [63, 199] on span "Administração" at bounding box center [95, 202] width 89 height 16
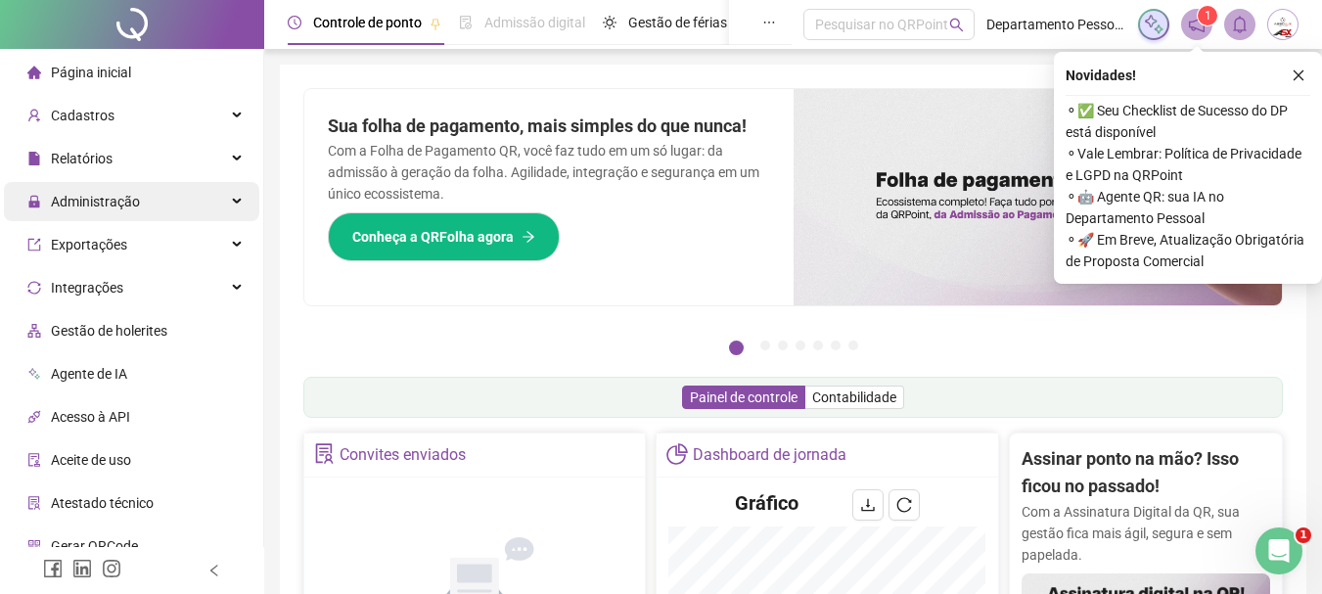
click at [63, 199] on span "Administração" at bounding box center [95, 202] width 89 height 16
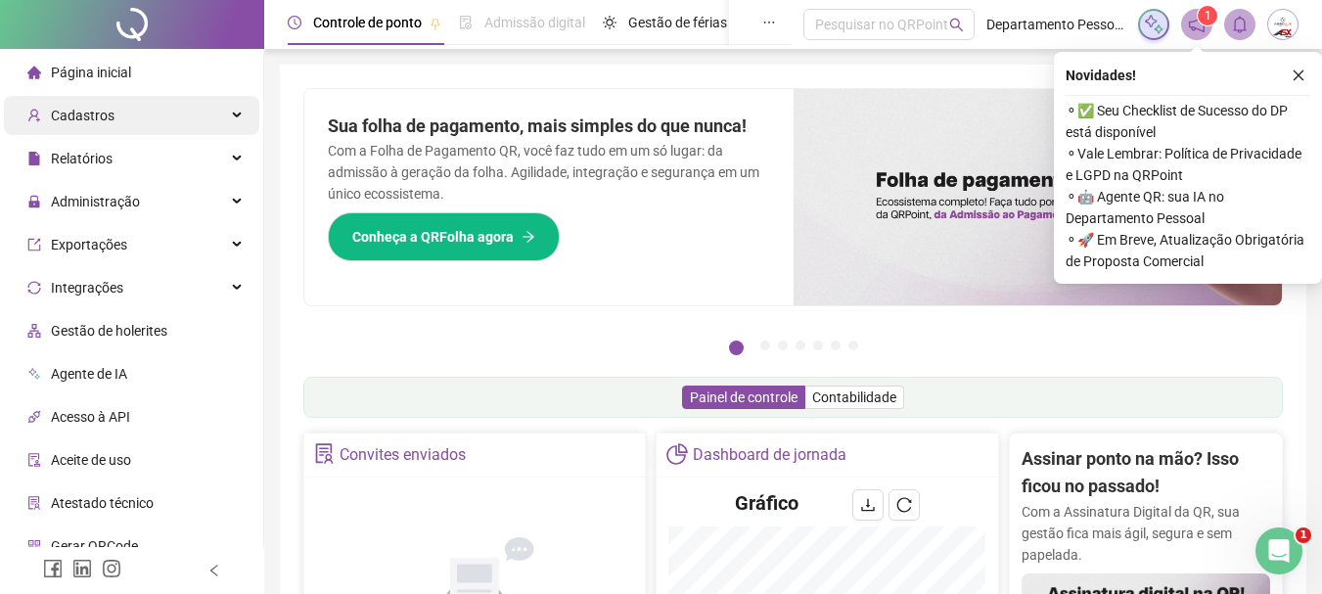
click at [117, 109] on div "Cadastros" at bounding box center [131, 115] width 255 height 39
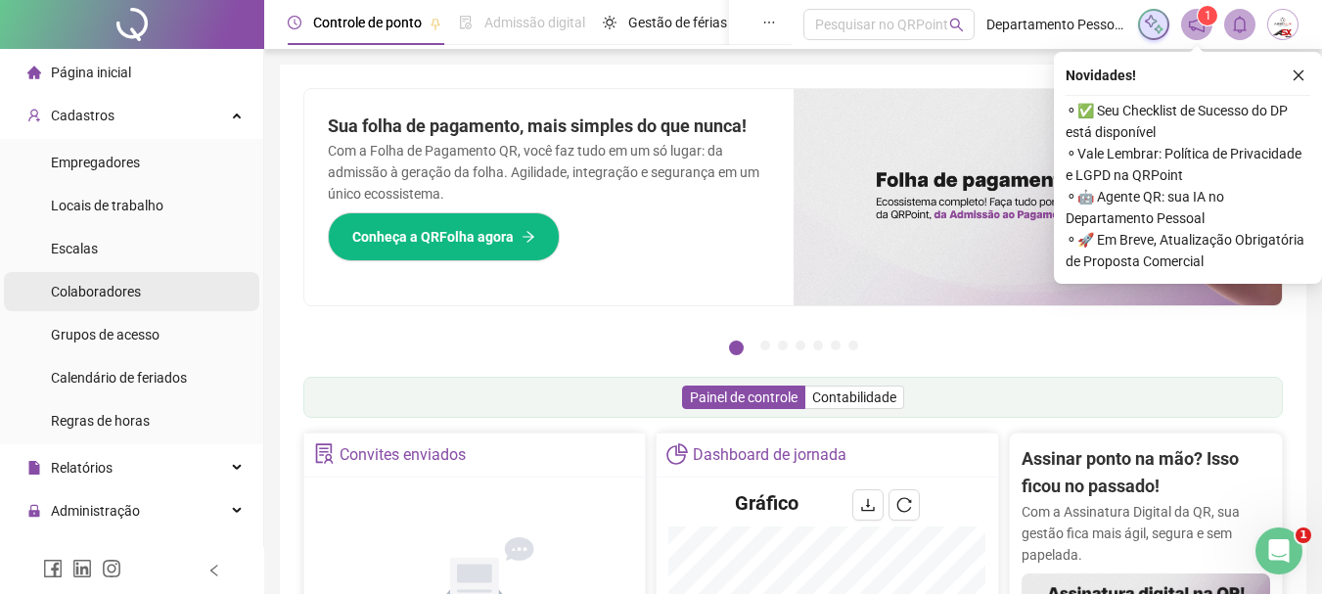
click at [65, 303] on div "Colaboradores" at bounding box center [96, 291] width 90 height 39
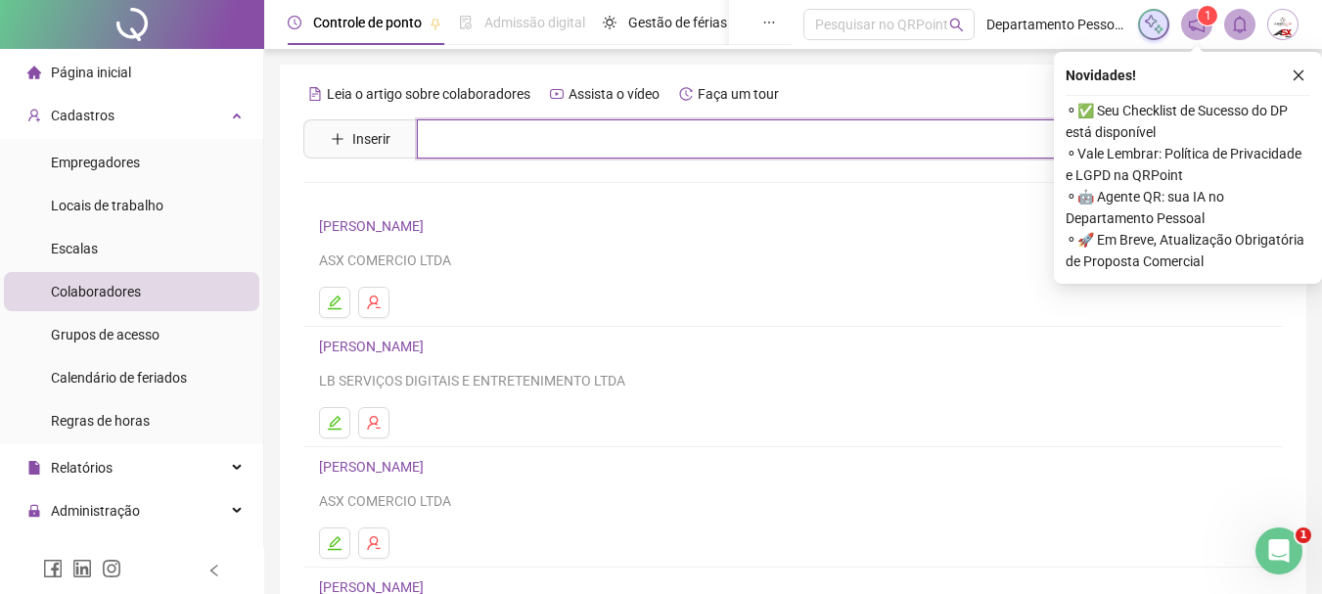
click at [504, 132] on input "text" at bounding box center [807, 138] width 781 height 39
type input "*****"
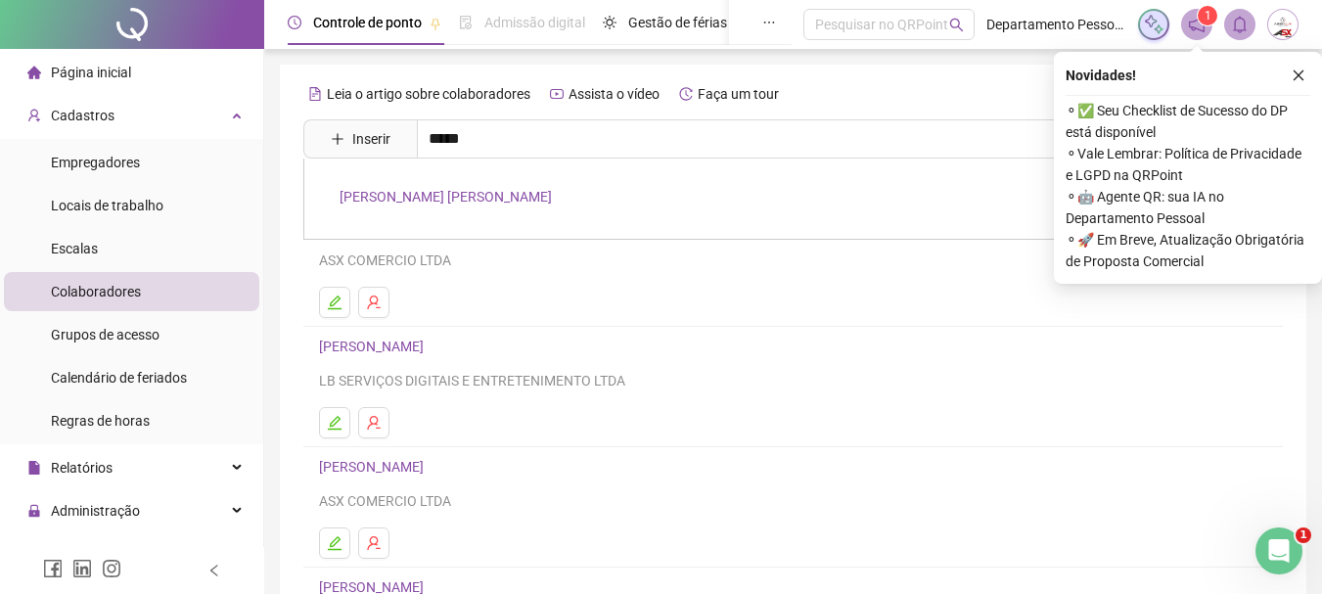
click at [461, 196] on link "ITALO KRISTOFERSON CONCEICAO DA SILVA" at bounding box center [446, 197] width 212 height 16
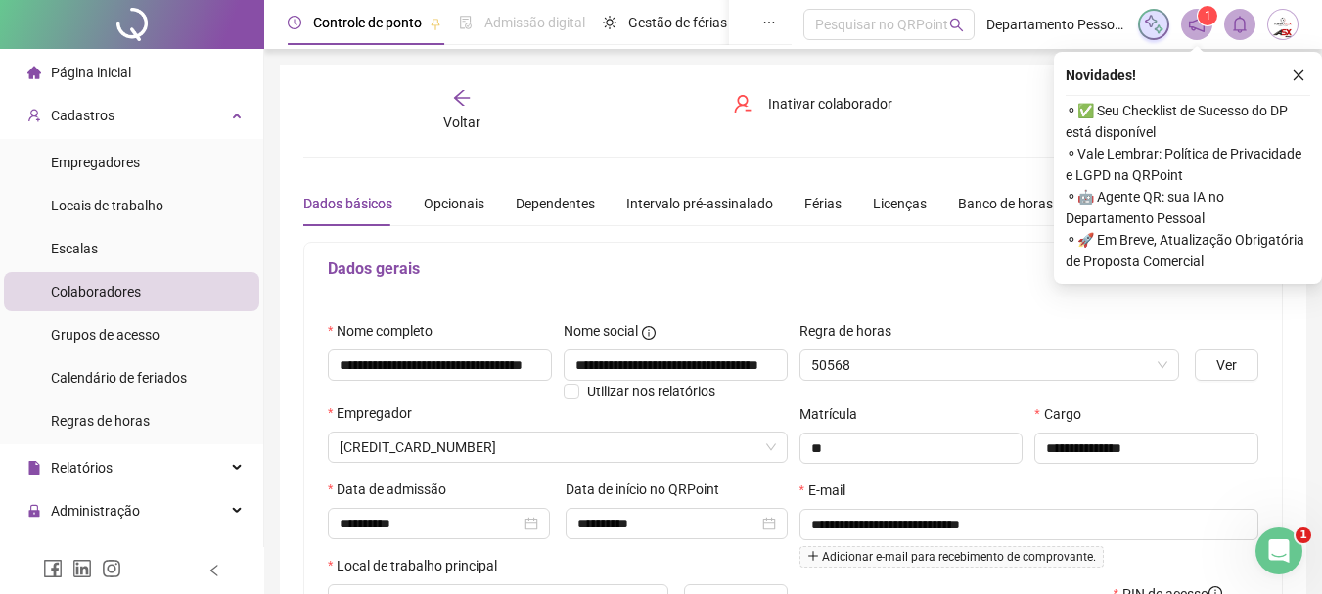
type input "*********"
click at [966, 205] on div "Banco de horas" at bounding box center [1005, 204] width 95 height 22
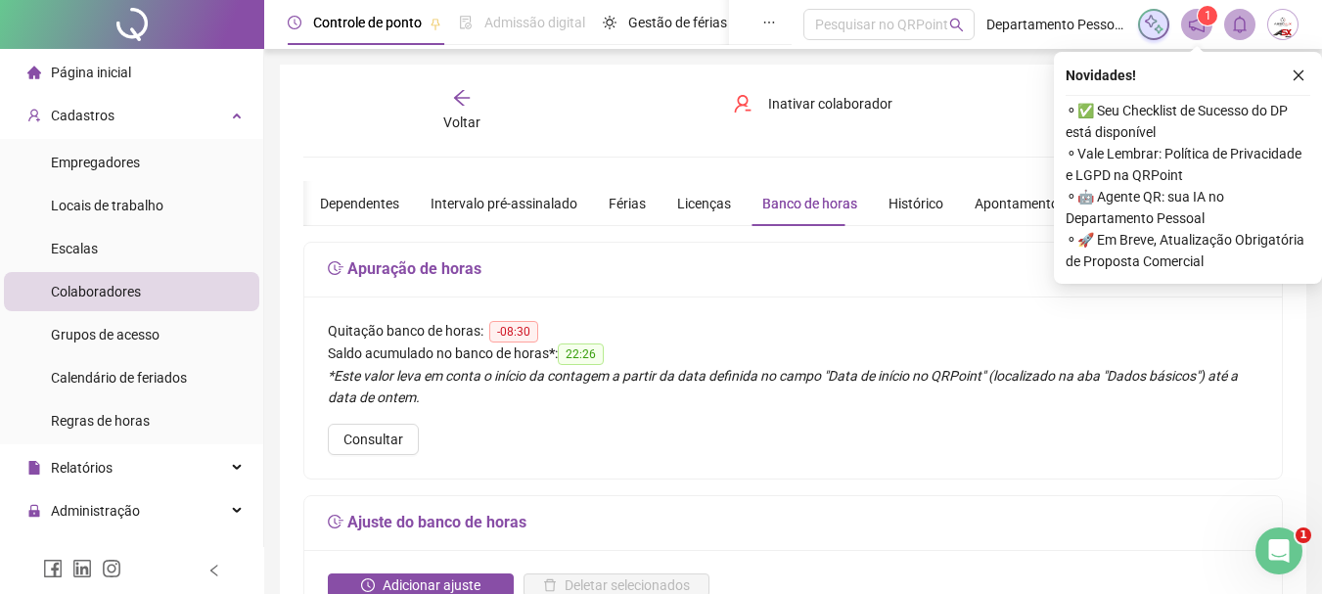
click at [454, 89] on icon "arrow-left" at bounding box center [462, 98] width 20 height 20
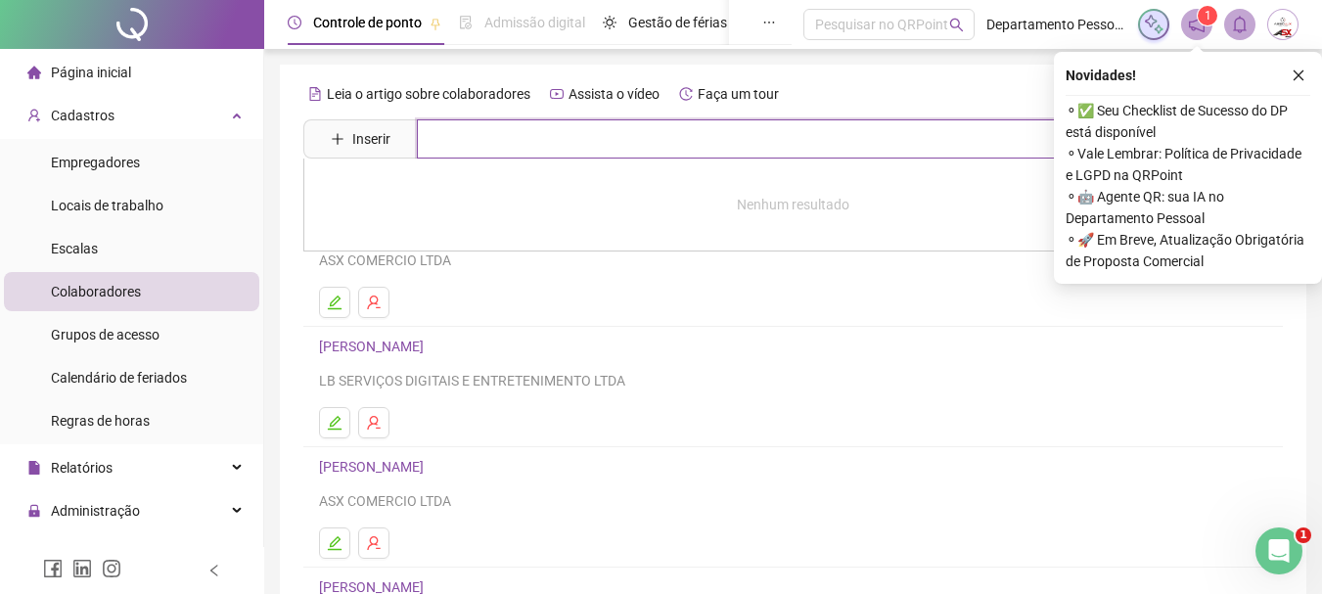
click at [574, 143] on input "text" at bounding box center [807, 138] width 781 height 39
type input "*****"
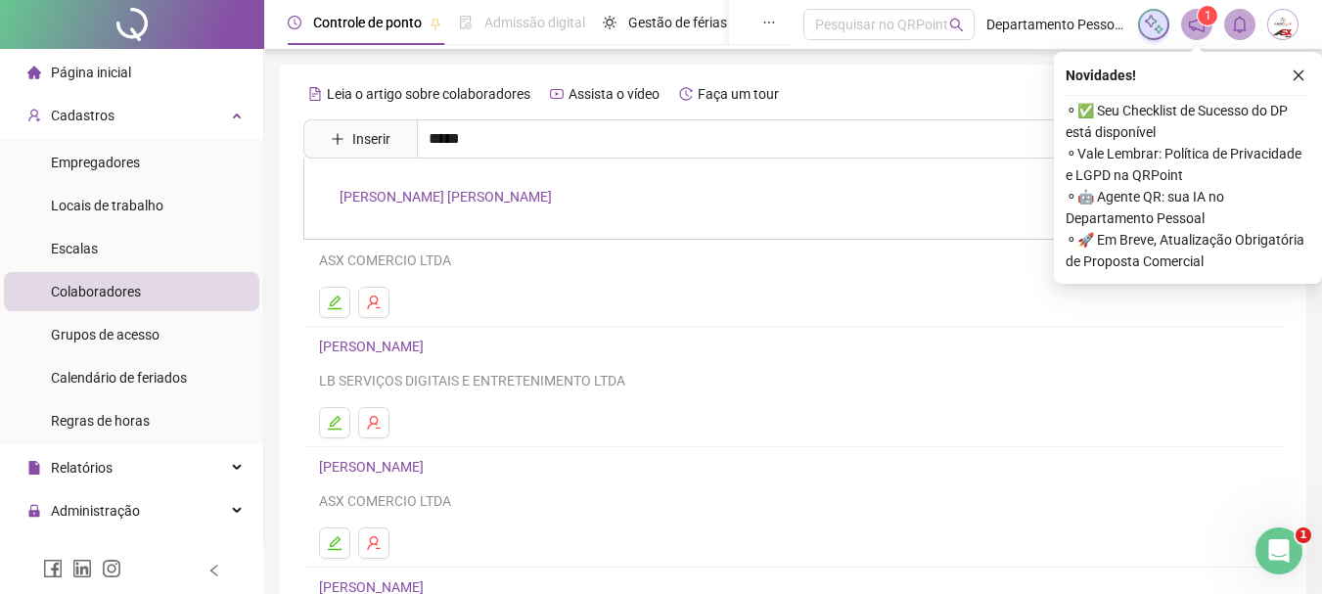
click at [512, 189] on link "ITALO KRISTOFERSON CONCEICAO DA SILVA" at bounding box center [446, 197] width 212 height 16
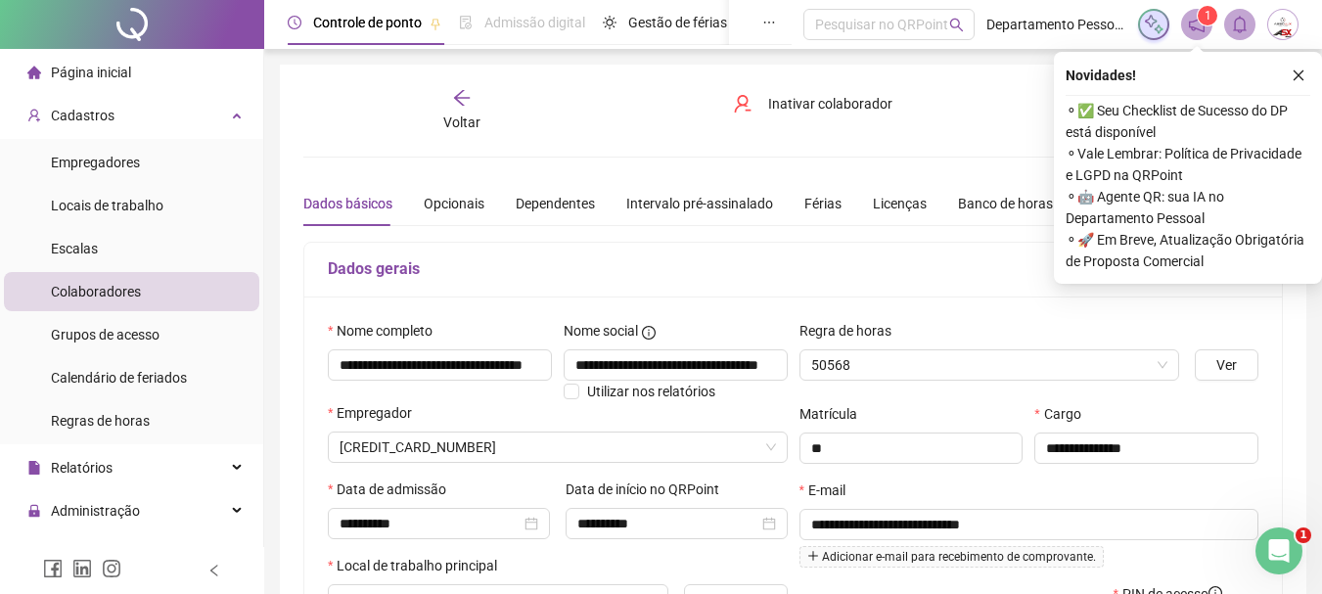
type input "*********"
click at [1299, 80] on icon "close" at bounding box center [1299, 76] width 14 height 14
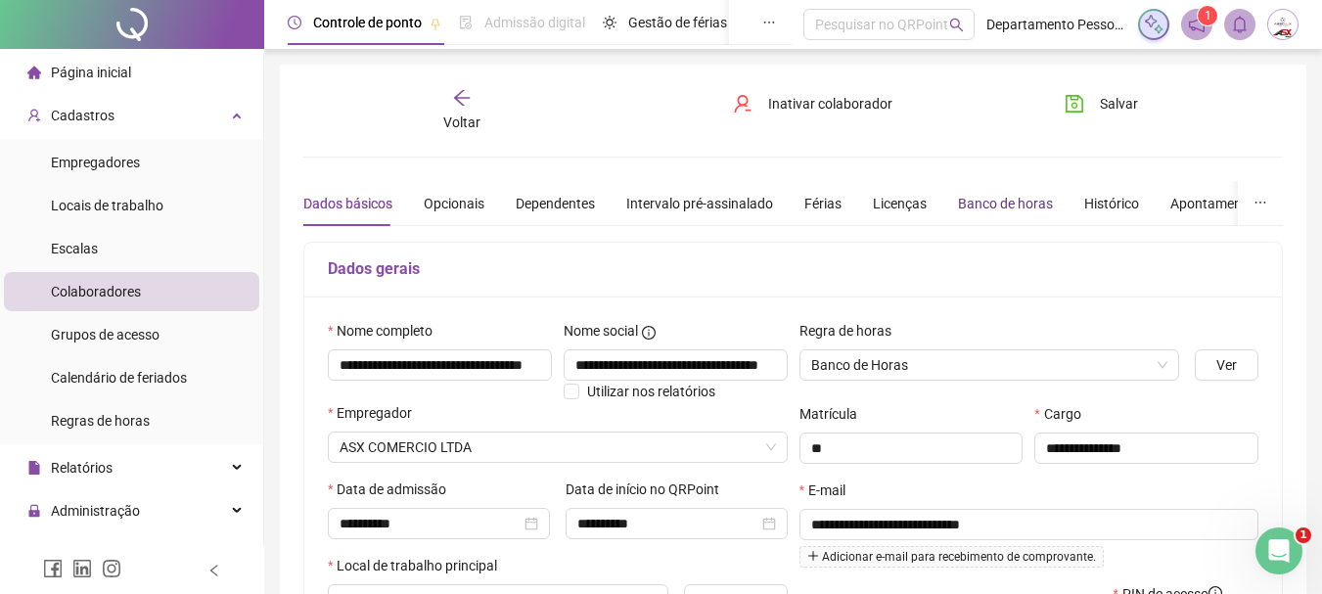
click at [986, 207] on div "Banco de horas" at bounding box center [1005, 204] width 95 height 22
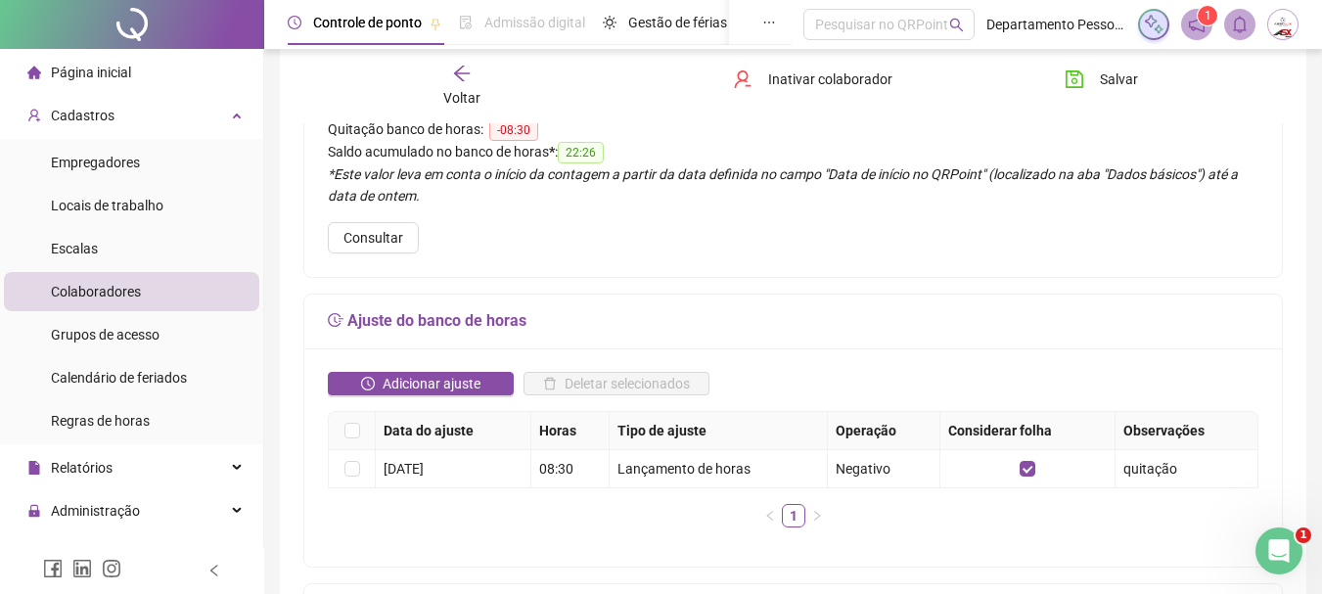
scroll to position [294, 0]
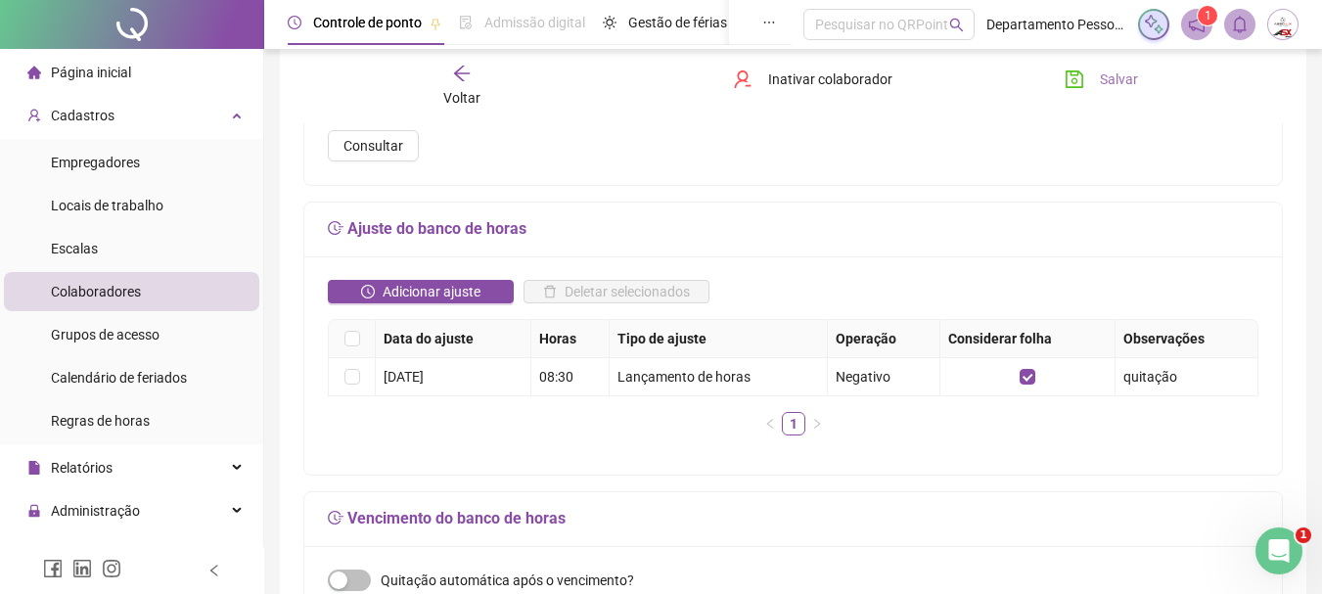
click at [1116, 80] on span "Salvar" at bounding box center [1119, 80] width 38 height 22
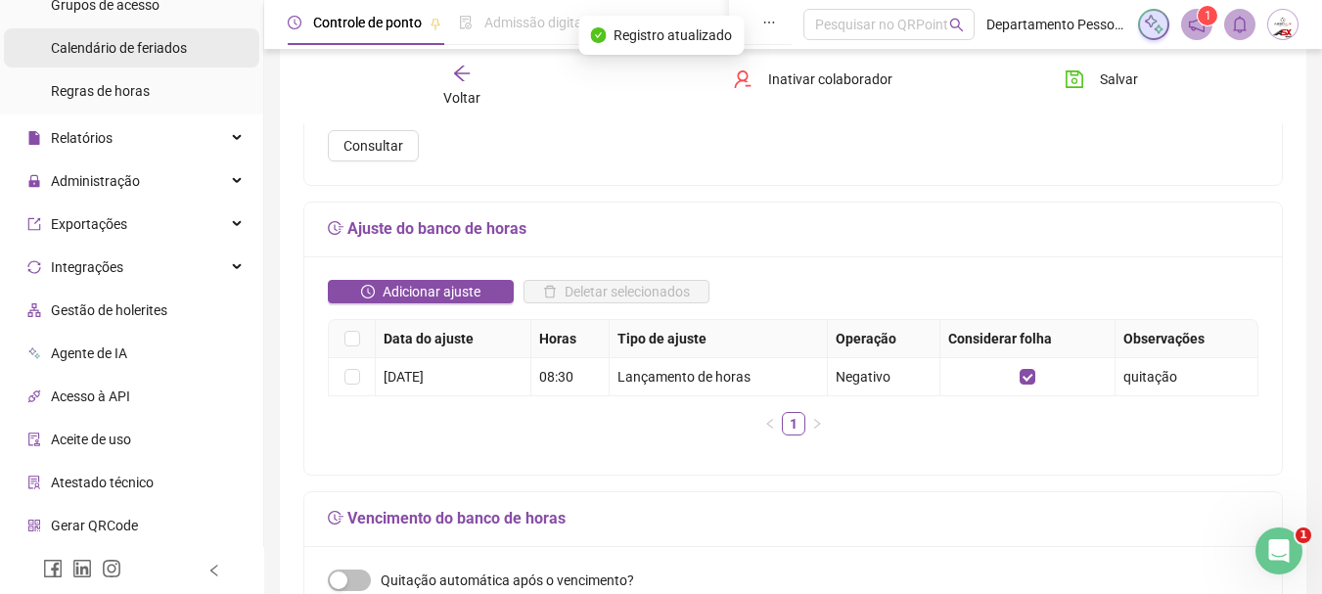
scroll to position [391, 0]
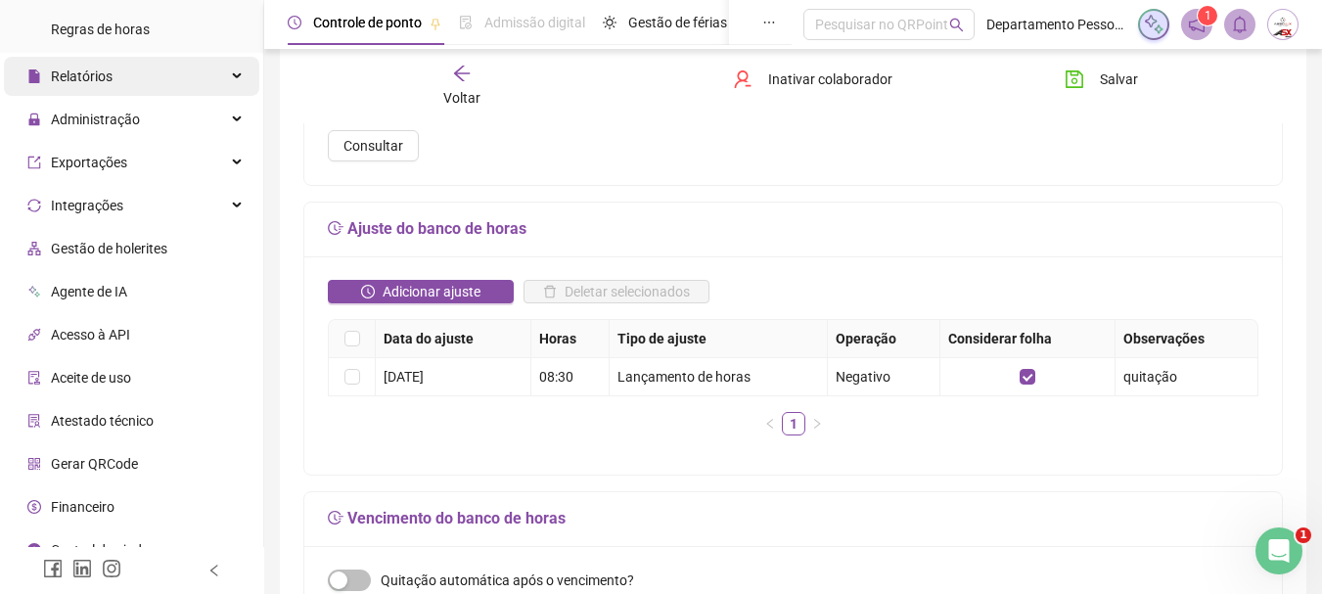
click at [107, 73] on span "Relatórios" at bounding box center [82, 77] width 62 height 16
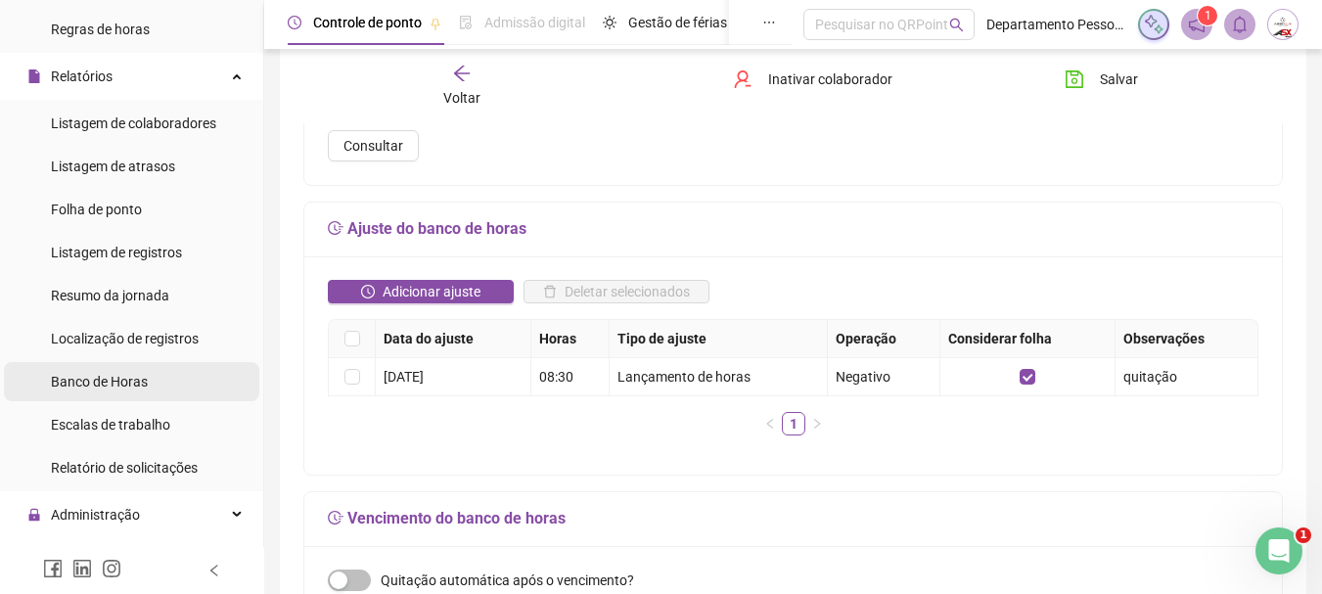
click at [101, 385] on span "Banco de Horas" at bounding box center [99, 382] width 97 height 16
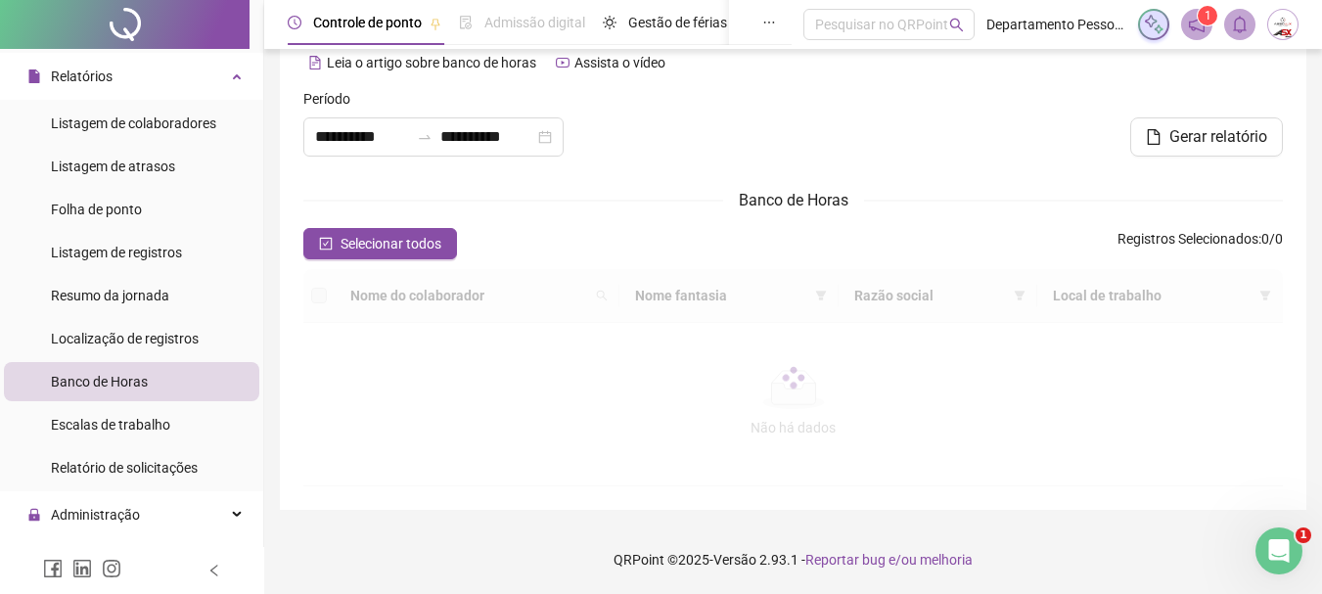
scroll to position [294, 0]
type input "**********"
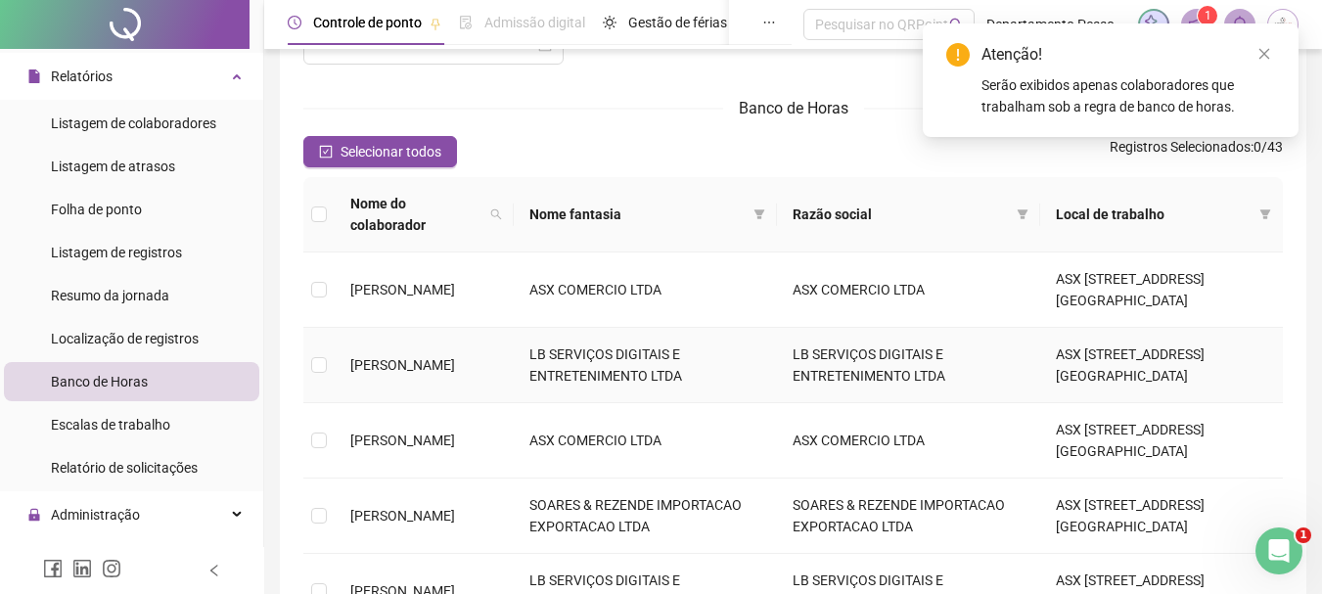
scroll to position [0, 0]
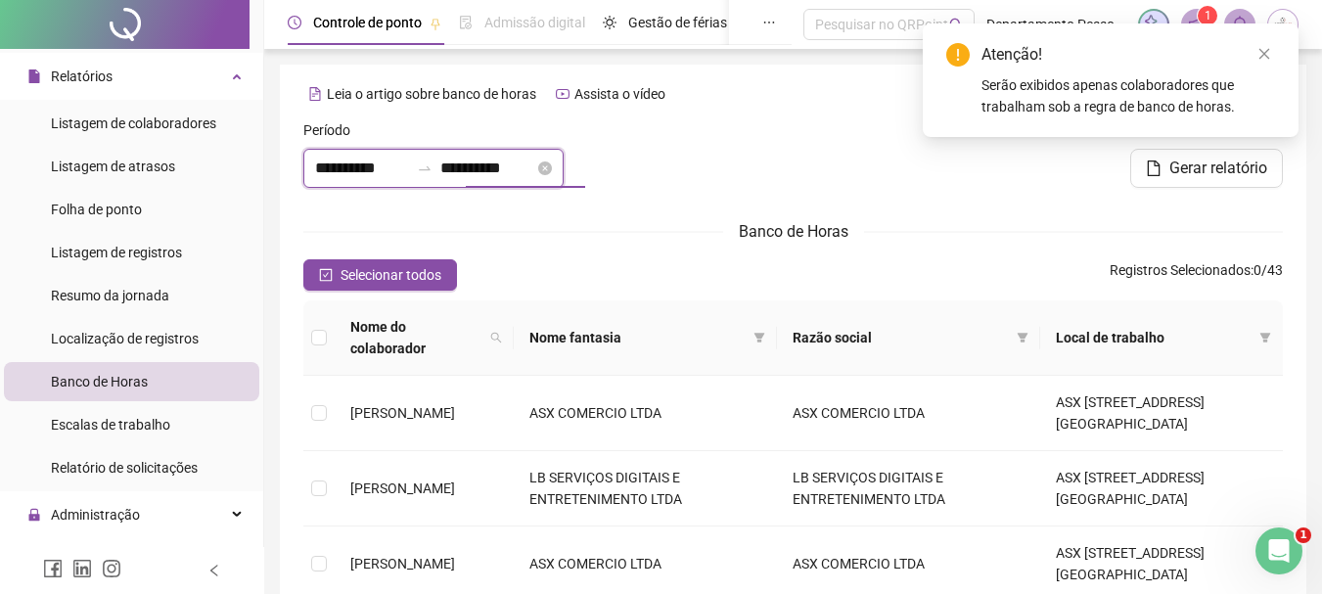
click at [489, 168] on input "**********" at bounding box center [487, 168] width 94 height 23
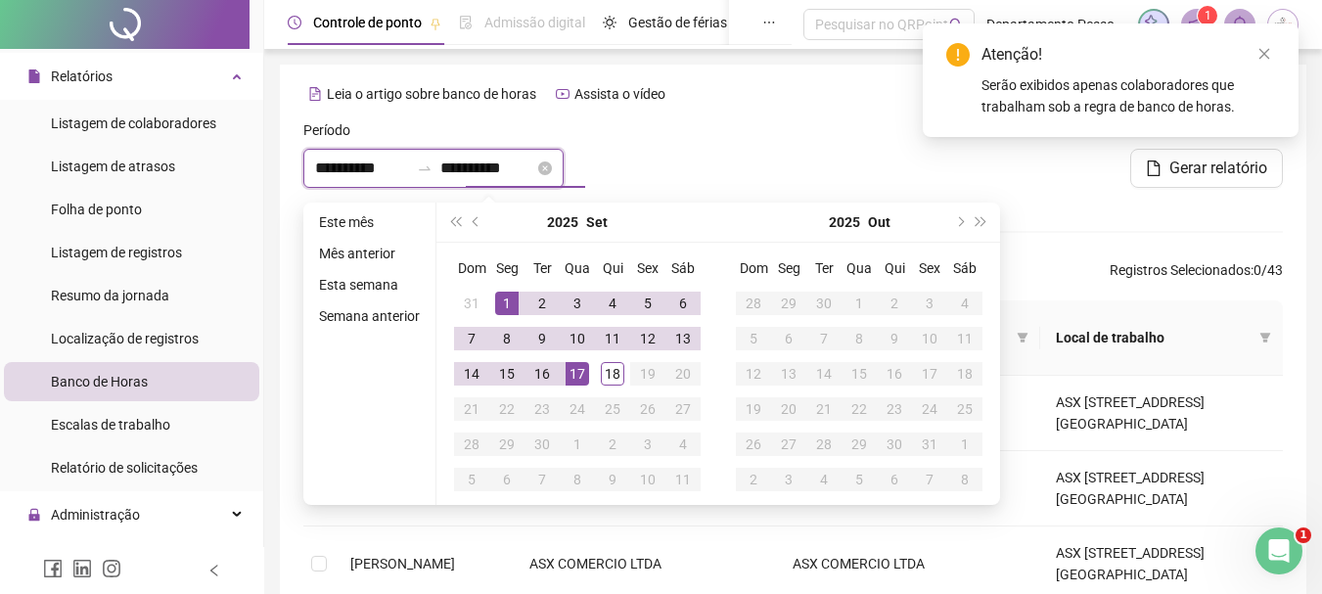
click at [490, 168] on input "**********" at bounding box center [487, 168] width 94 height 23
click at [754, 155] on div at bounding box center [793, 161] width 332 height 84
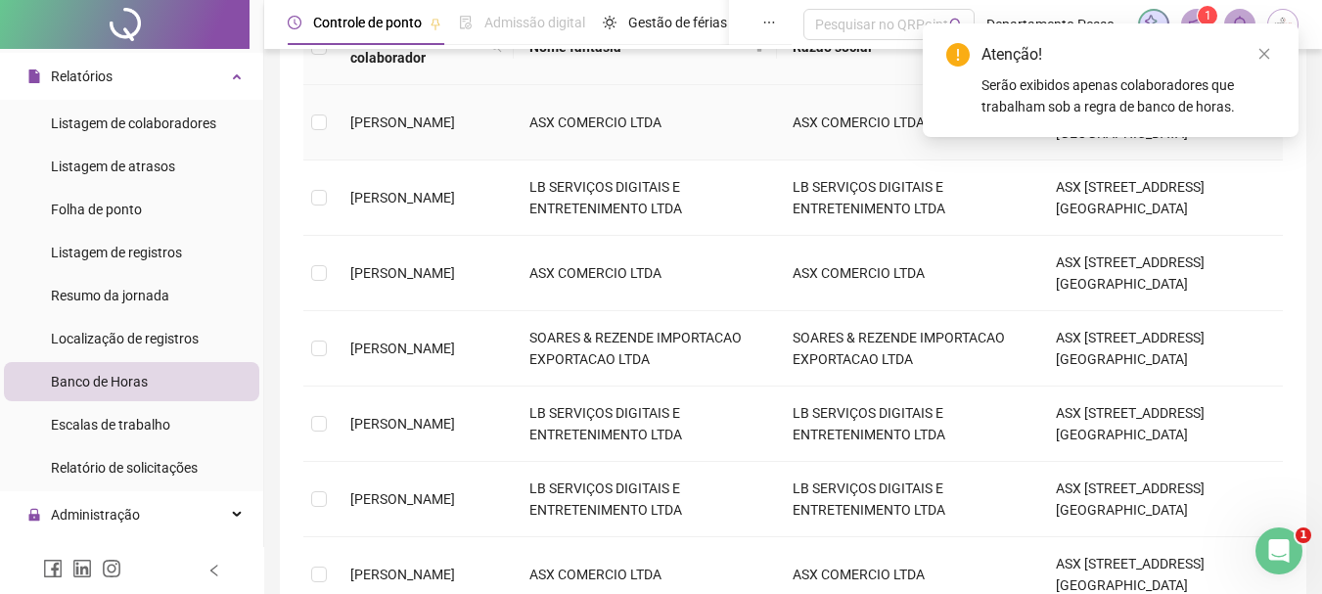
scroll to position [294, 0]
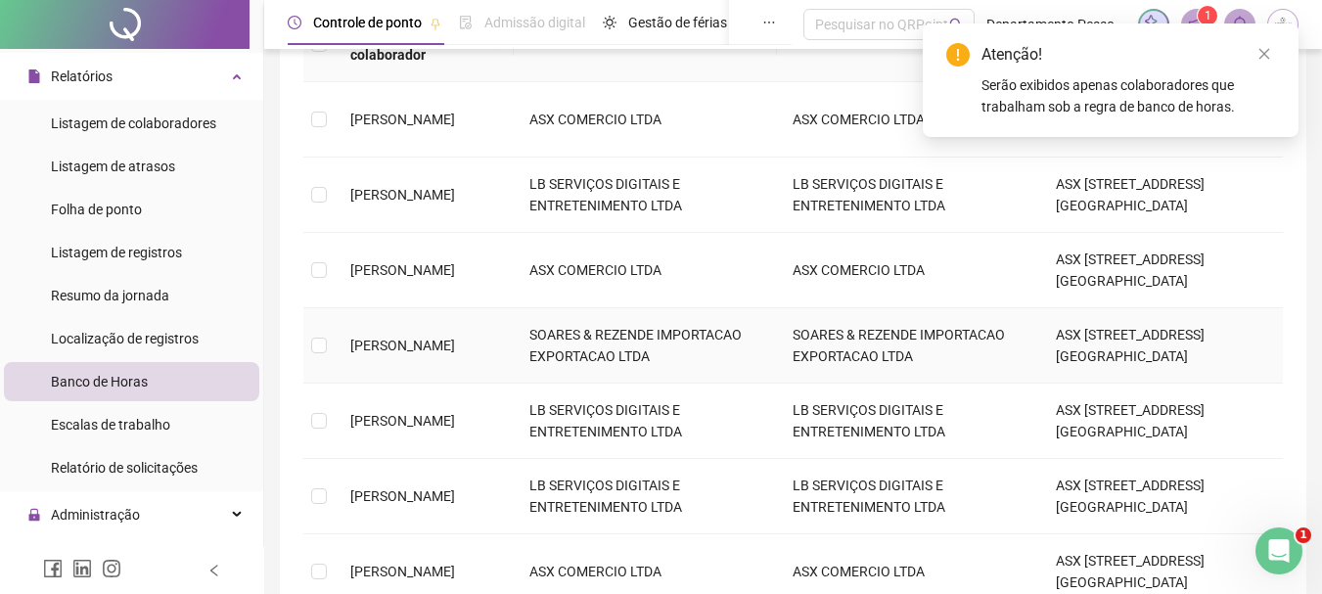
click at [384, 323] on td "[PERSON_NAME] DOS [PERSON_NAME]" at bounding box center [424, 345] width 179 height 75
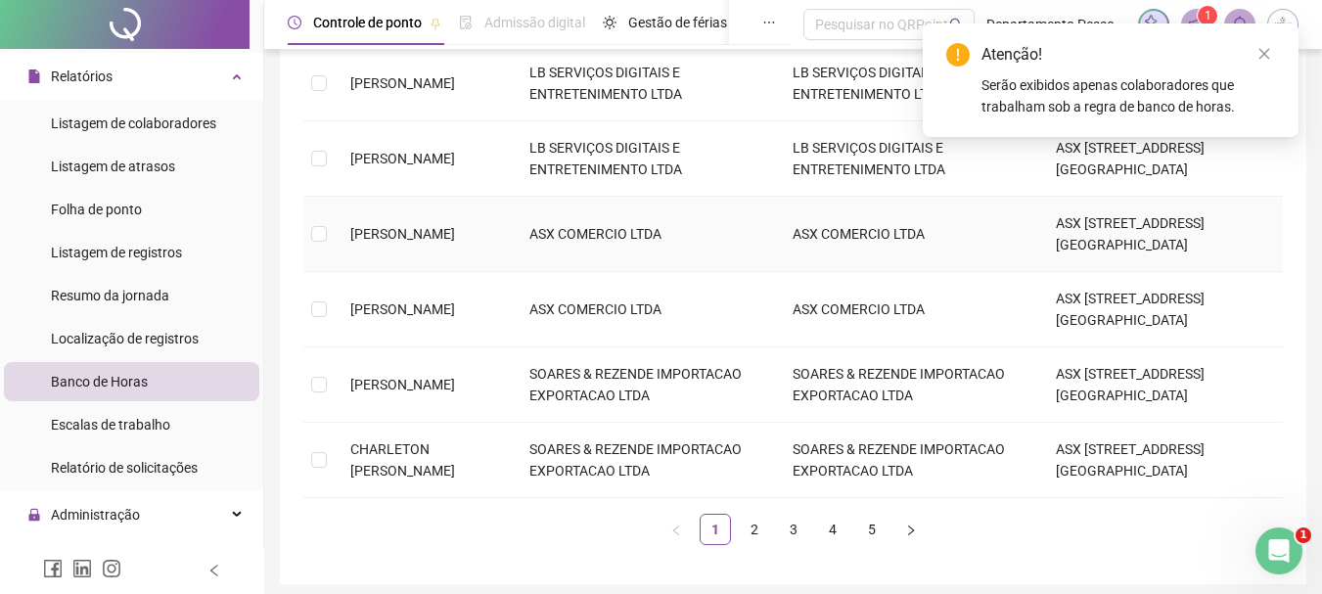
scroll to position [684, 0]
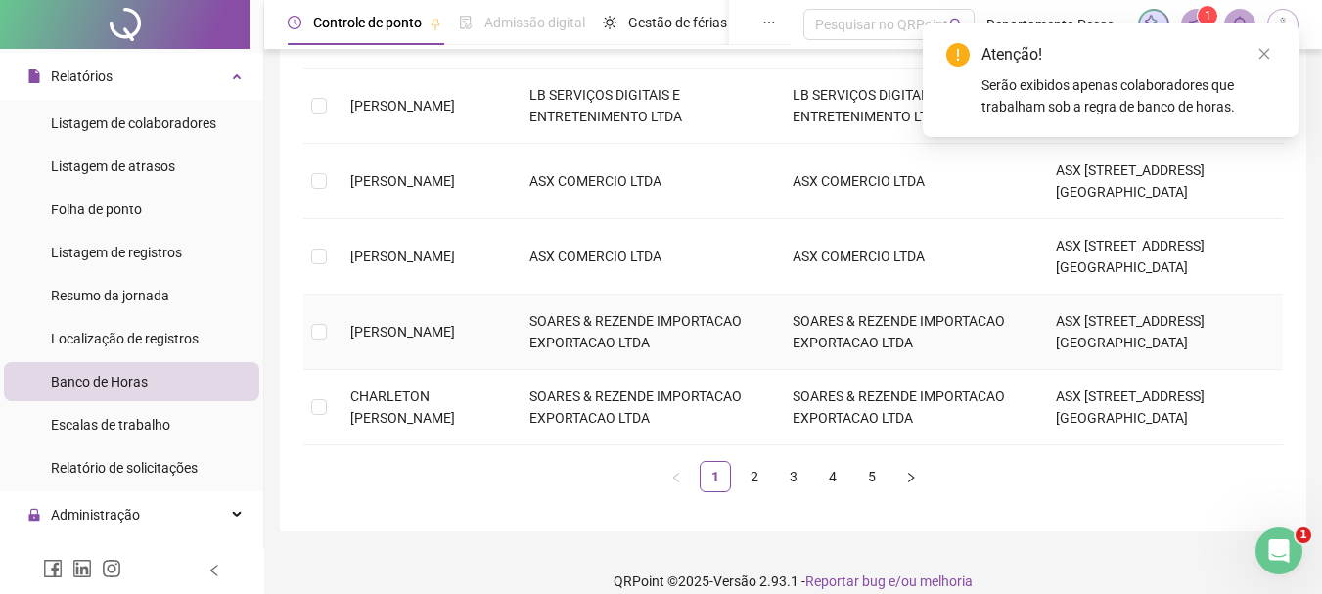
click at [455, 324] on span "[PERSON_NAME]" at bounding box center [402, 332] width 105 height 16
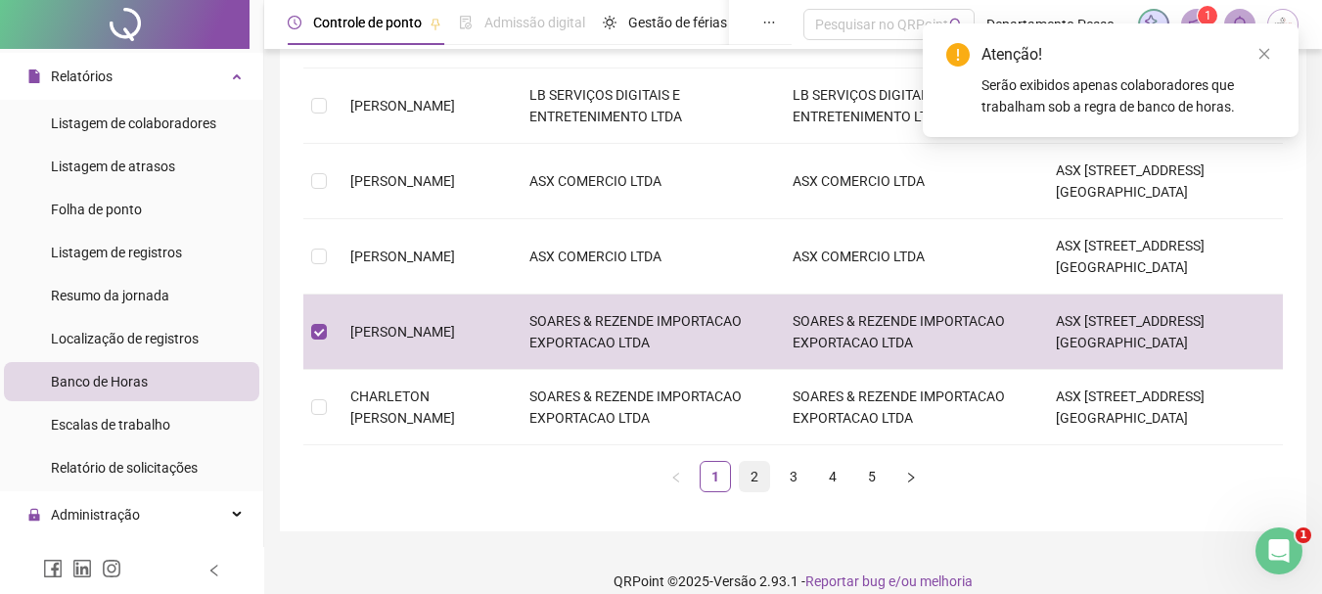
click at [751, 462] on link "2" at bounding box center [754, 476] width 29 height 29
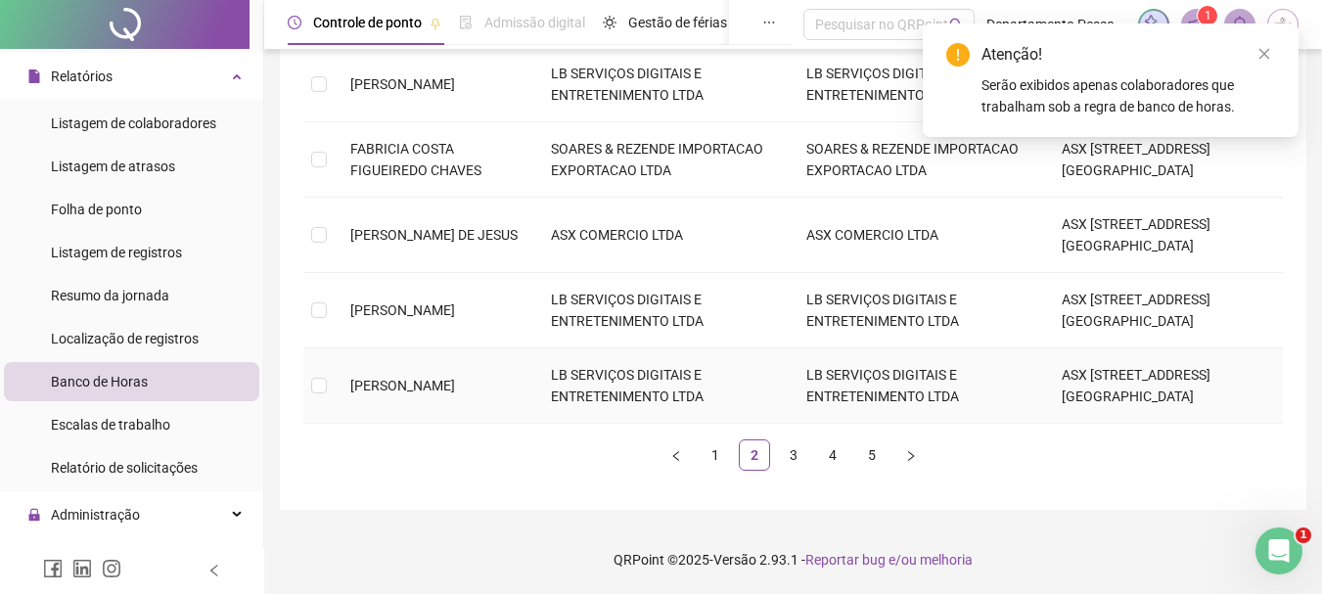
click at [398, 387] on span "[PERSON_NAME]" at bounding box center [402, 386] width 105 height 16
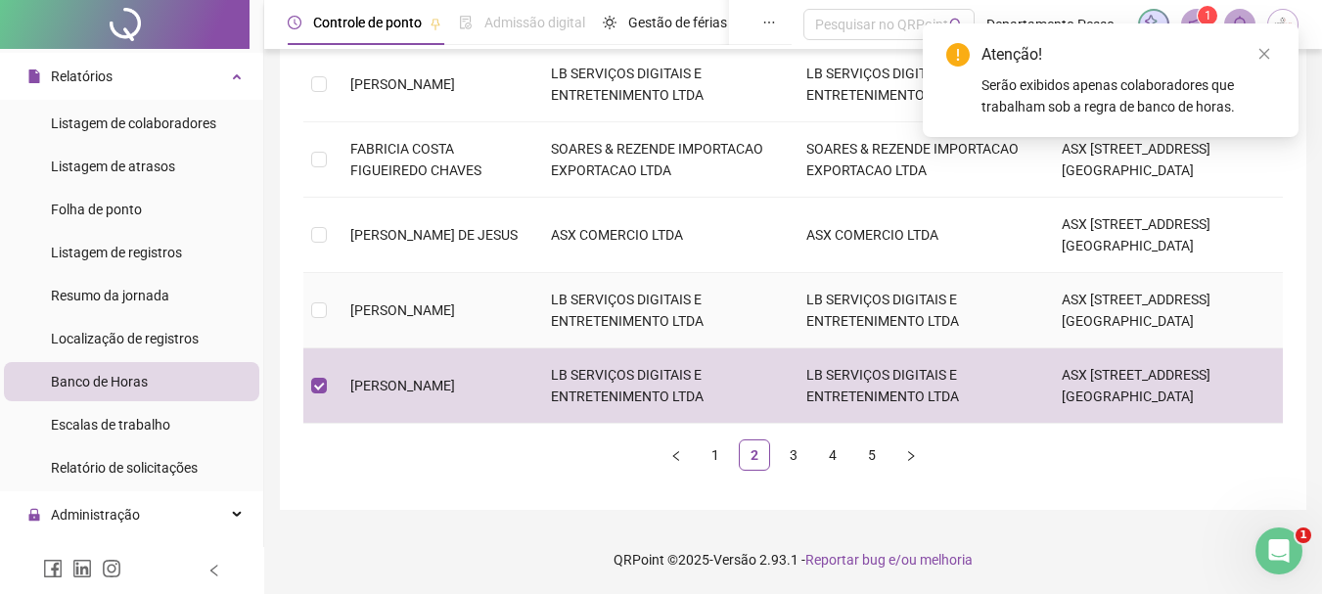
click at [406, 302] on span "[PERSON_NAME] FERRAZ [PERSON_NAME]" at bounding box center [402, 310] width 105 height 16
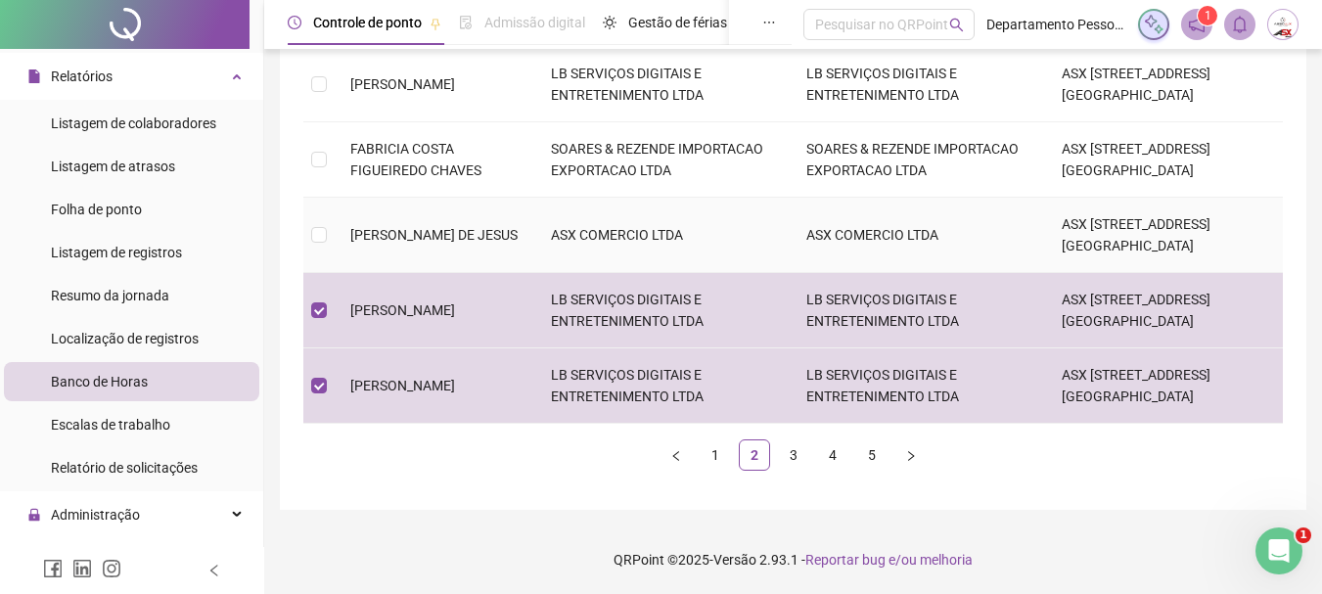
click at [413, 237] on td "FABRICIO RIBEIRO DE JESUS" at bounding box center [435, 235] width 201 height 75
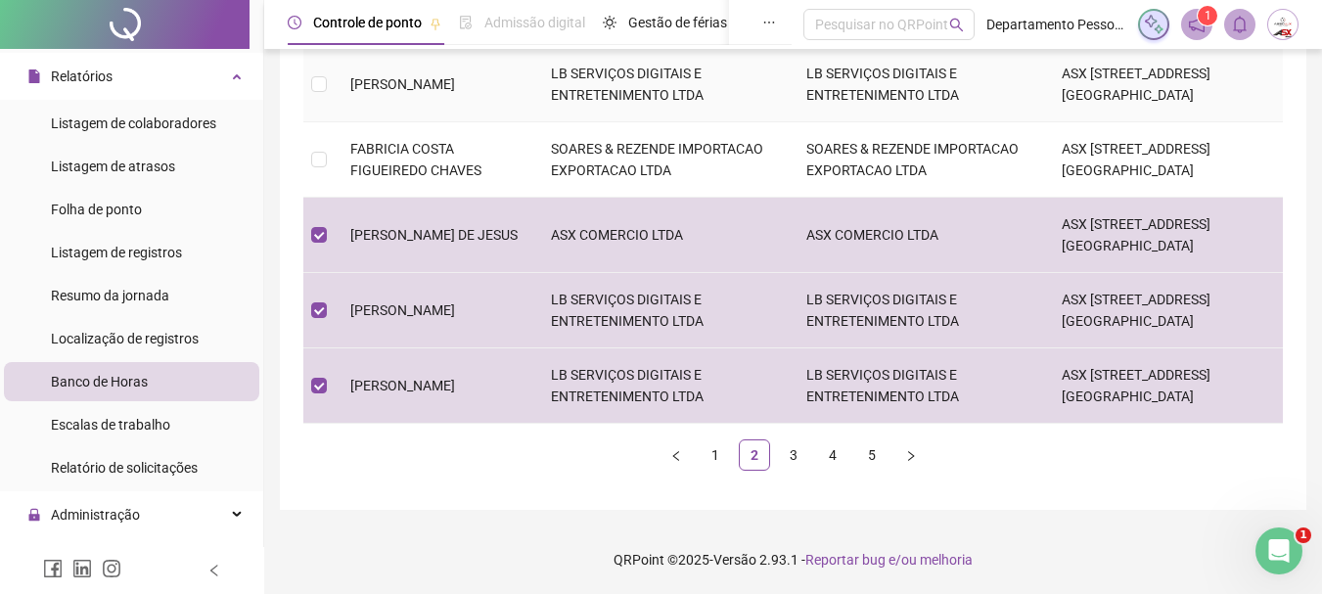
click at [409, 98] on td "[PERSON_NAME]" at bounding box center [435, 84] width 201 height 75
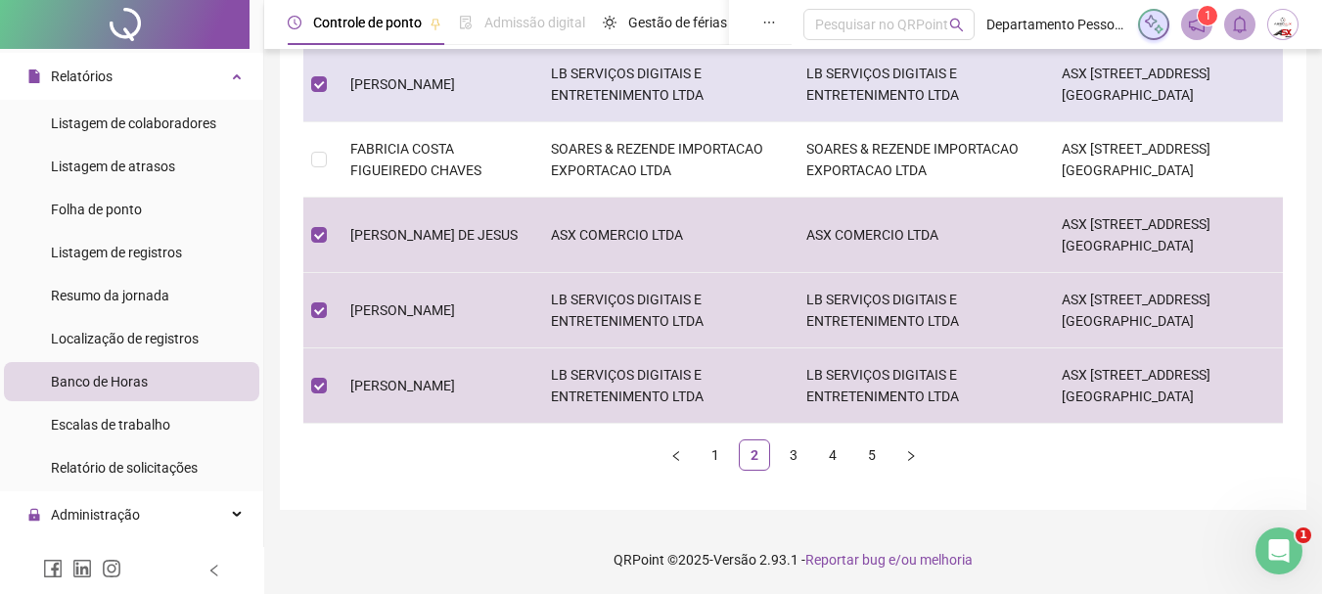
click at [409, 98] on td "[PERSON_NAME]" at bounding box center [435, 84] width 201 height 75
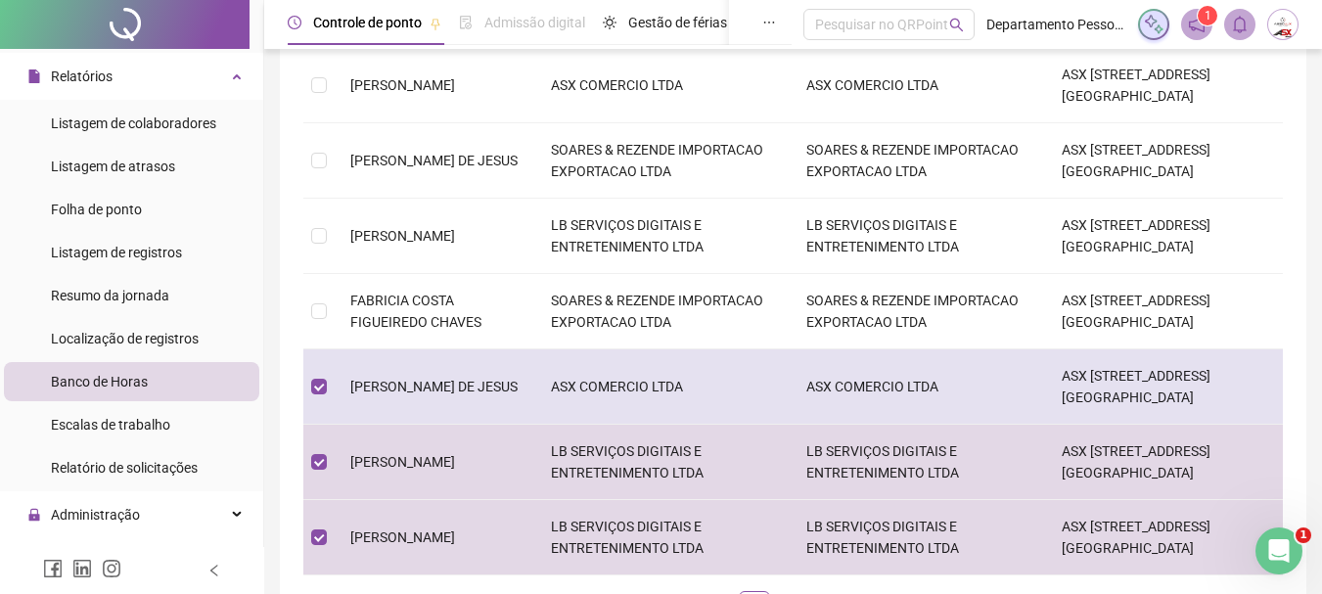
scroll to position [488, 0]
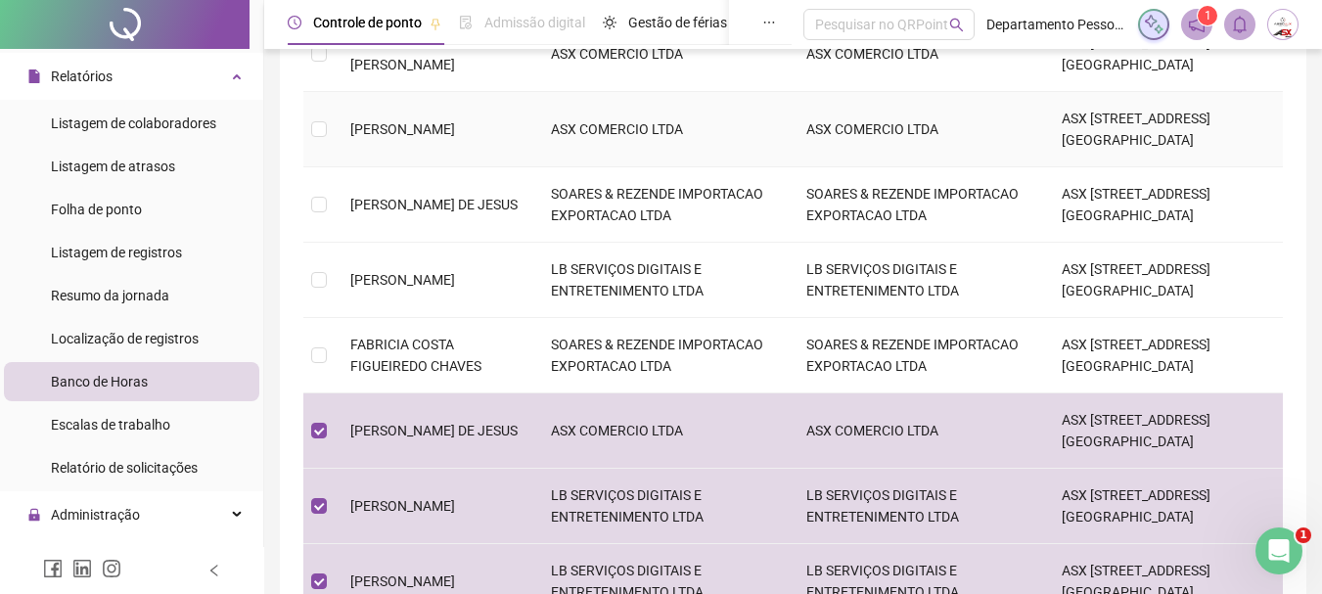
click at [401, 129] on td "[PERSON_NAME]" at bounding box center [435, 129] width 201 height 75
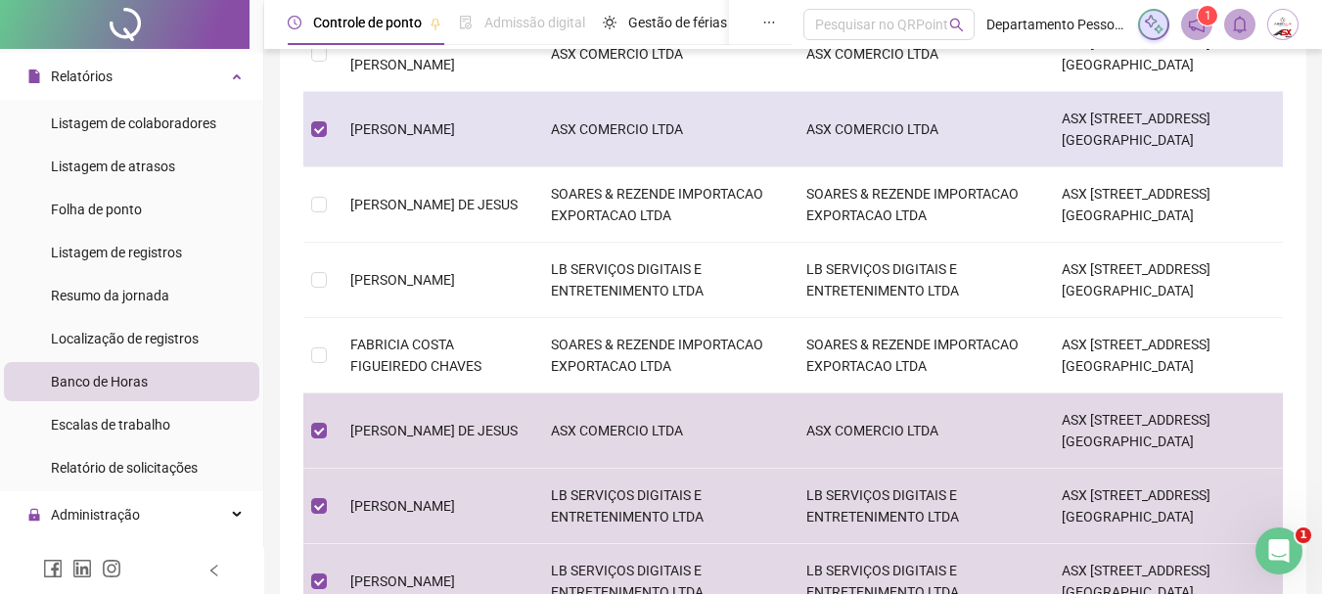
click at [401, 129] on td "[PERSON_NAME]" at bounding box center [435, 129] width 201 height 75
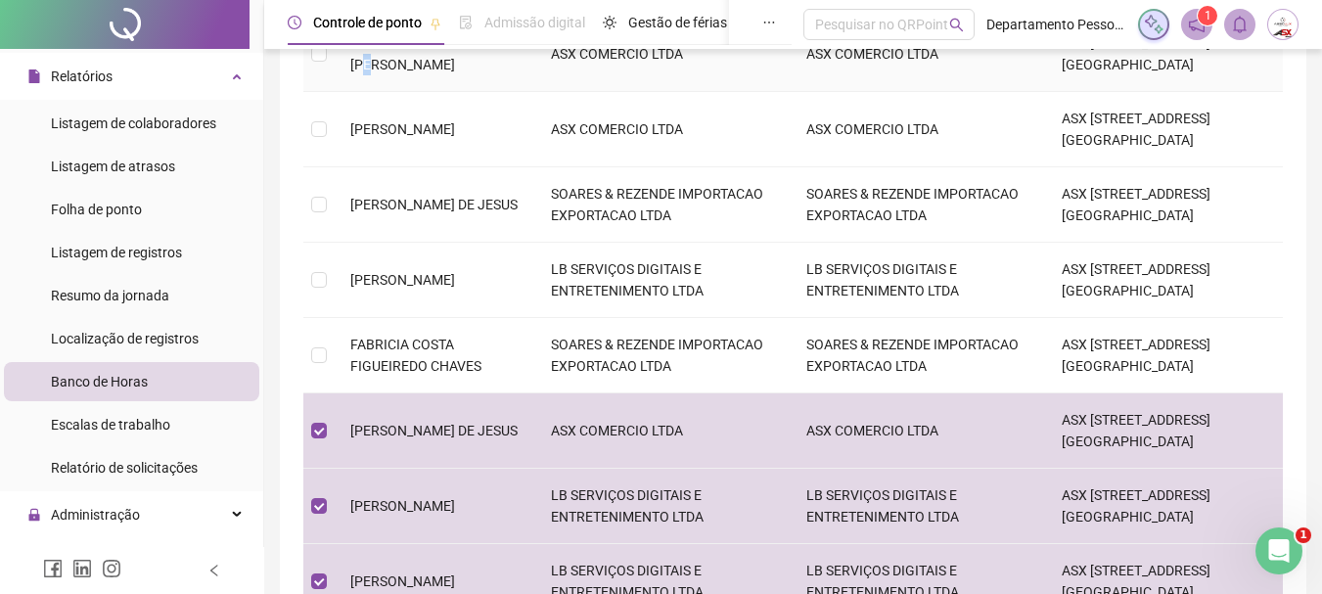
click at [434, 67] on td "[PERSON_NAME] DE [PERSON_NAME]" at bounding box center [435, 54] width 201 height 75
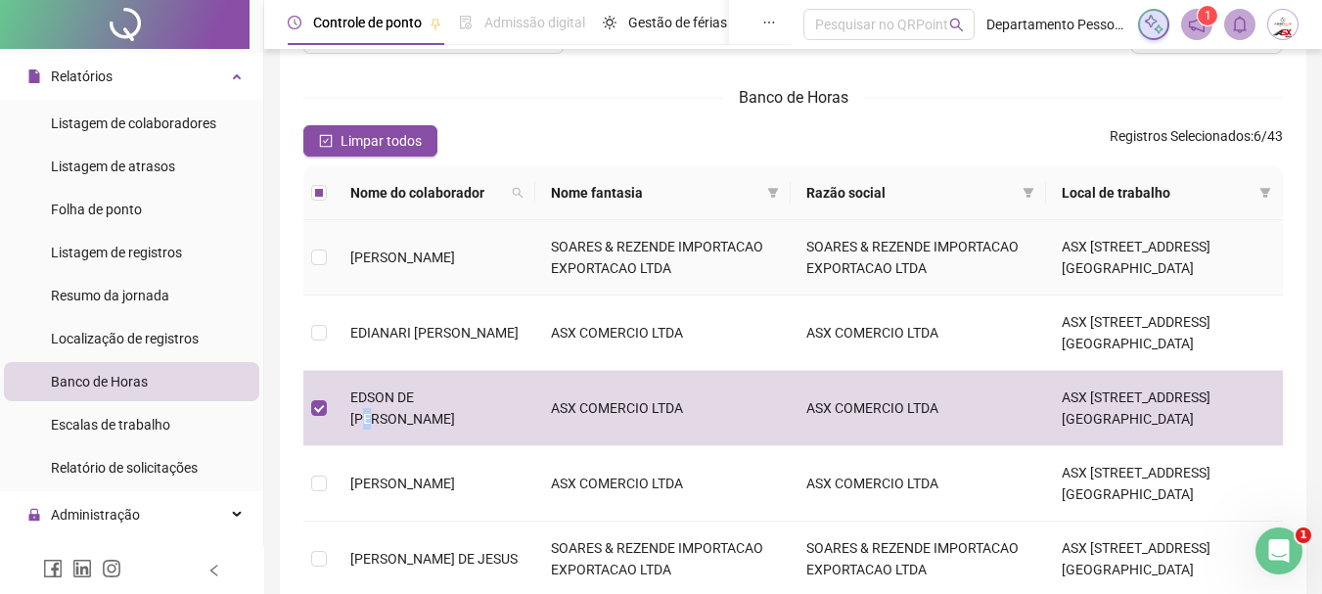
scroll to position [97, 0]
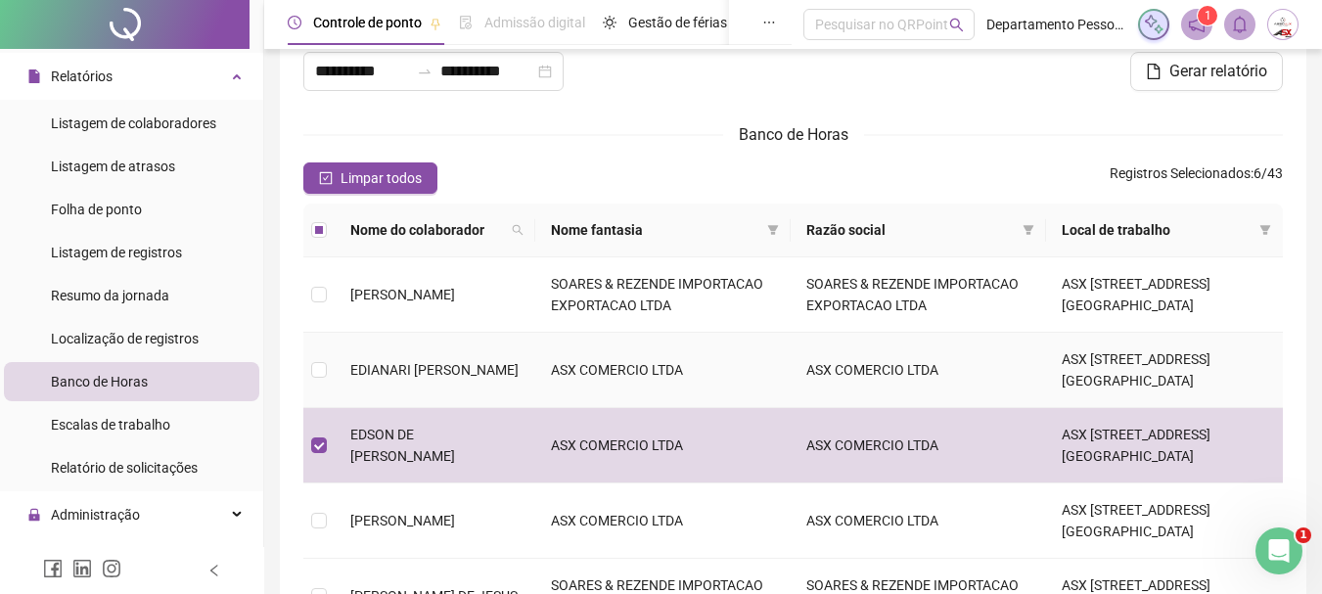
click at [399, 367] on span "EDIANARI [PERSON_NAME] DE [PERSON_NAME]" at bounding box center [434, 370] width 168 height 16
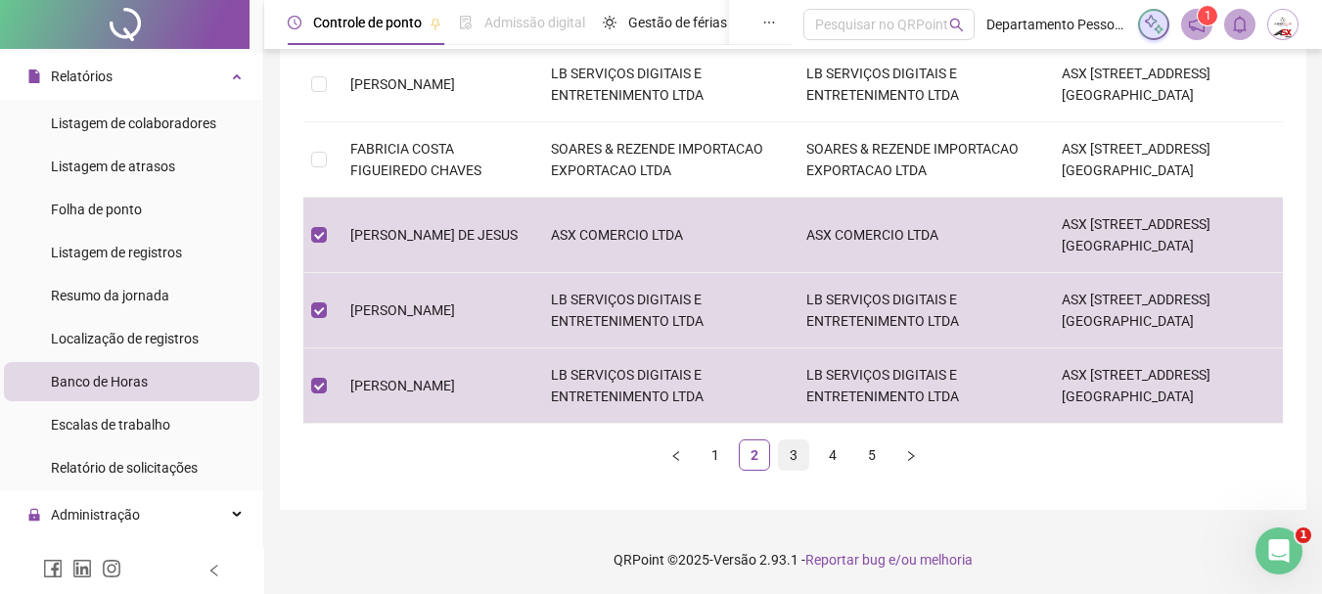
click at [792, 462] on link "3" at bounding box center [793, 454] width 29 height 29
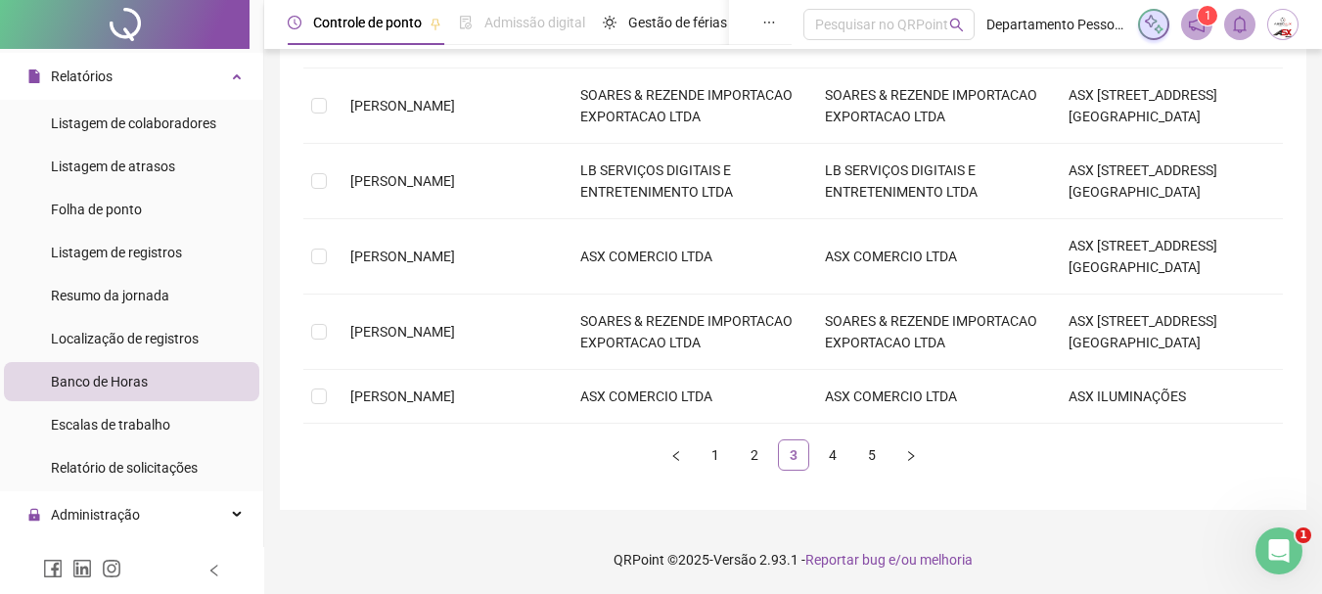
scroll to position [662, 0]
click at [435, 387] on td "MARCELO DE AQUINO DOS SANTOS" at bounding box center [450, 397] width 230 height 54
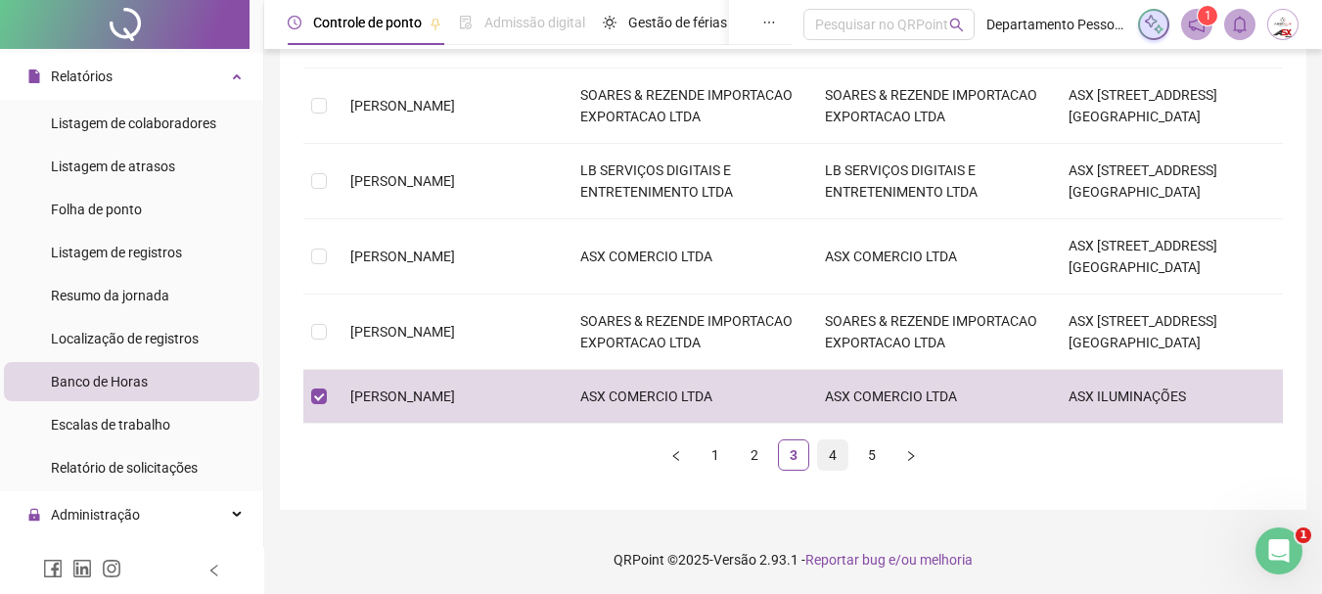
click at [826, 450] on link "4" at bounding box center [832, 454] width 29 height 29
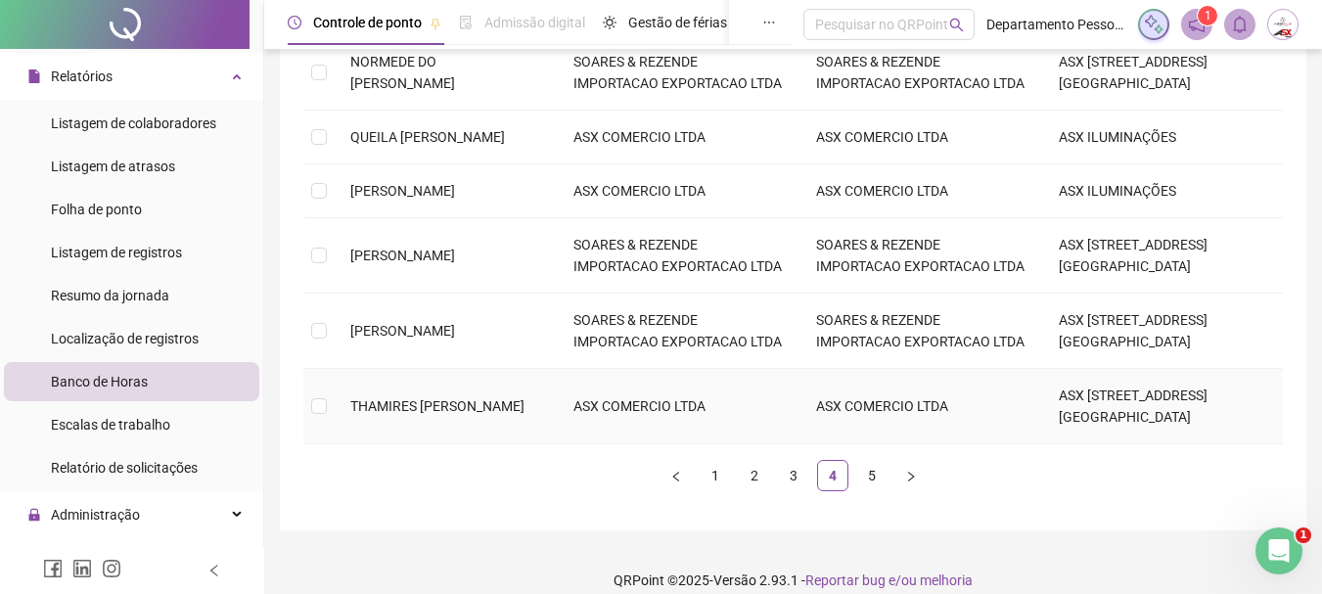
scroll to position [565, 0]
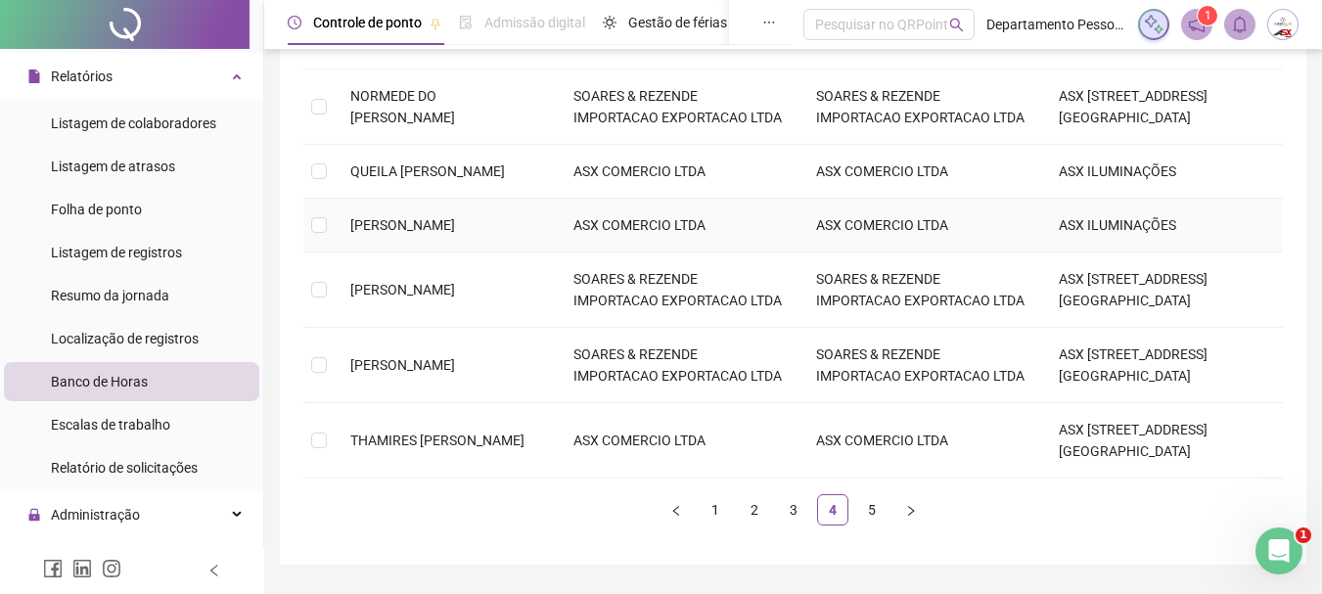
click at [418, 233] on span "[PERSON_NAME] [PERSON_NAME]" at bounding box center [402, 225] width 105 height 16
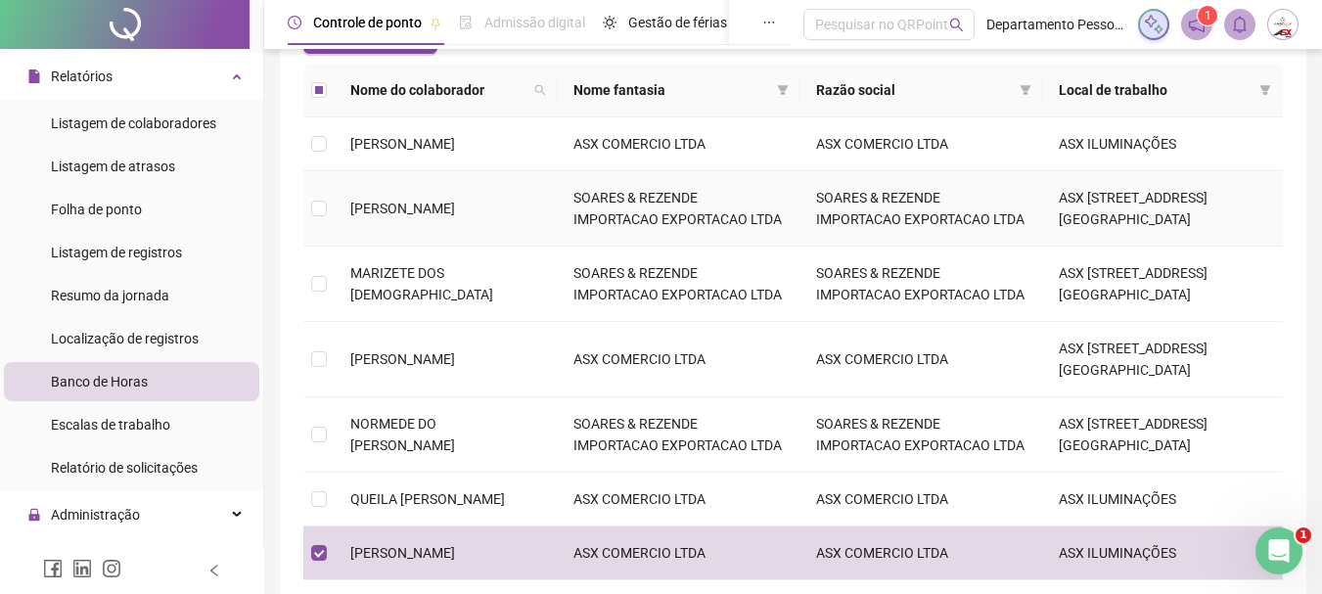
scroll to position [271, 0]
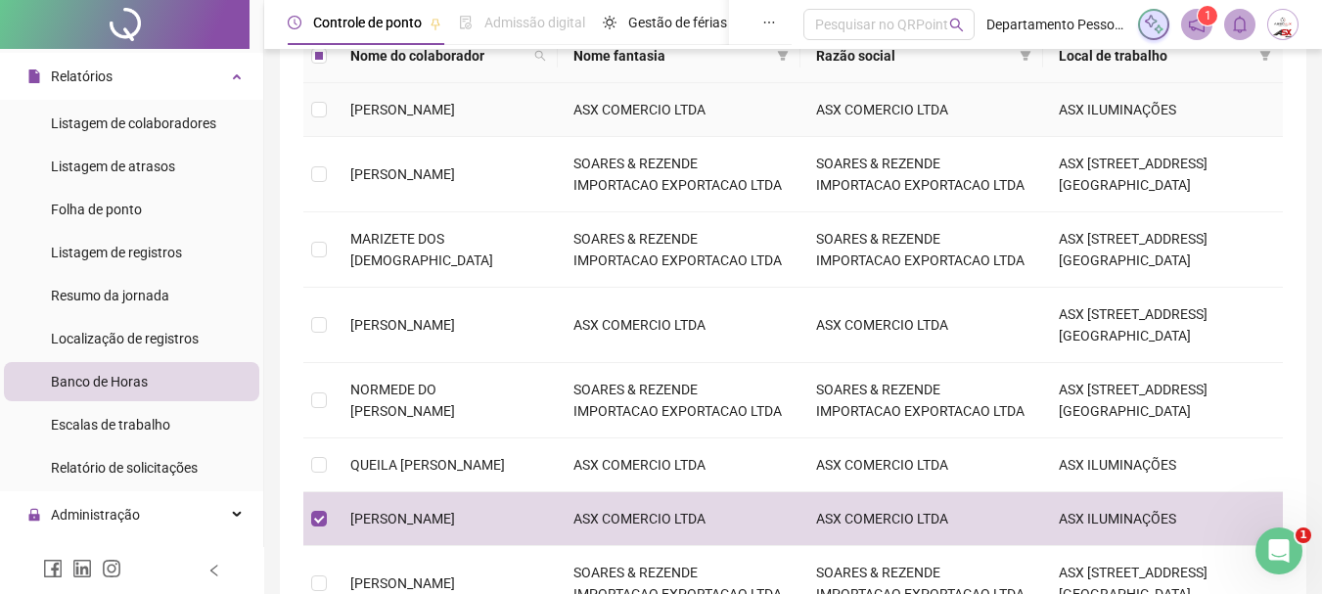
click at [611, 109] on td "ASX COMERCIO LTDA" at bounding box center [679, 110] width 243 height 54
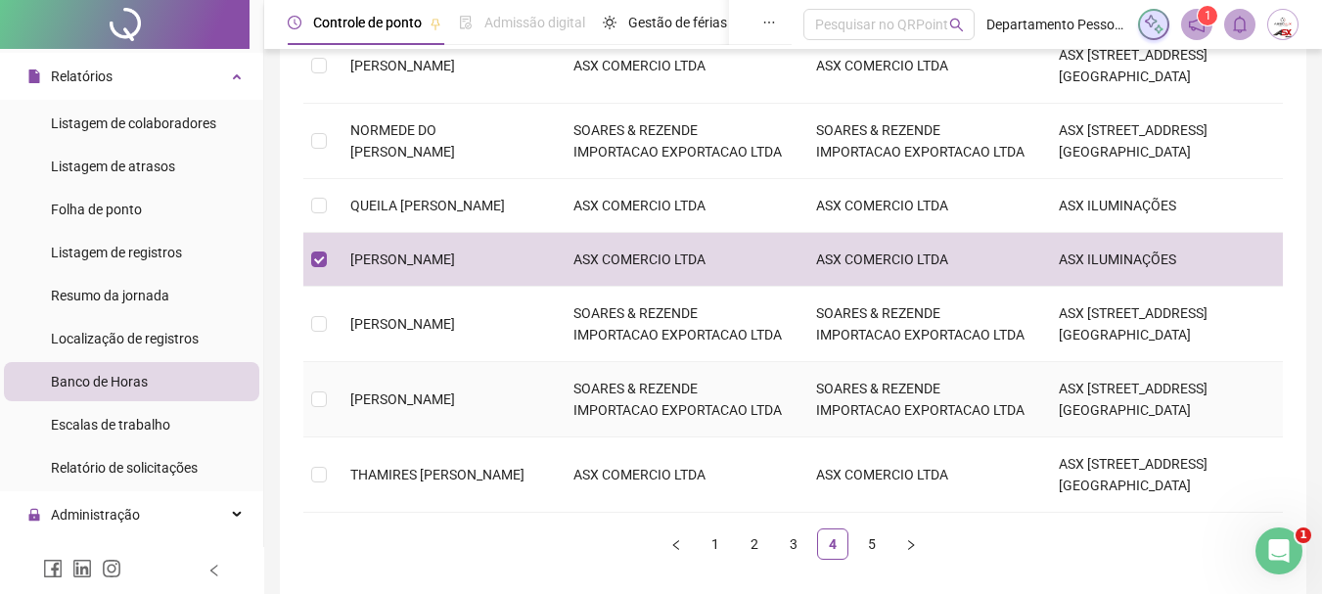
scroll to position [662, 0]
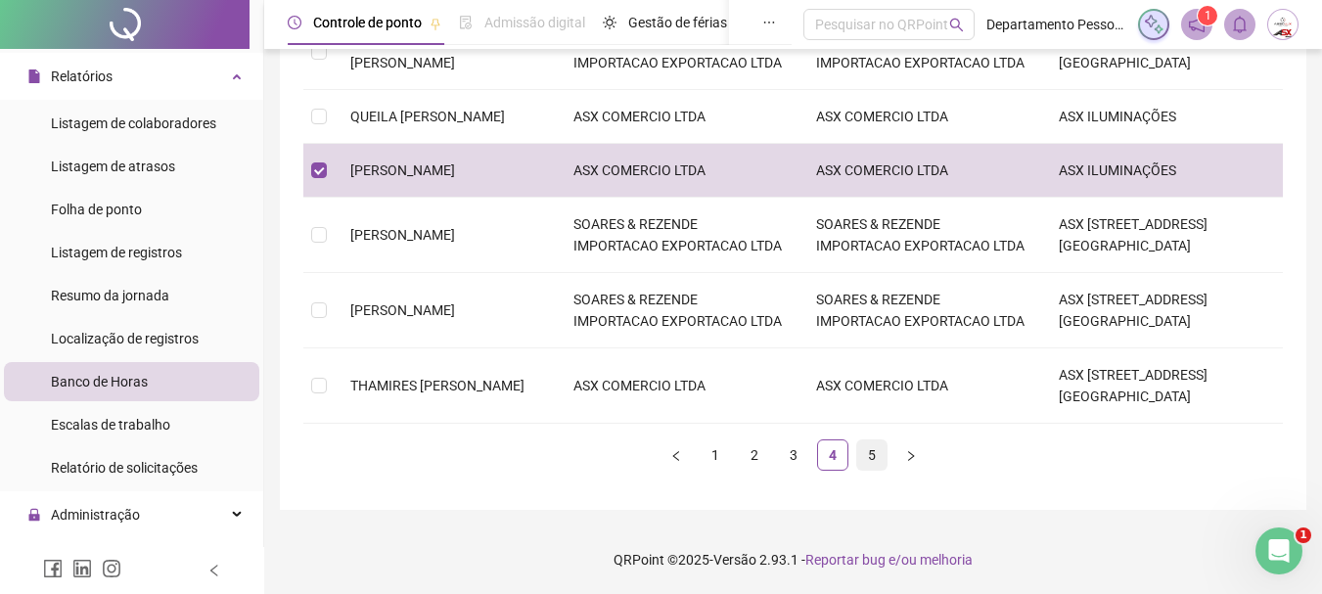
click at [871, 454] on link "5" at bounding box center [871, 454] width 29 height 29
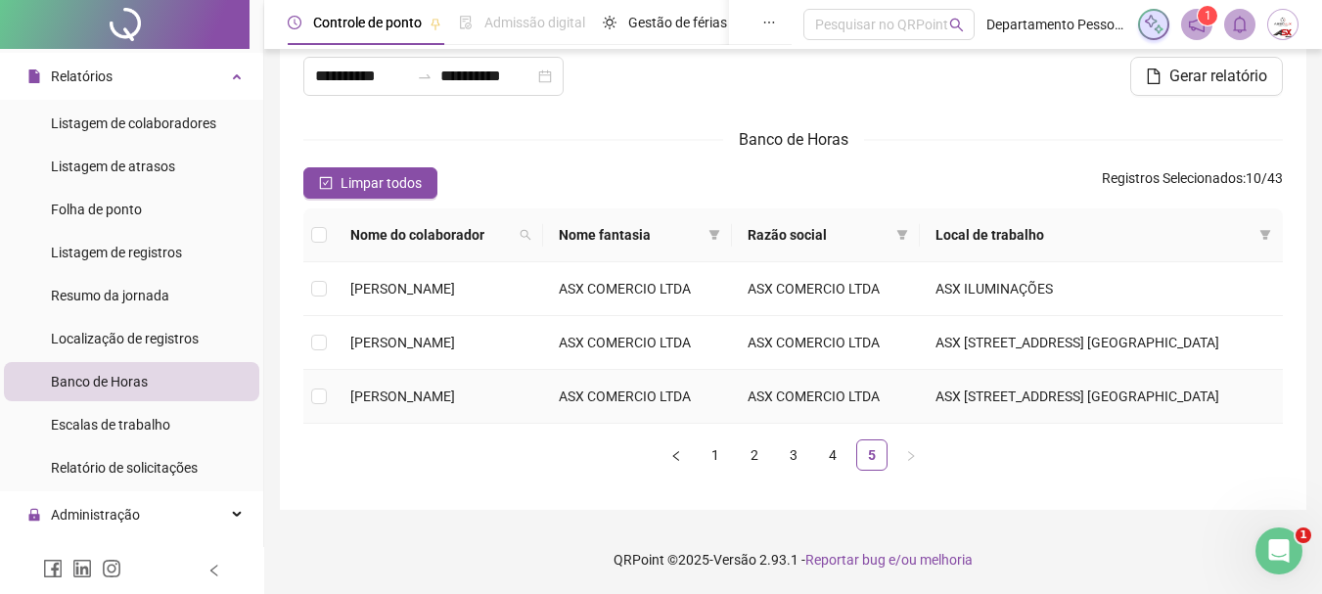
click at [497, 402] on td "WECSLEY LEONCIO ROSA" at bounding box center [439, 397] width 208 height 54
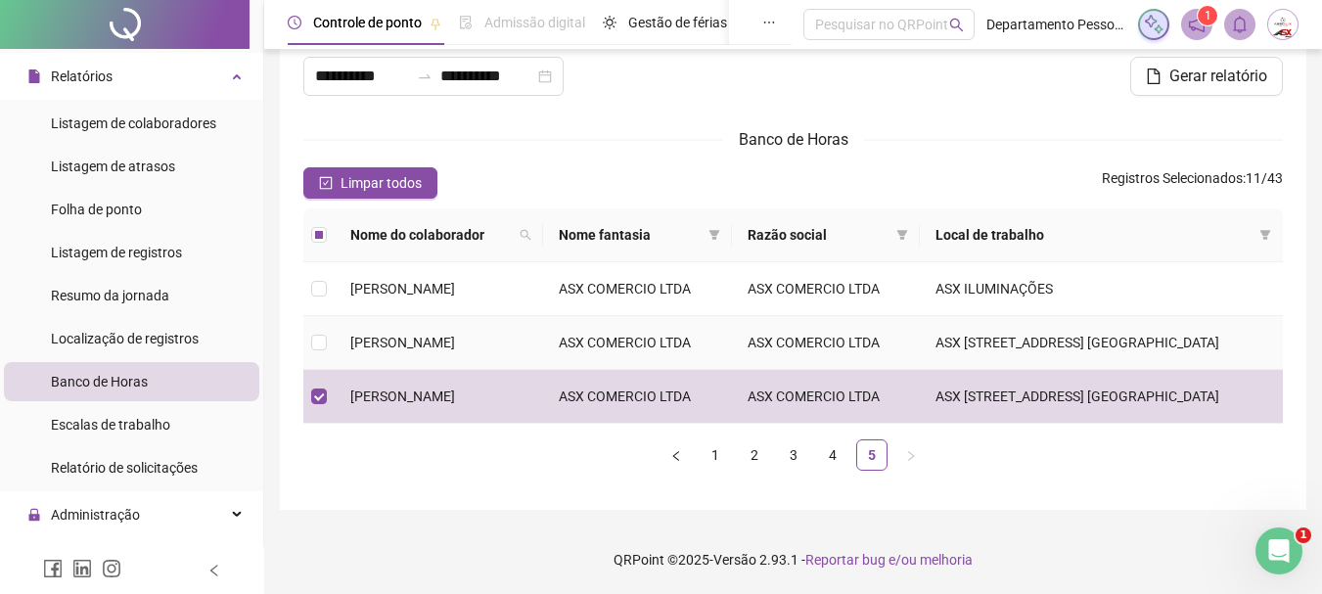
click at [464, 316] on td "VICTOR FERREIRA ALCÂNTARA SANTOS" at bounding box center [439, 343] width 208 height 54
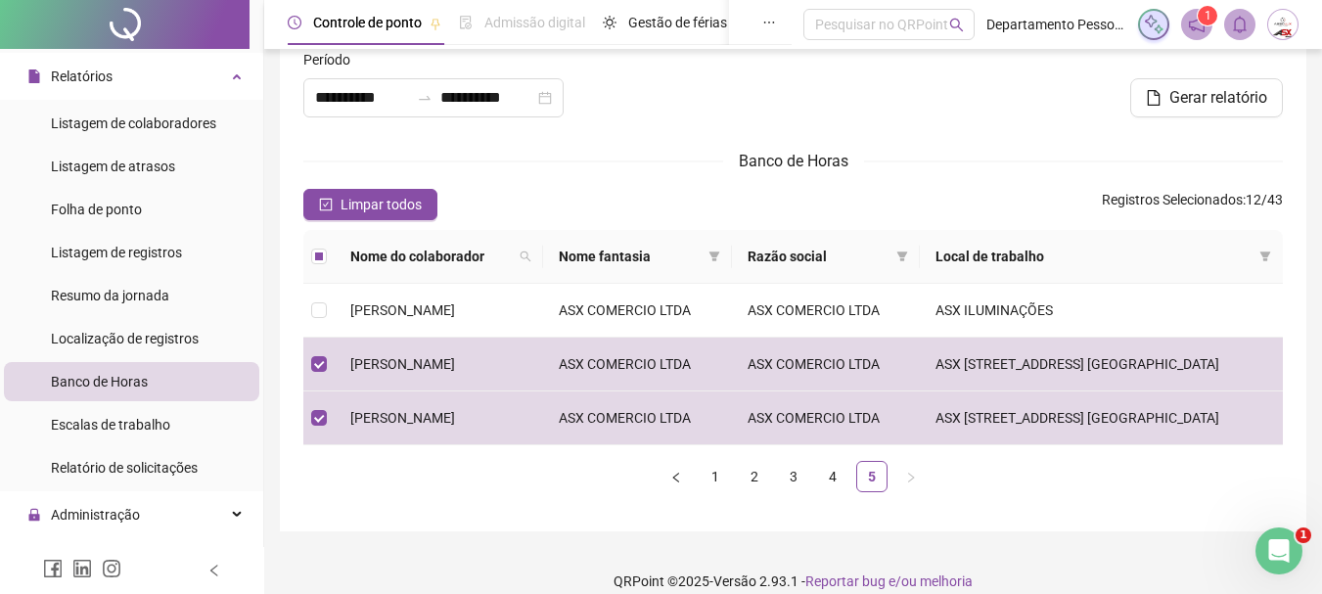
scroll to position [0, 0]
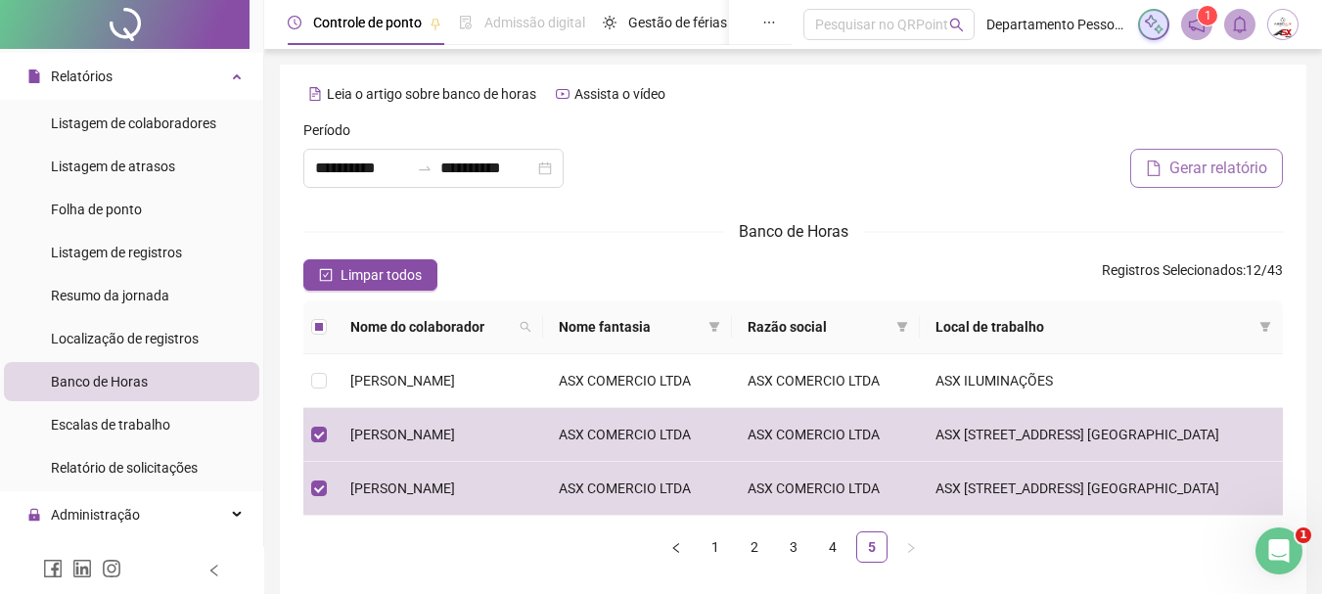
click at [1222, 168] on span "Gerar relatório" at bounding box center [1218, 168] width 98 height 23
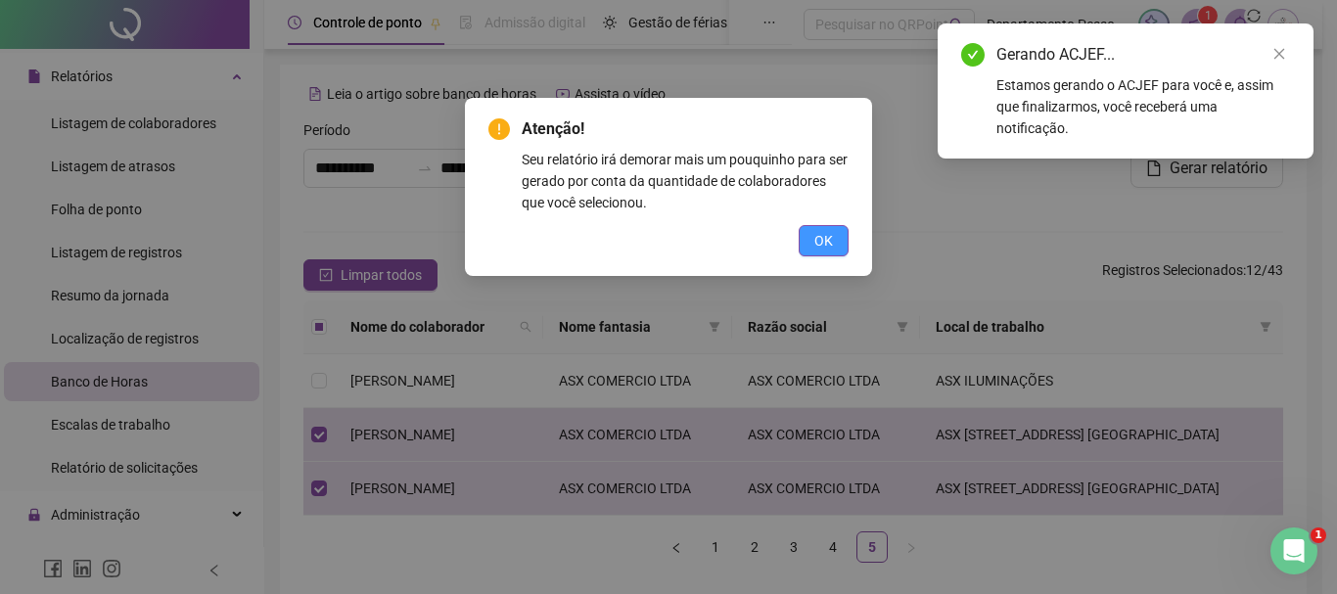
click at [806, 246] on button "OK" at bounding box center [824, 240] width 50 height 31
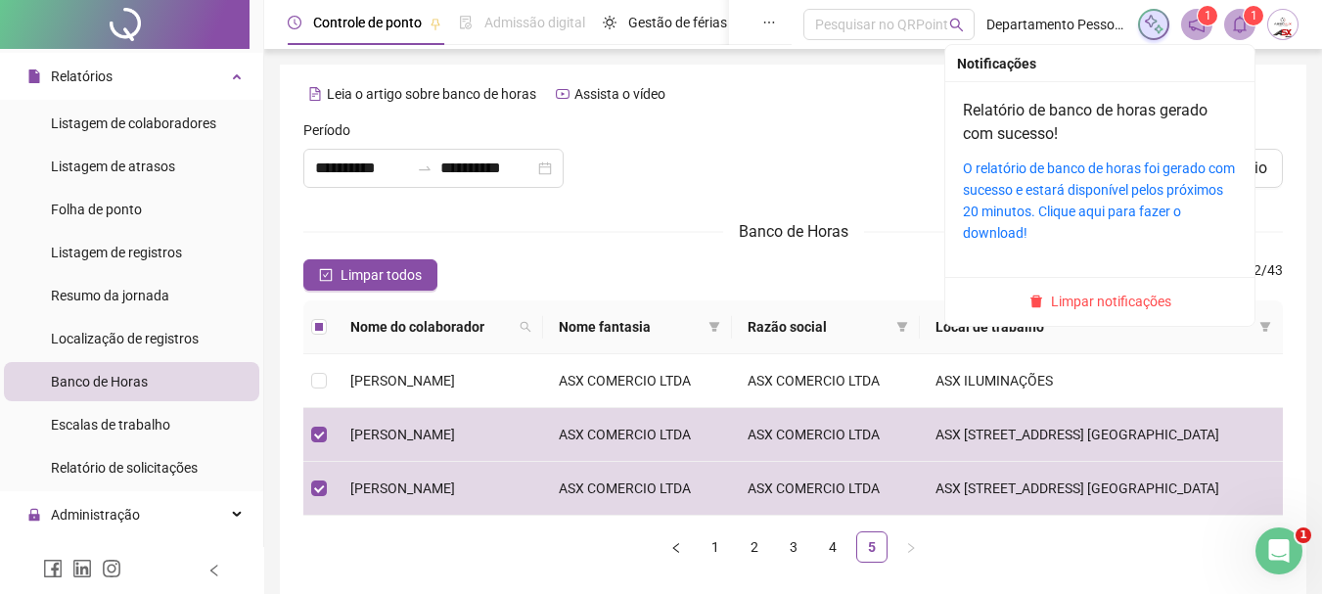
click at [1246, 14] on sup "1" at bounding box center [1254, 16] width 20 height 20
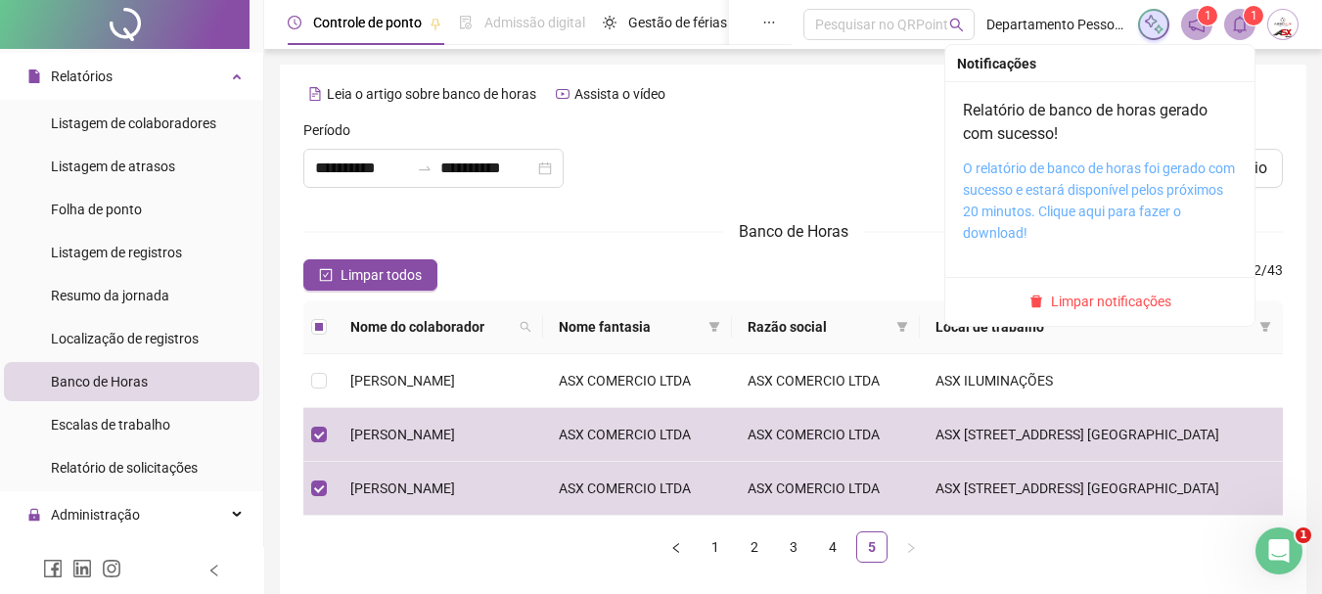
click at [1075, 189] on link "O relatório de banco de horas foi gerado com sucesso e estará disponível pelos …" at bounding box center [1099, 200] width 272 height 80
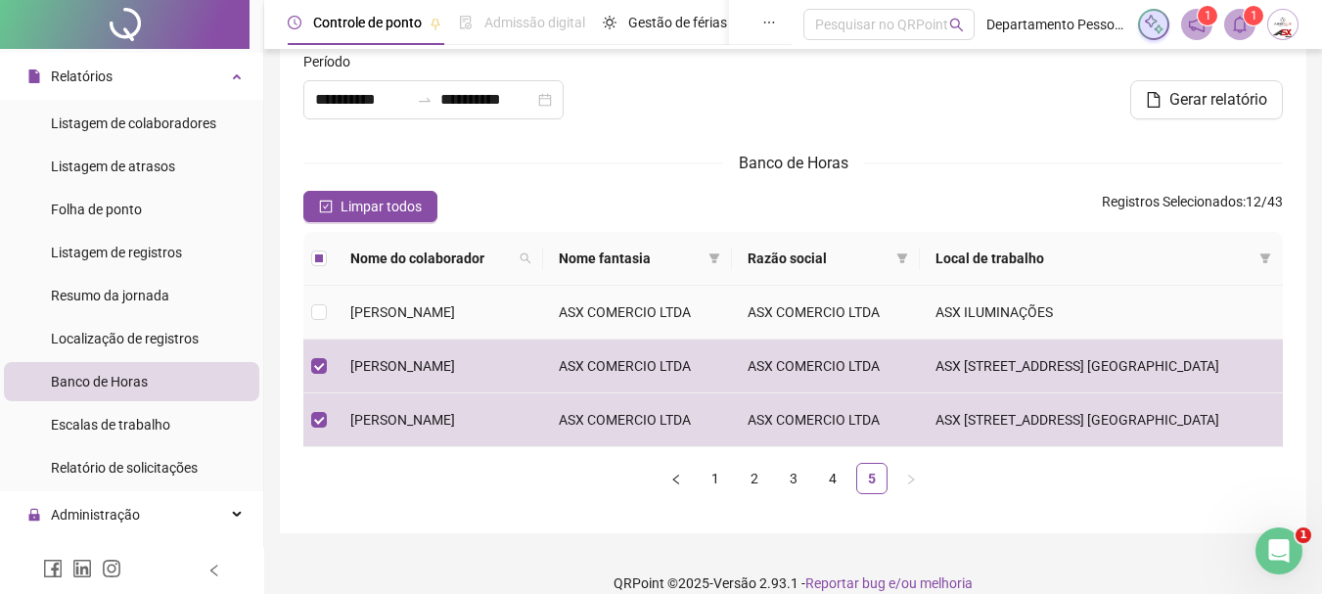
scroll to position [157, 0]
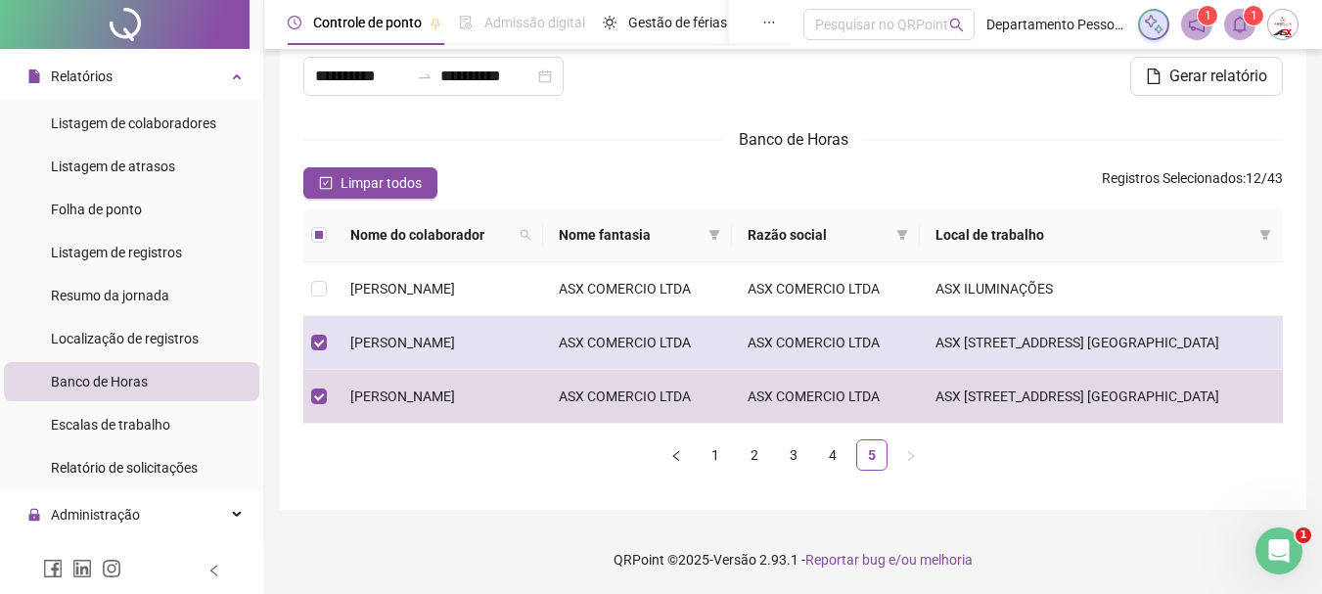
click at [403, 335] on span "VICTOR FERREIRA ALCÂNTARA SANTOS" at bounding box center [402, 343] width 105 height 16
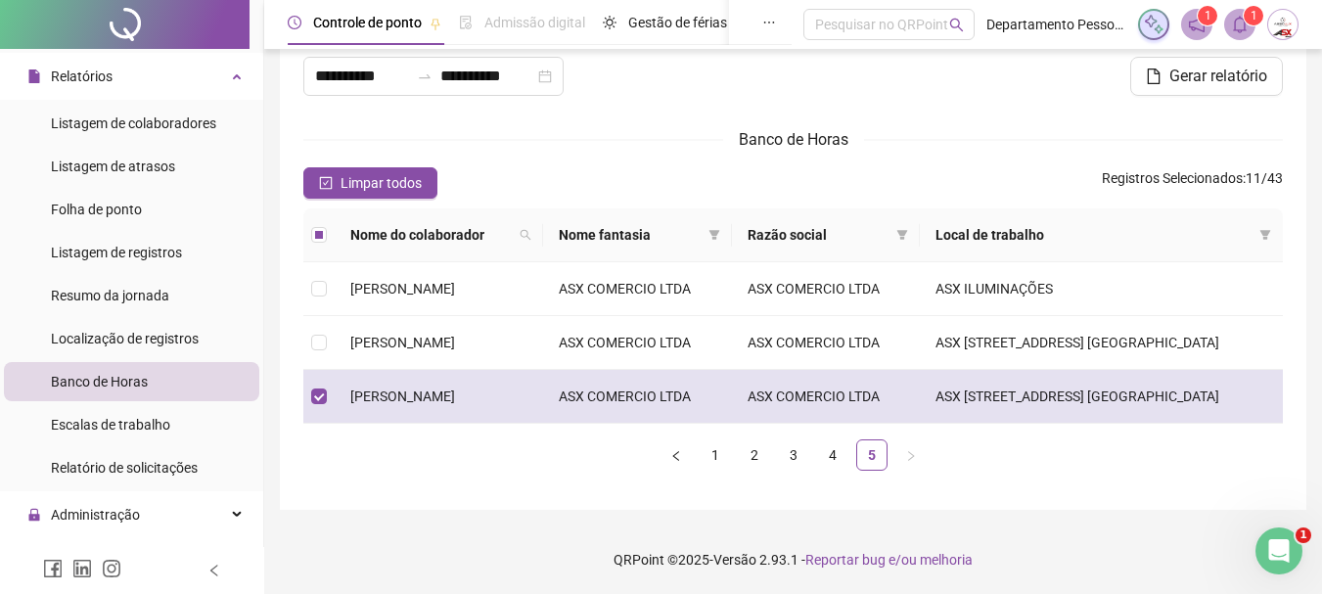
click at [396, 388] on span "WECSLEY LEONCIO ROSA" at bounding box center [402, 396] width 105 height 16
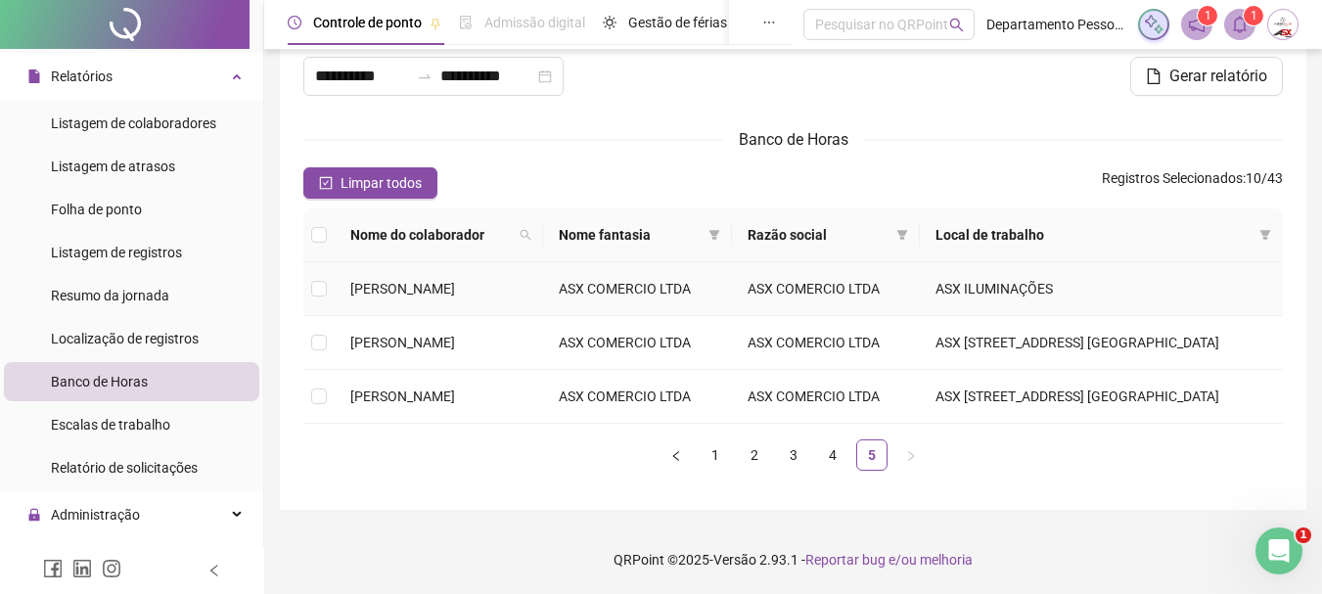
click at [433, 262] on td "TIAGO LEAL LIRA" at bounding box center [439, 289] width 208 height 54
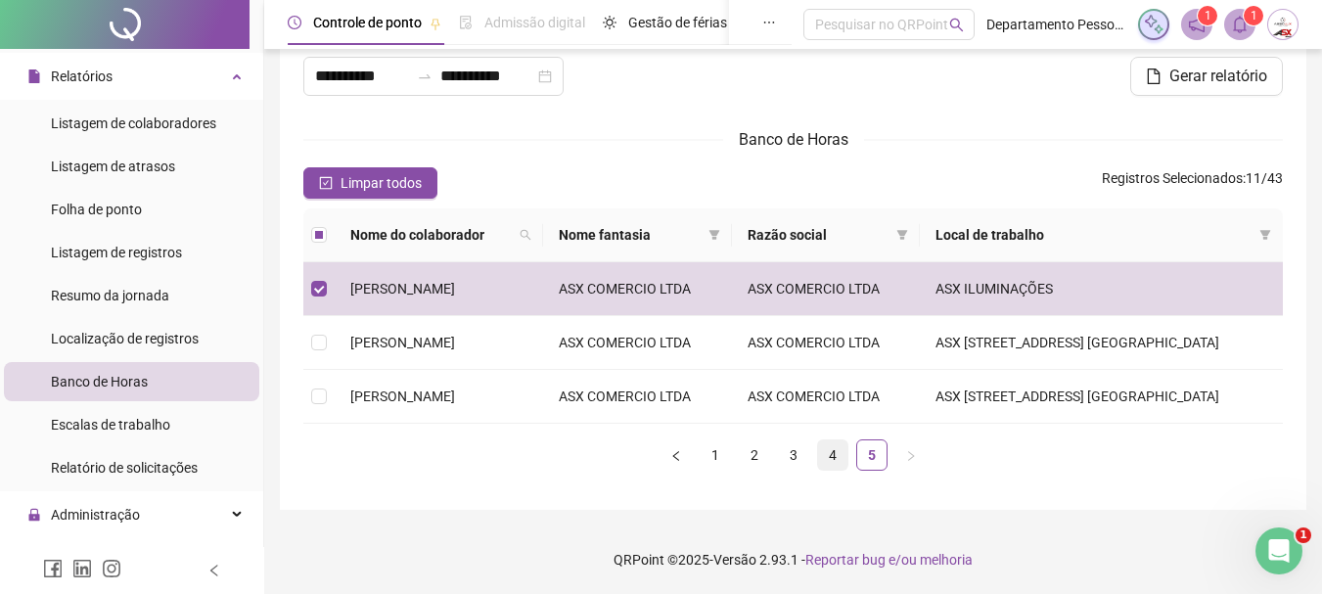
click at [826, 456] on link "4" at bounding box center [832, 454] width 29 height 29
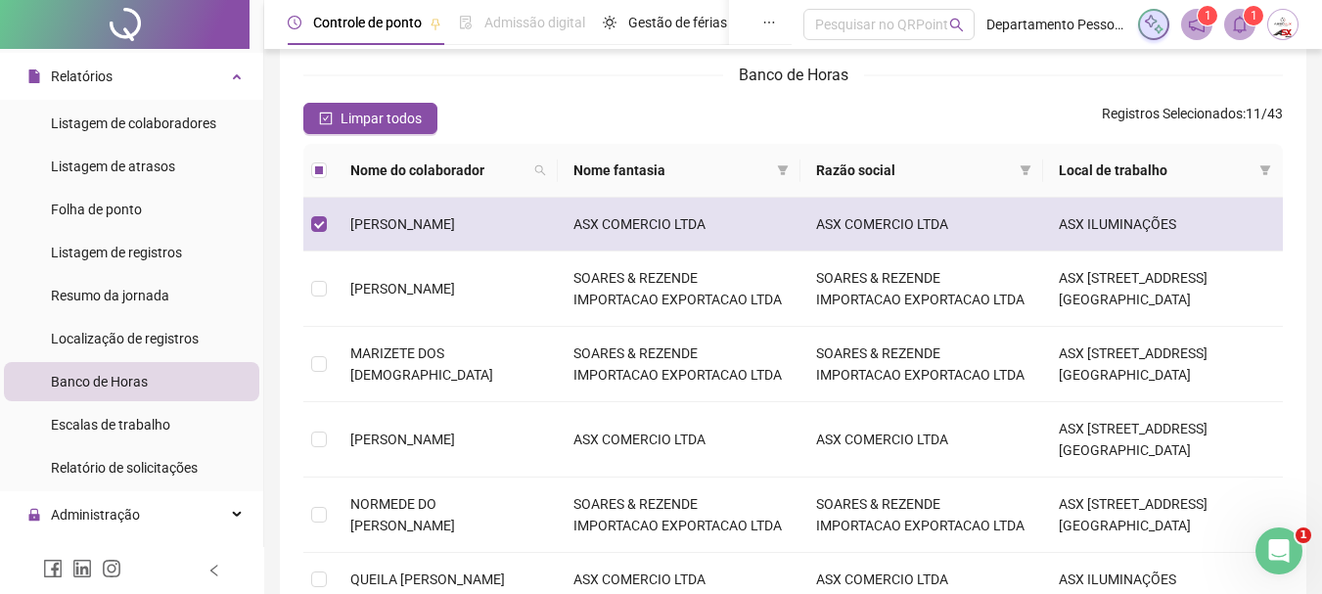
click at [423, 240] on td "MARCOS DOS SANTOS SANTANA" at bounding box center [446, 225] width 223 height 54
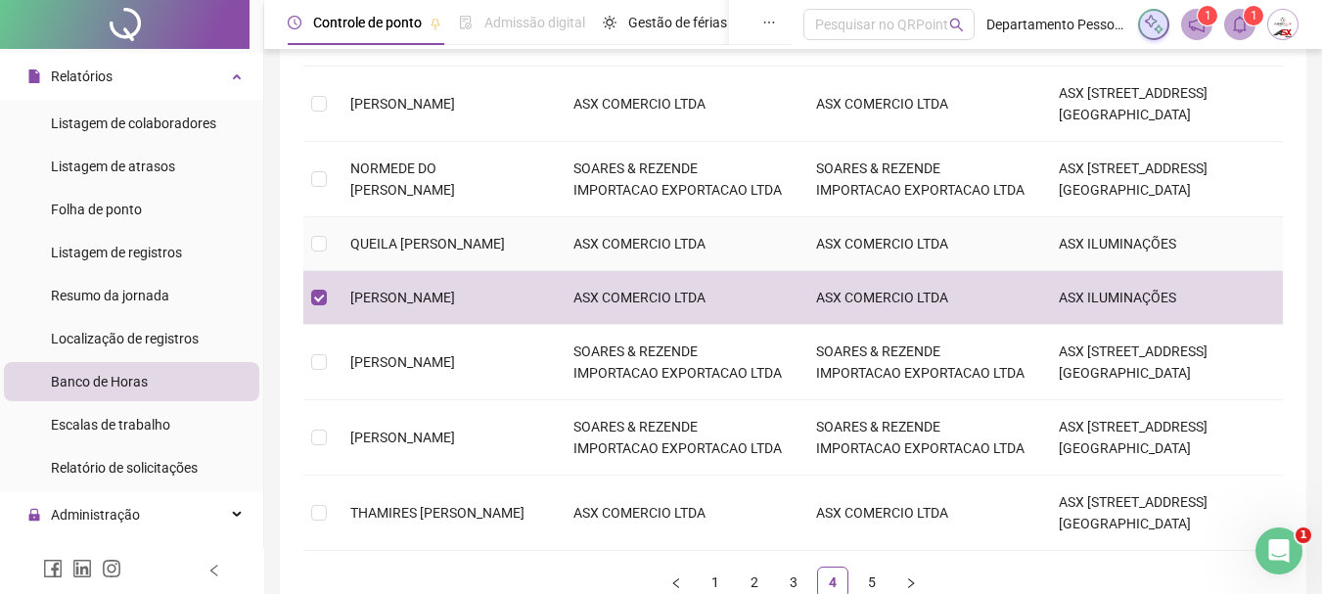
scroll to position [548, 0]
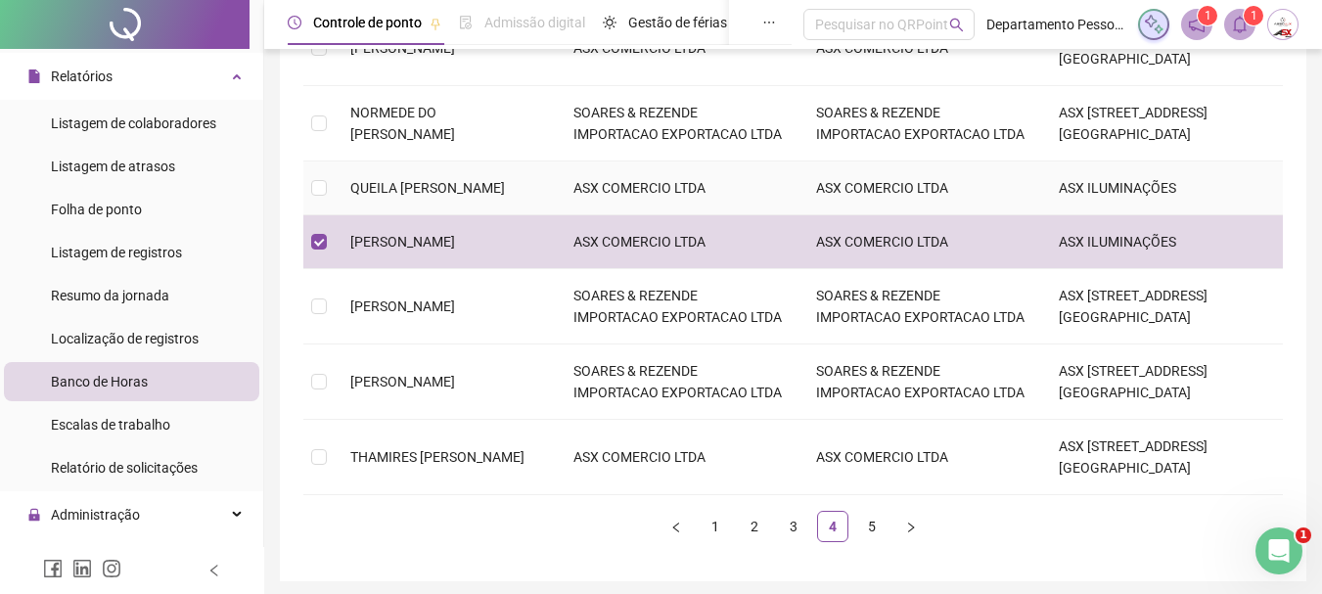
click at [447, 215] on td "QUEILA TAILAN SANTANA MOTA" at bounding box center [446, 188] width 223 height 54
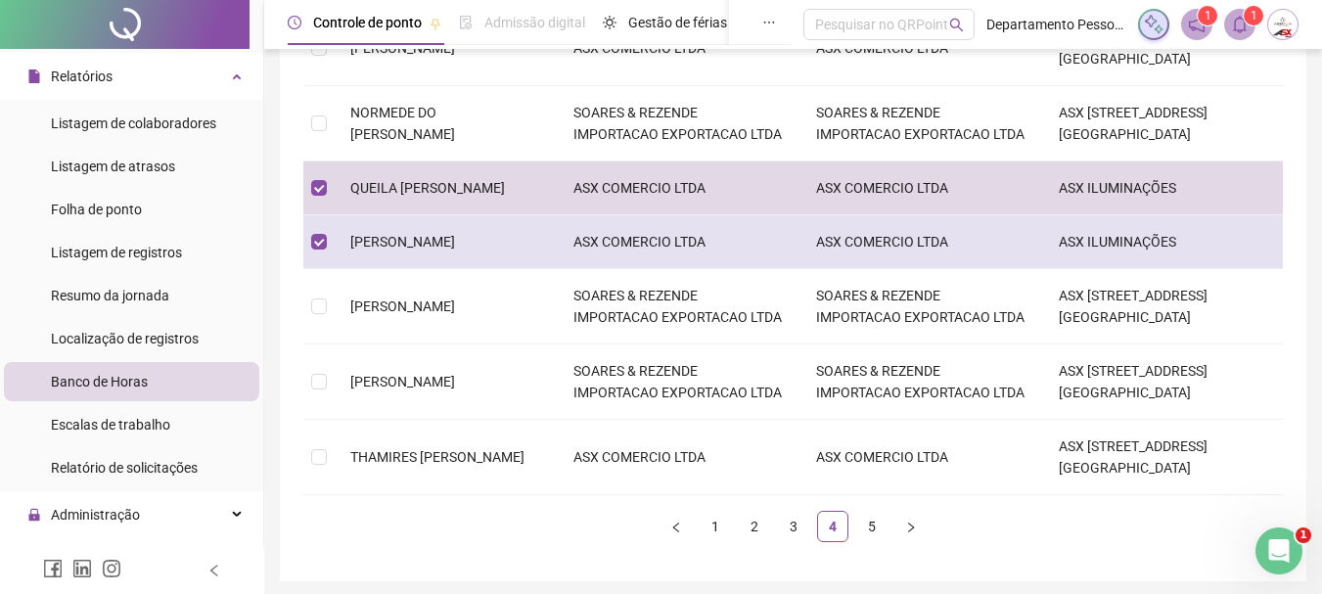
click at [424, 250] on span "[PERSON_NAME] [PERSON_NAME]" at bounding box center [402, 242] width 105 height 16
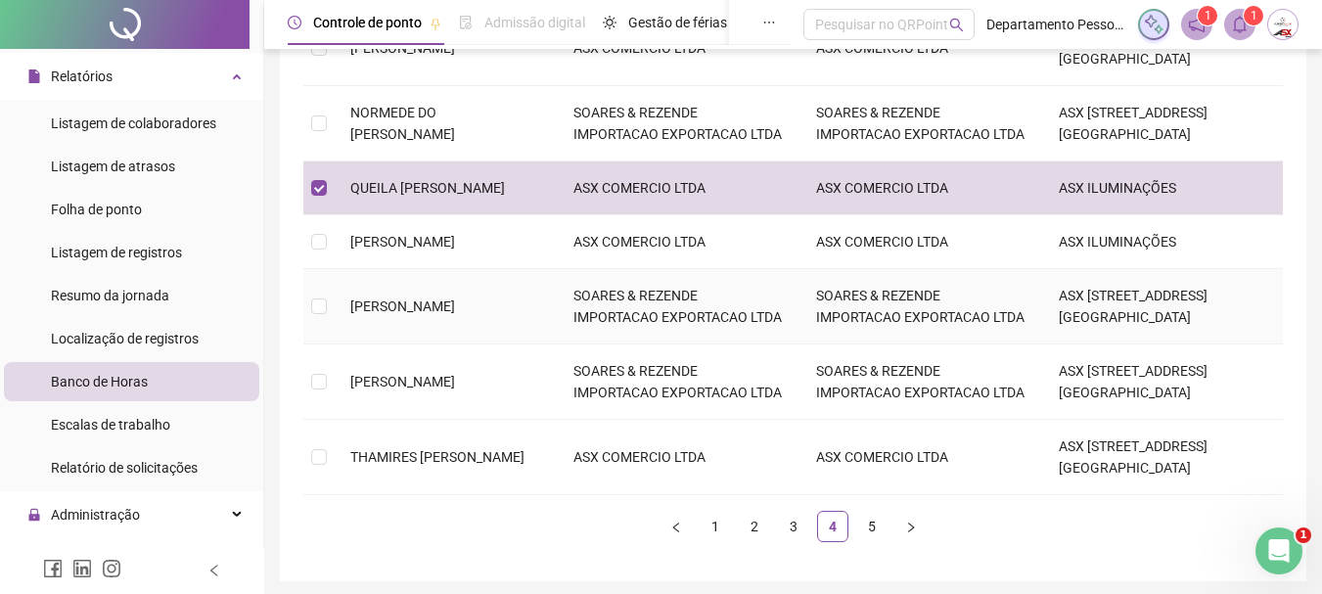
click at [438, 344] on td "REINALDO OLIVEIRA MOREIRA" at bounding box center [446, 306] width 223 height 75
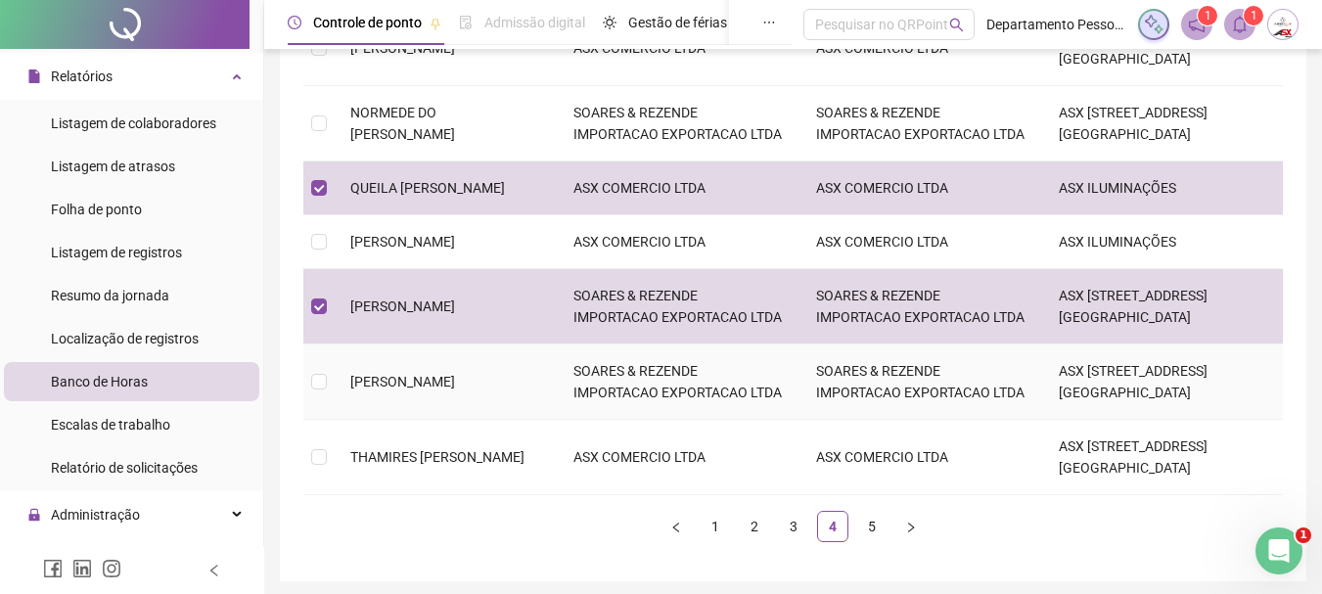
click at [455, 389] on span "SUZANA DE QUEIROZ AMORIM" at bounding box center [402, 382] width 105 height 16
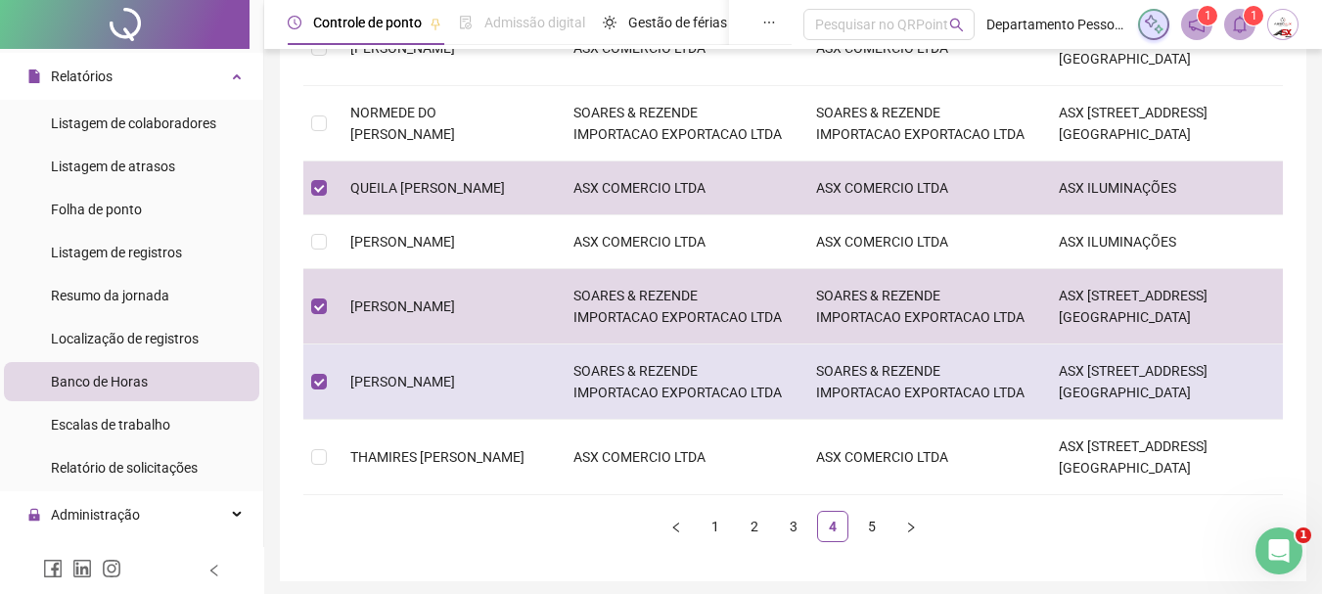
click at [454, 420] on td "SUZANA DE QUEIROZ AMORIM" at bounding box center [446, 381] width 223 height 75
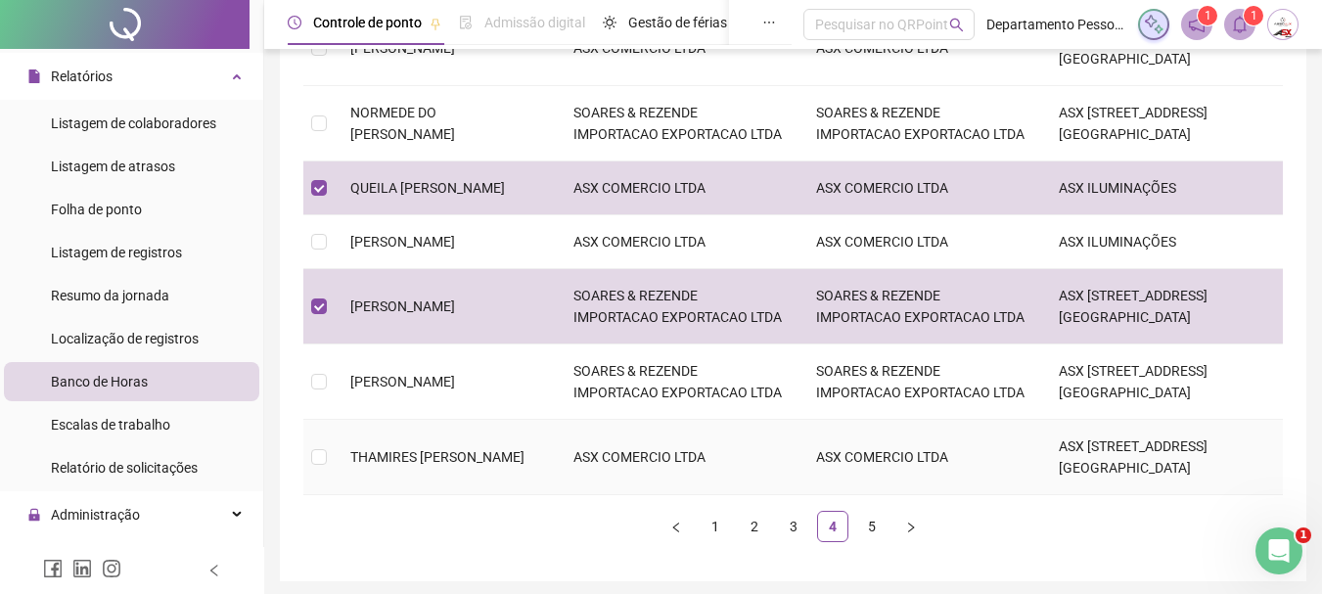
click at [459, 465] on span "THAMIRES DOS SANTOS SILVA" at bounding box center [437, 457] width 174 height 16
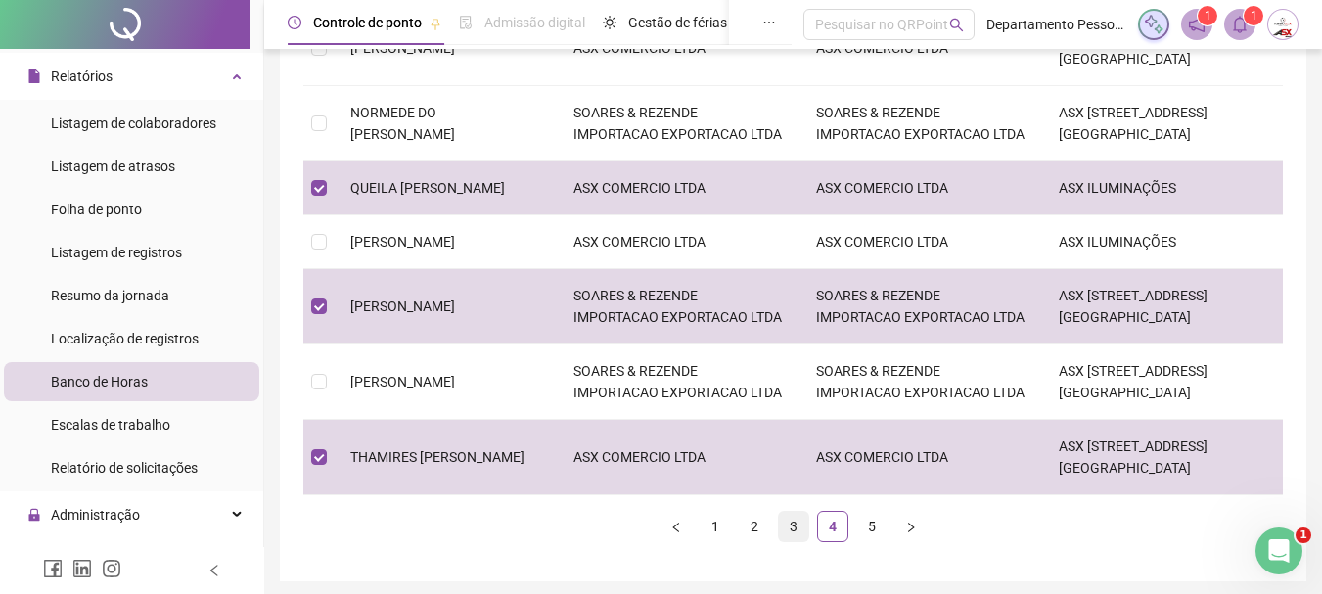
click at [790, 541] on link "3" at bounding box center [793, 526] width 29 height 29
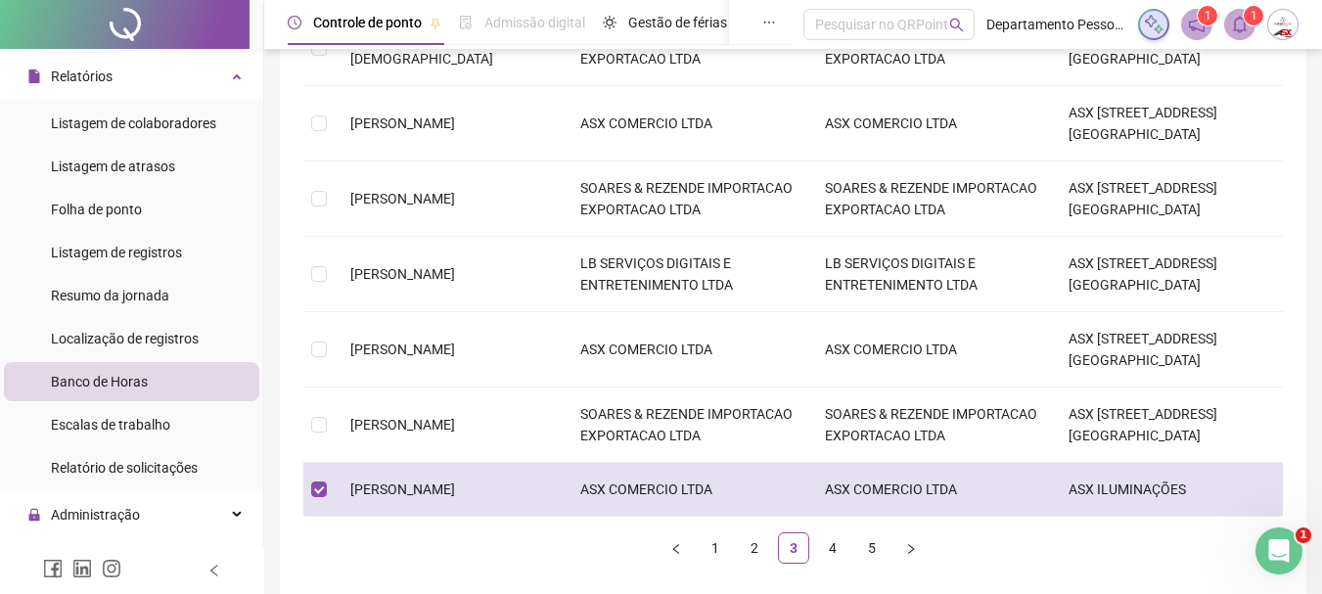
click at [371, 487] on span "MARCELO DE AQUINO DOS SANTOS" at bounding box center [402, 489] width 105 height 16
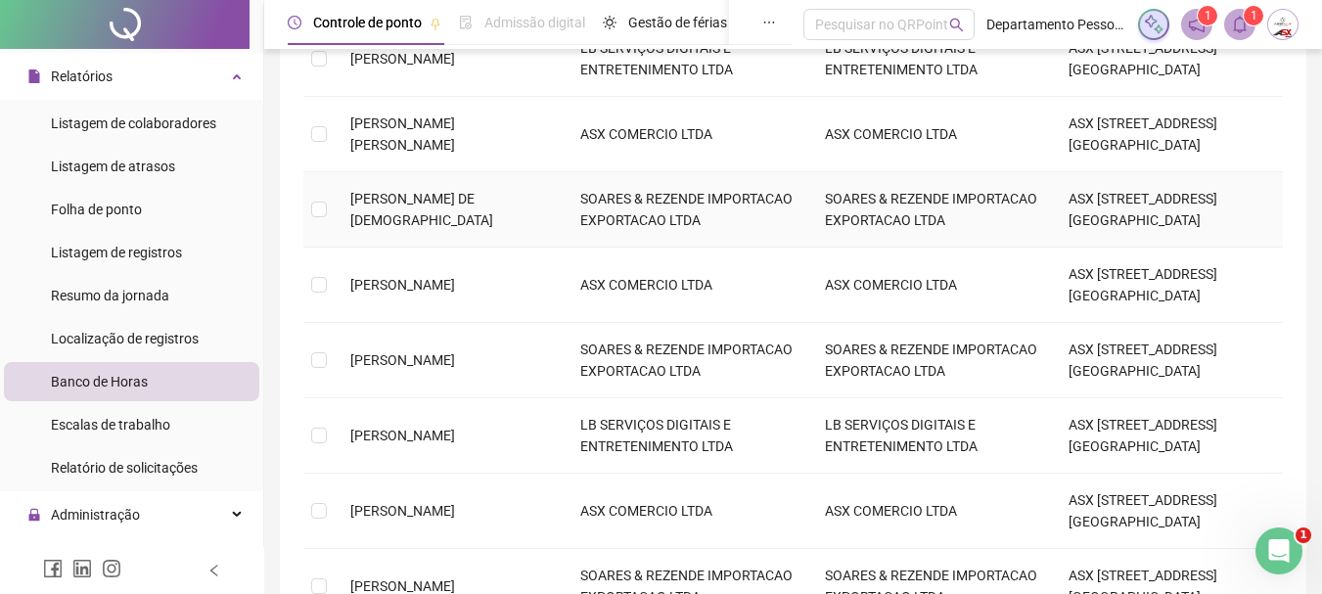
scroll to position [352, 0]
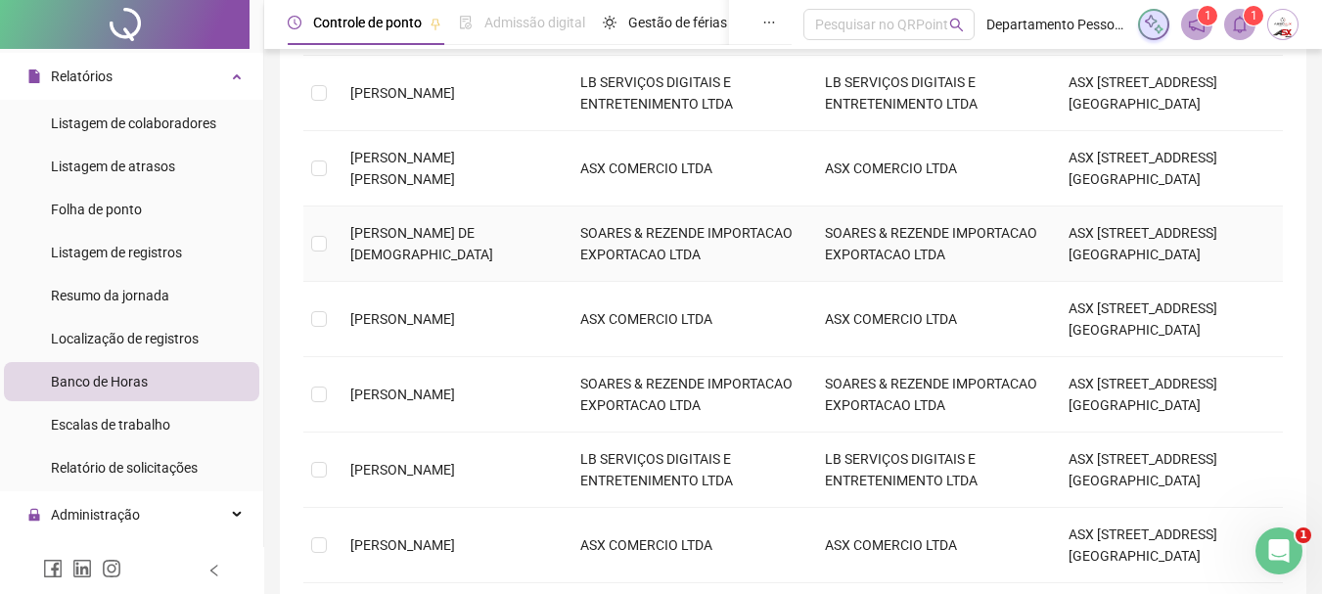
click at [388, 230] on td "[PERSON_NAME] DE [PERSON_NAME]" at bounding box center [450, 243] width 230 height 75
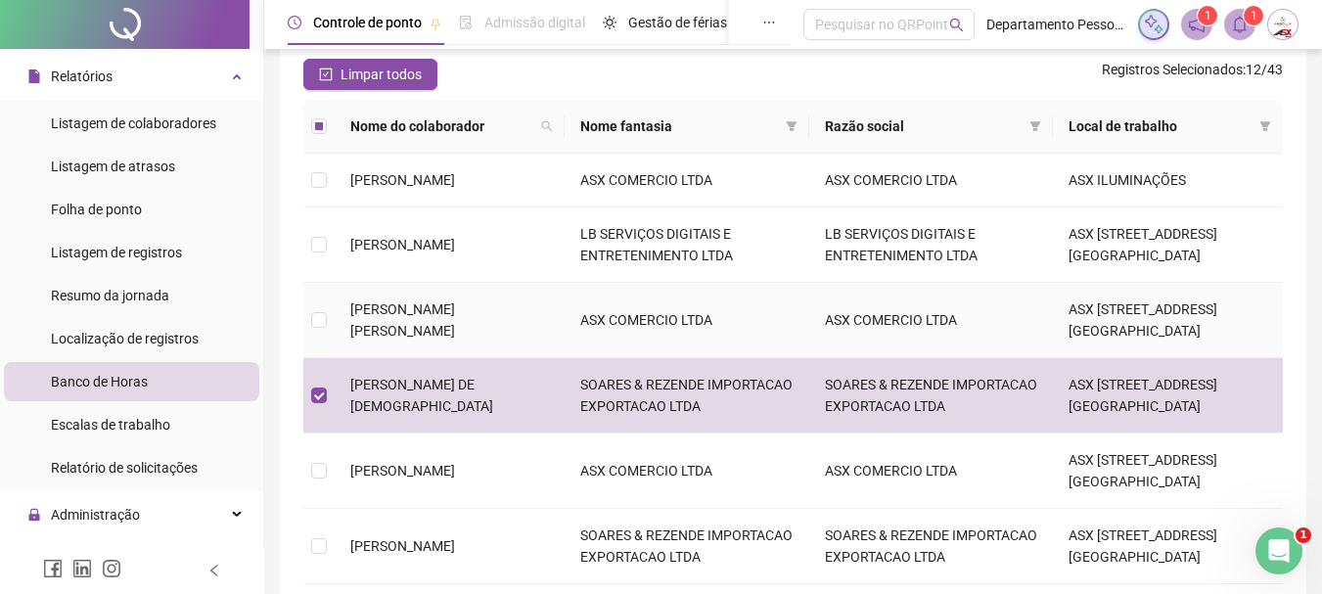
scroll to position [157, 0]
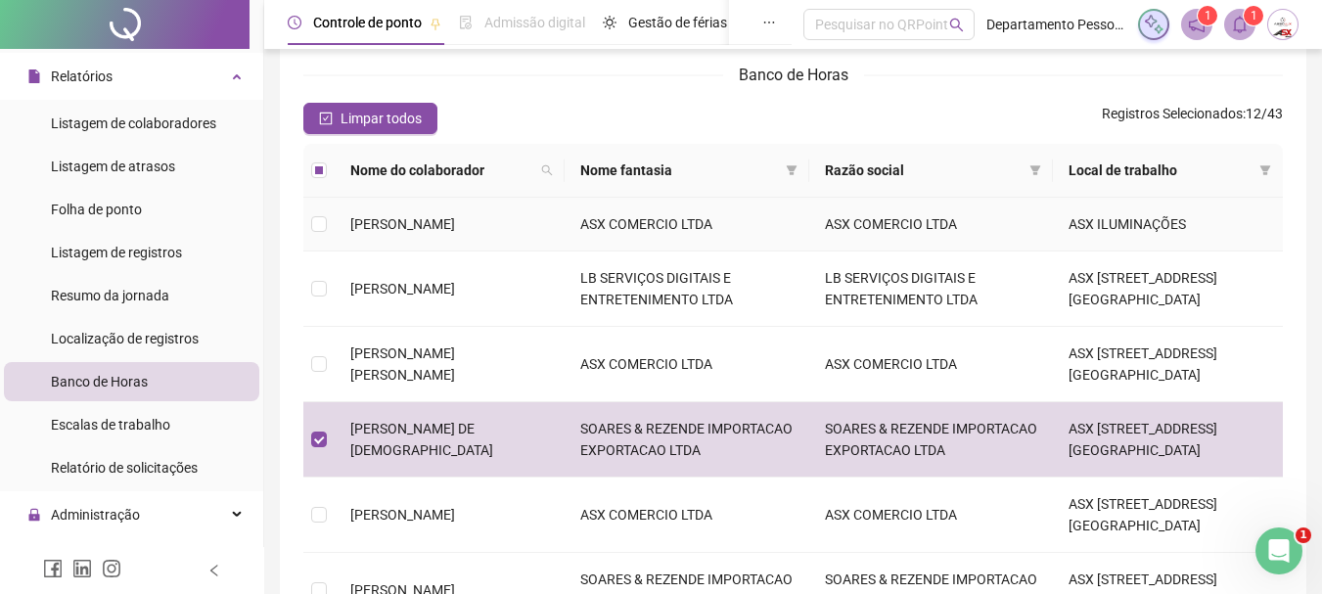
click at [500, 229] on td "GRACIELA SOUZA SILVA" at bounding box center [450, 225] width 230 height 54
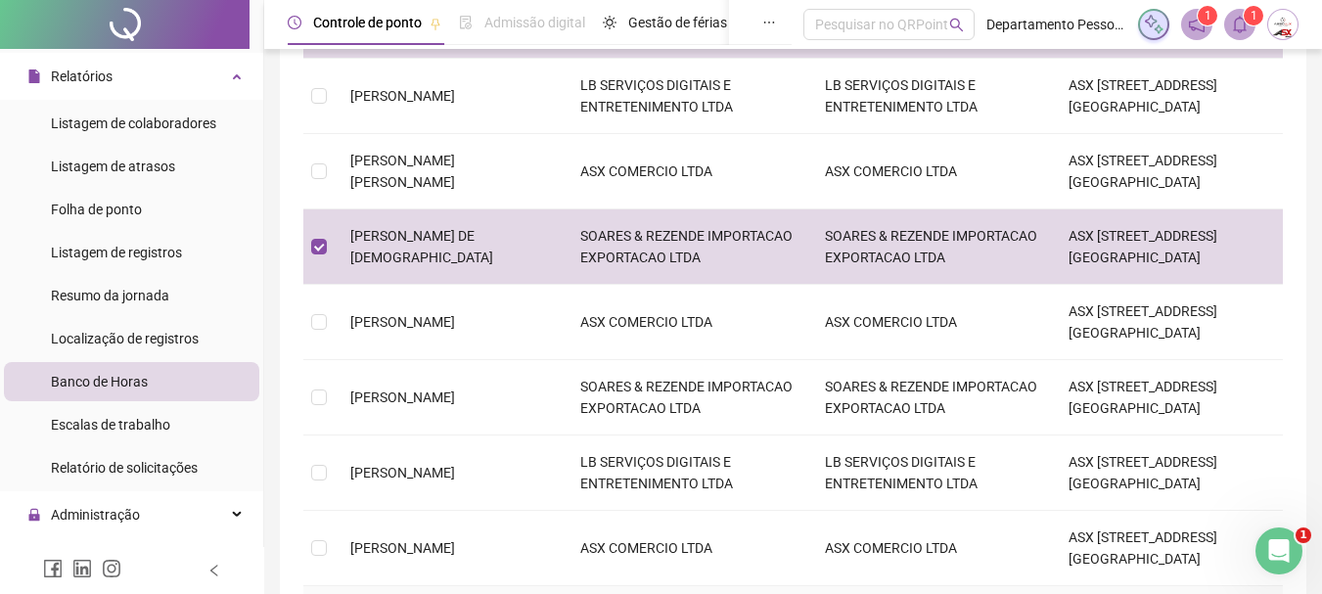
scroll to position [646, 0]
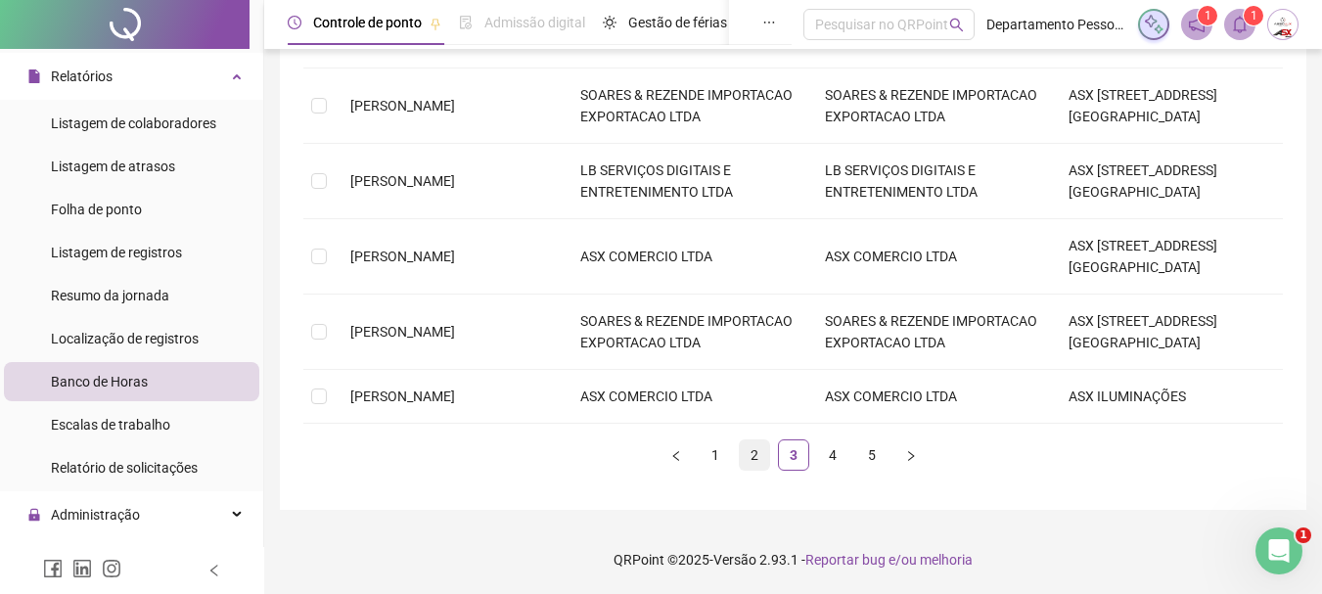
click at [758, 470] on link "2" at bounding box center [754, 454] width 29 height 29
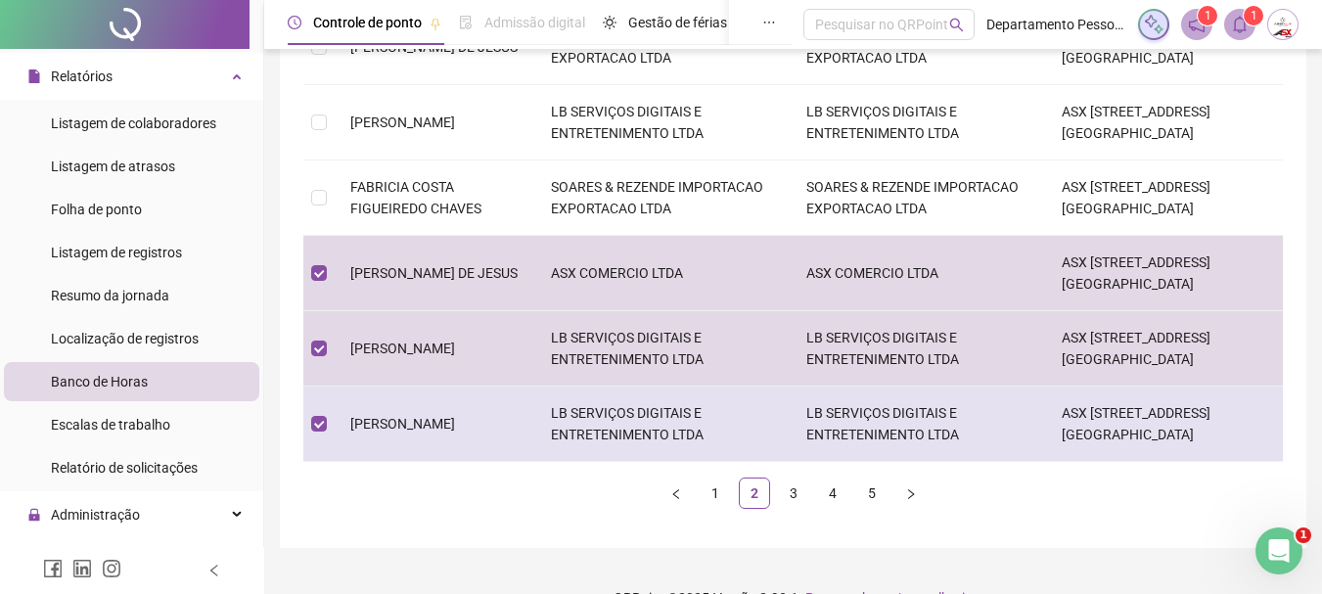
click at [400, 423] on td "[PERSON_NAME]" at bounding box center [435, 424] width 201 height 75
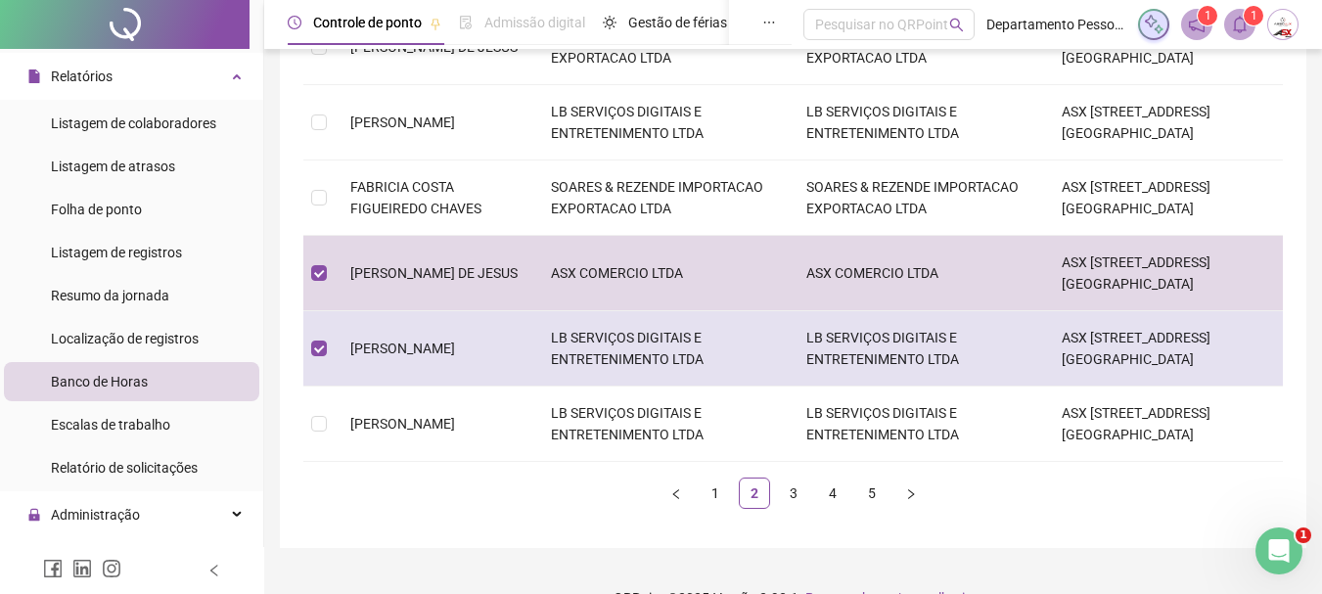
click at [403, 370] on td "[PERSON_NAME] FERRAZ [PERSON_NAME]" at bounding box center [435, 348] width 201 height 75
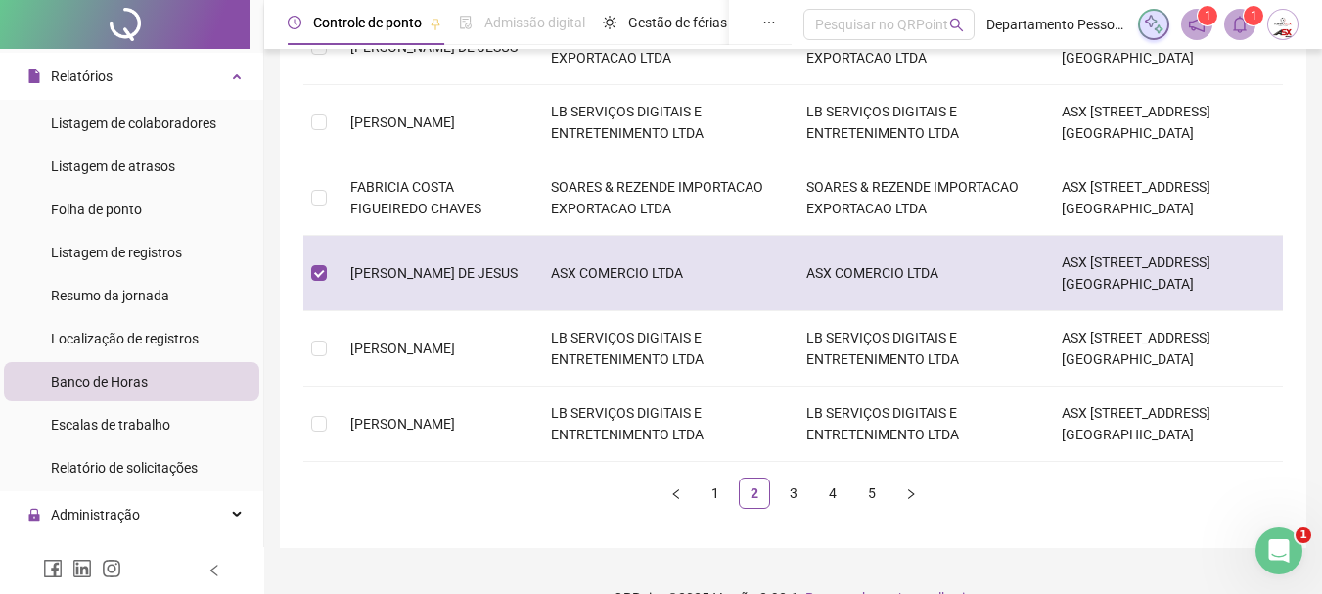
click at [408, 294] on td "FABRICIO RIBEIRO DE JESUS" at bounding box center [435, 273] width 201 height 75
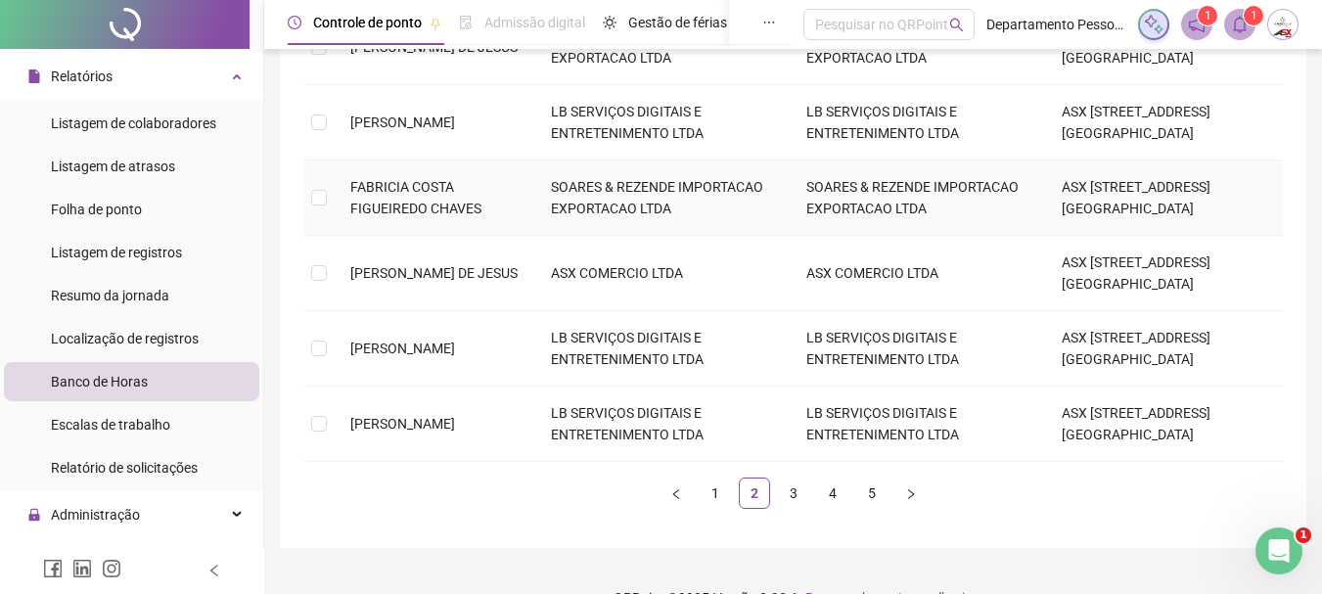
click at [440, 190] on span "FABRICIA COSTA FIGUEIREDO CHAVES" at bounding box center [415, 197] width 131 height 37
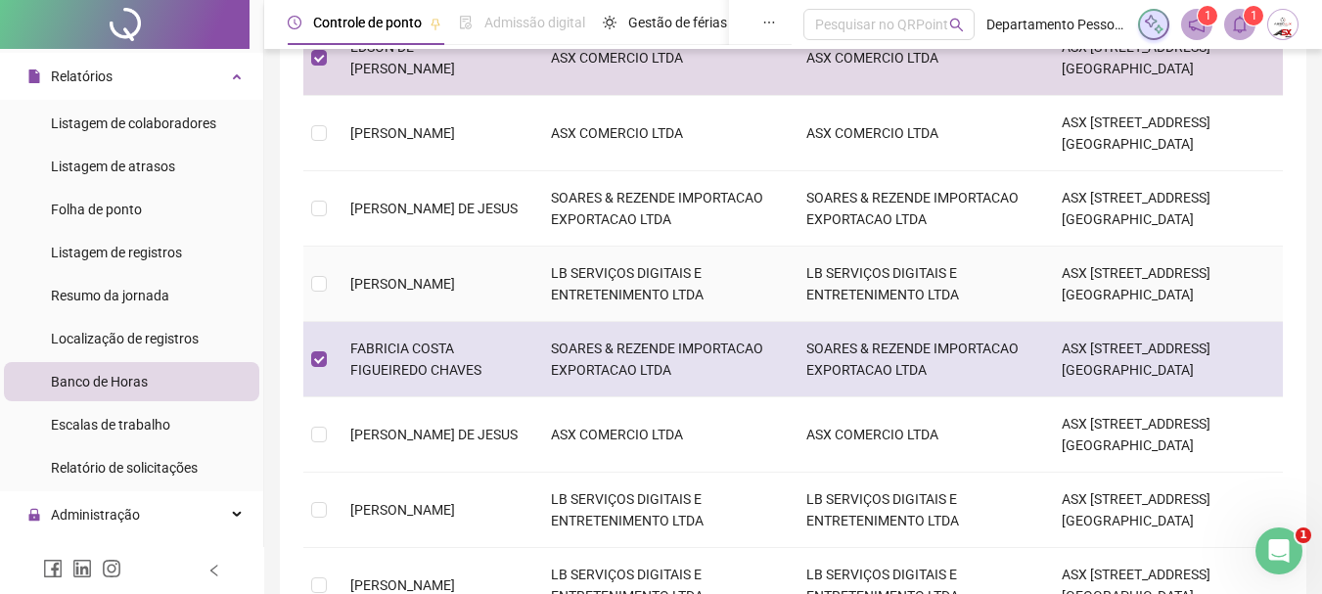
scroll to position [450, 0]
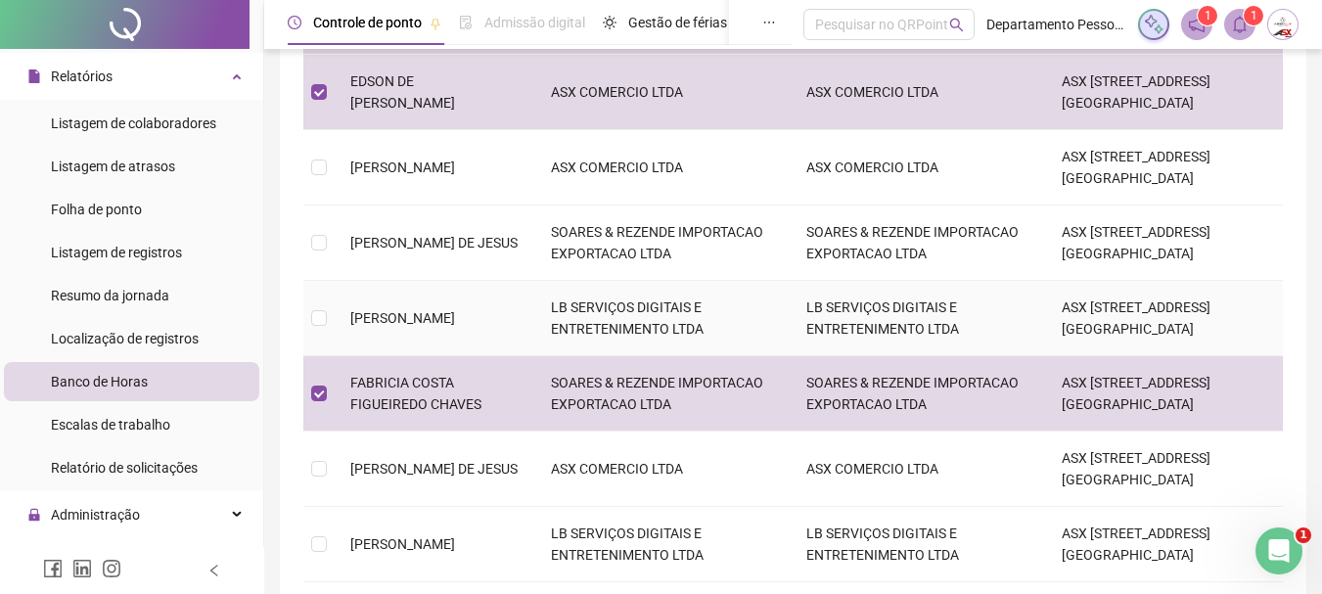
click at [419, 310] on span "[PERSON_NAME]" at bounding box center [402, 318] width 105 height 16
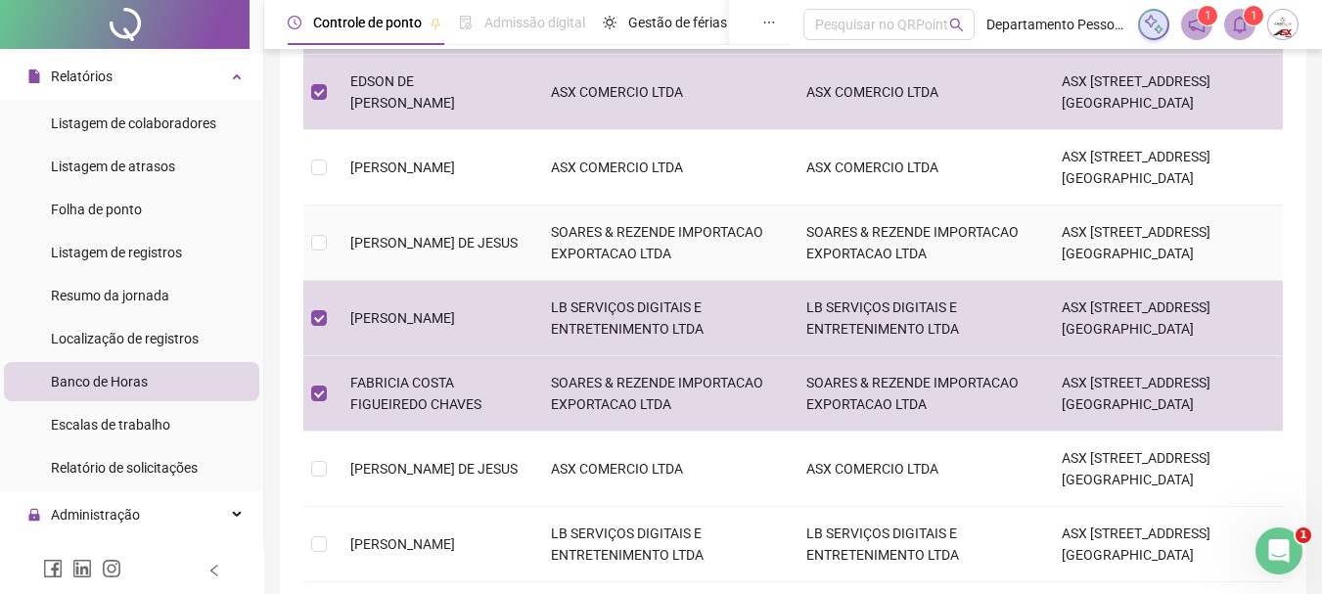
click at [425, 255] on td "[PERSON_NAME] DE [PERSON_NAME]" at bounding box center [435, 243] width 201 height 75
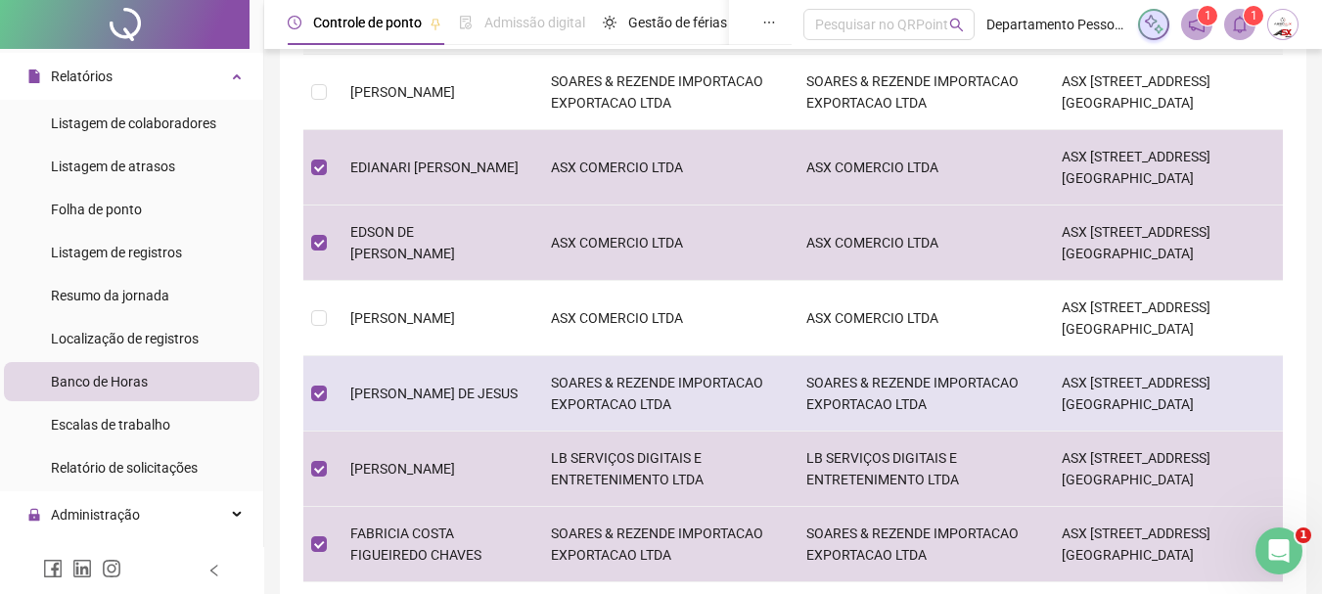
scroll to position [254, 0]
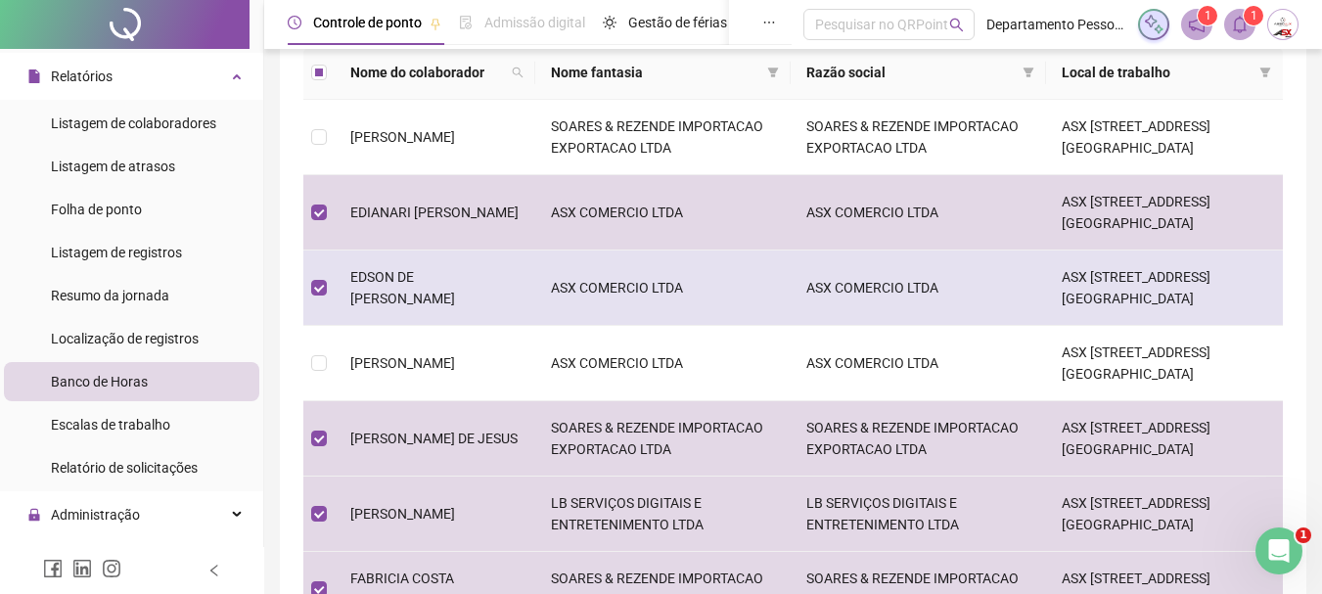
click at [409, 292] on span "[PERSON_NAME] DE [PERSON_NAME]" at bounding box center [402, 287] width 105 height 37
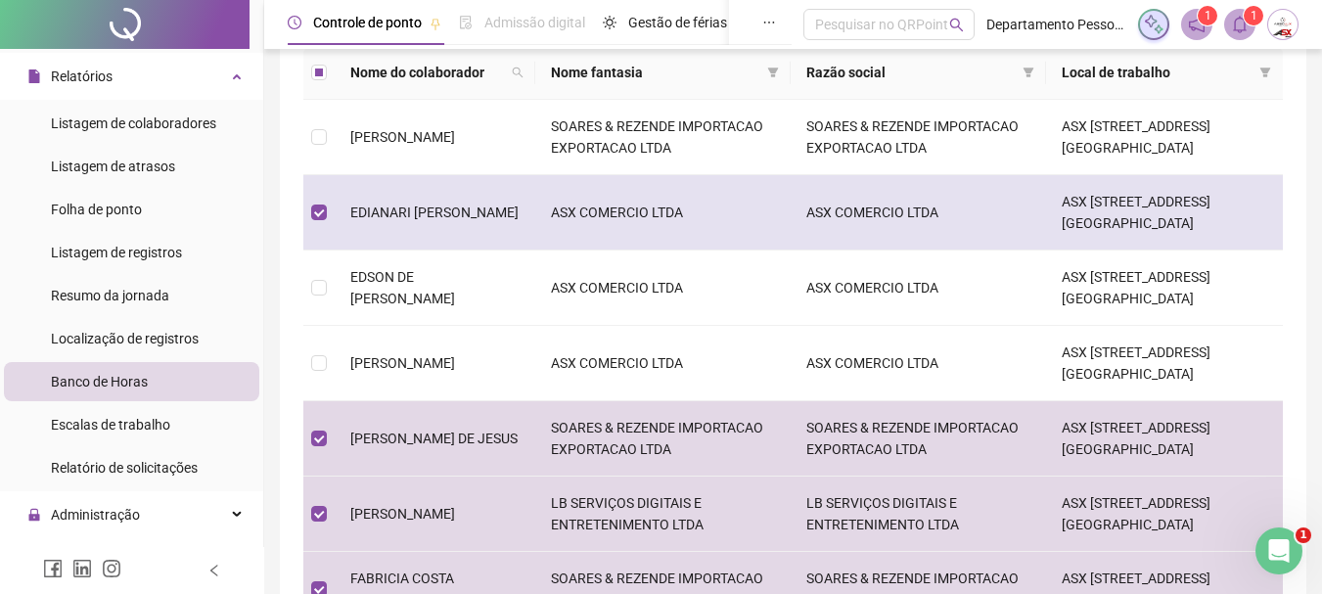
click at [418, 213] on span "EDIANARI [PERSON_NAME] DE [PERSON_NAME]" at bounding box center [434, 213] width 168 height 16
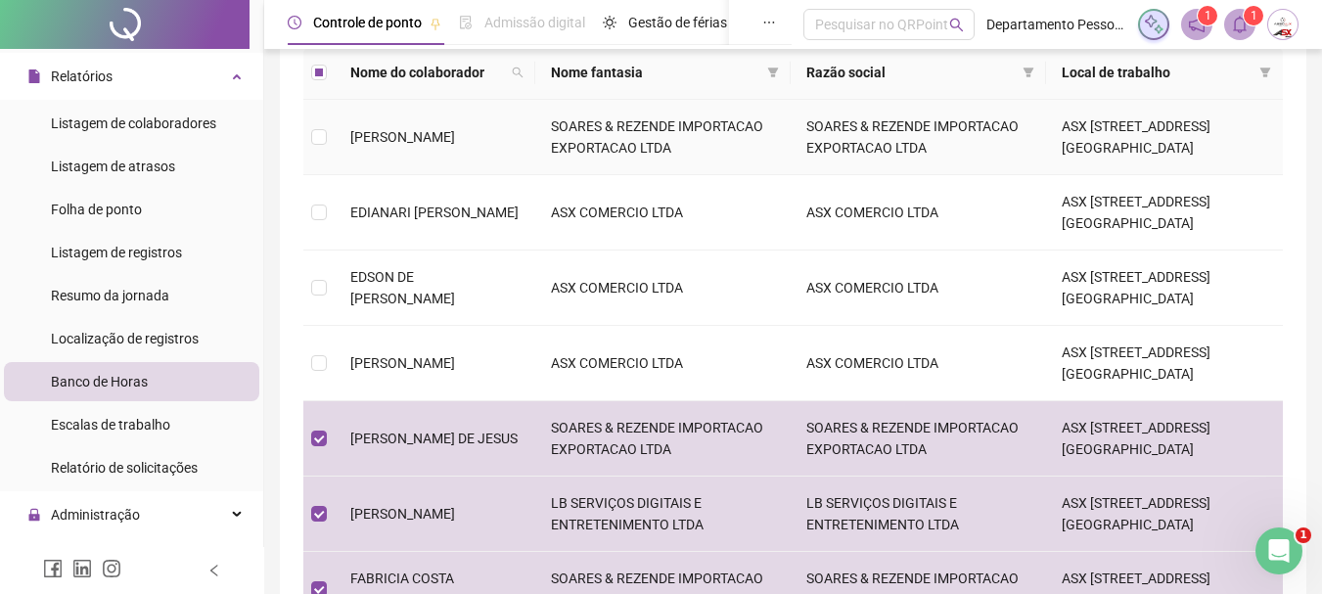
click at [433, 126] on td "[PERSON_NAME]" at bounding box center [435, 137] width 201 height 75
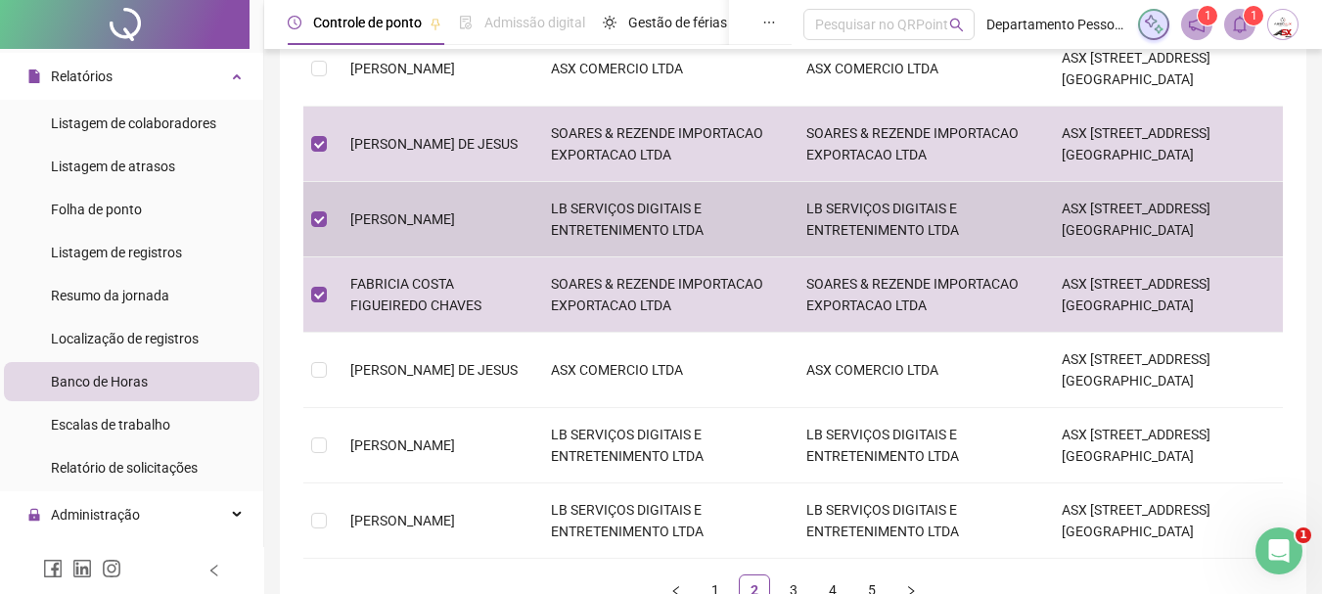
scroll to position [684, 0]
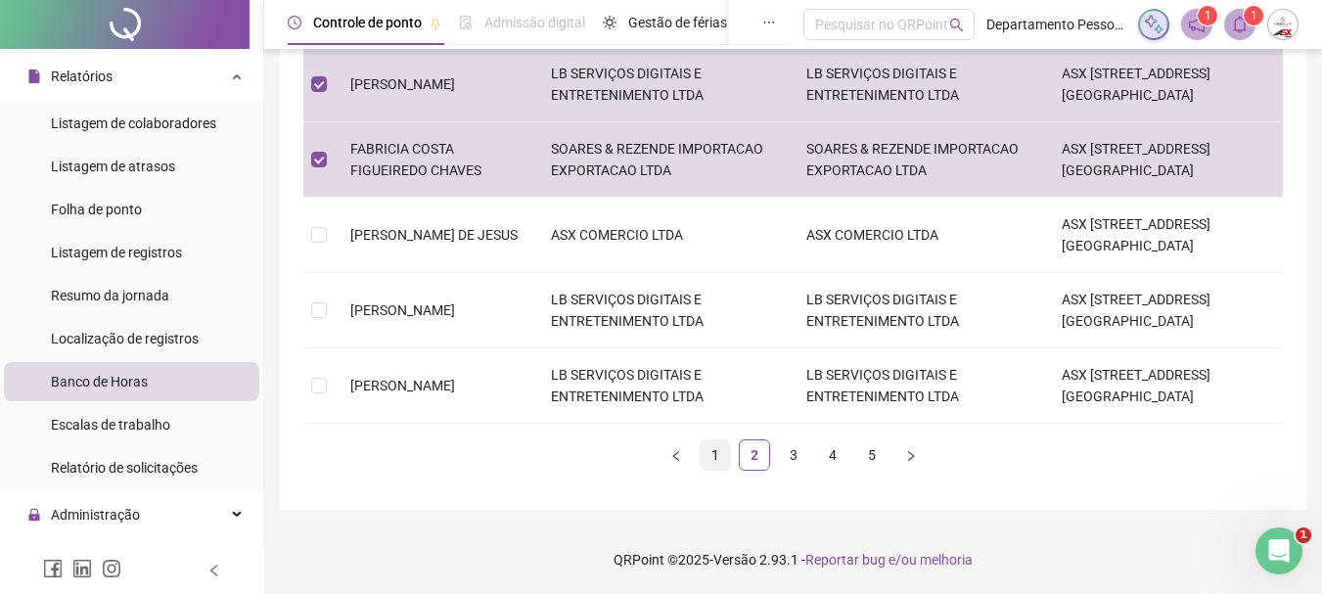
click at [715, 452] on link "1" at bounding box center [715, 454] width 29 height 29
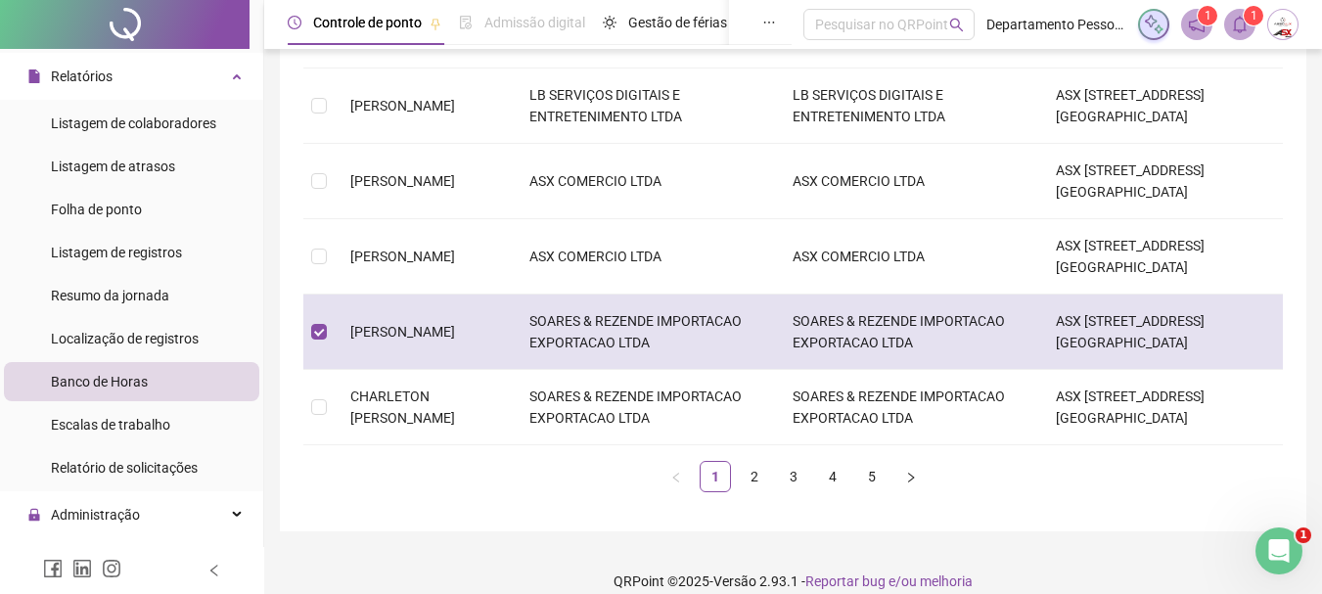
click at [385, 324] on span "[PERSON_NAME]" at bounding box center [402, 332] width 105 height 16
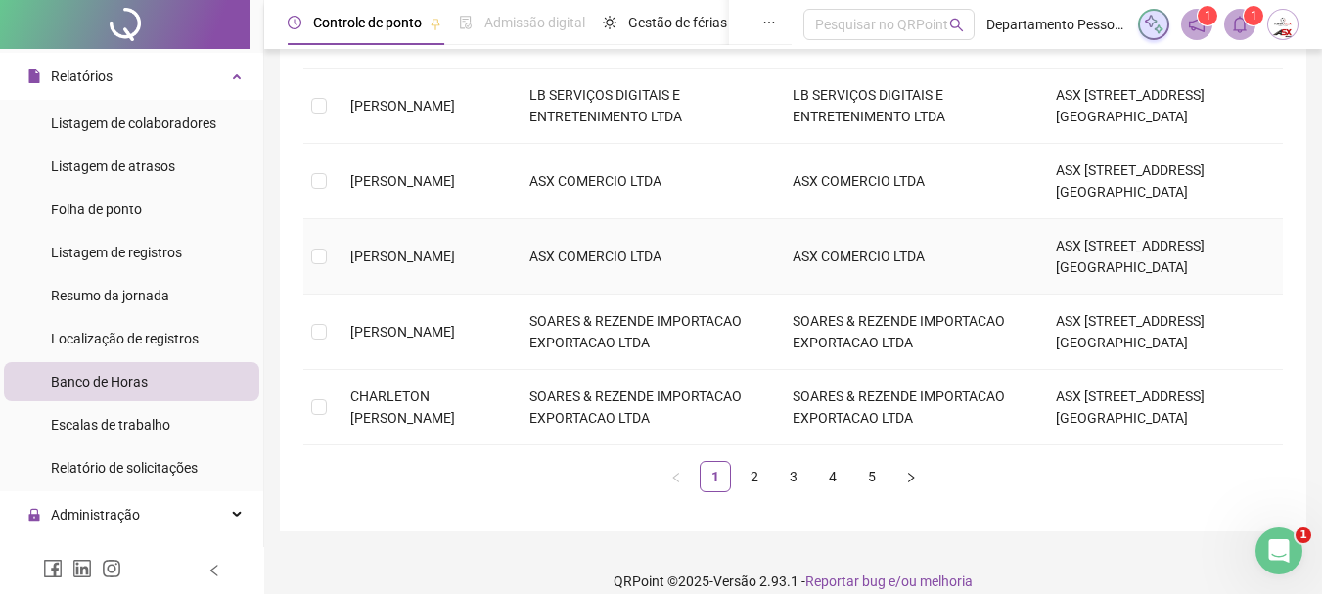
click at [413, 249] on span "[PERSON_NAME] [PERSON_NAME]" at bounding box center [402, 257] width 105 height 16
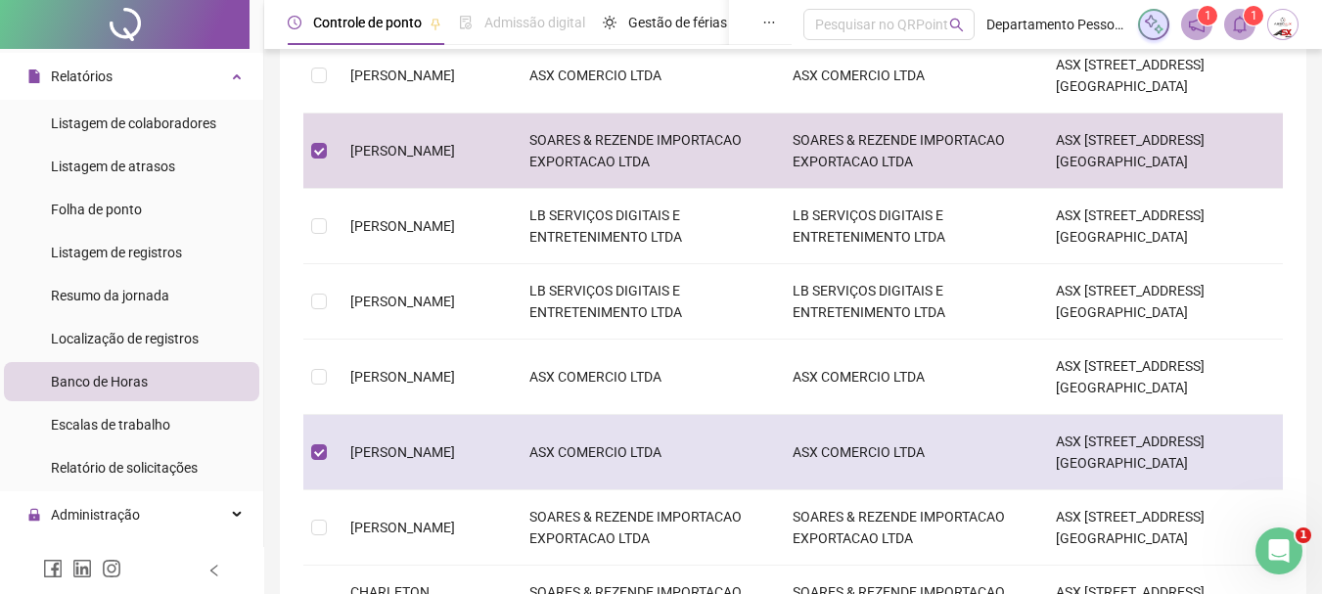
scroll to position [390, 0]
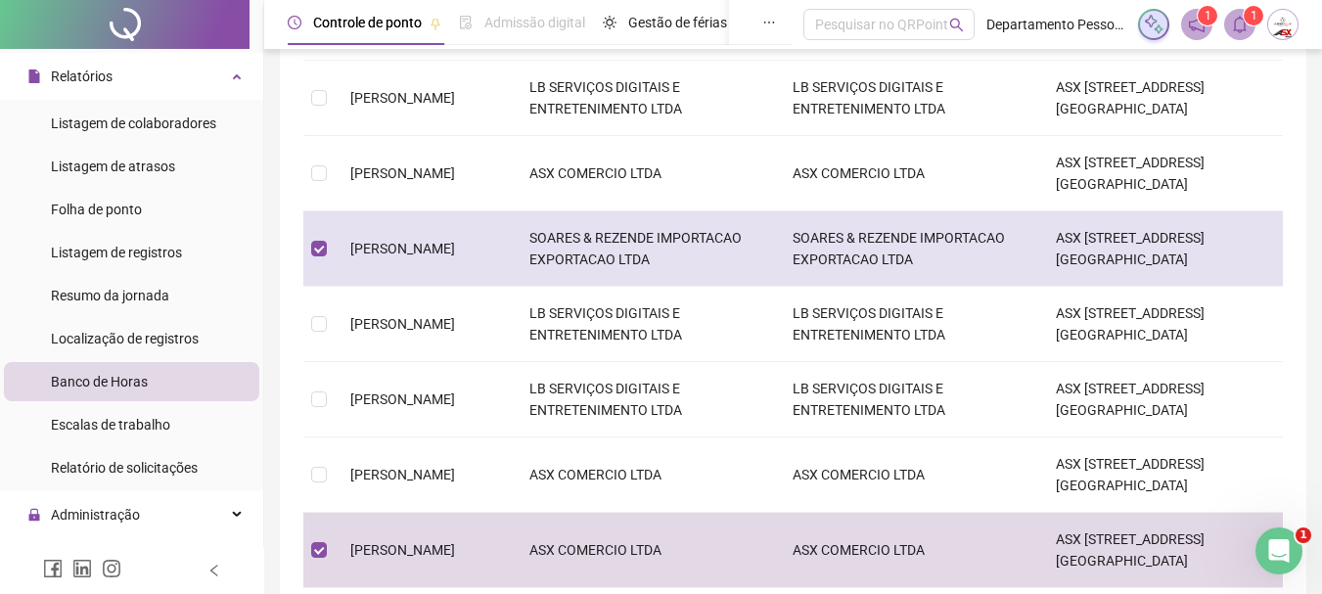
click at [414, 241] on span "[PERSON_NAME] DOS [PERSON_NAME]" at bounding box center [402, 249] width 105 height 16
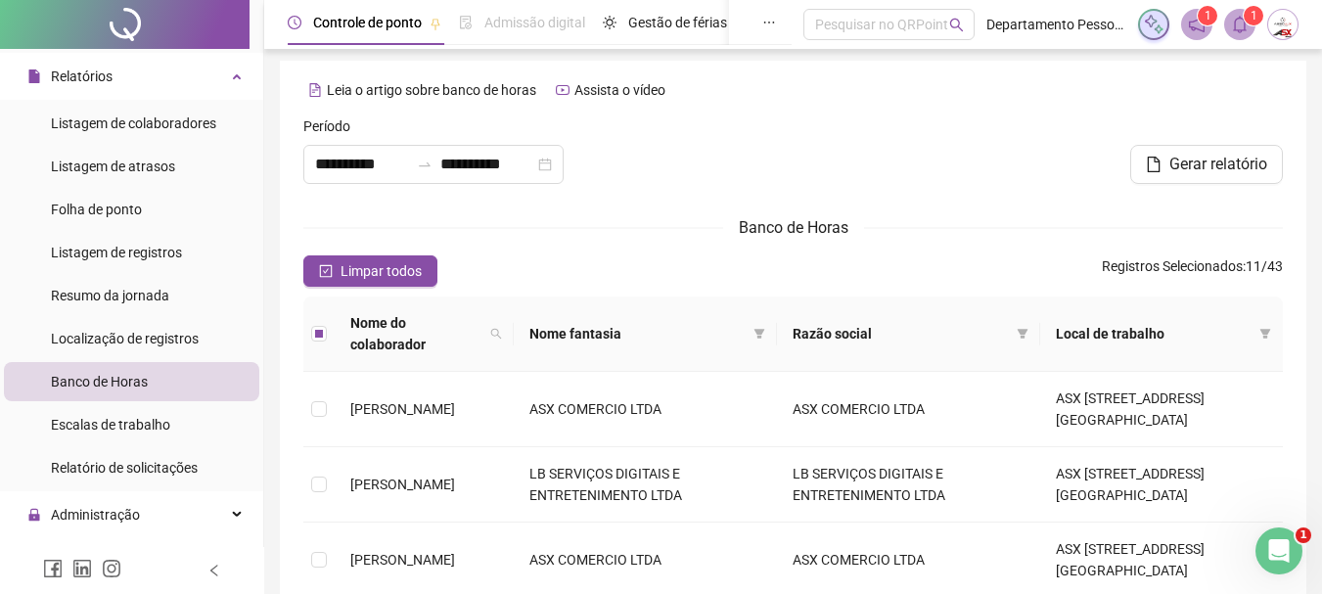
scroll to position [0, 0]
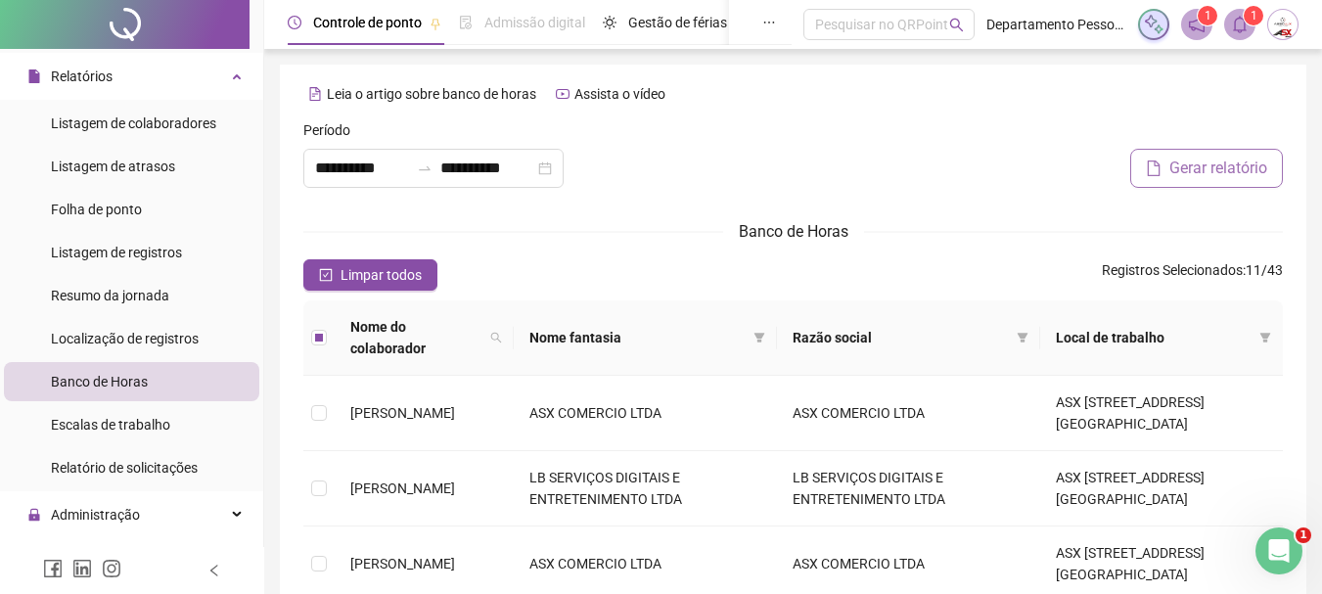
click at [1218, 171] on span "Gerar relatório" at bounding box center [1218, 168] width 98 height 23
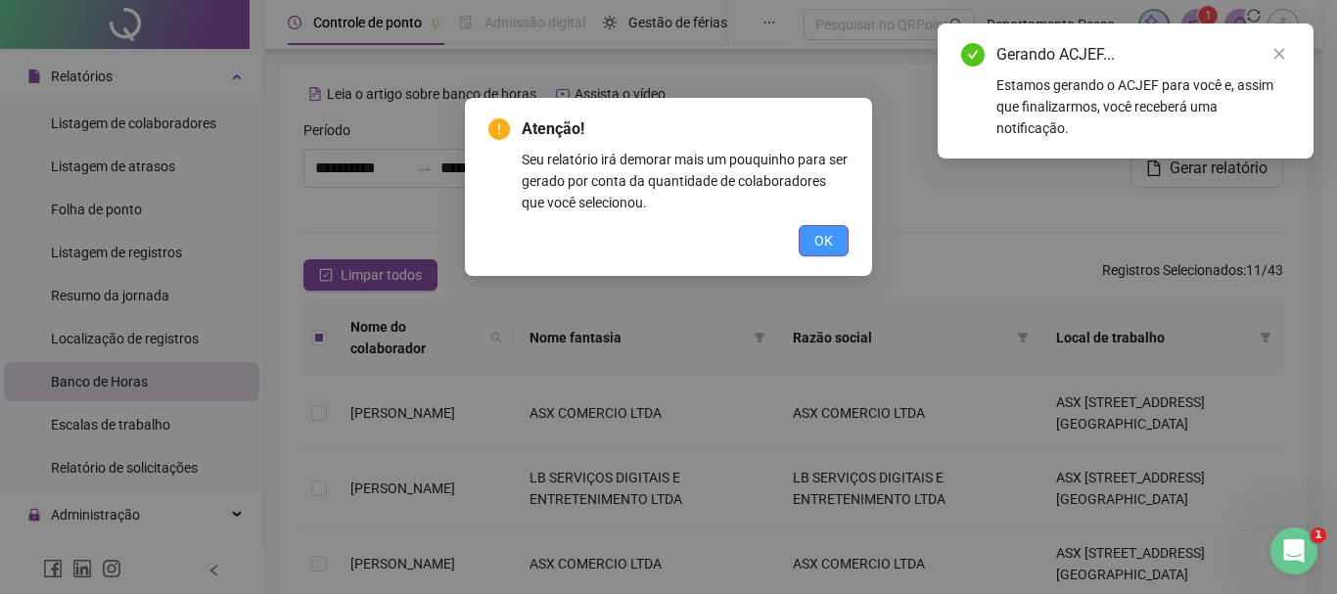
click at [825, 233] on span "OK" at bounding box center [823, 241] width 19 height 22
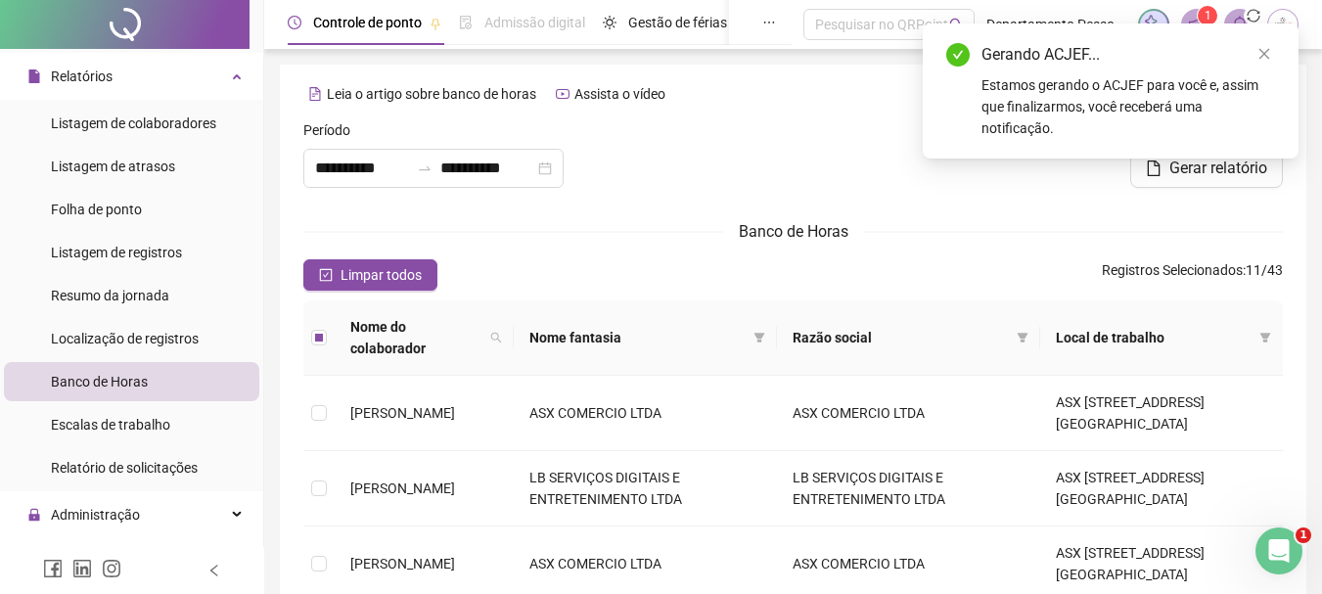
click at [1077, 95] on div "Estamos gerando o ACJEF para você e, assim que finalizarmos, você receberá uma …" at bounding box center [1129, 106] width 294 height 65
click at [1259, 48] on icon "close" at bounding box center [1264, 54] width 14 height 14
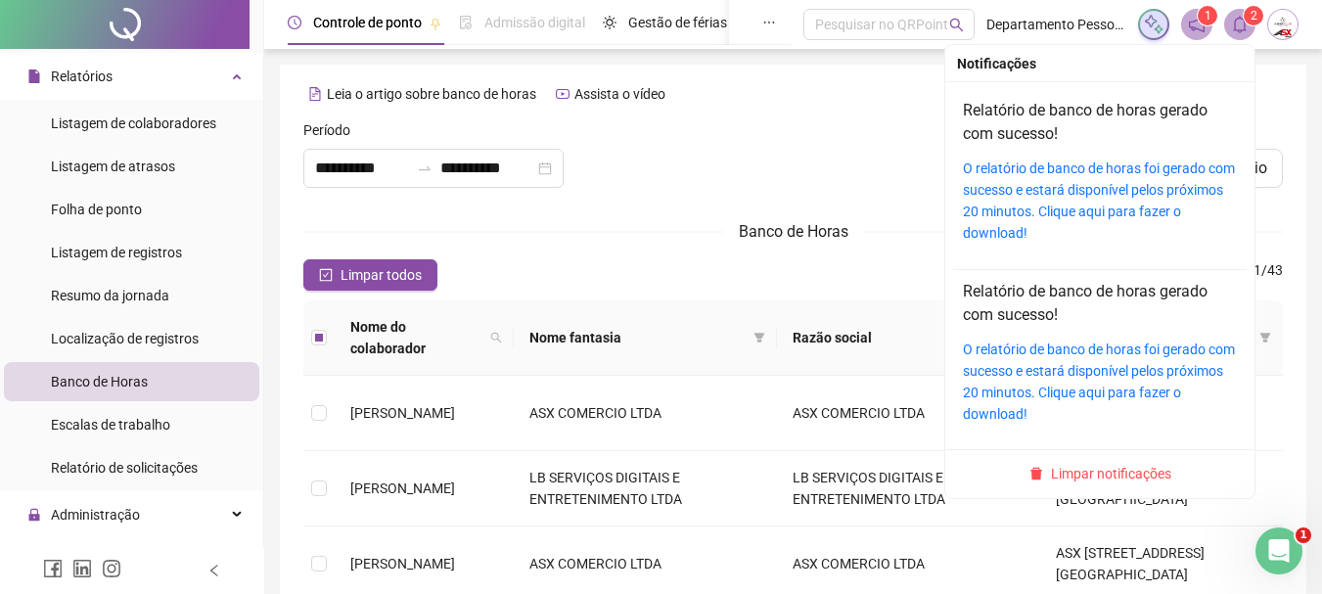
click at [1242, 23] on icon "bell" at bounding box center [1240, 25] width 18 height 18
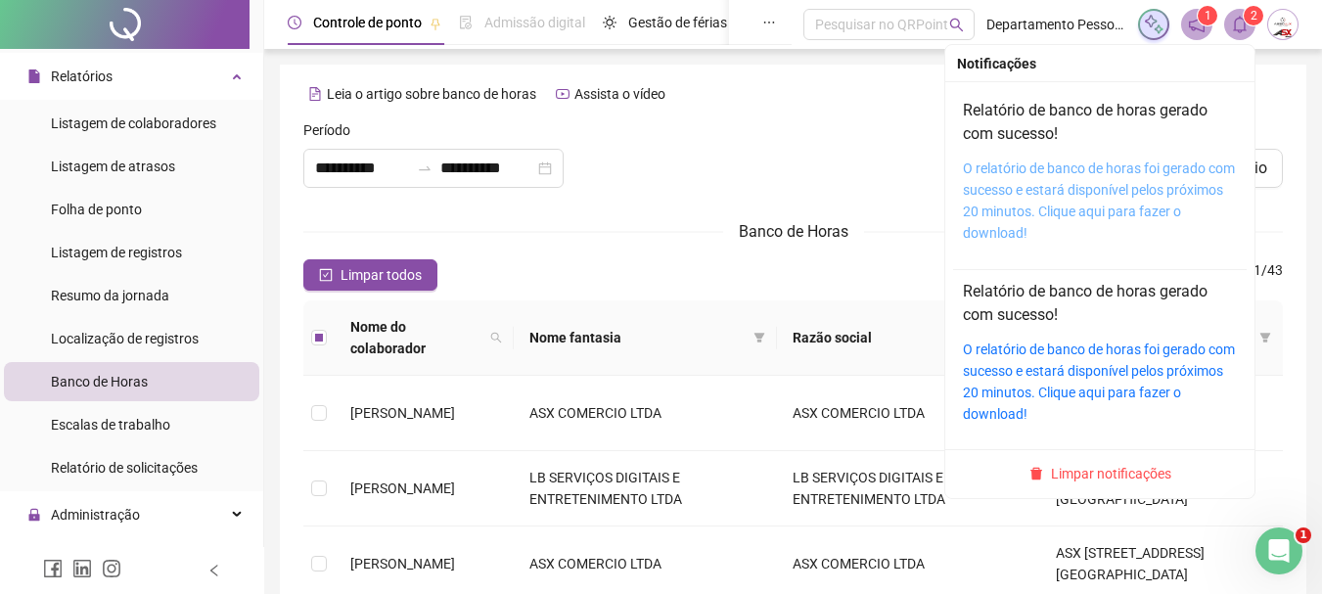
click at [1023, 188] on link "O relatório de banco de horas foi gerado com sucesso e estará disponível pelos …" at bounding box center [1099, 200] width 272 height 80
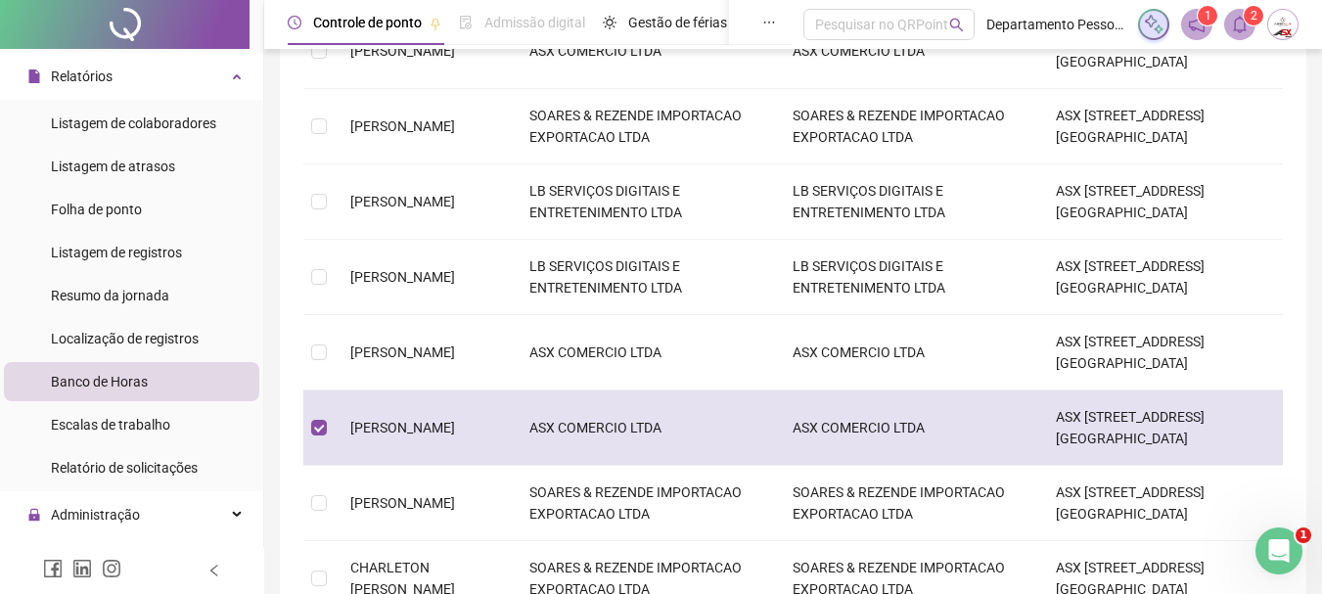
scroll to position [587, 0]
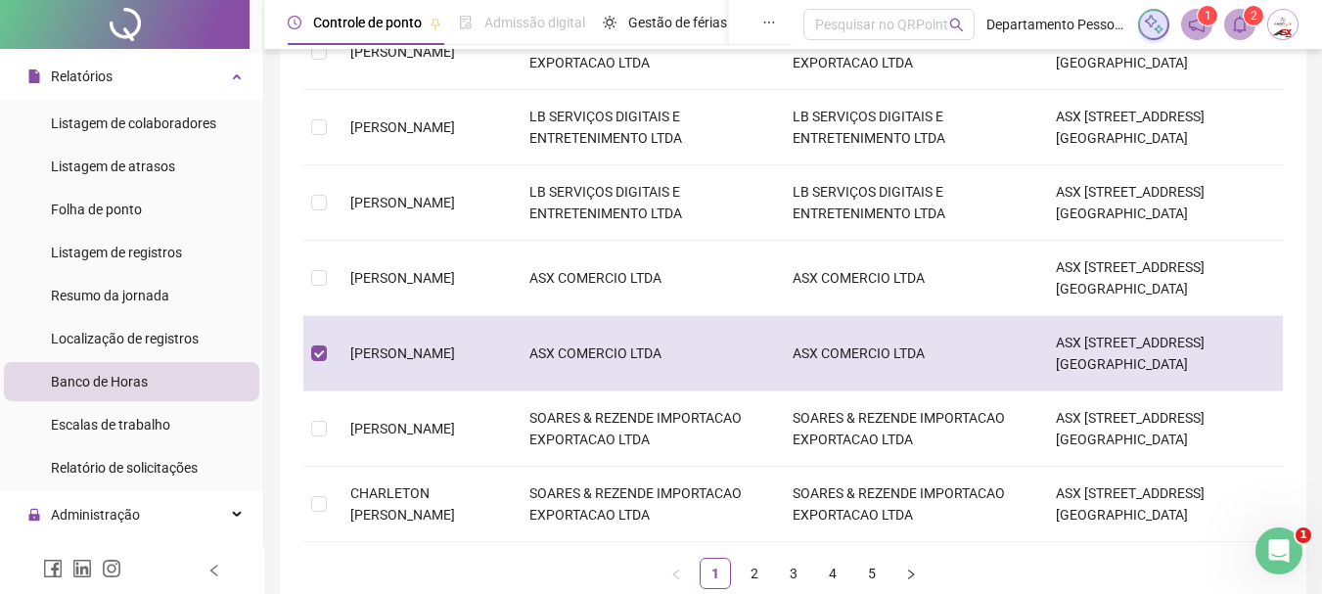
click at [431, 345] on span "[PERSON_NAME] [PERSON_NAME]" at bounding box center [402, 353] width 105 height 16
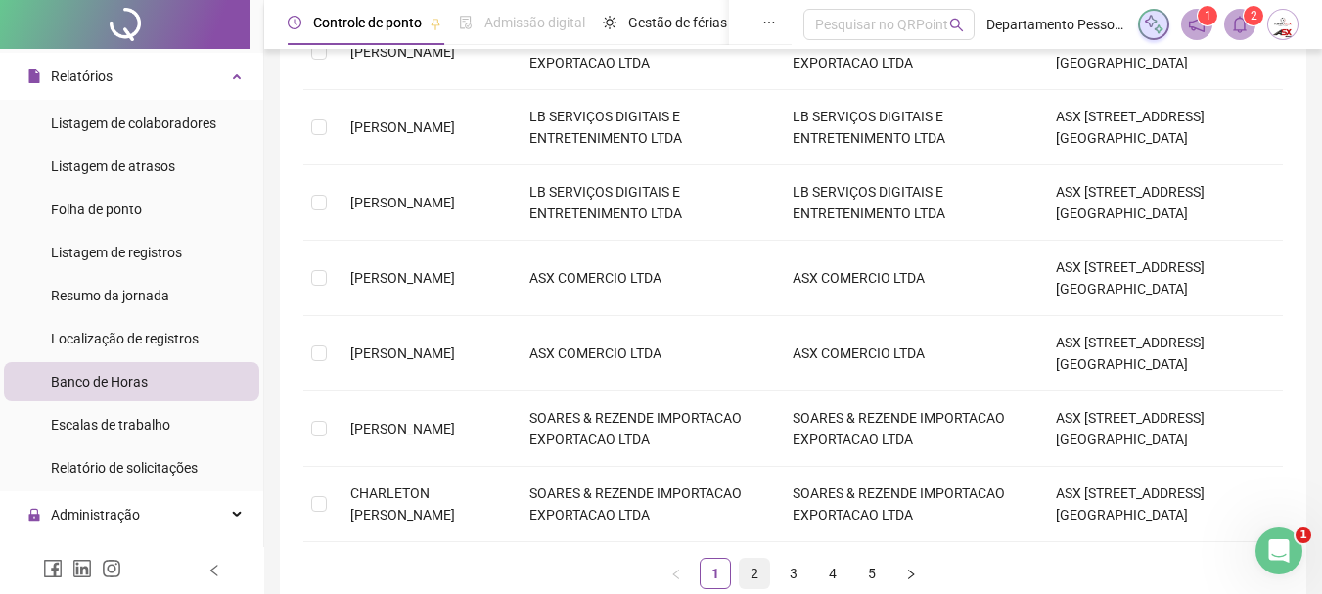
click at [751, 559] on link "2" at bounding box center [754, 573] width 29 height 29
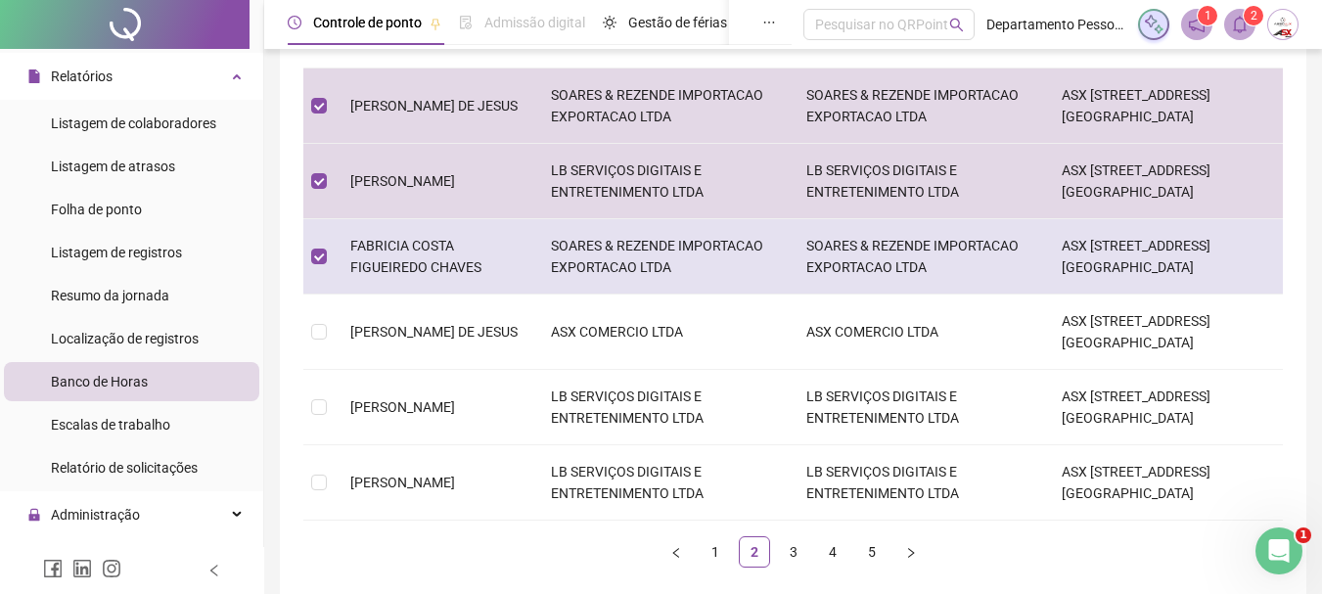
click at [433, 229] on td "FABRICIA COSTA FIGUEIREDO CHAVES" at bounding box center [435, 256] width 201 height 75
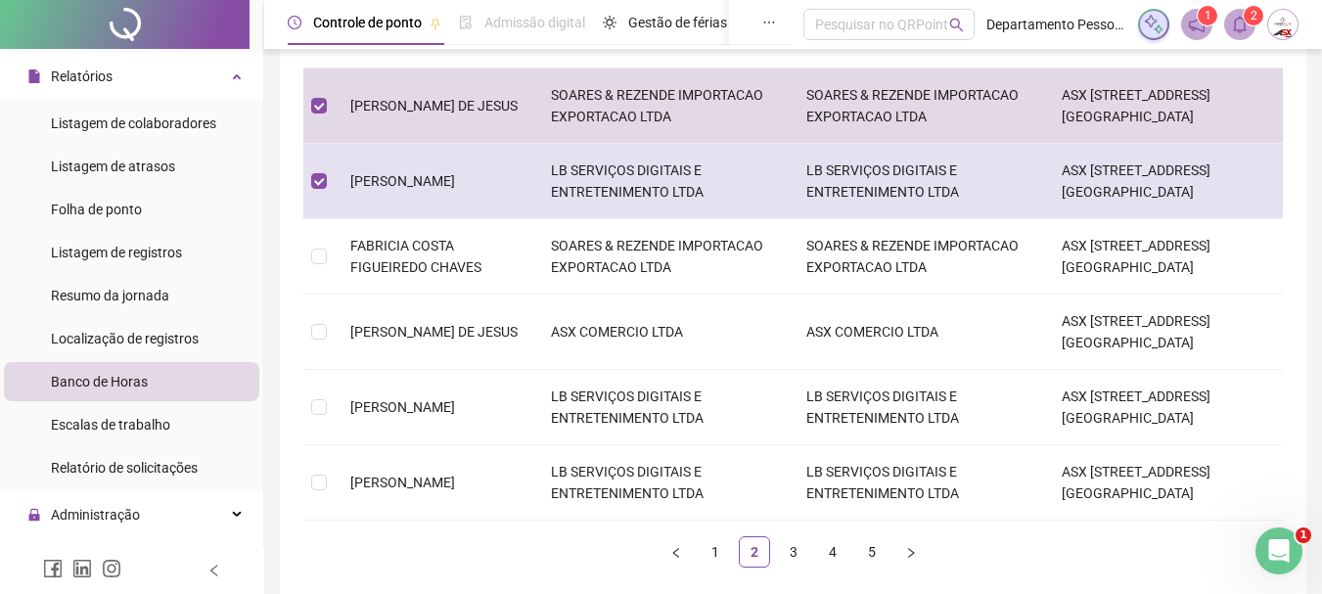
click at [453, 193] on td "[PERSON_NAME]" at bounding box center [435, 181] width 201 height 75
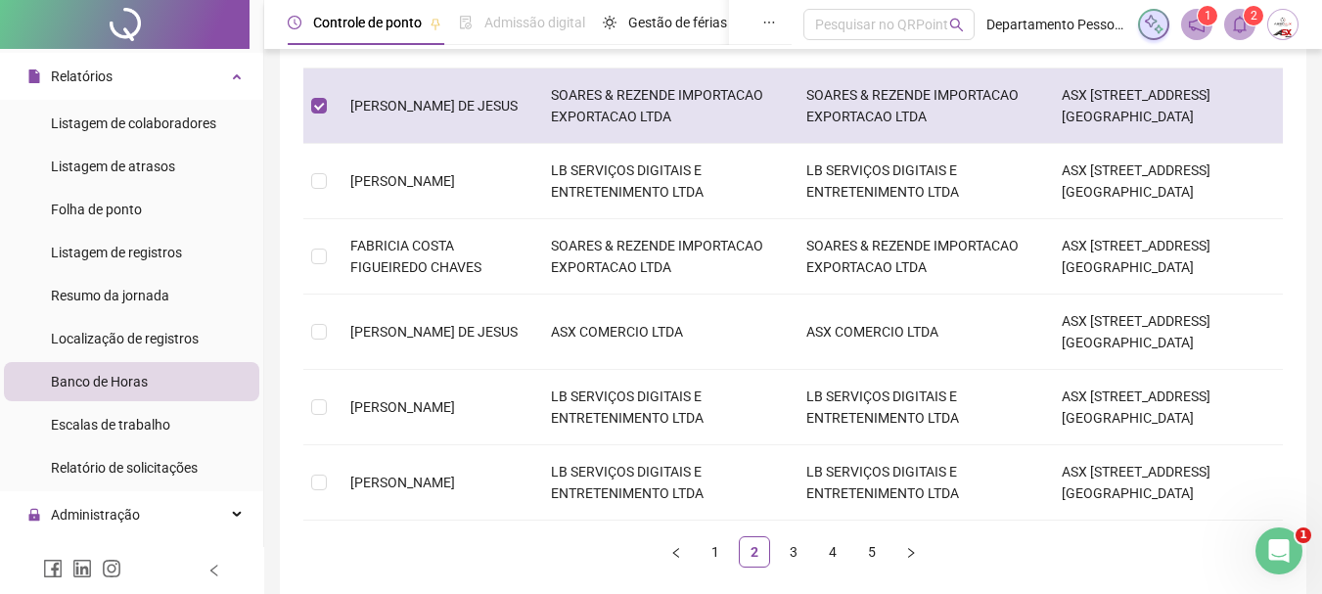
click at [472, 112] on span "[PERSON_NAME] DE [PERSON_NAME]" at bounding box center [433, 106] width 167 height 16
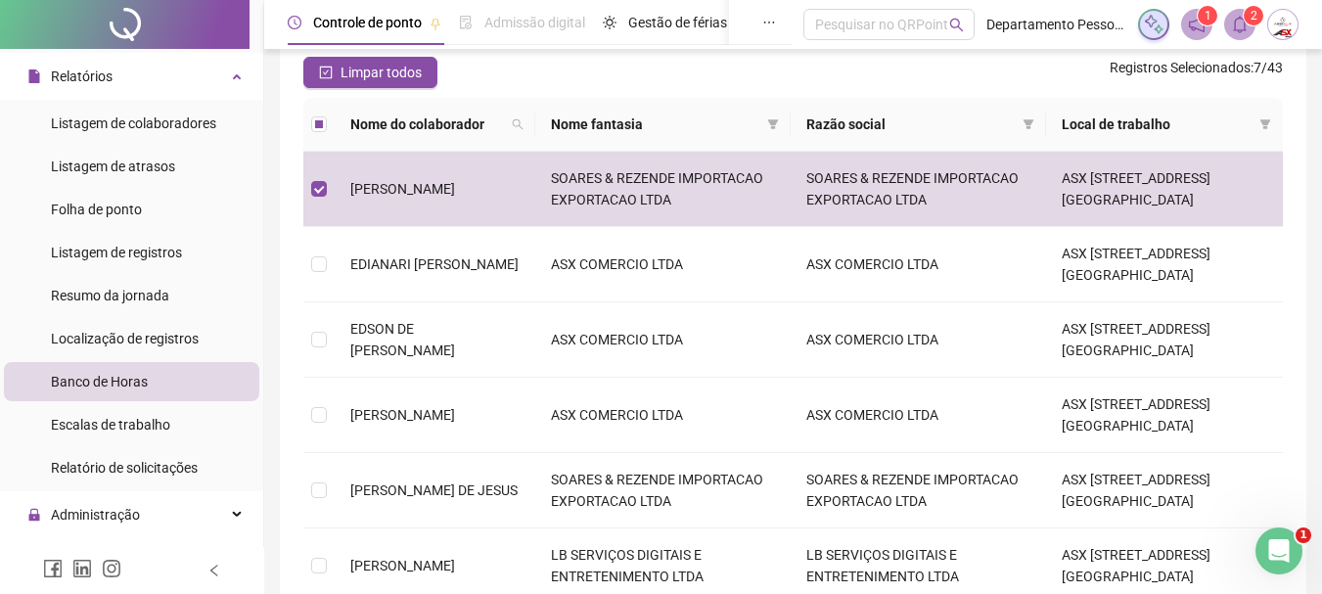
scroll to position [196, 0]
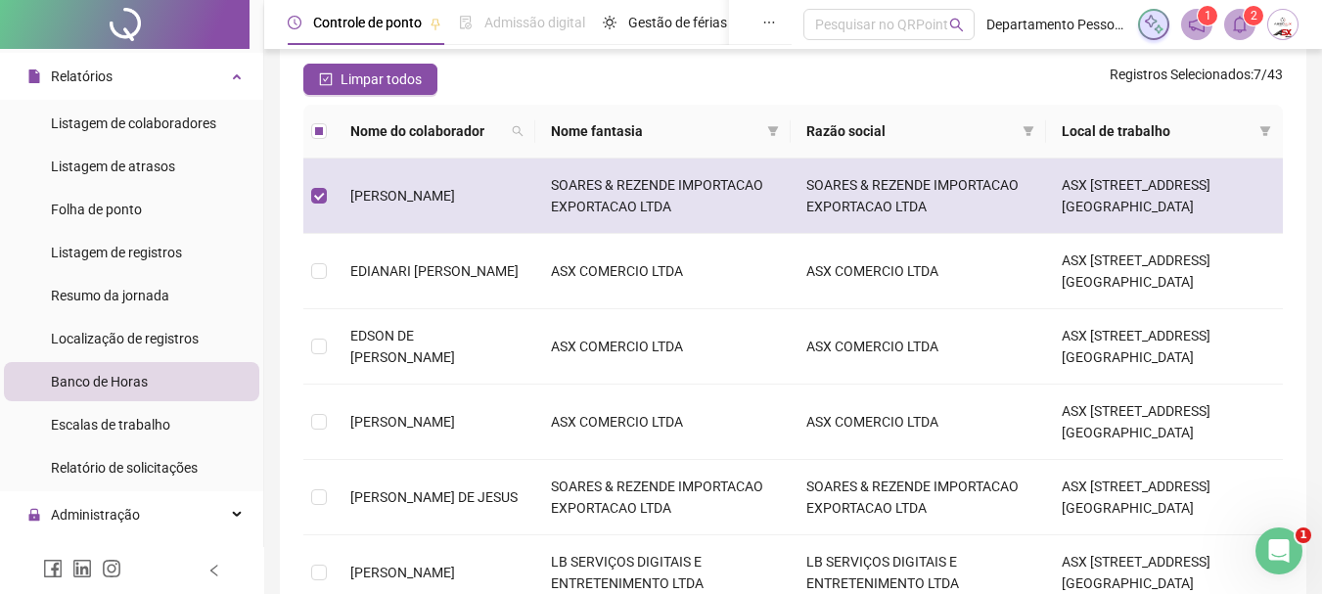
click at [455, 190] on span "[PERSON_NAME]" at bounding box center [402, 196] width 105 height 16
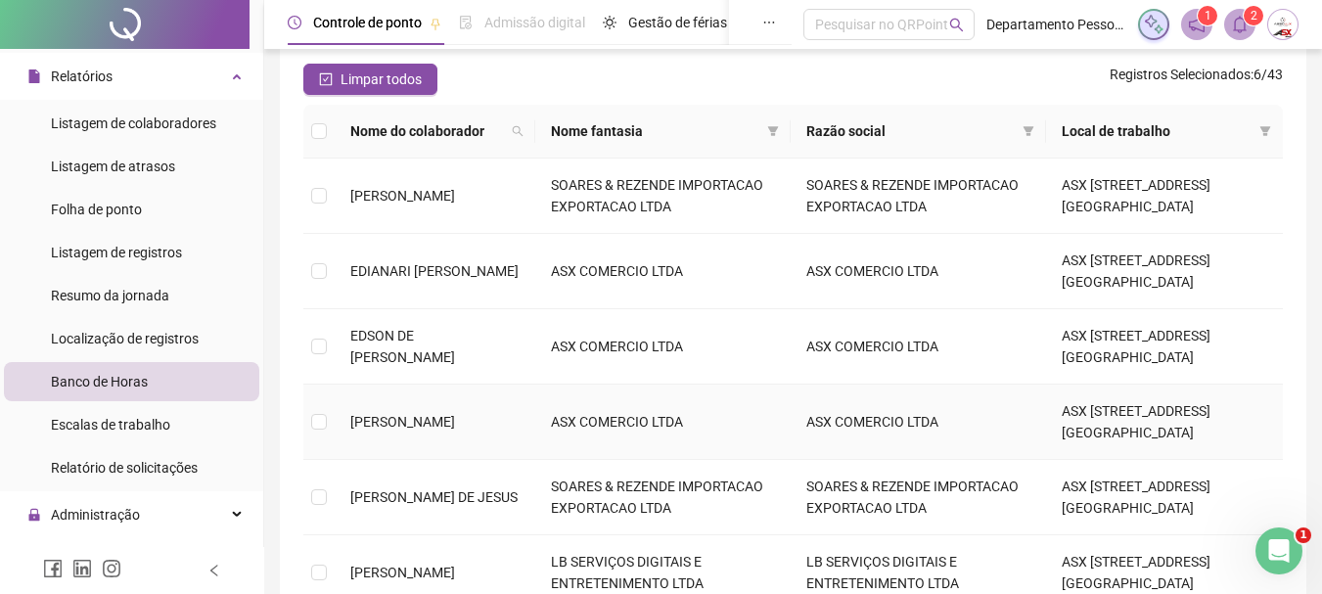
click at [402, 428] on td "[PERSON_NAME]" at bounding box center [435, 422] width 201 height 75
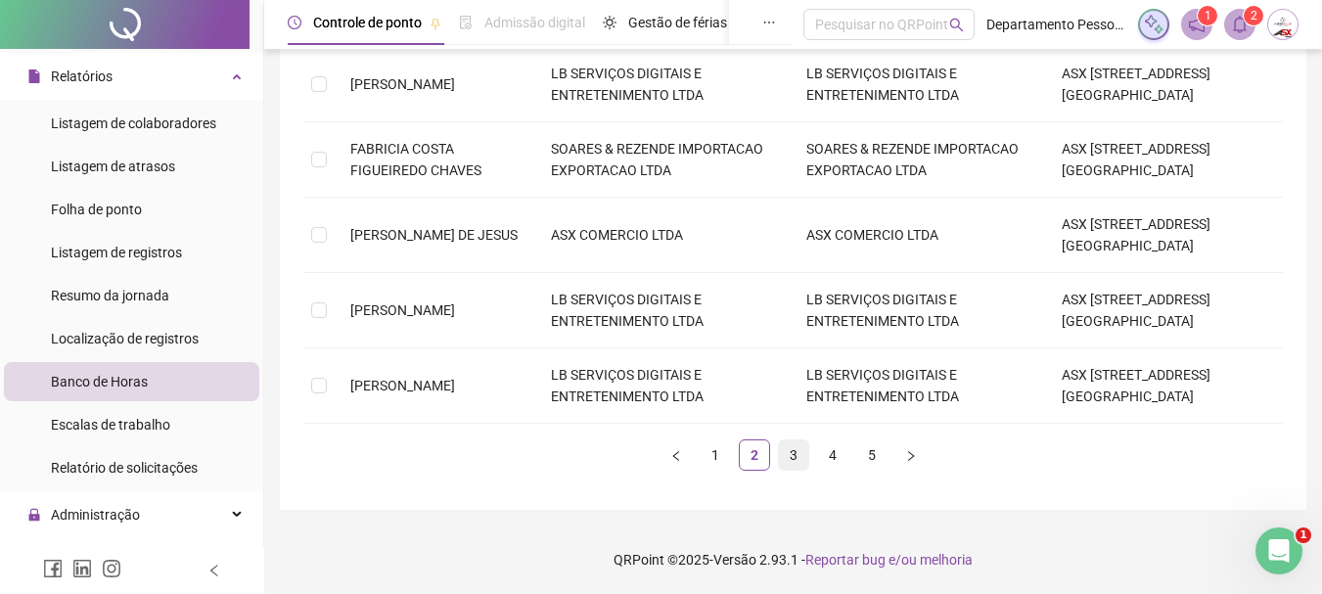
click at [798, 452] on link "3" at bounding box center [793, 454] width 29 height 29
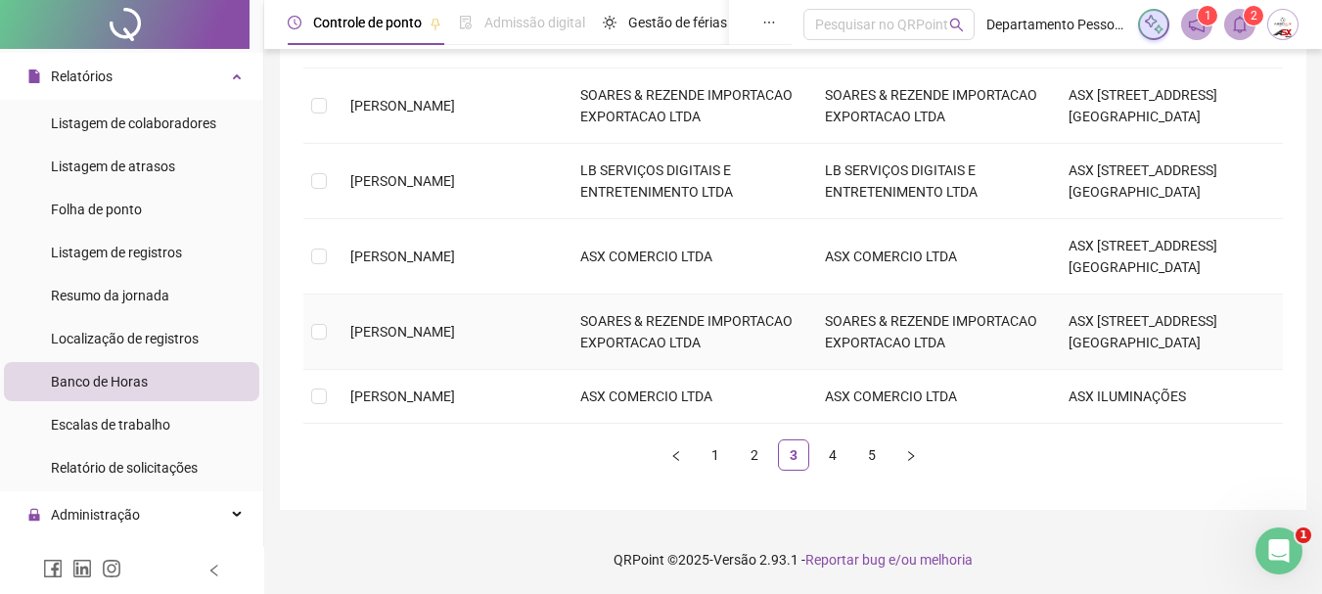
click at [402, 324] on span "[PERSON_NAME]" at bounding box center [402, 332] width 105 height 16
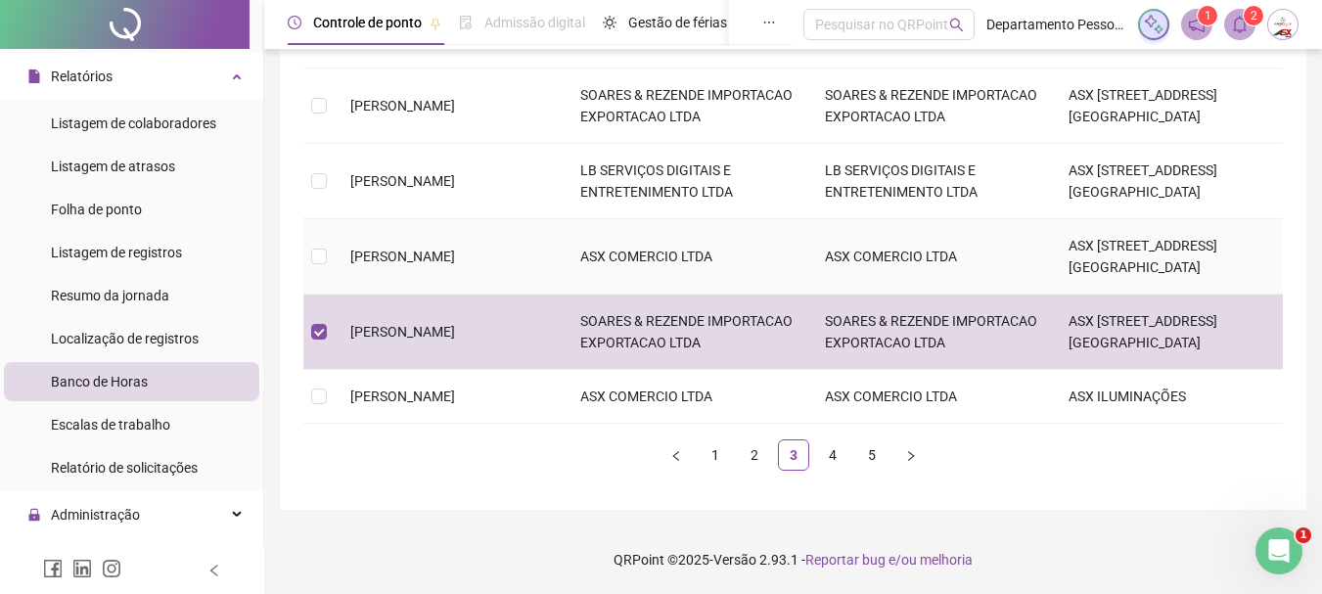
click at [416, 249] on span "LARYSSA ARAUJO BISPO" at bounding box center [402, 257] width 105 height 16
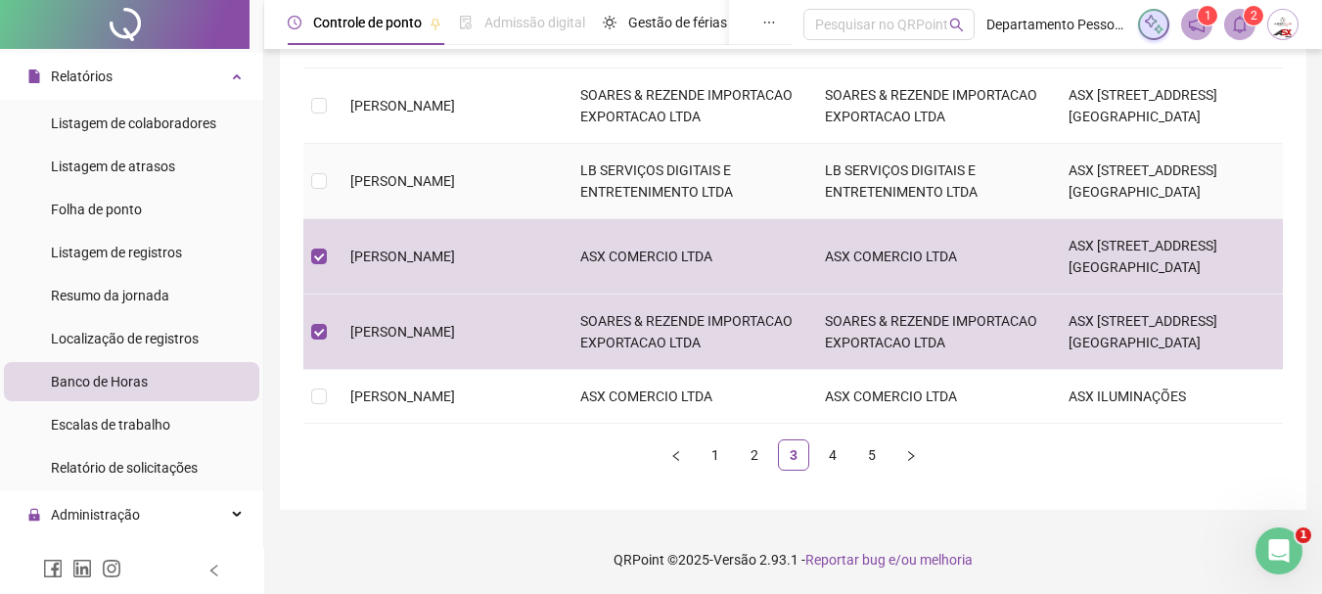
click at [445, 173] on span "[PERSON_NAME] [PERSON_NAME]" at bounding box center [402, 181] width 105 height 16
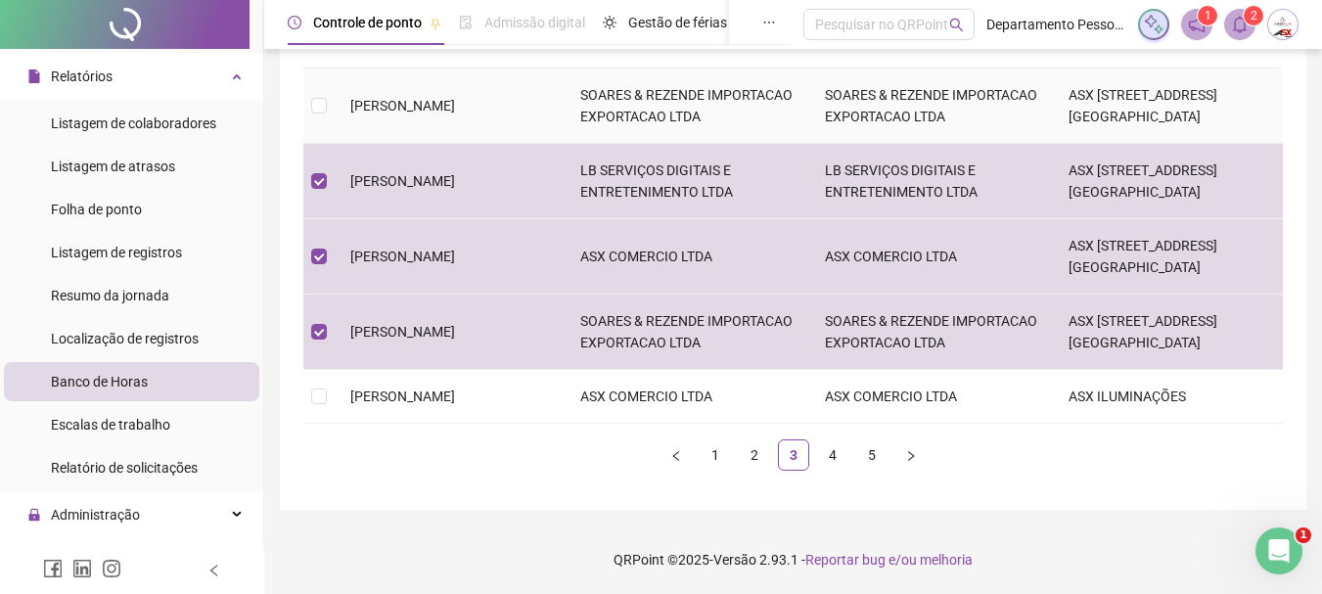
click at [478, 87] on td "[PERSON_NAME]" at bounding box center [450, 106] width 230 height 75
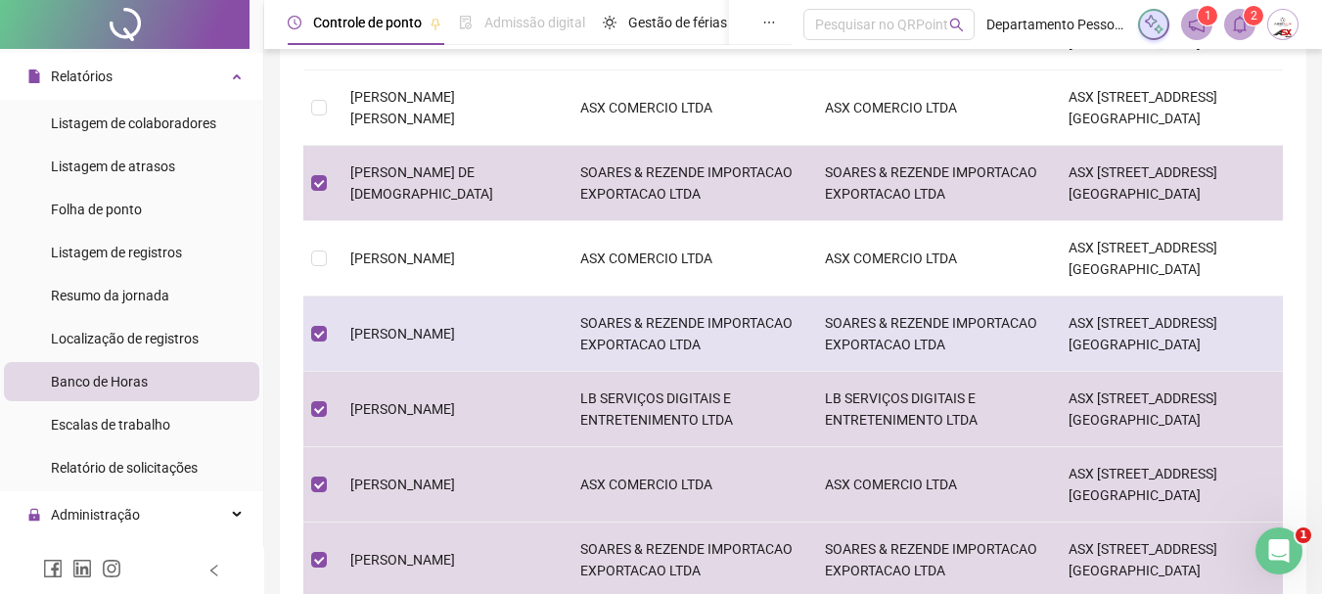
scroll to position [369, 0]
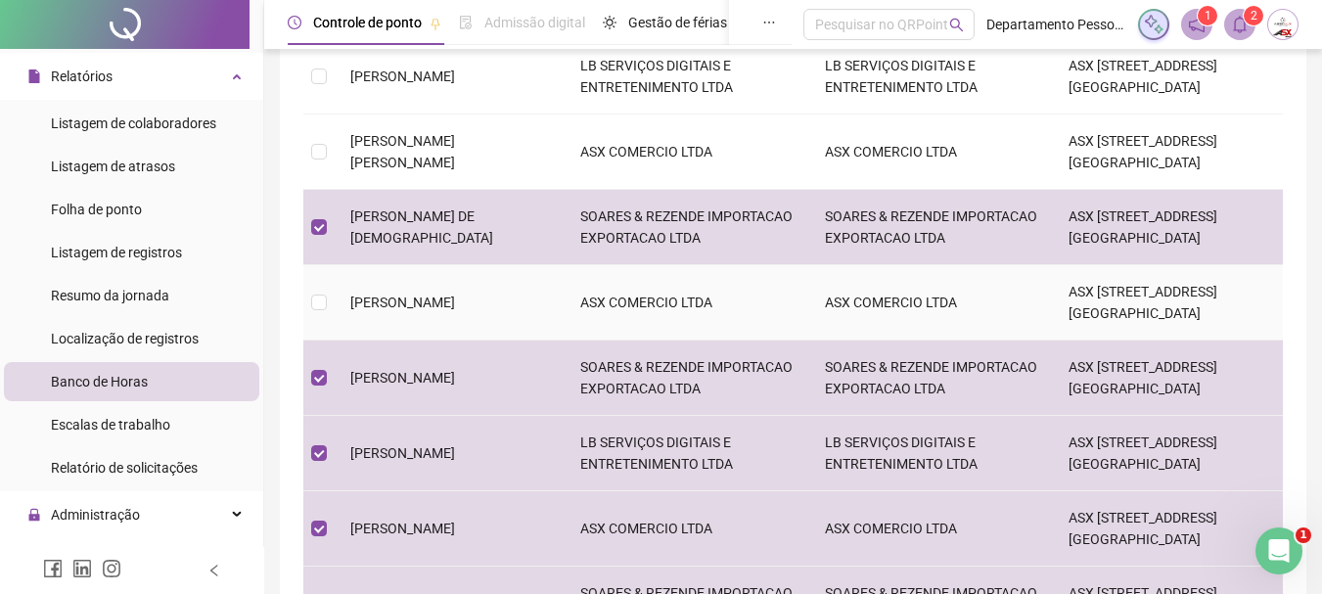
click at [426, 307] on span "JOELMA SILVA SANTOS" at bounding box center [402, 303] width 105 height 16
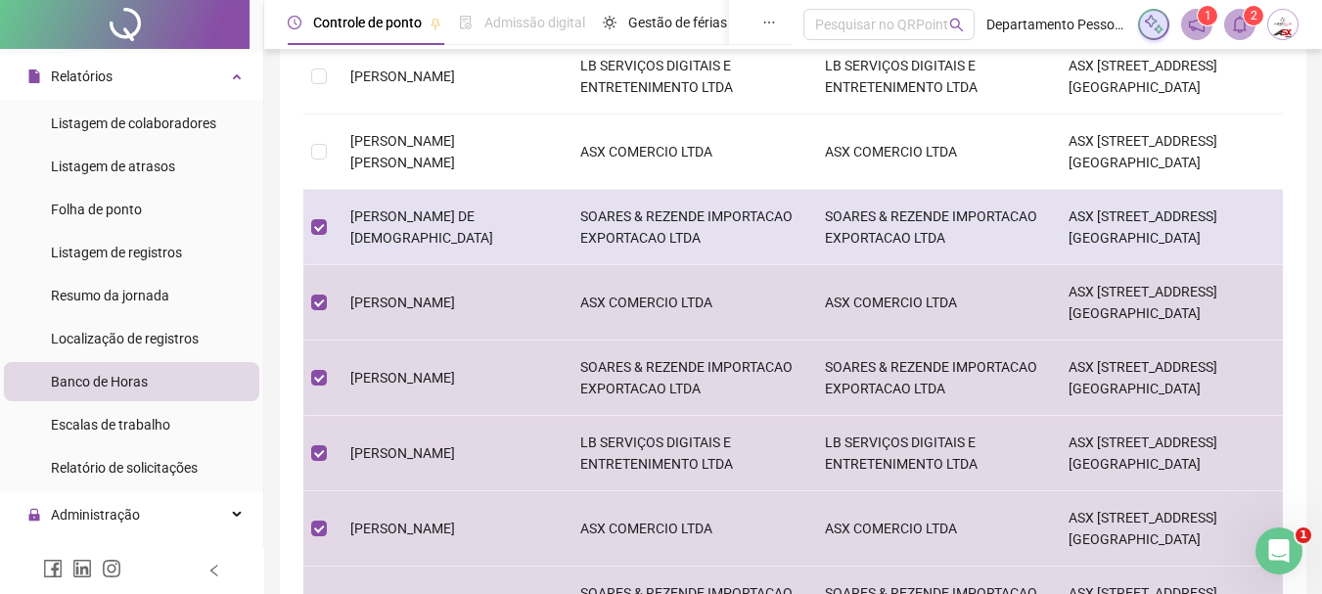
click at [477, 225] on span "[PERSON_NAME] DE [PERSON_NAME]" at bounding box center [421, 226] width 143 height 37
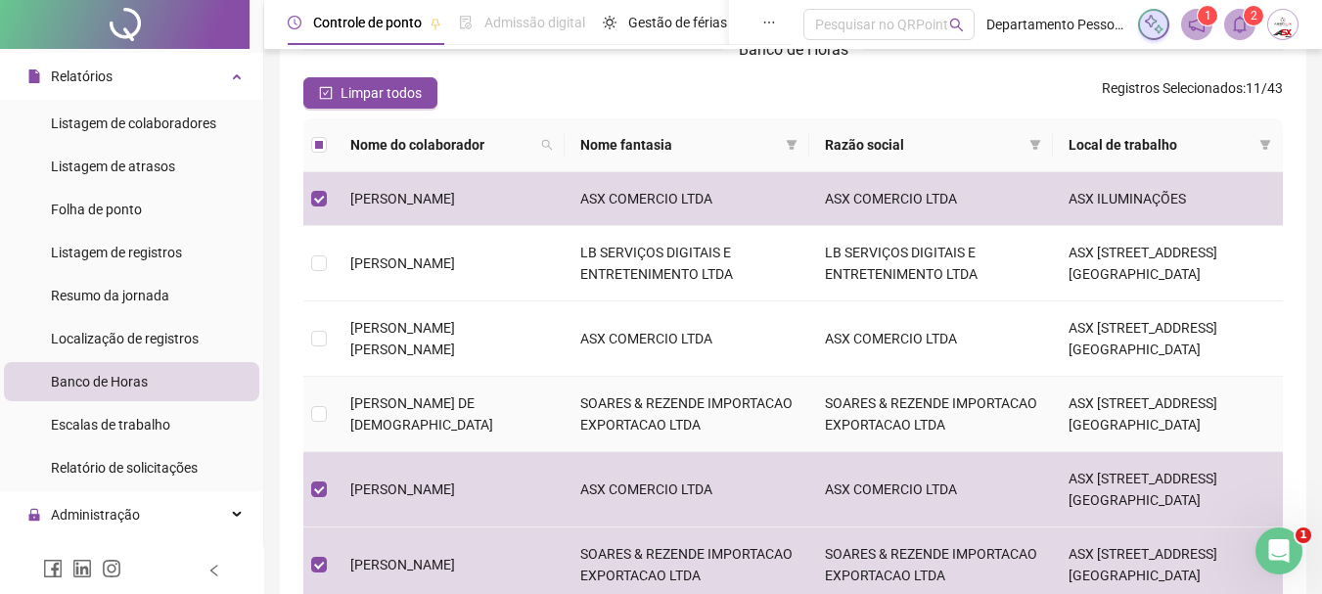
scroll to position [173, 0]
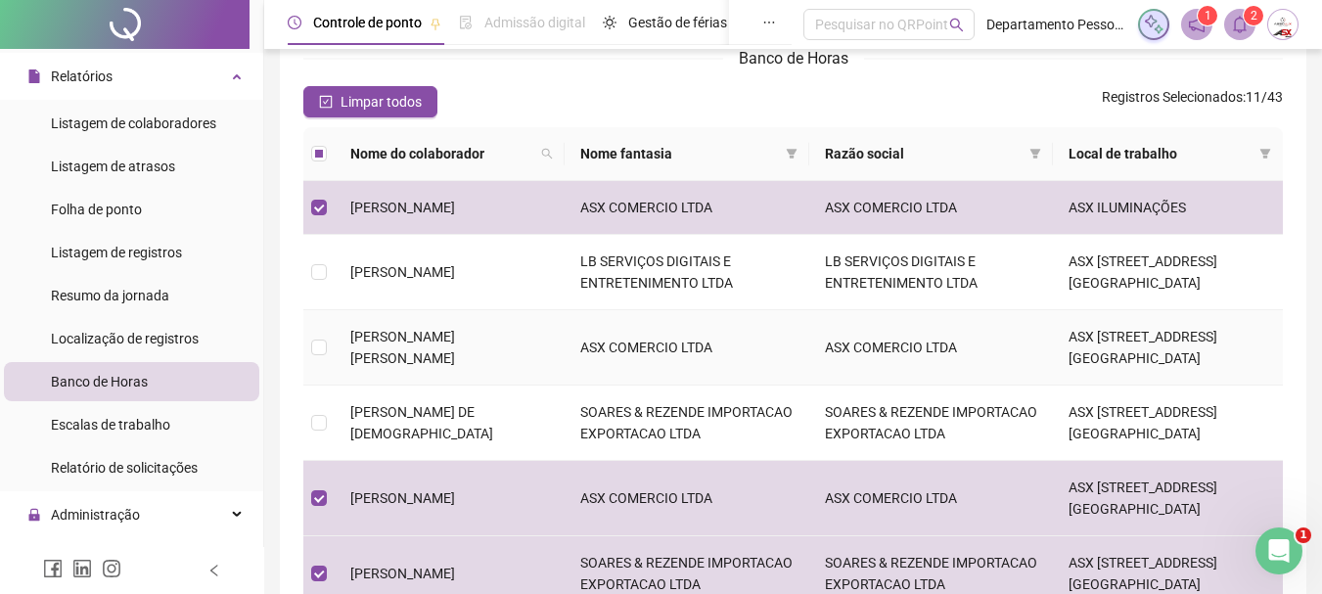
click at [405, 345] on span "ITALO KRISTOFERSON CONCEICAO DA SILVA" at bounding box center [402, 347] width 105 height 37
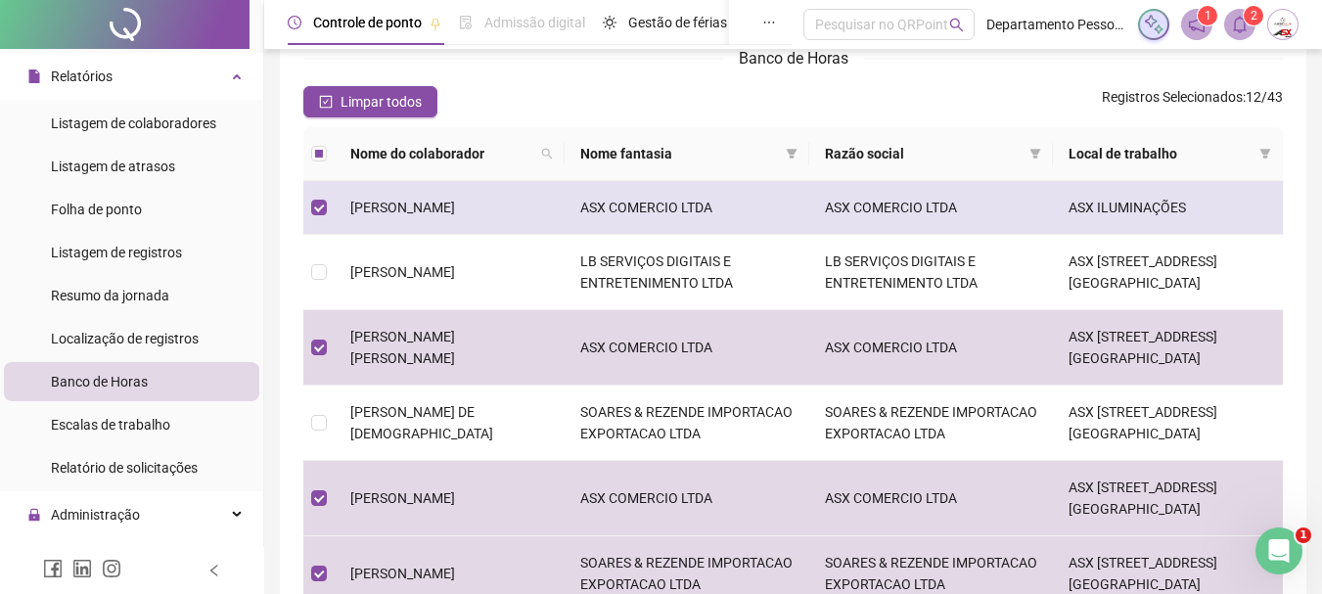
click at [423, 205] on span "GRACIELA SOUZA SILVA" at bounding box center [402, 208] width 105 height 16
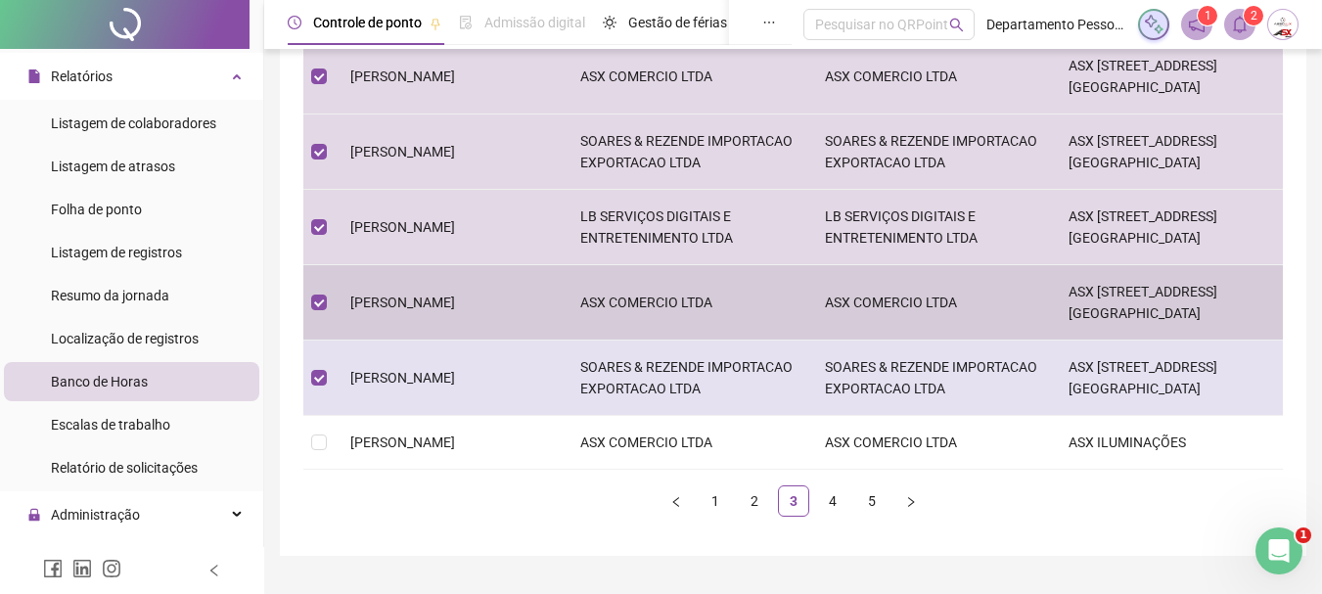
scroll to position [662, 0]
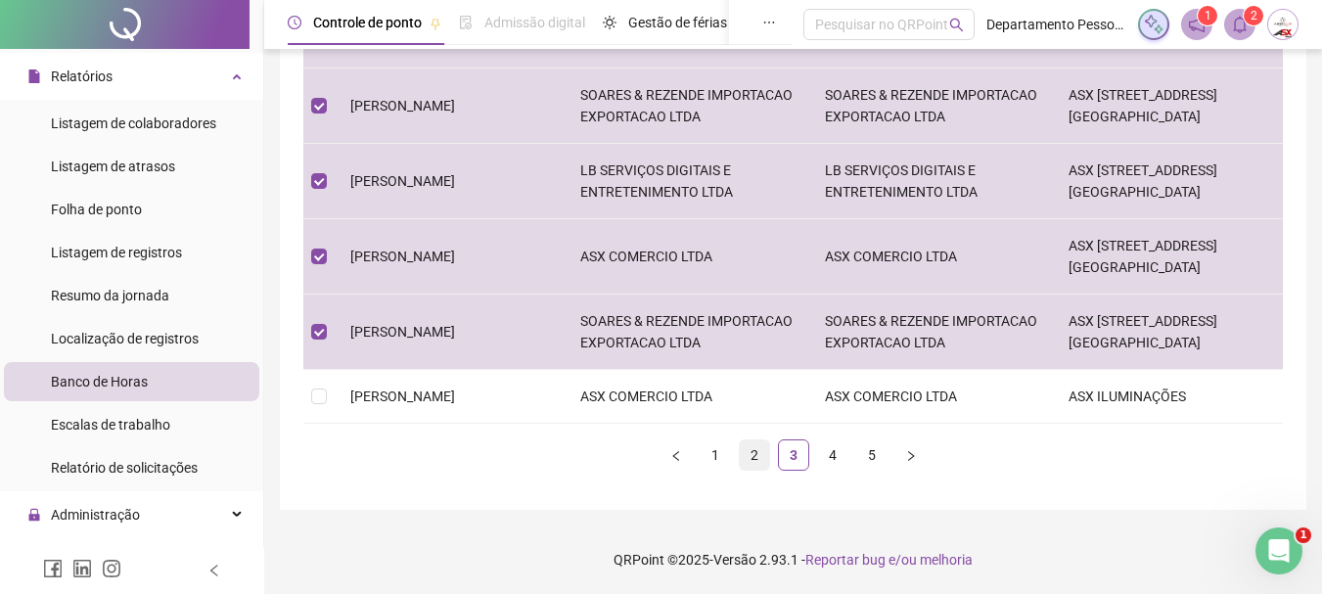
click at [743, 454] on link "2" at bounding box center [754, 454] width 29 height 29
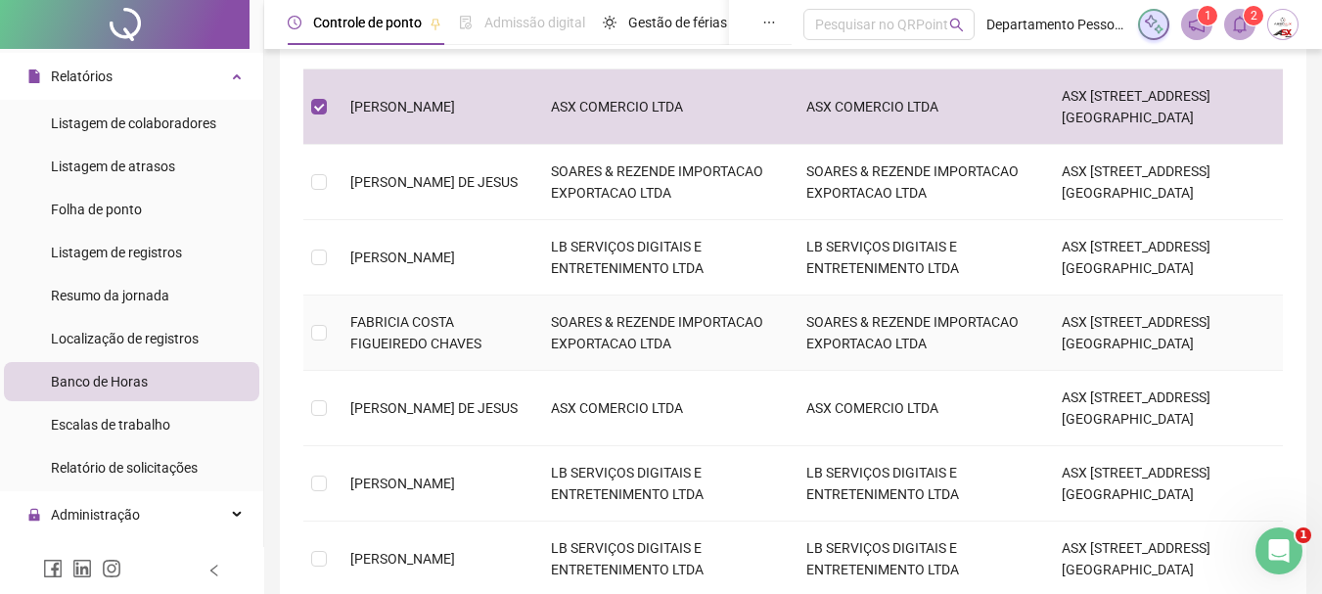
scroll to position [467, 0]
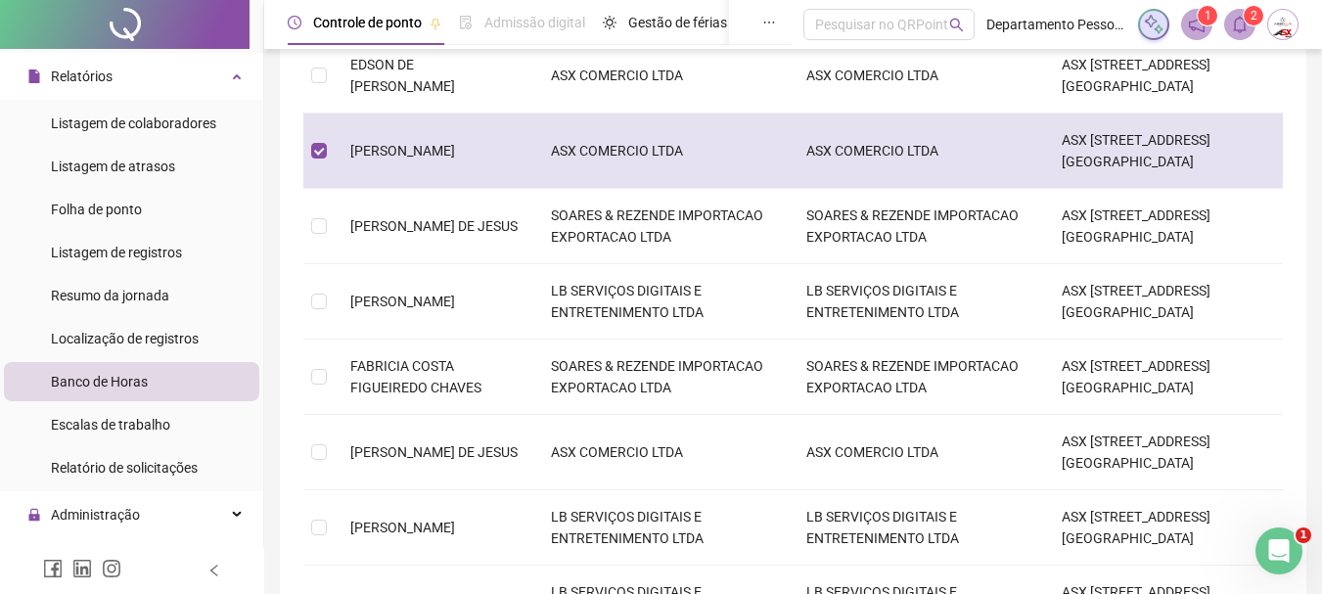
click at [430, 148] on span "[PERSON_NAME]" at bounding box center [402, 151] width 105 height 16
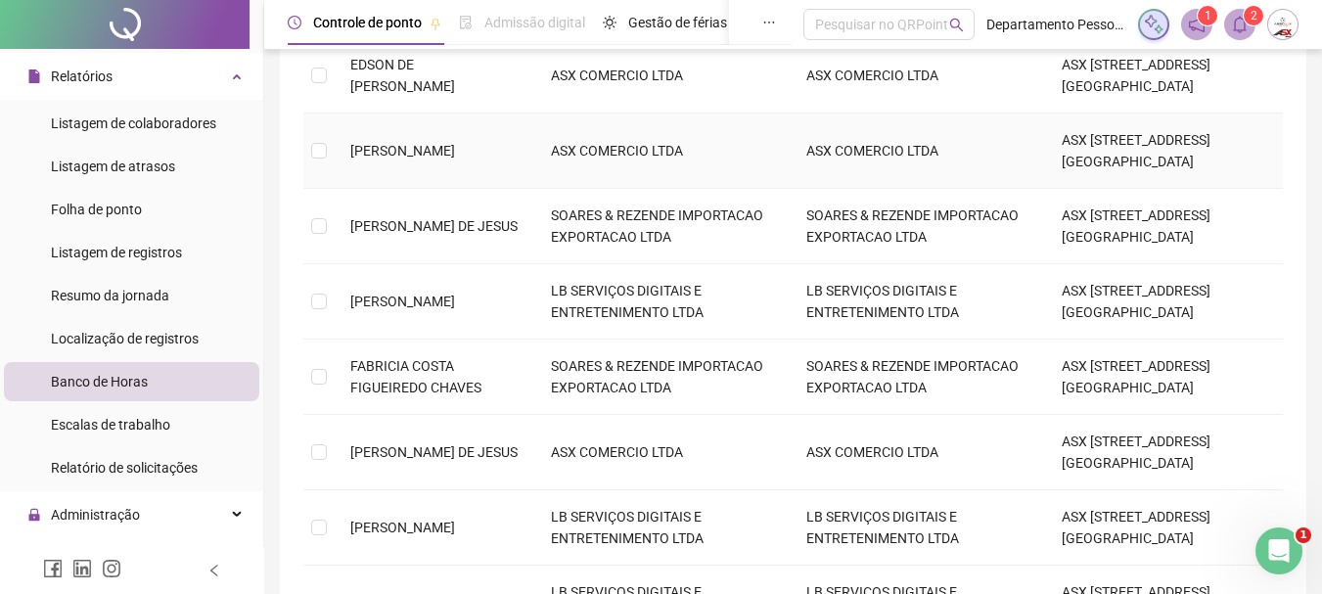
click at [430, 148] on span "[PERSON_NAME]" at bounding box center [402, 151] width 105 height 16
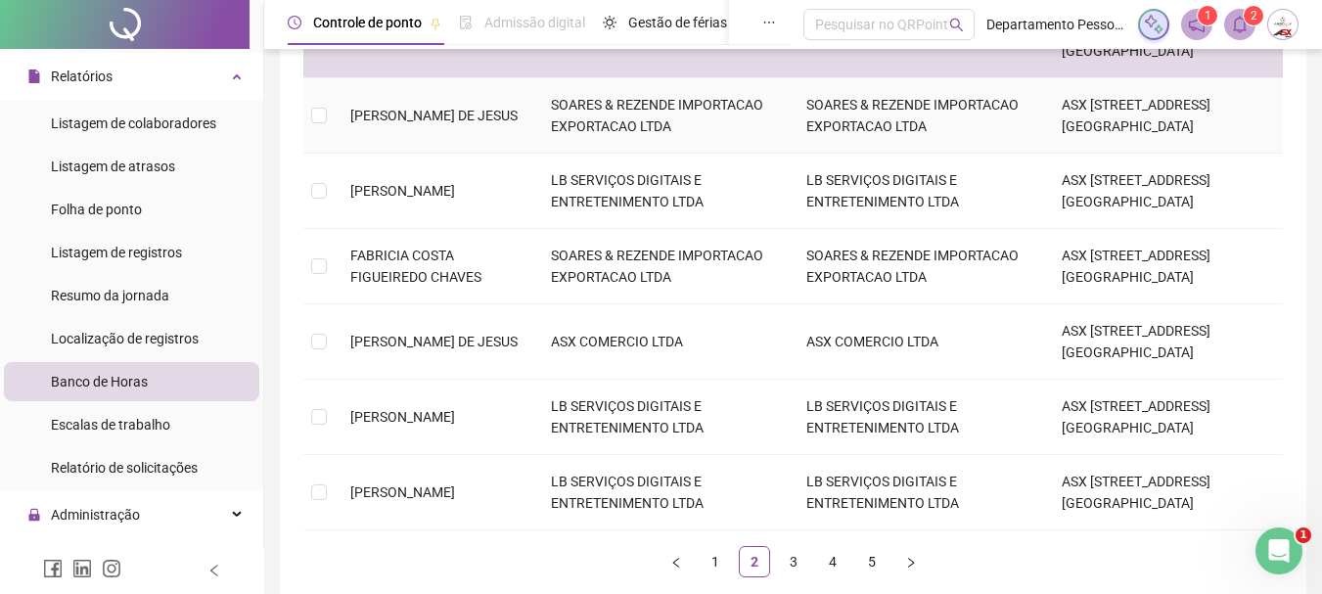
scroll to position [684, 0]
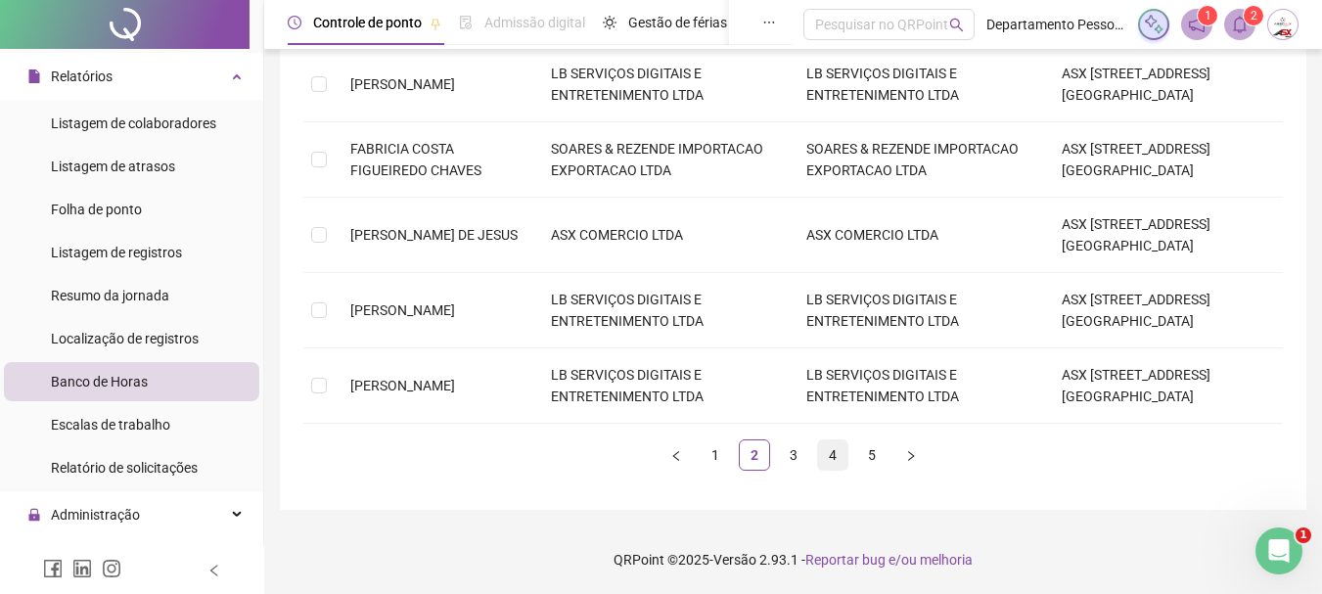
click at [829, 452] on link "4" at bounding box center [832, 454] width 29 height 29
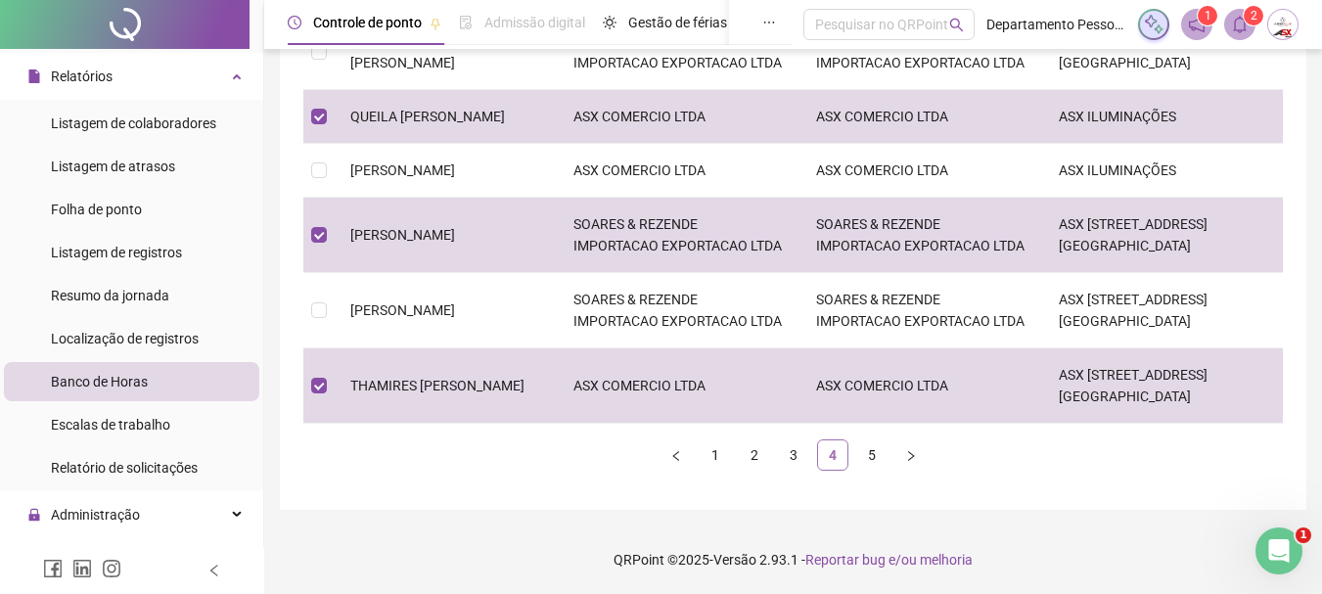
scroll to position [662, 0]
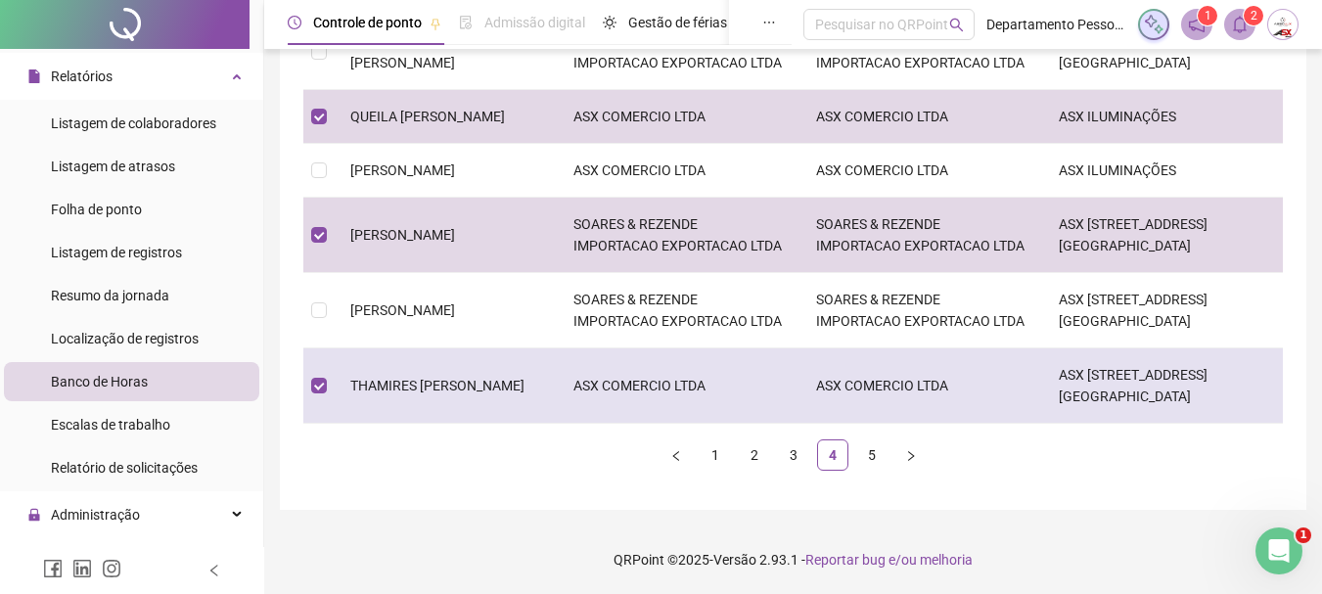
click at [419, 393] on td "THAMIRES DOS SANTOS SILVA" at bounding box center [446, 385] width 223 height 75
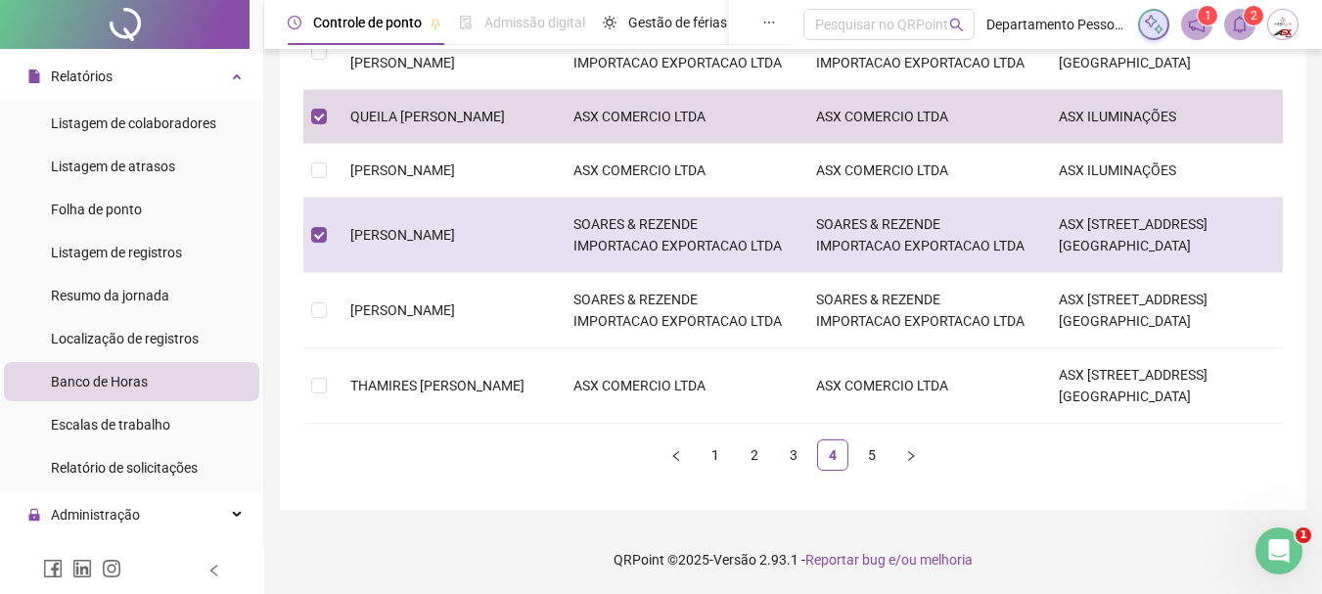
click at [413, 235] on td "REINALDO OLIVEIRA MOREIRA" at bounding box center [446, 235] width 223 height 75
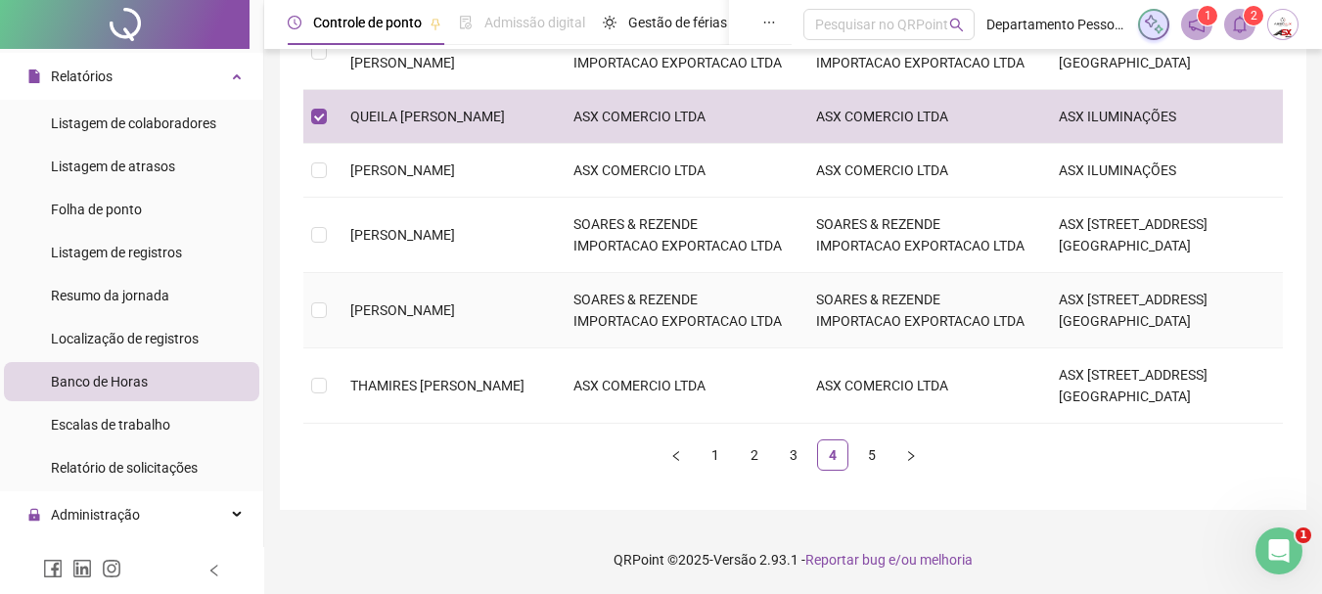
click at [400, 302] on span "SUZANA DE QUEIROZ AMORIM" at bounding box center [402, 310] width 105 height 16
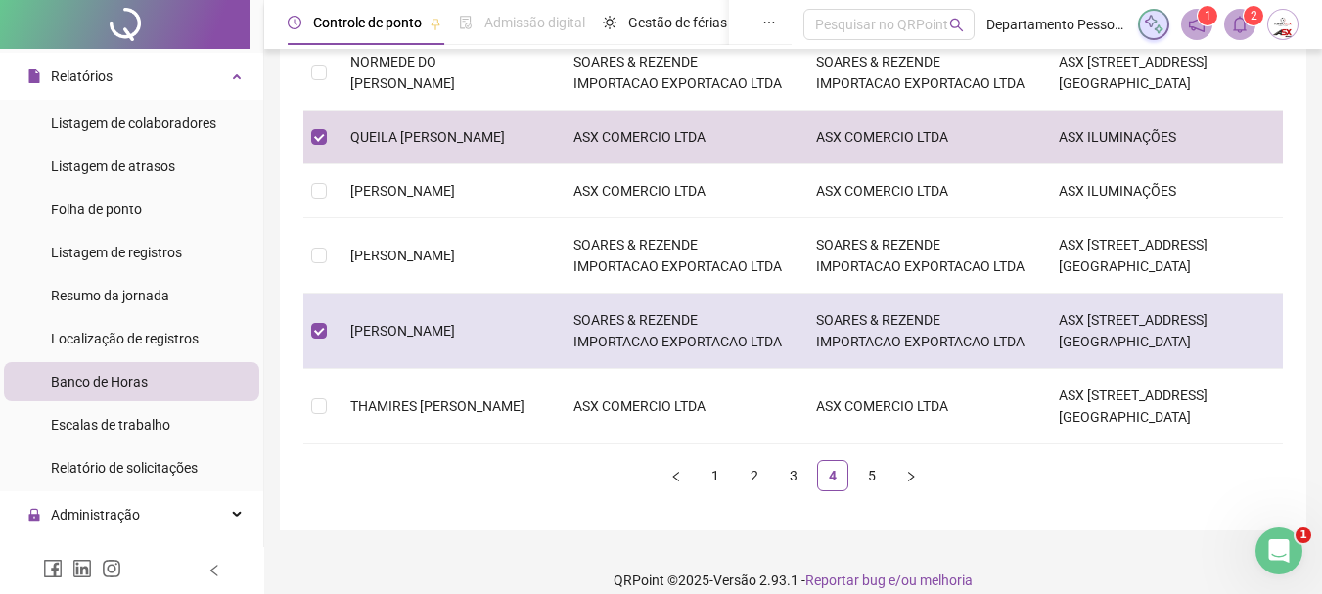
scroll to position [565, 0]
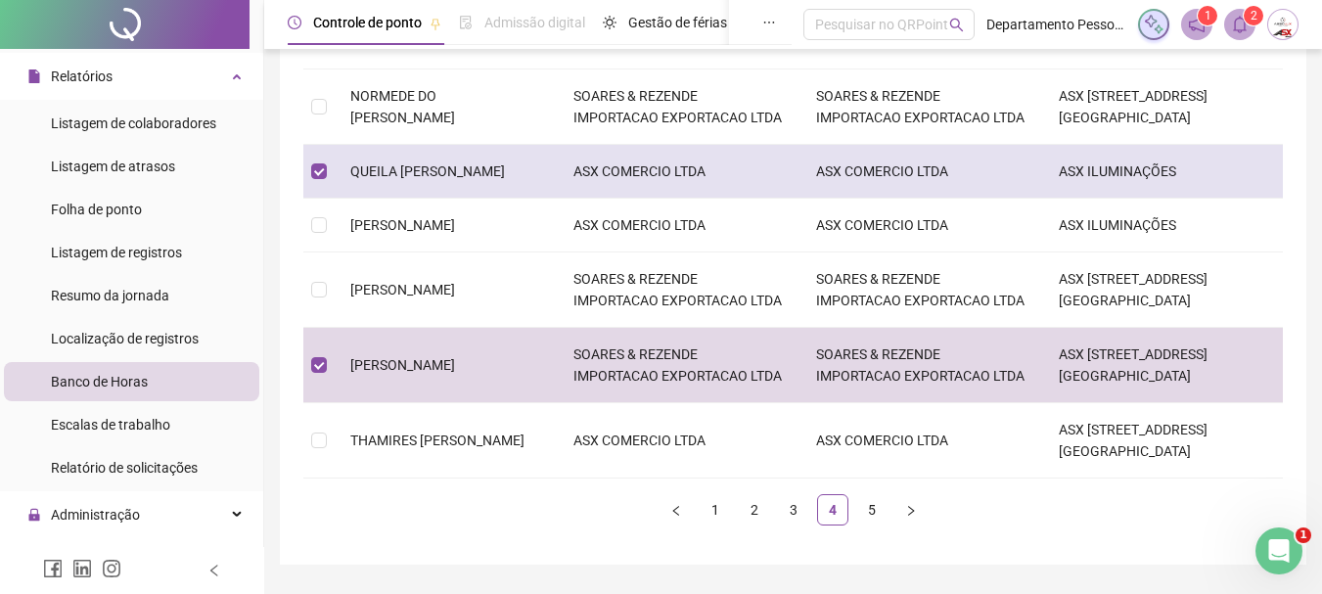
click at [429, 179] on span "QUEILA TAILAN SANTANA MOTA" at bounding box center [427, 171] width 155 height 16
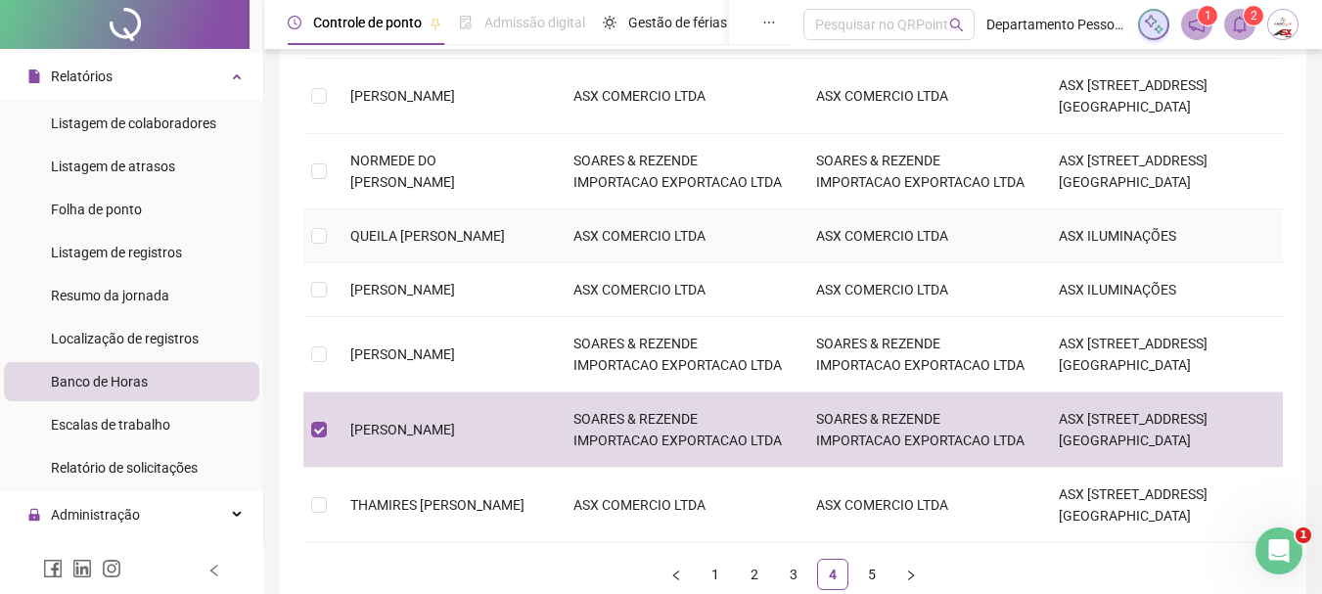
scroll to position [467, 0]
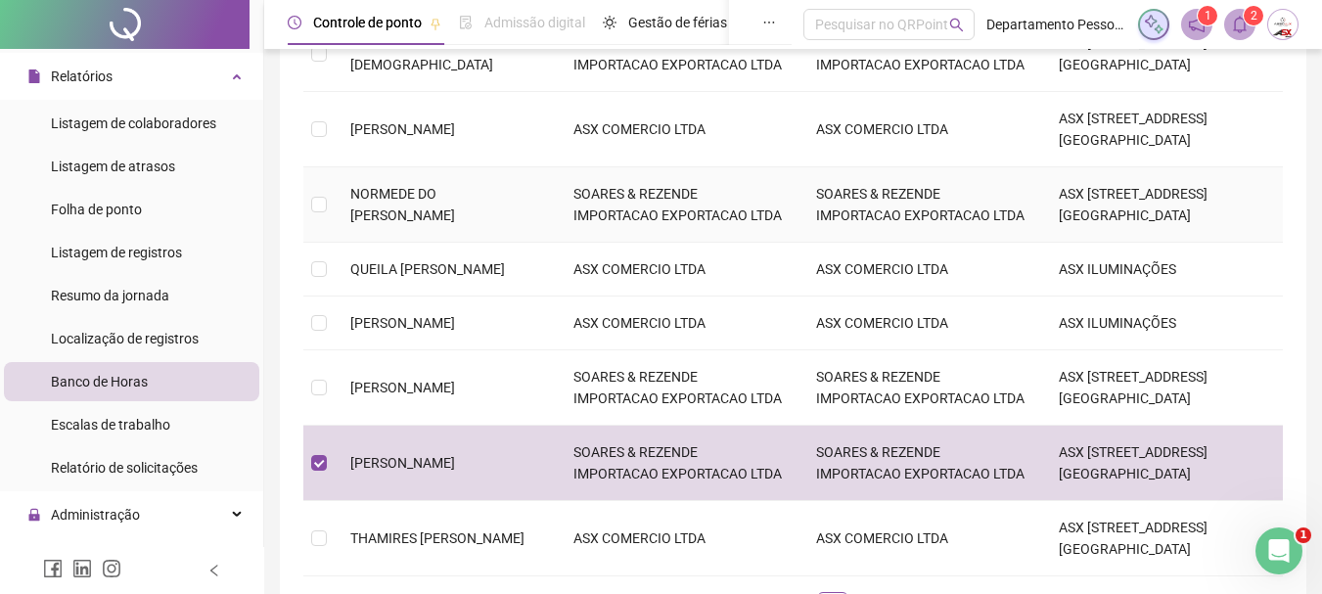
click at [418, 220] on span "NORMEDE DO CARMO SILVA" at bounding box center [402, 204] width 105 height 37
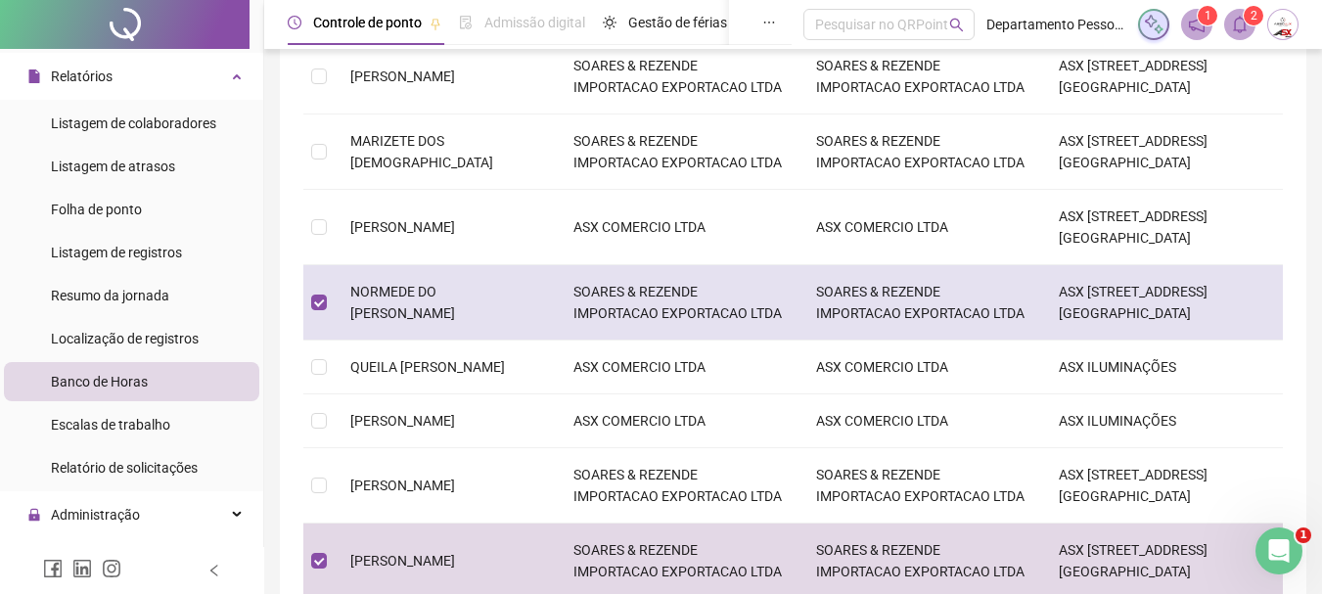
scroll to position [271, 0]
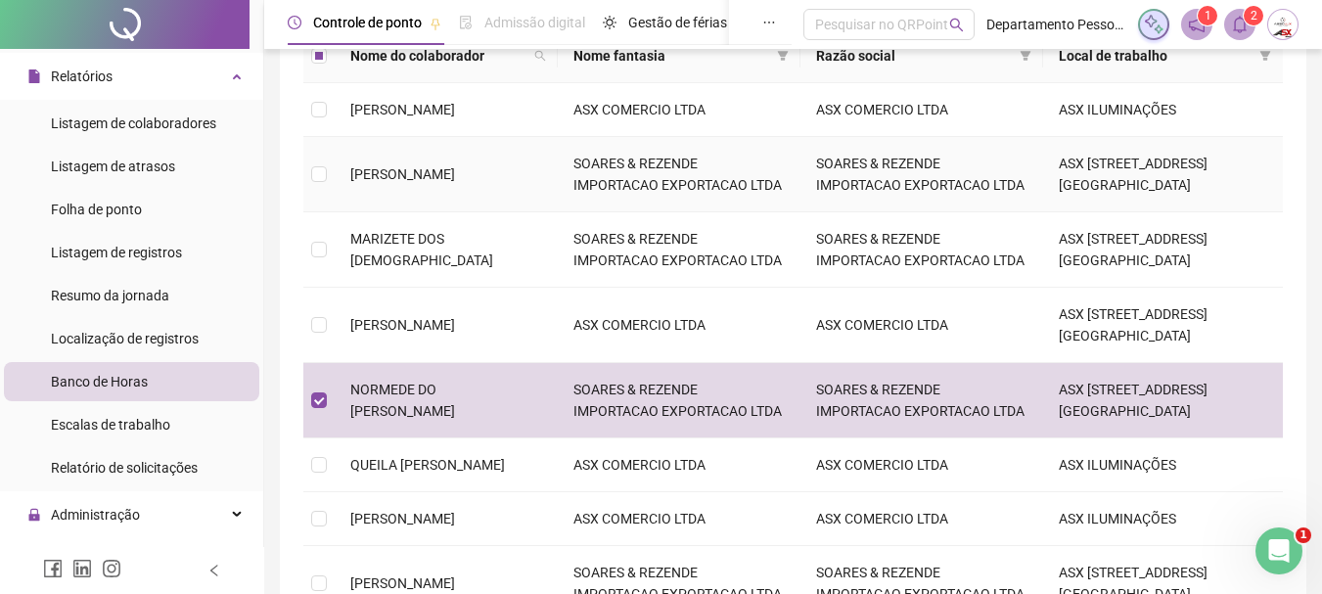
click at [447, 202] on td "[PERSON_NAME] [PERSON_NAME] DOS [PERSON_NAME]" at bounding box center [446, 174] width 223 height 75
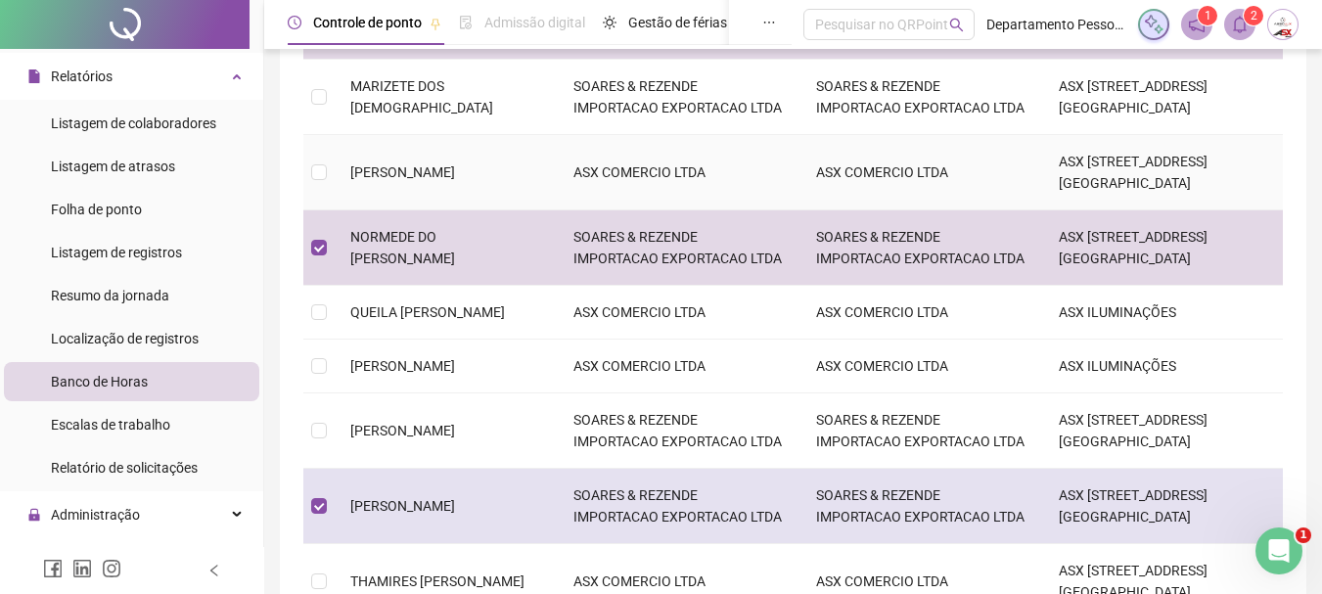
scroll to position [662, 0]
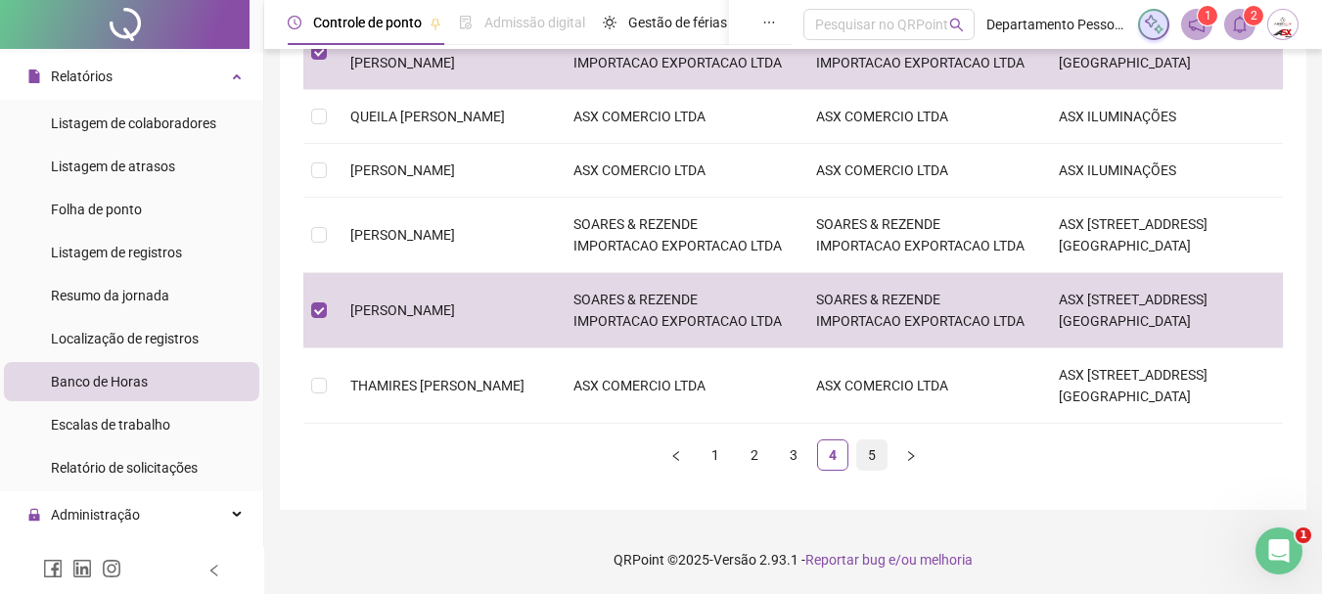
click at [866, 457] on link "5" at bounding box center [871, 454] width 29 height 29
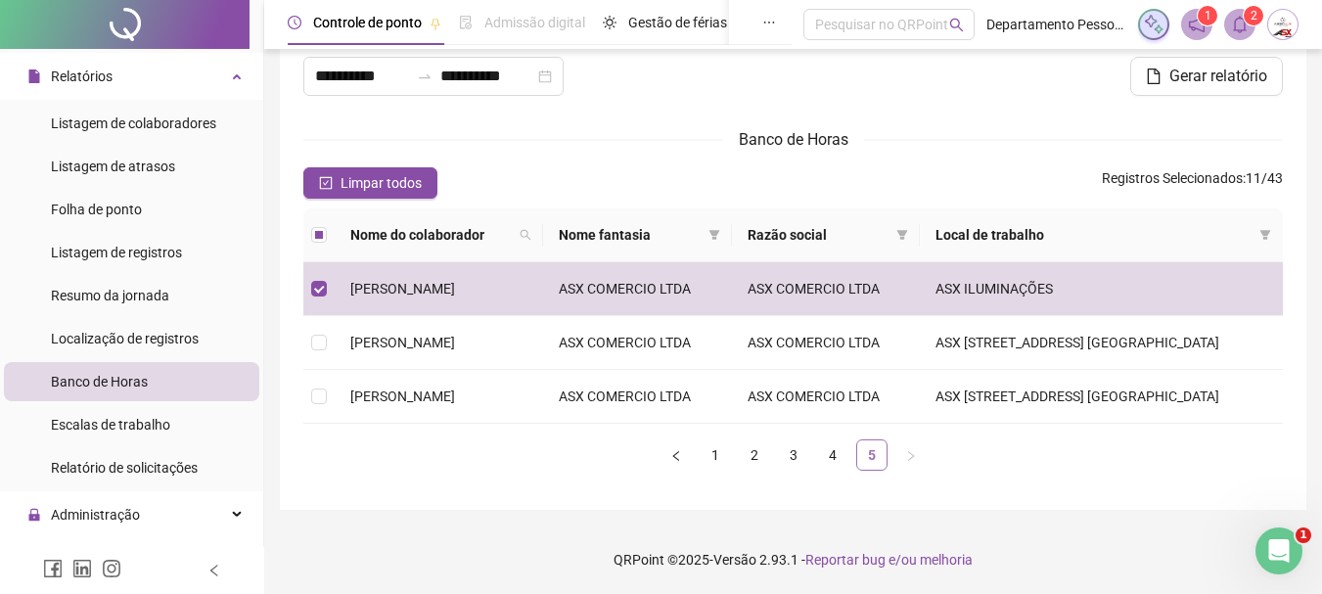
scroll to position [157, 0]
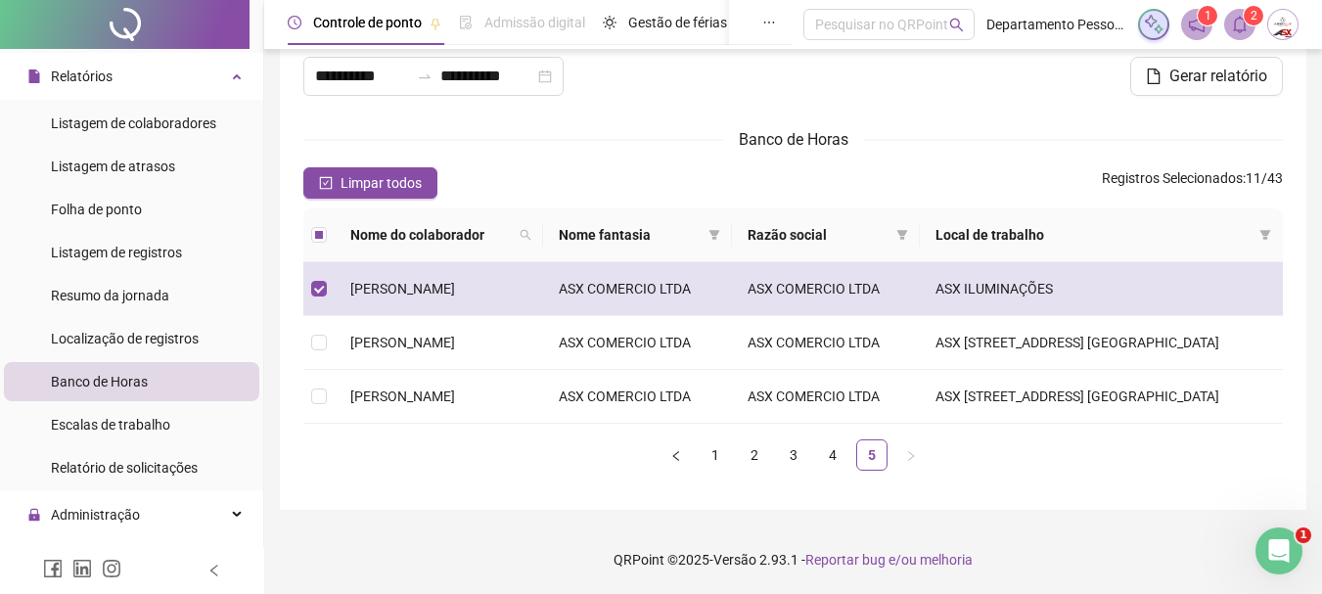
click at [382, 262] on td "TIAGO LEAL LIRA" at bounding box center [439, 289] width 208 height 54
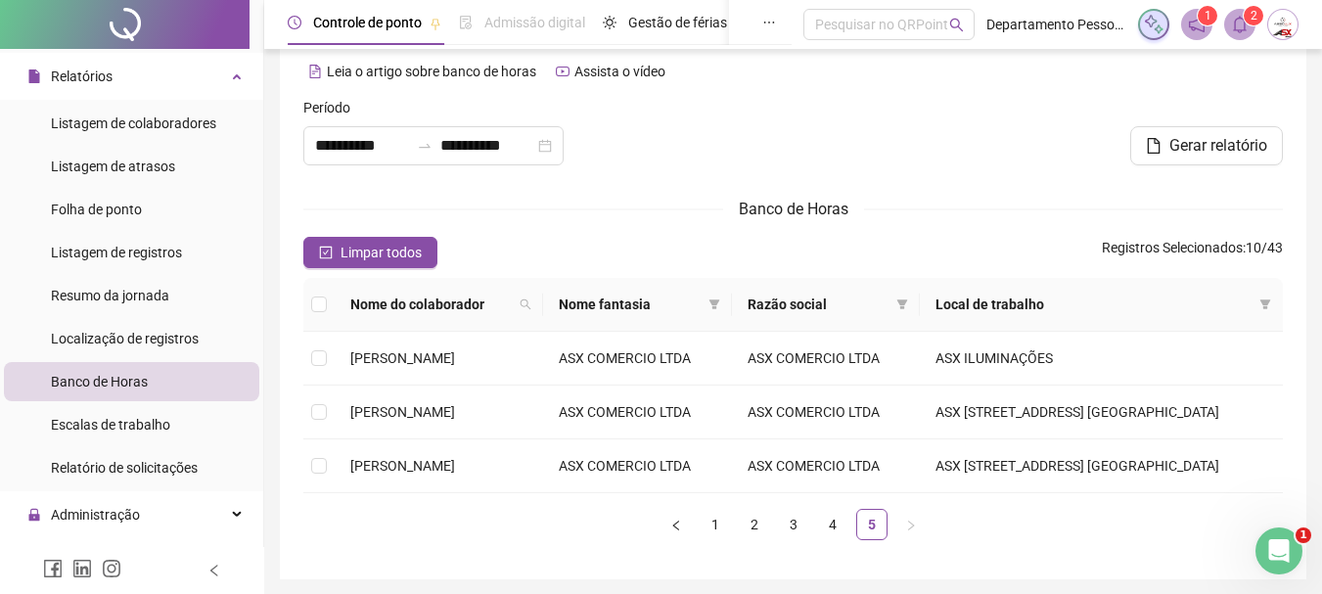
scroll to position [0, 0]
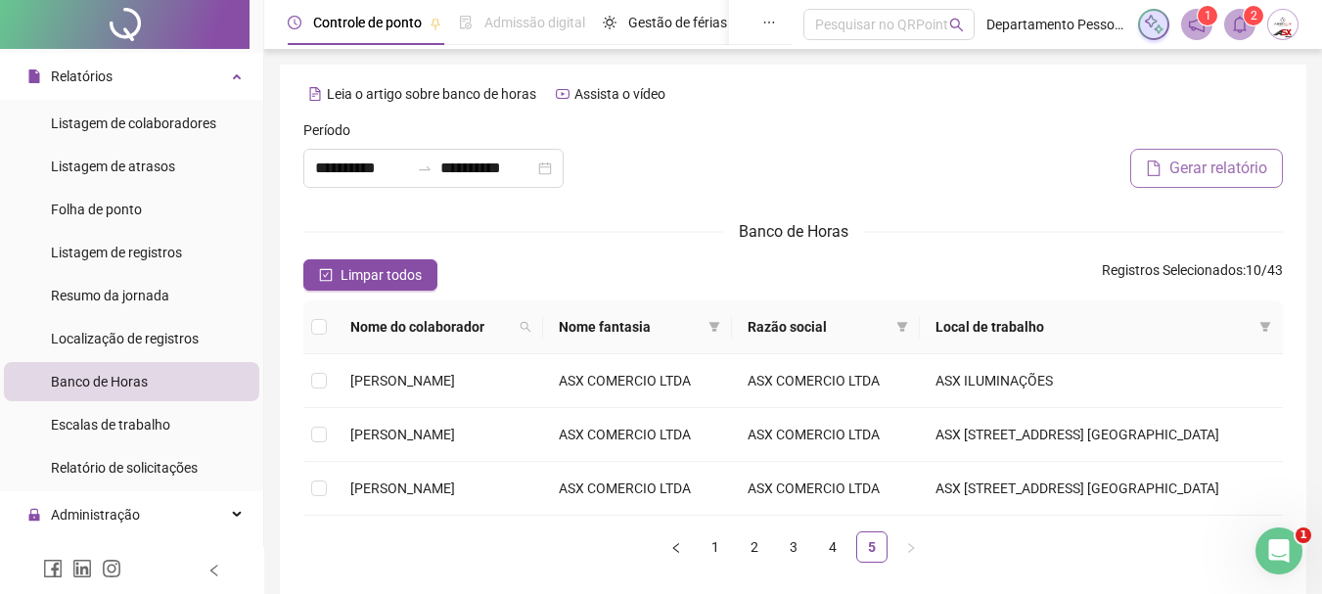
click at [1210, 164] on span "Gerar relatório" at bounding box center [1218, 168] width 98 height 23
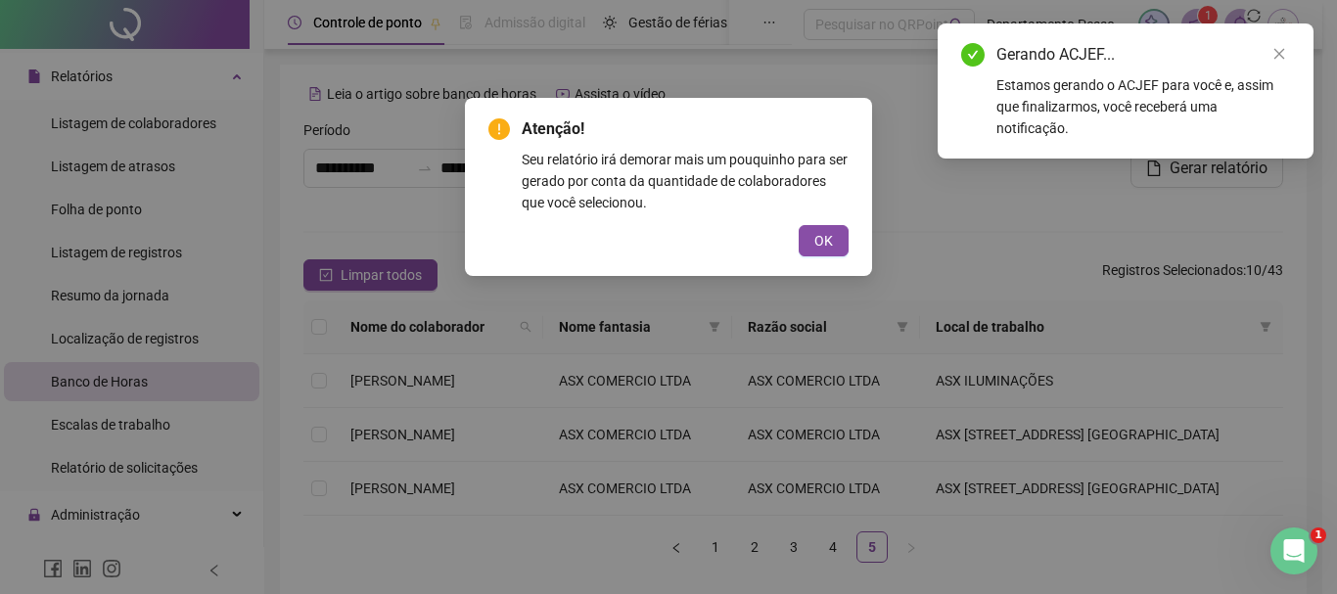
drag, startPoint x: 821, startPoint y: 239, endPoint x: 868, endPoint y: 220, distance: 50.5
click at [824, 237] on span "OK" at bounding box center [823, 241] width 19 height 22
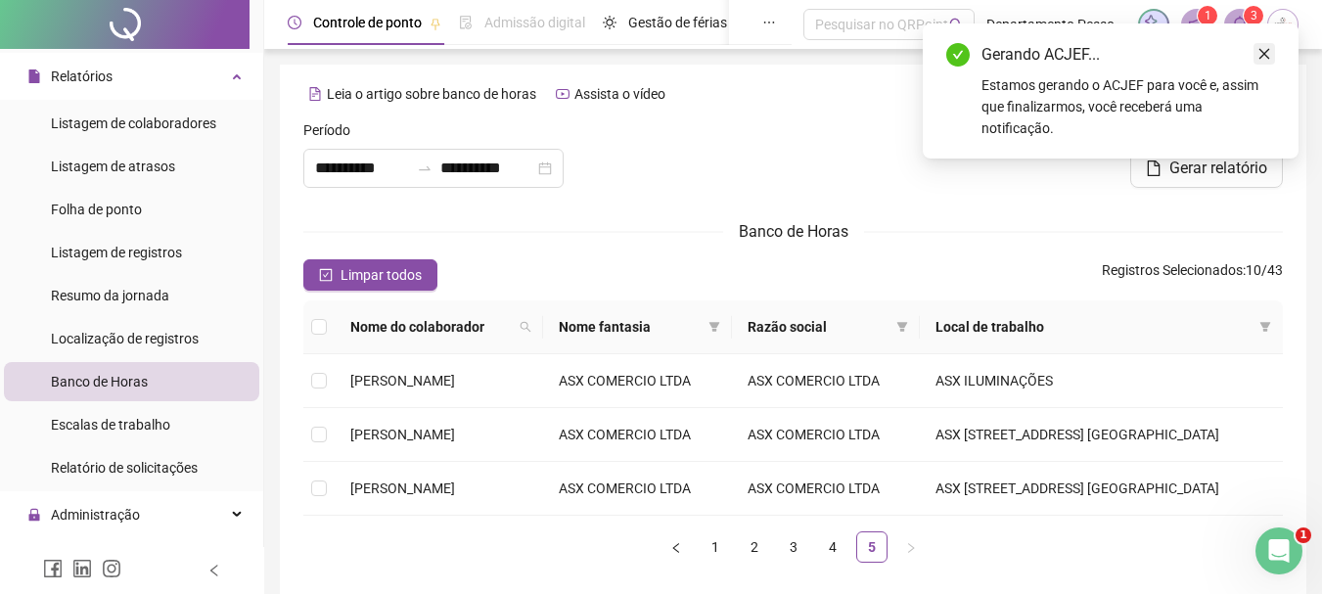
click at [1269, 51] on icon "close" at bounding box center [1264, 54] width 14 height 14
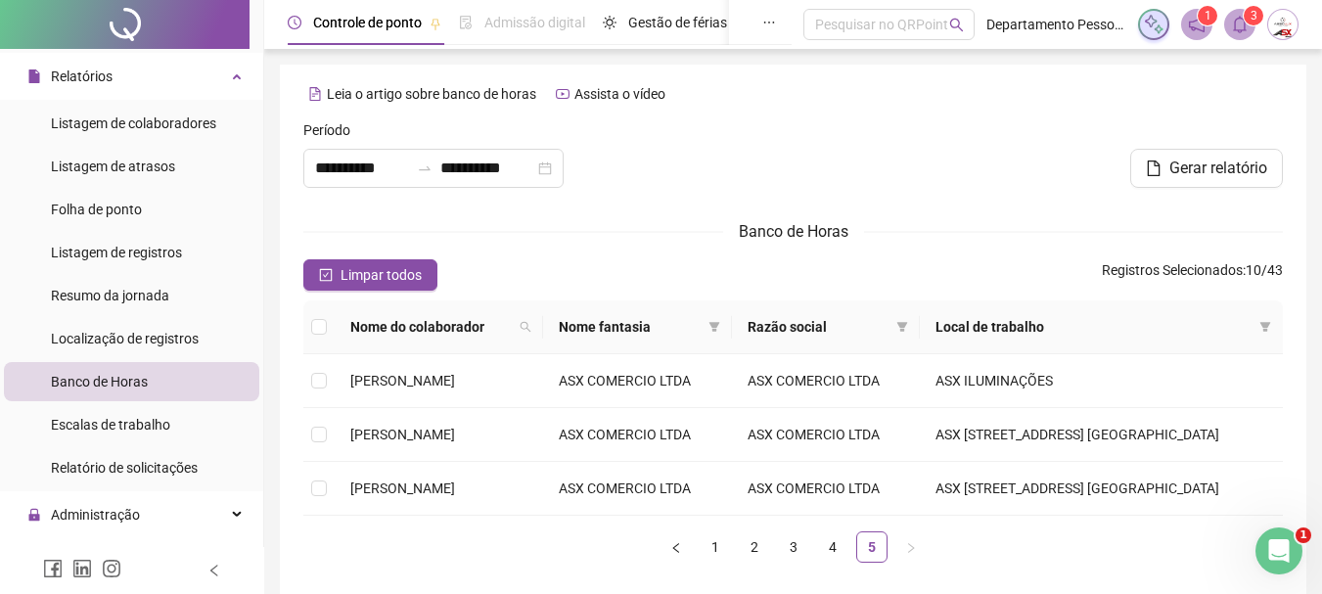
click at [1241, 23] on icon "bell" at bounding box center [1240, 25] width 18 height 18
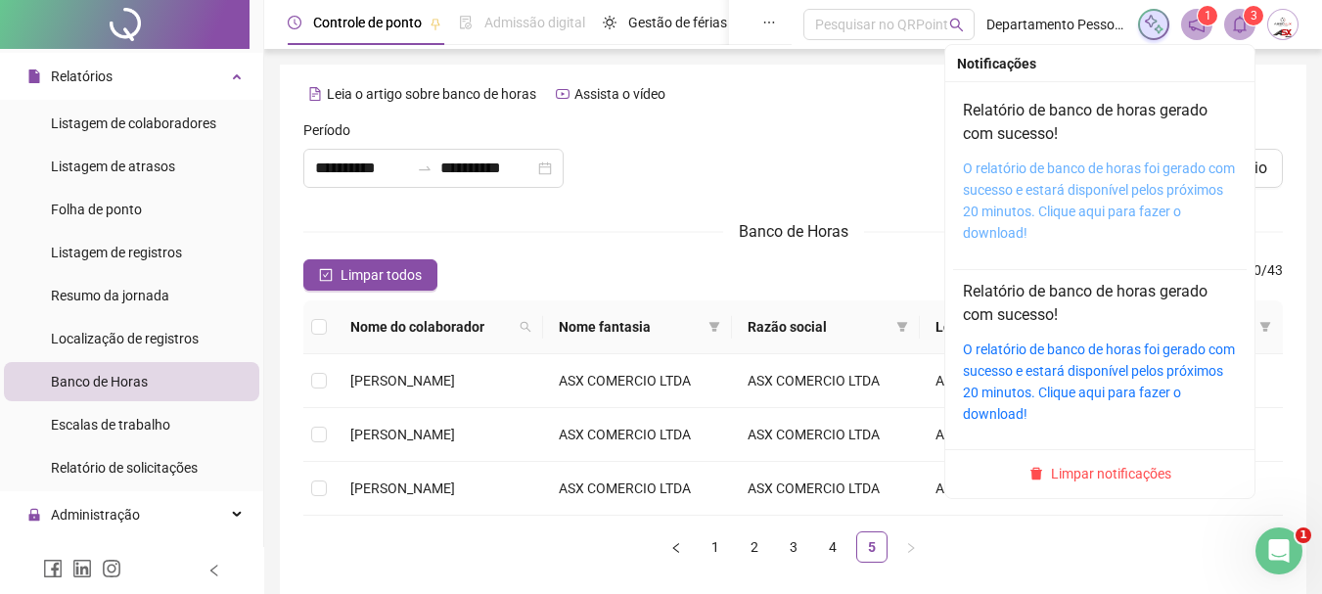
drag, startPoint x: 1062, startPoint y: 206, endPoint x: 1073, endPoint y: 197, distance: 14.7
click at [1063, 205] on link "O relatório de banco de horas foi gerado com sucesso e estará disponível pelos …" at bounding box center [1099, 200] width 272 height 80
